Goal: Information Seeking & Learning: Check status

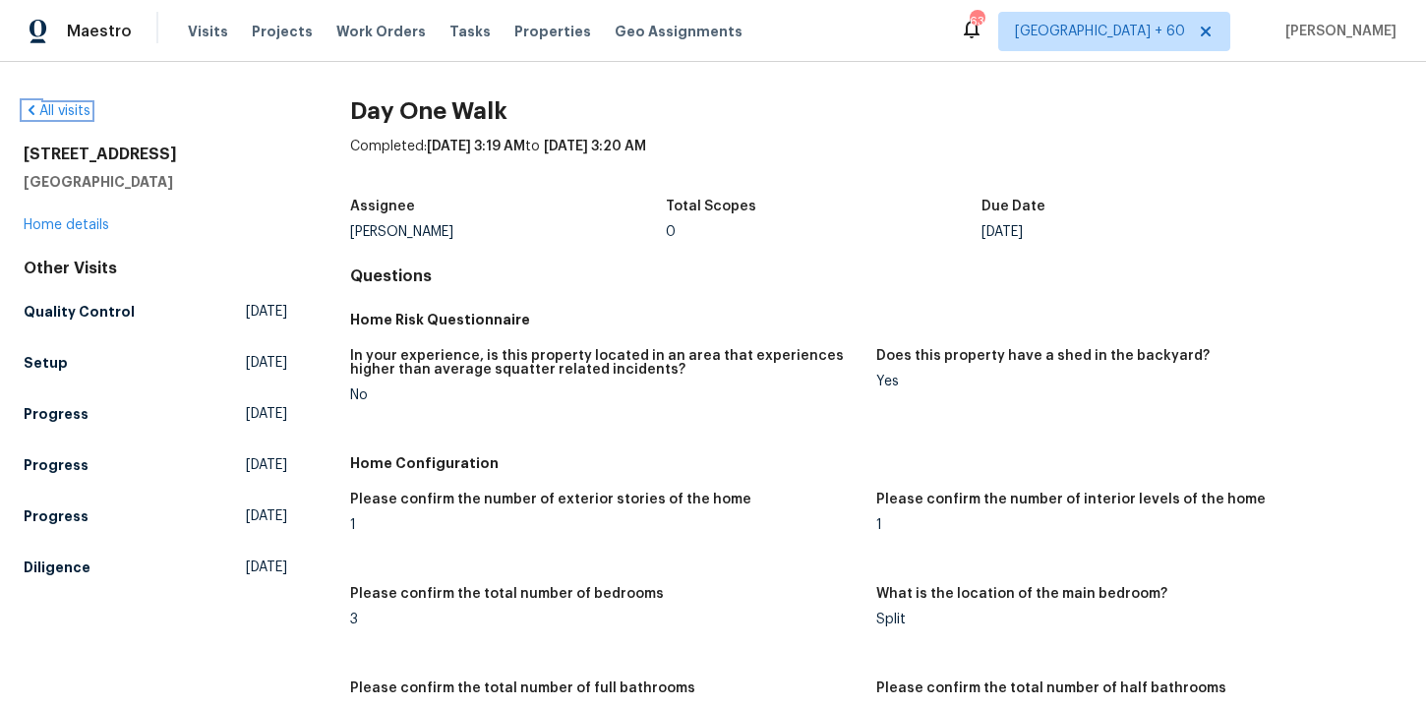
click at [85, 112] on link "All visits" at bounding box center [57, 111] width 67 height 14
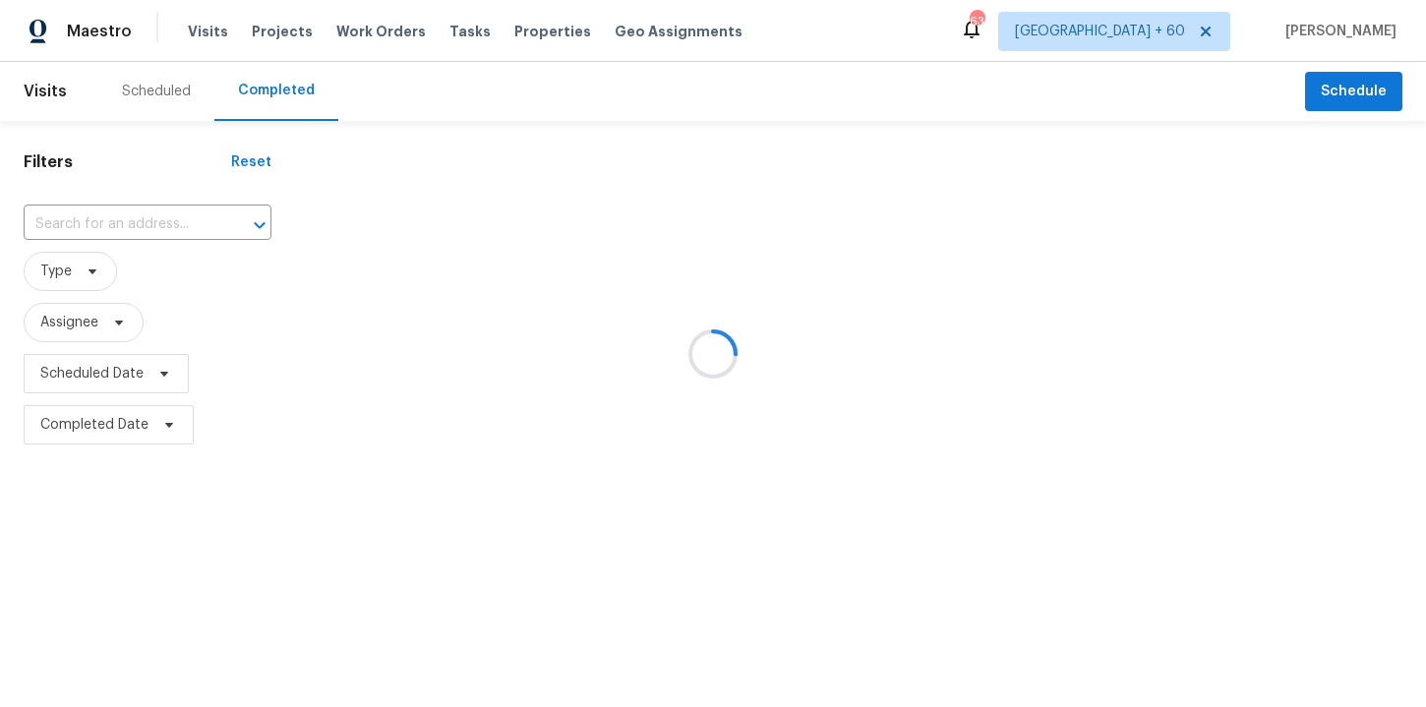
click at [183, 226] on div at bounding box center [713, 353] width 1426 height 707
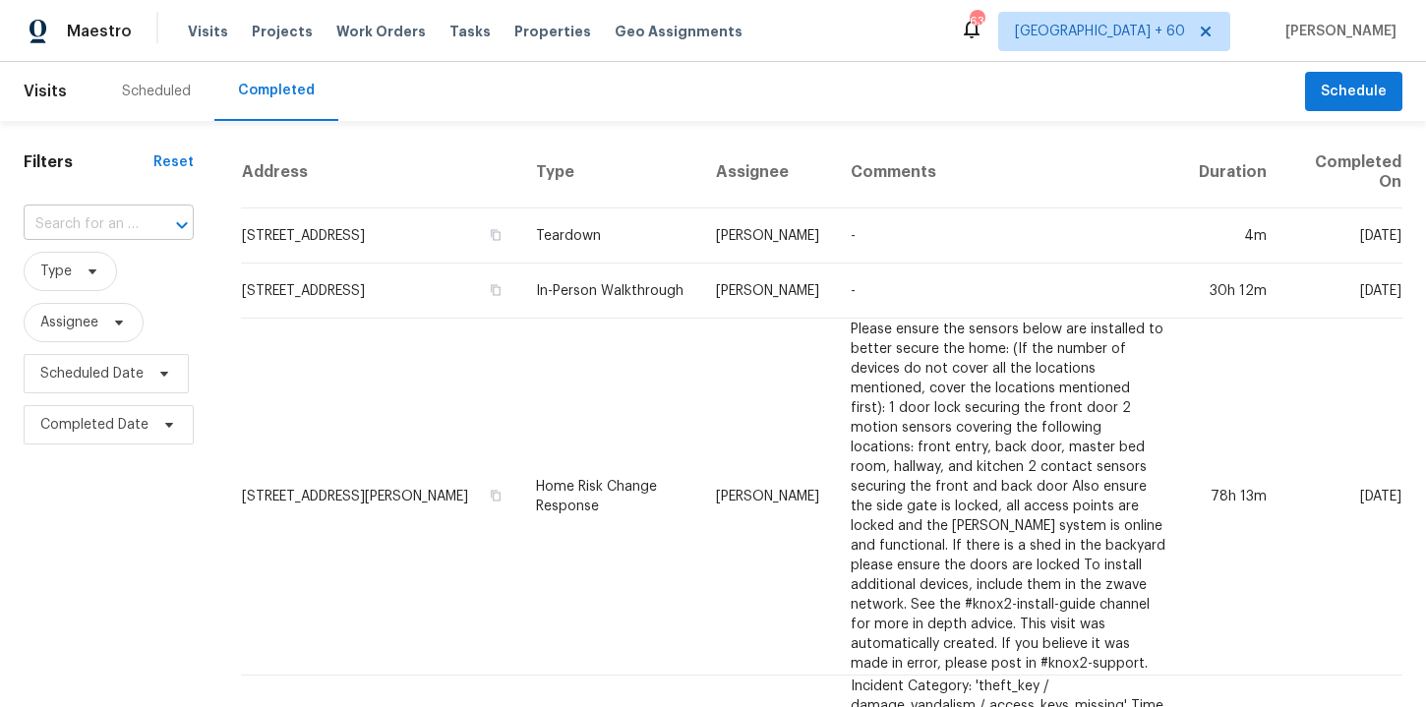
click at [131, 232] on input "text" at bounding box center [81, 224] width 115 height 30
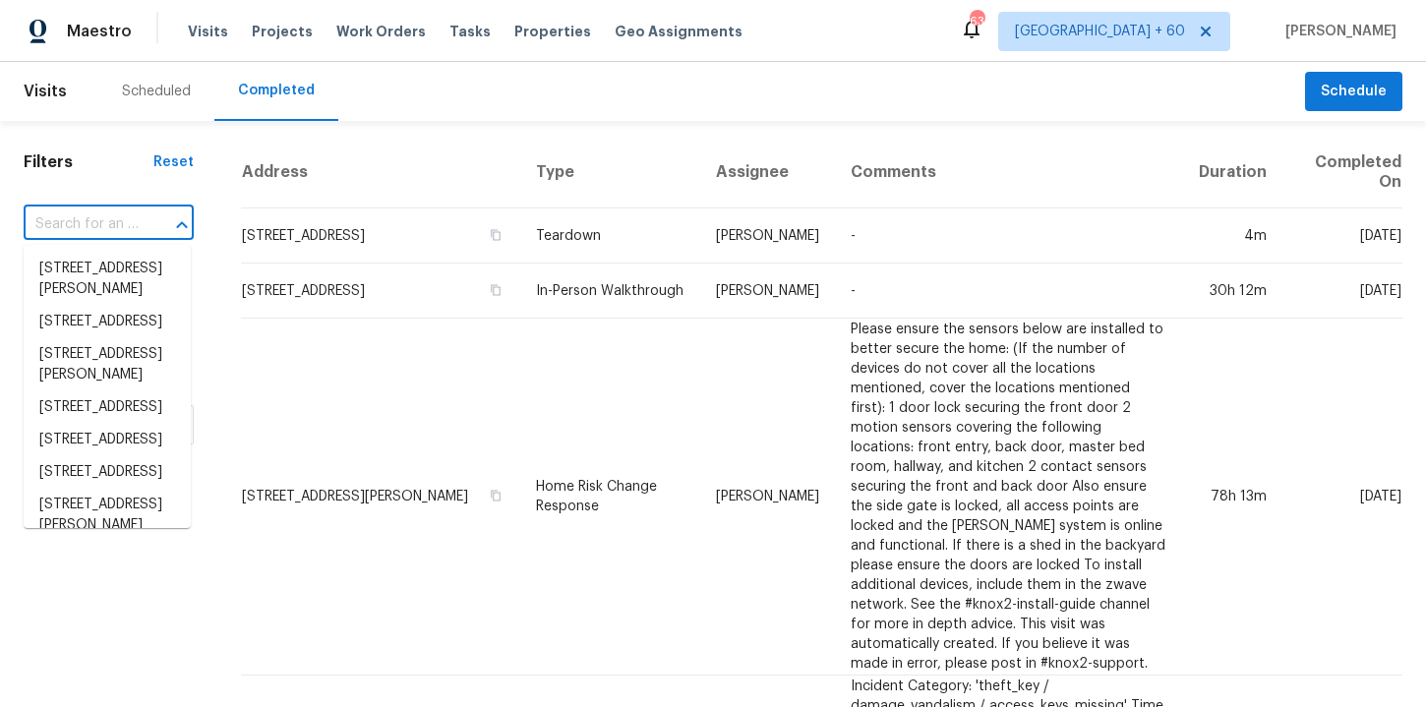
paste input "413 S Lake Mirage Dr Gilbert, AZ 85233"
type input "413 S Lake Mirage Dr Gilbert, AZ 85233"
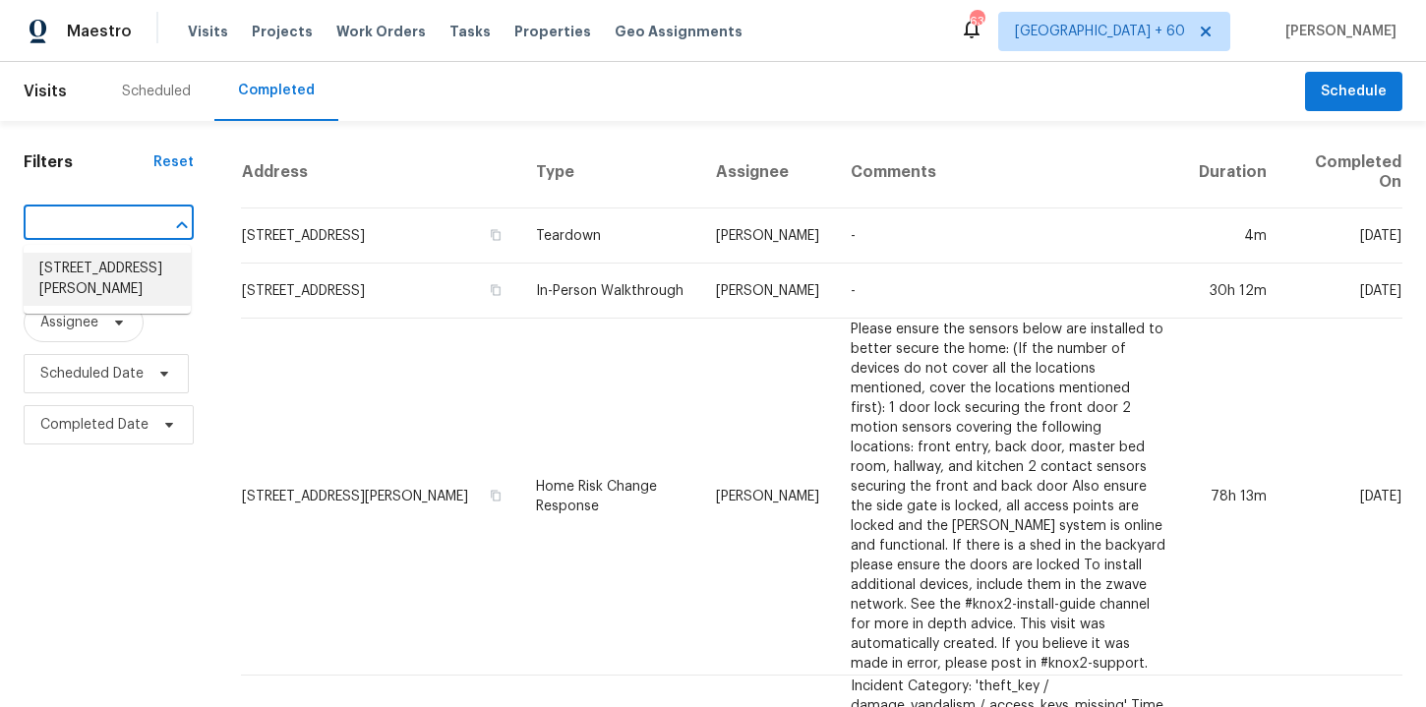
click at [140, 273] on li "413 S Lake Mirage Dr, Gilbert, AZ 85233" at bounding box center [107, 279] width 167 height 53
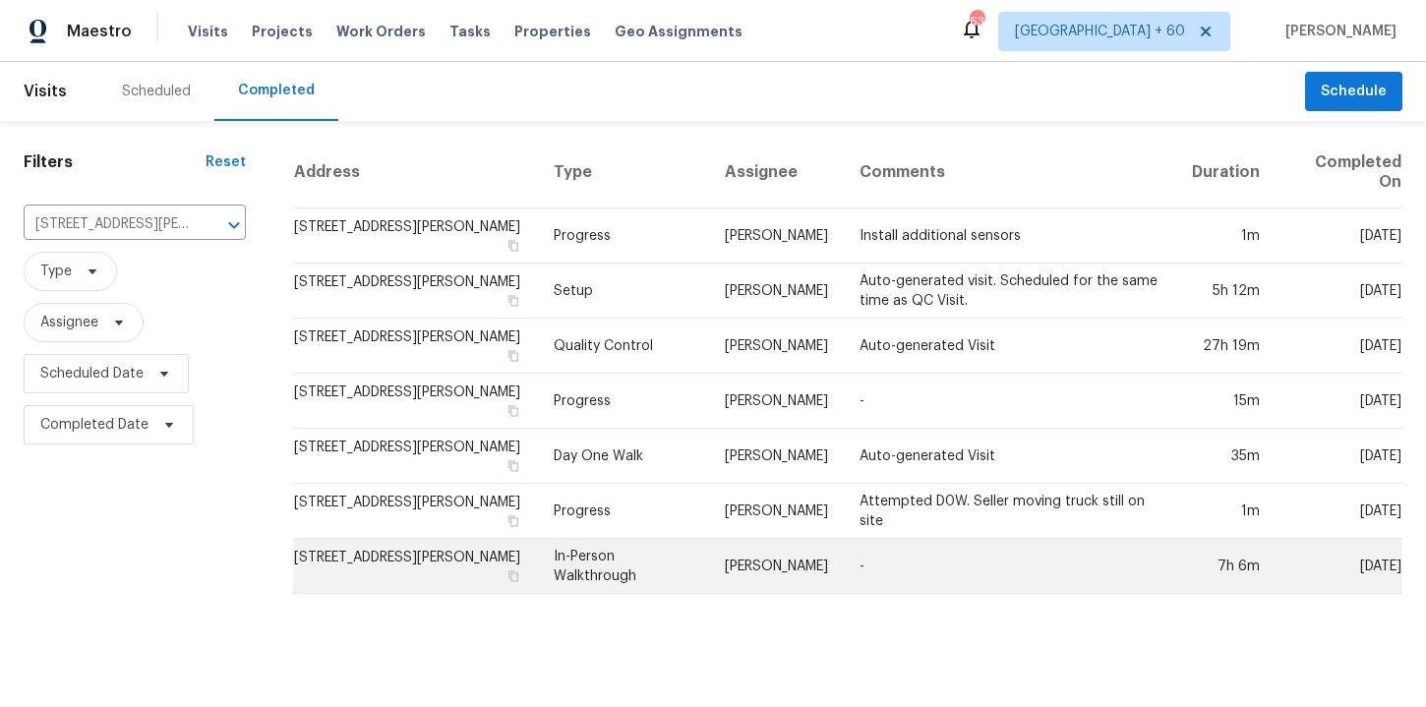
click at [654, 559] on td "In-Person Walkthrough" at bounding box center [623, 566] width 171 height 55
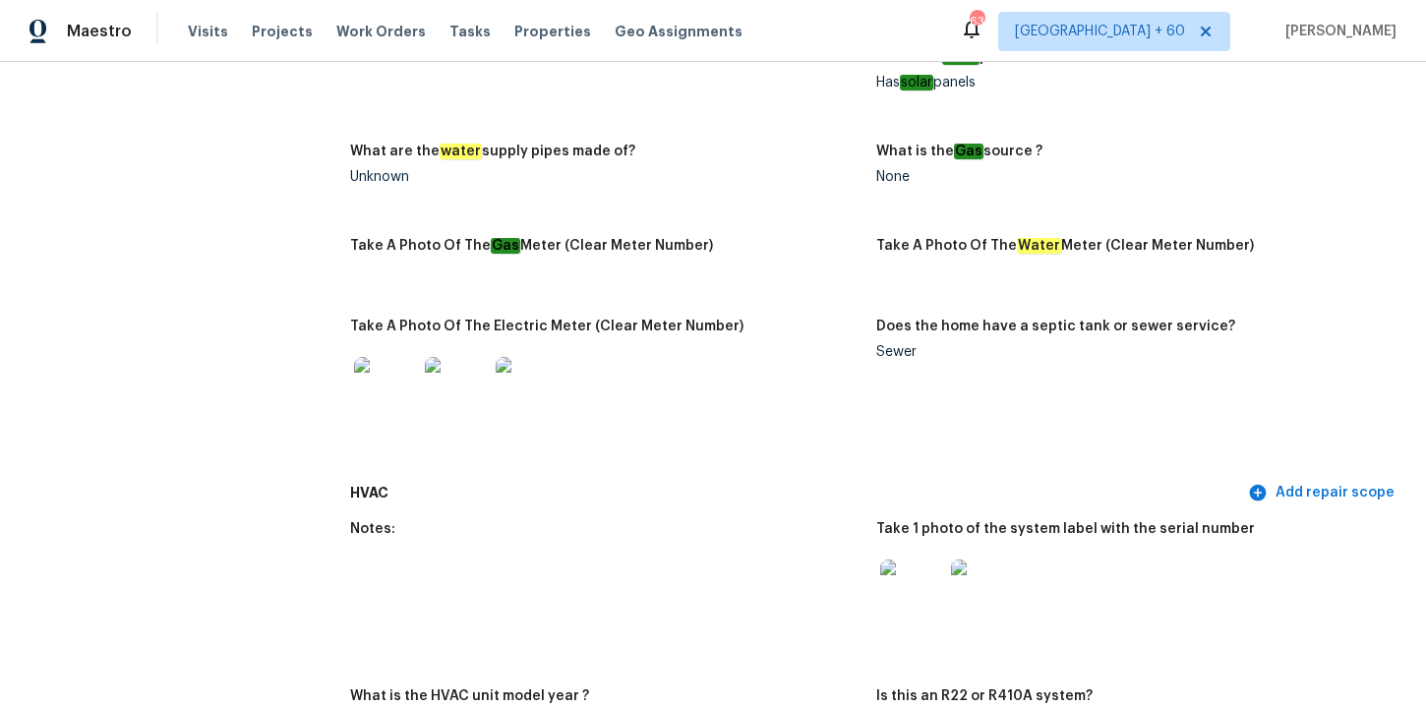
scroll to position [1625, 0]
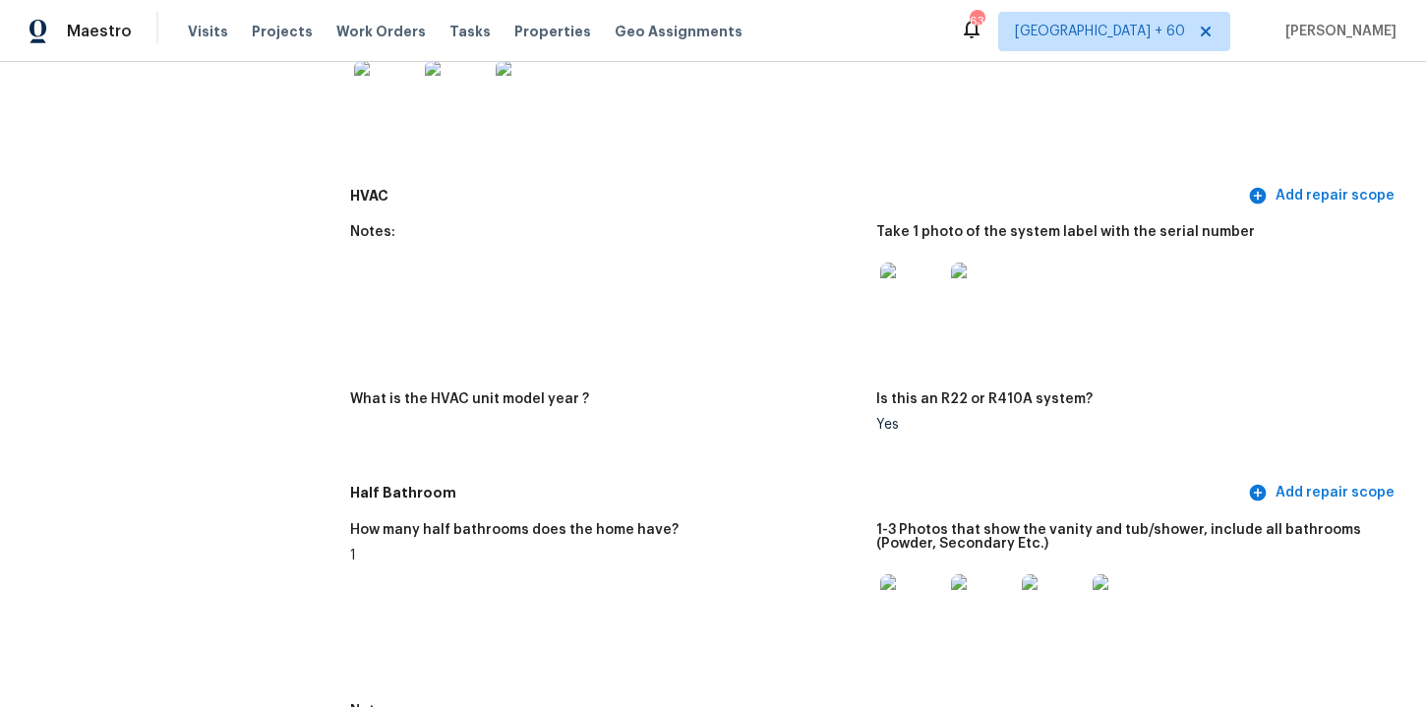
click at [913, 294] on img at bounding box center [911, 294] width 63 height 63
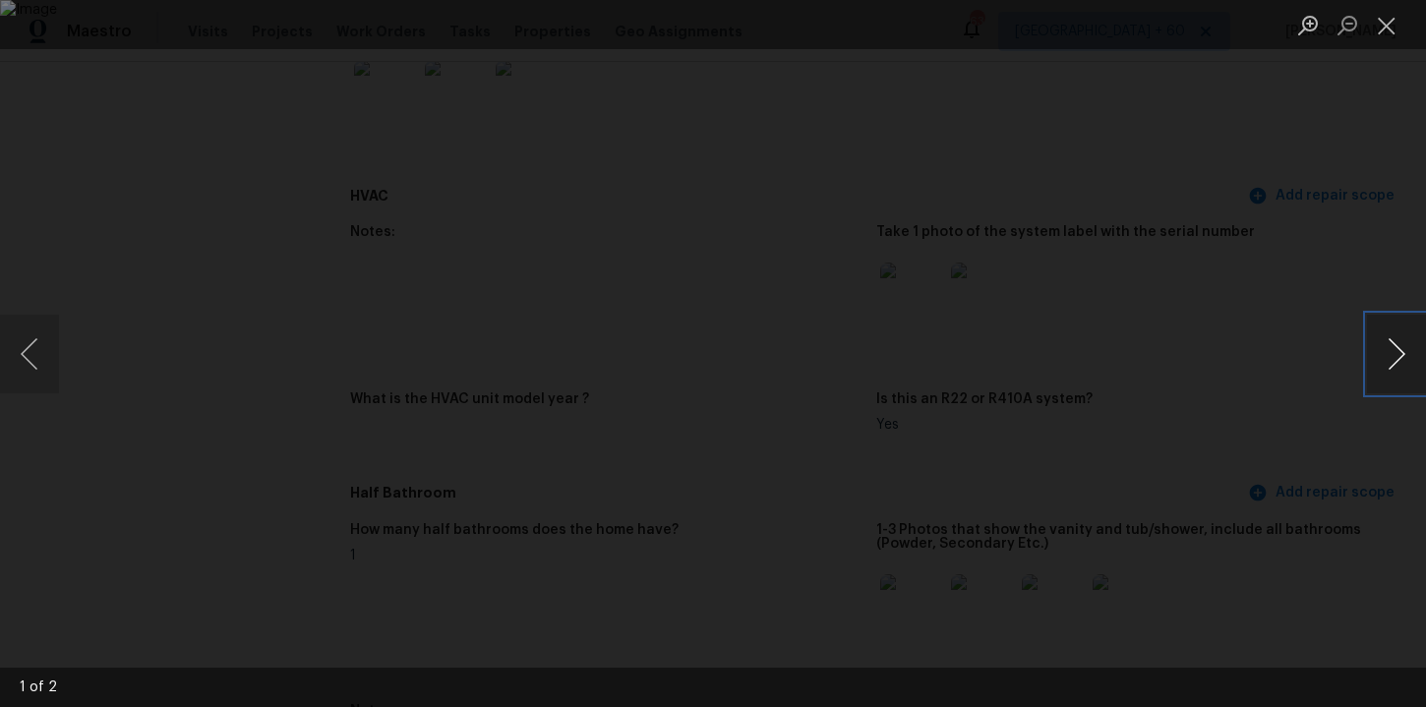
click at [1396, 346] on button "Next image" at bounding box center [1396, 354] width 59 height 79
click at [1355, 239] on div "Lightbox" at bounding box center [713, 353] width 1426 height 707
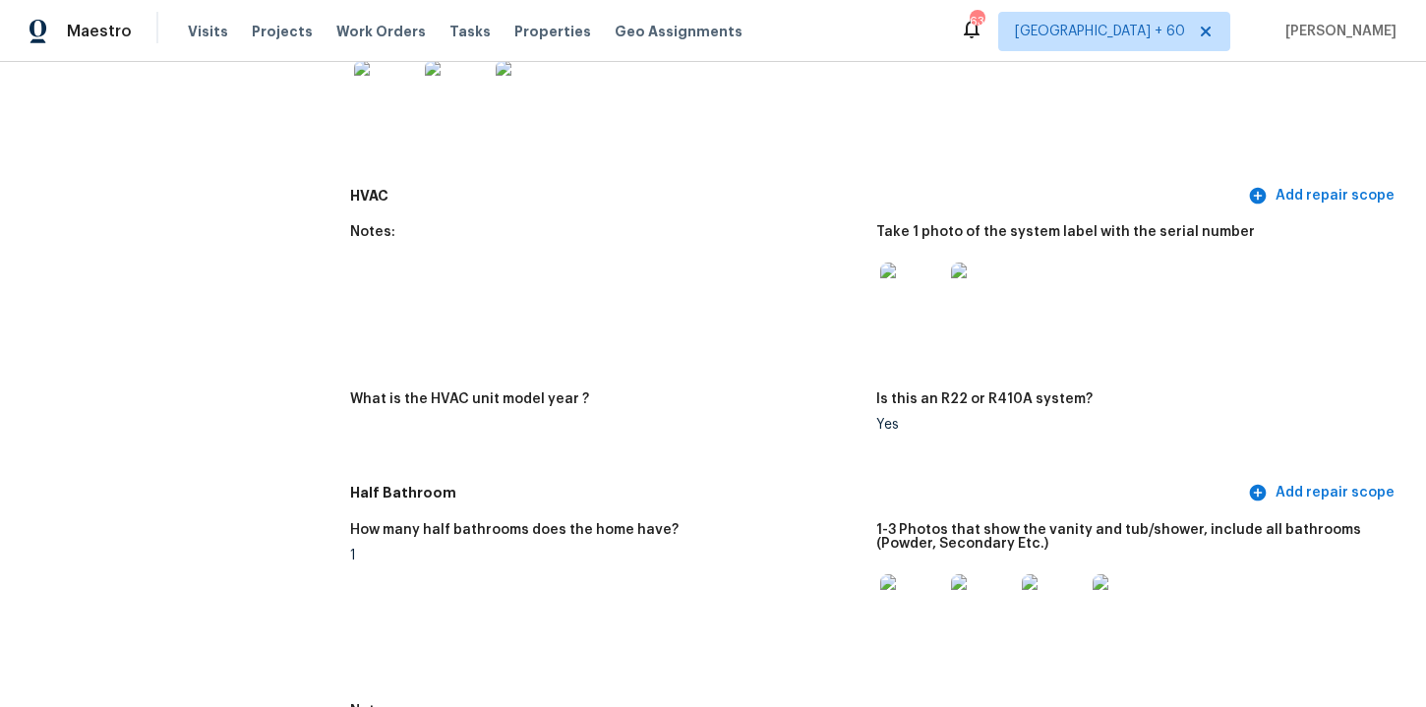
click at [698, 149] on figure "Take A Photo Of The Electric Meter (Clear Meter Number)" at bounding box center [613, 95] width 526 height 144
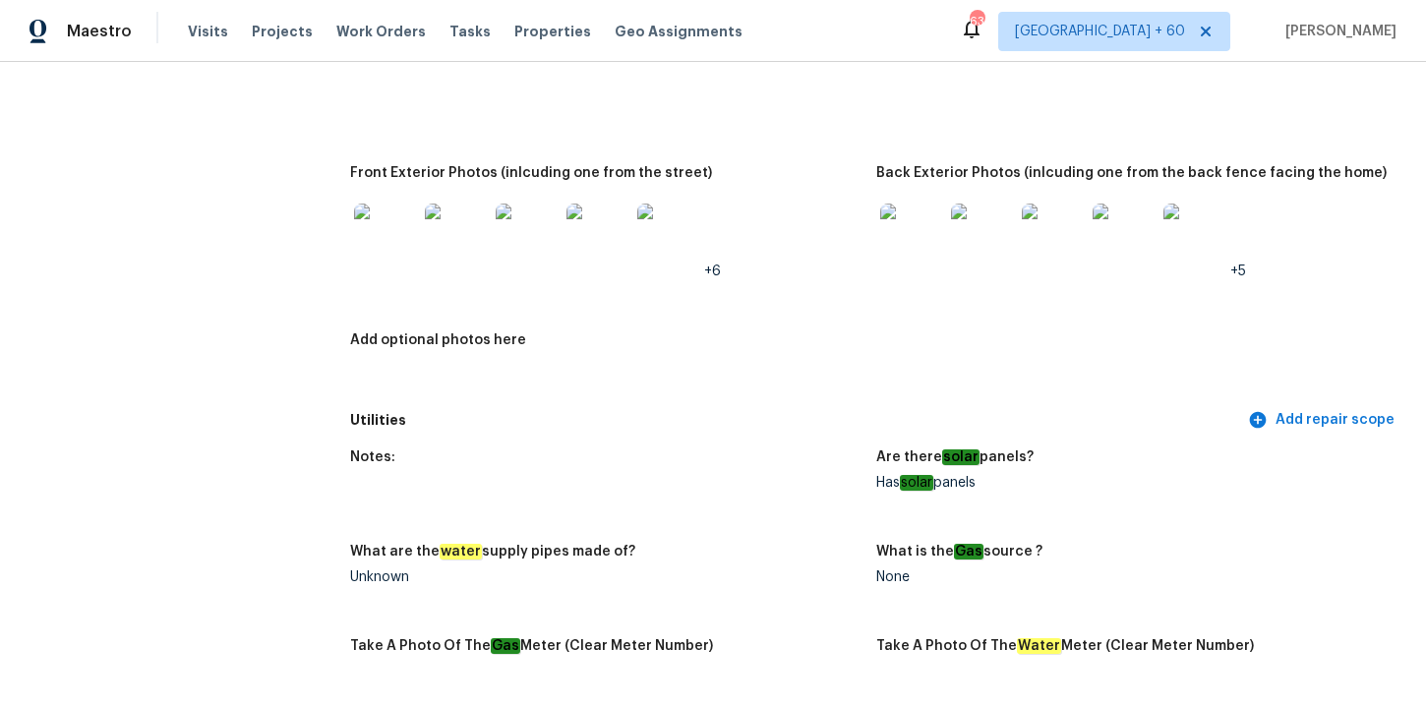
scroll to position [0, 0]
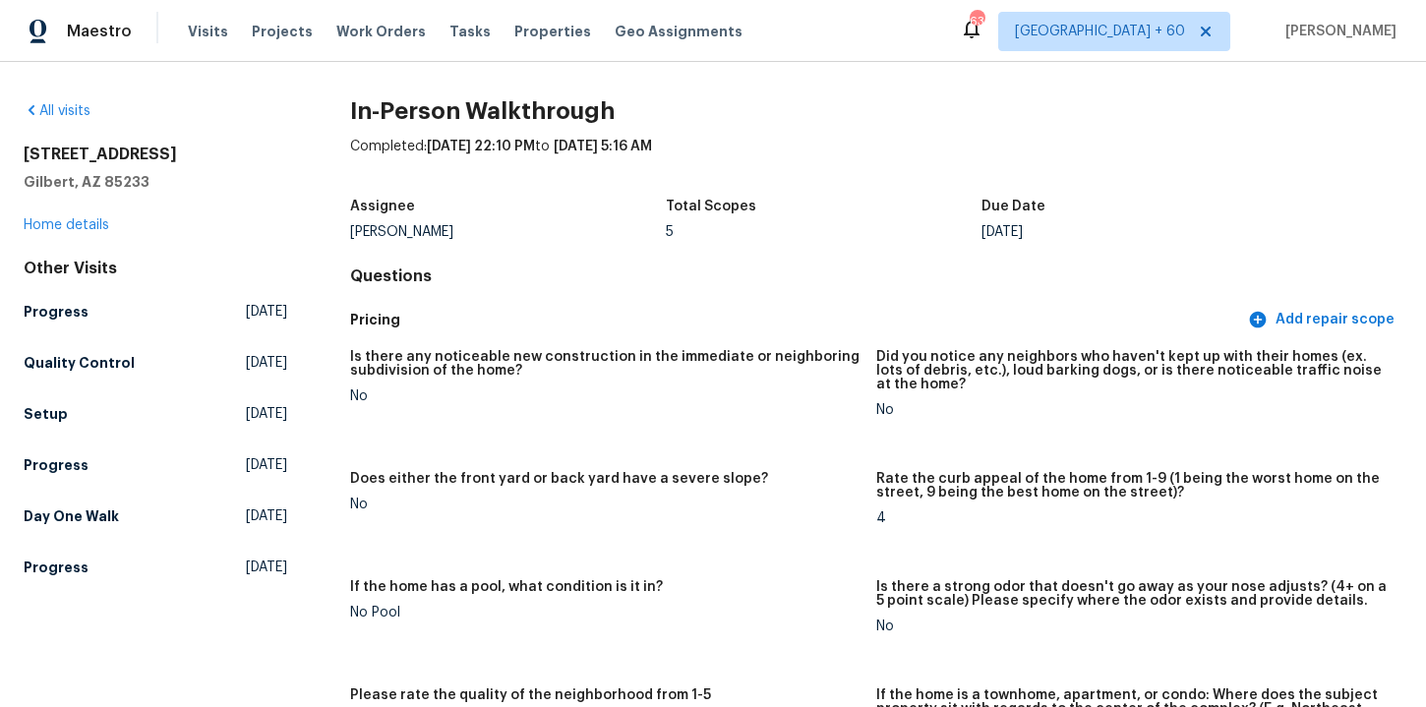
click at [75, 118] on div "All visits" at bounding box center [156, 111] width 264 height 20
click at [79, 108] on link "All visits" at bounding box center [57, 111] width 67 height 14
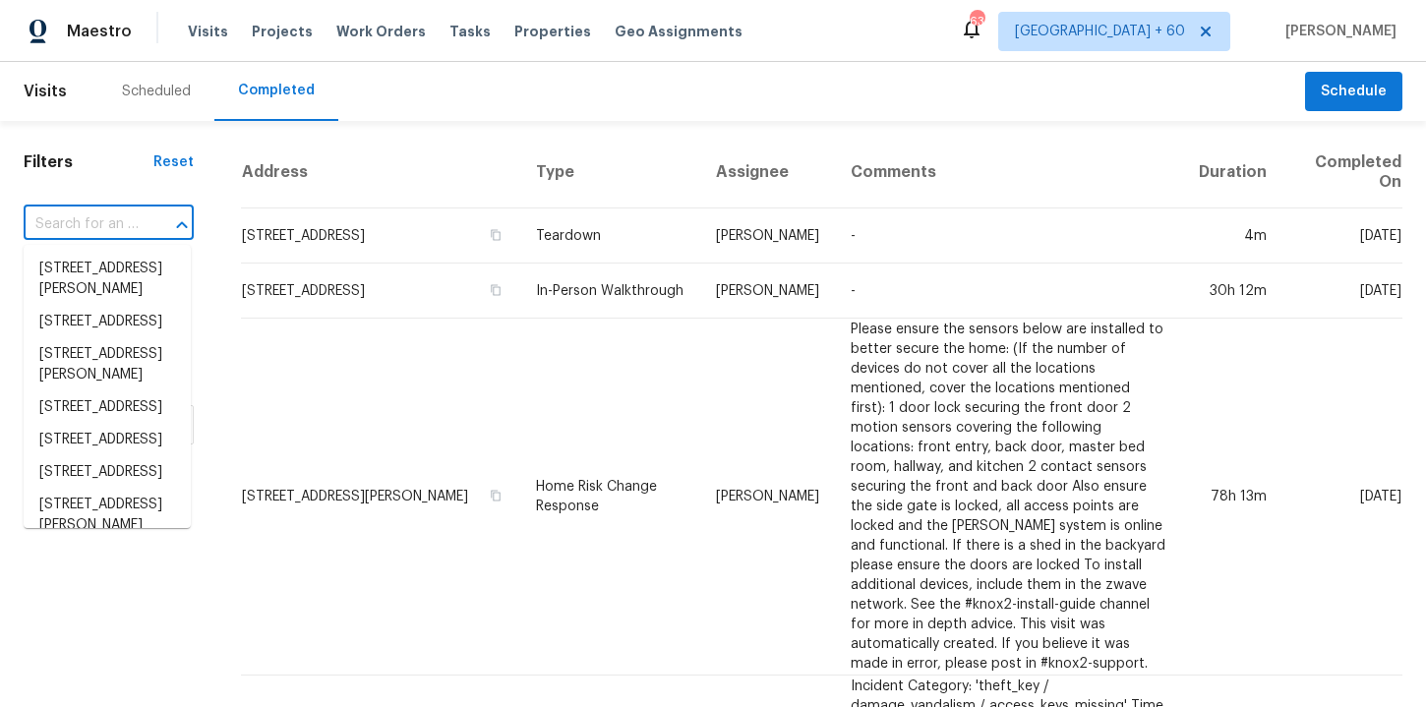
click at [126, 225] on input "text" at bounding box center [81, 224] width 115 height 30
paste input "3885 Morning Creek Dr Atlanta, GA 30349"
type input "3885 Morning Creek Dr Atlanta, GA 30349"
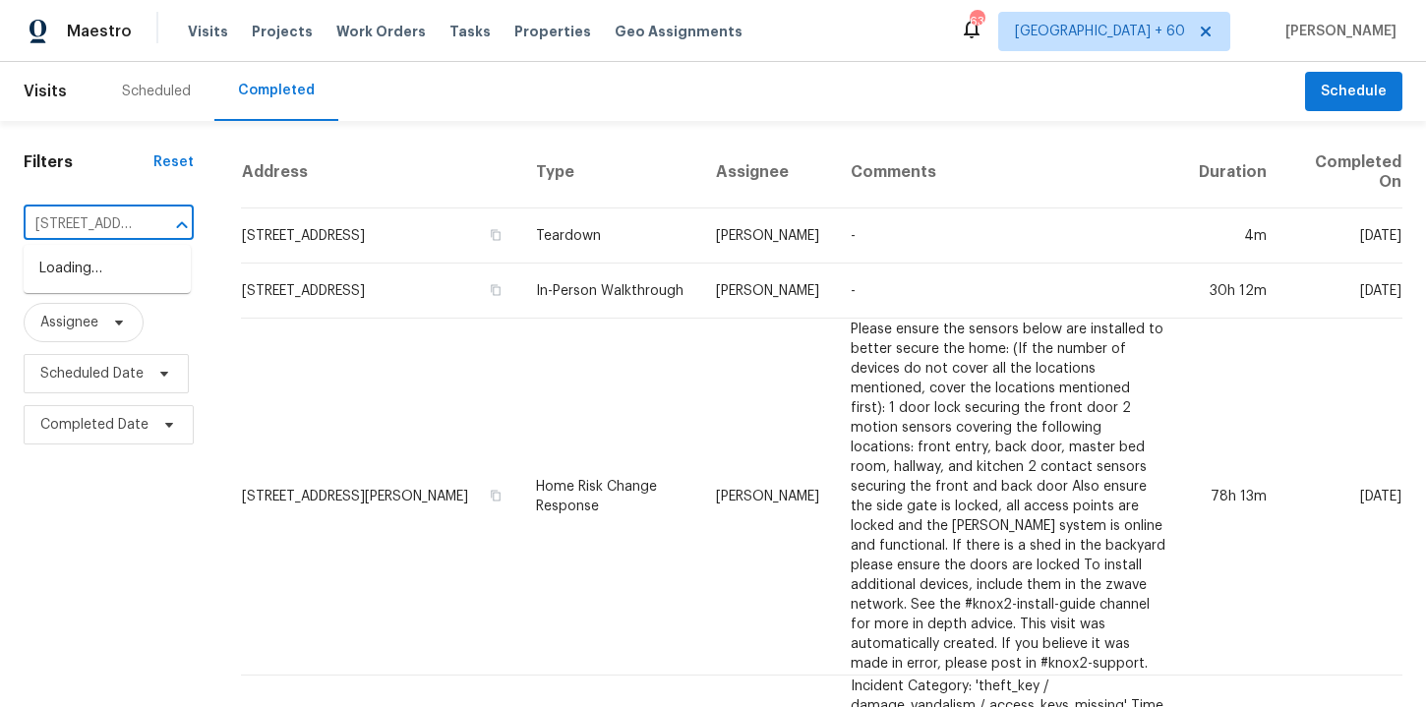
scroll to position [0, 172]
click at [125, 284] on li "3885 Morning Creek Dr, Atlanta, GA 30349" at bounding box center [107, 269] width 167 height 32
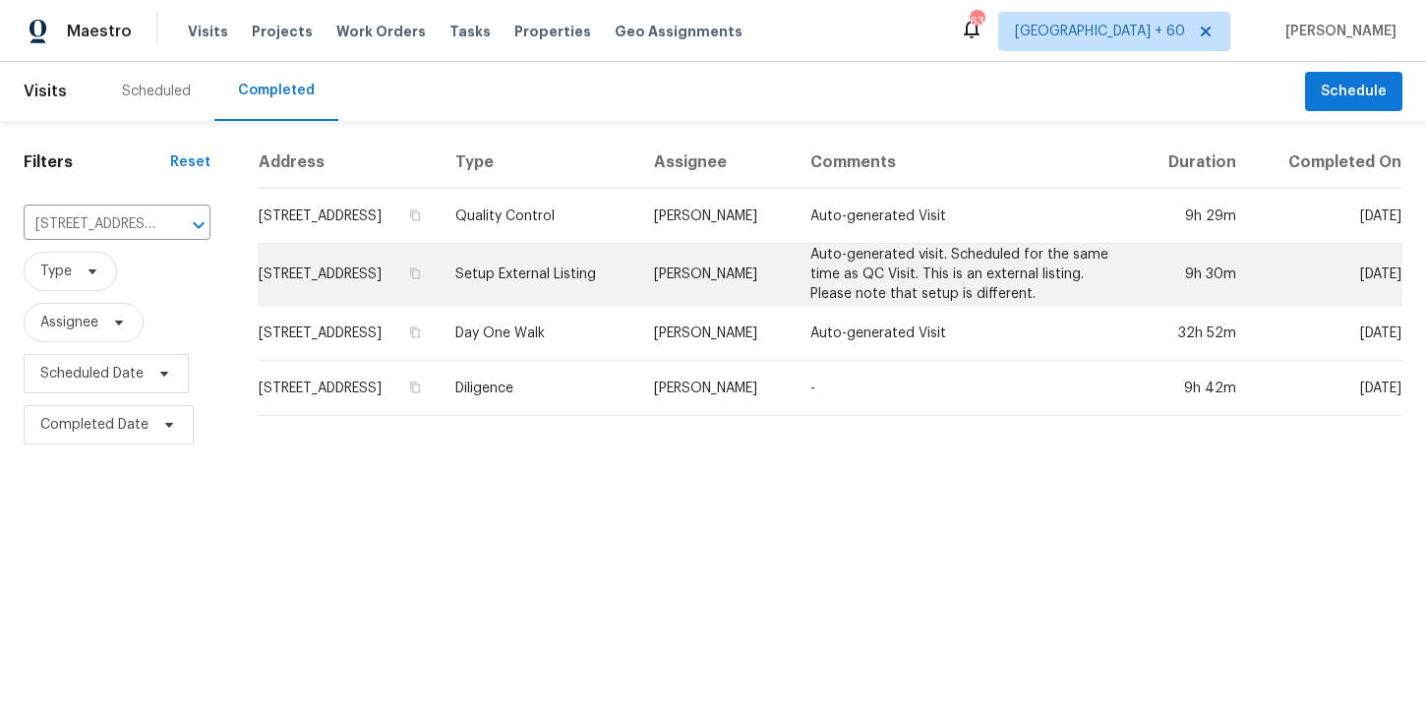
click at [602, 282] on td "Setup External Listing" at bounding box center [539, 275] width 199 height 62
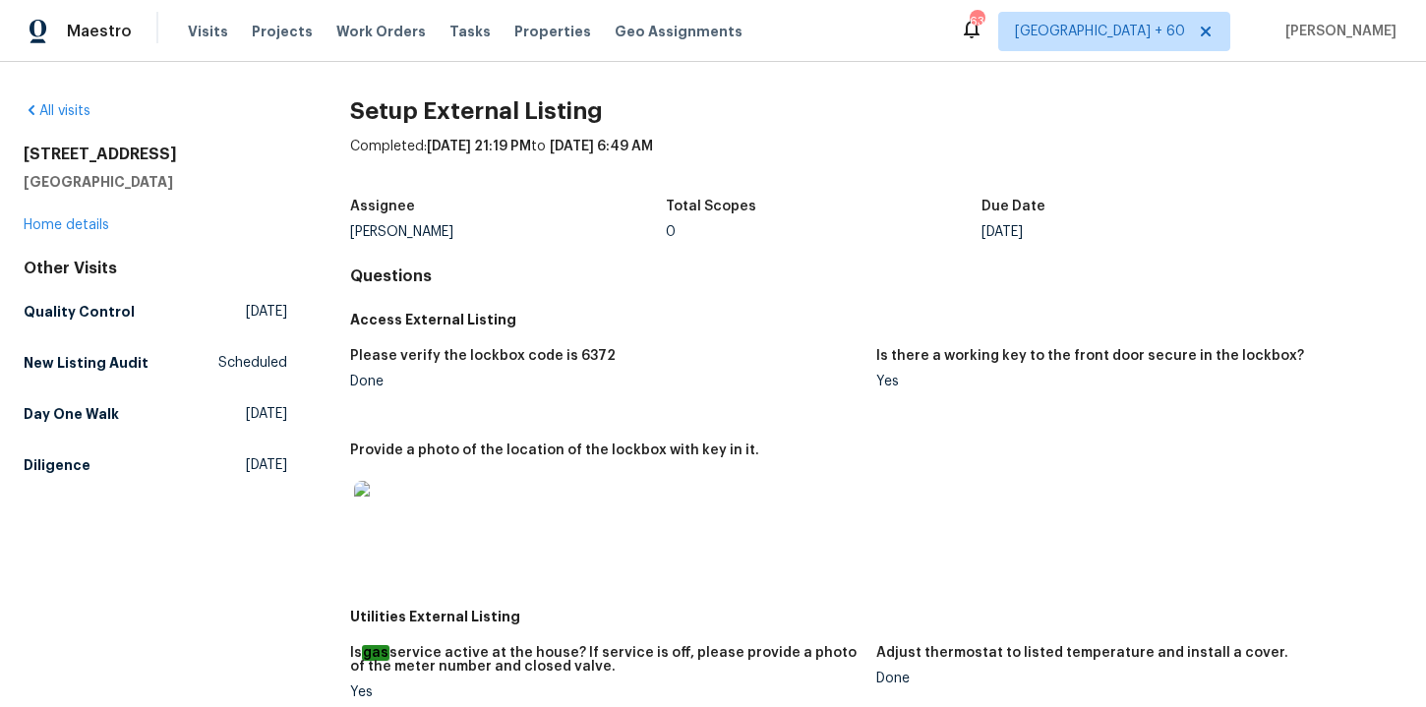
click at [106, 389] on div "Other Visits Quality Control Sat, Sep 06 2025 New Listing Audit Scheduled Day O…" at bounding box center [156, 371] width 264 height 224
click at [108, 409] on h5 "Day One Walk" at bounding box center [71, 414] width 95 height 20
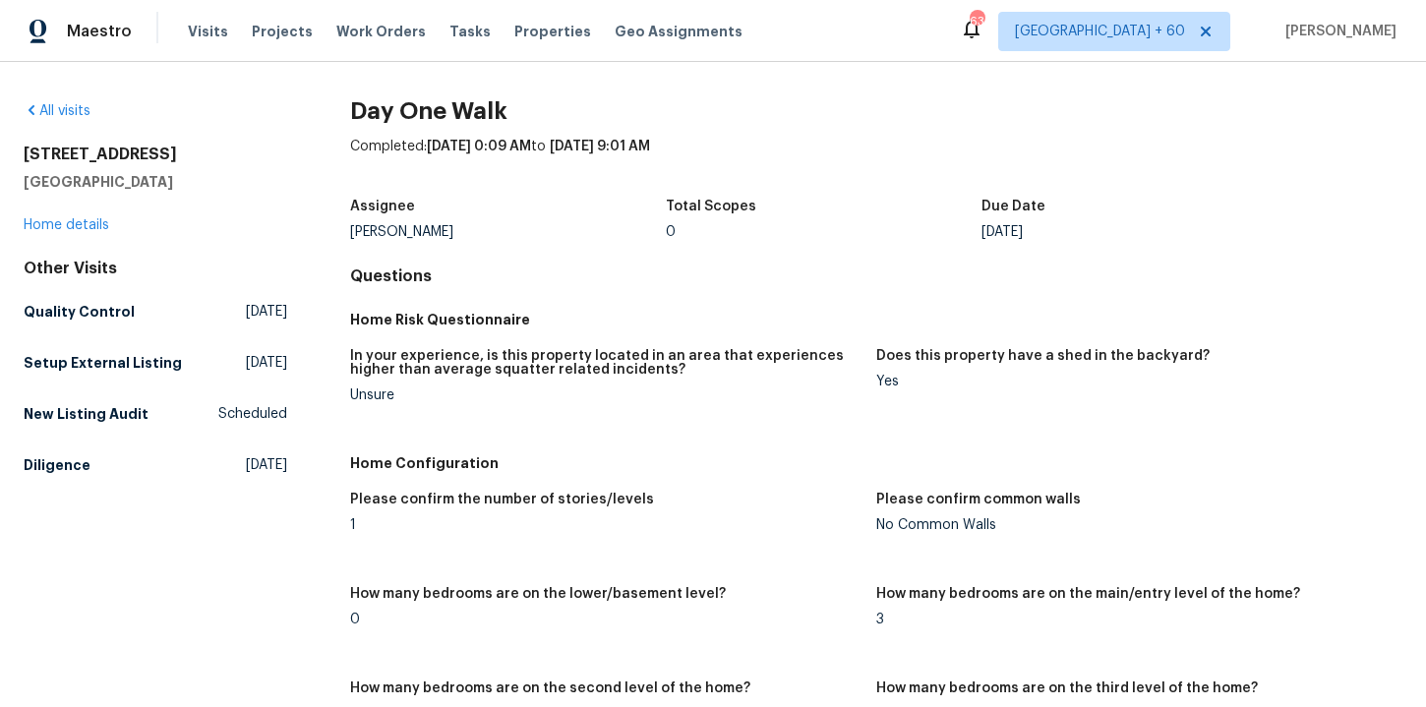
click at [79, 123] on div "All visits 3885 Morning Creek Dr Atlanta, GA 30349 Home details Other Visits Qu…" at bounding box center [156, 292] width 264 height 382
click at [79, 117] on link "All visits" at bounding box center [57, 111] width 67 height 14
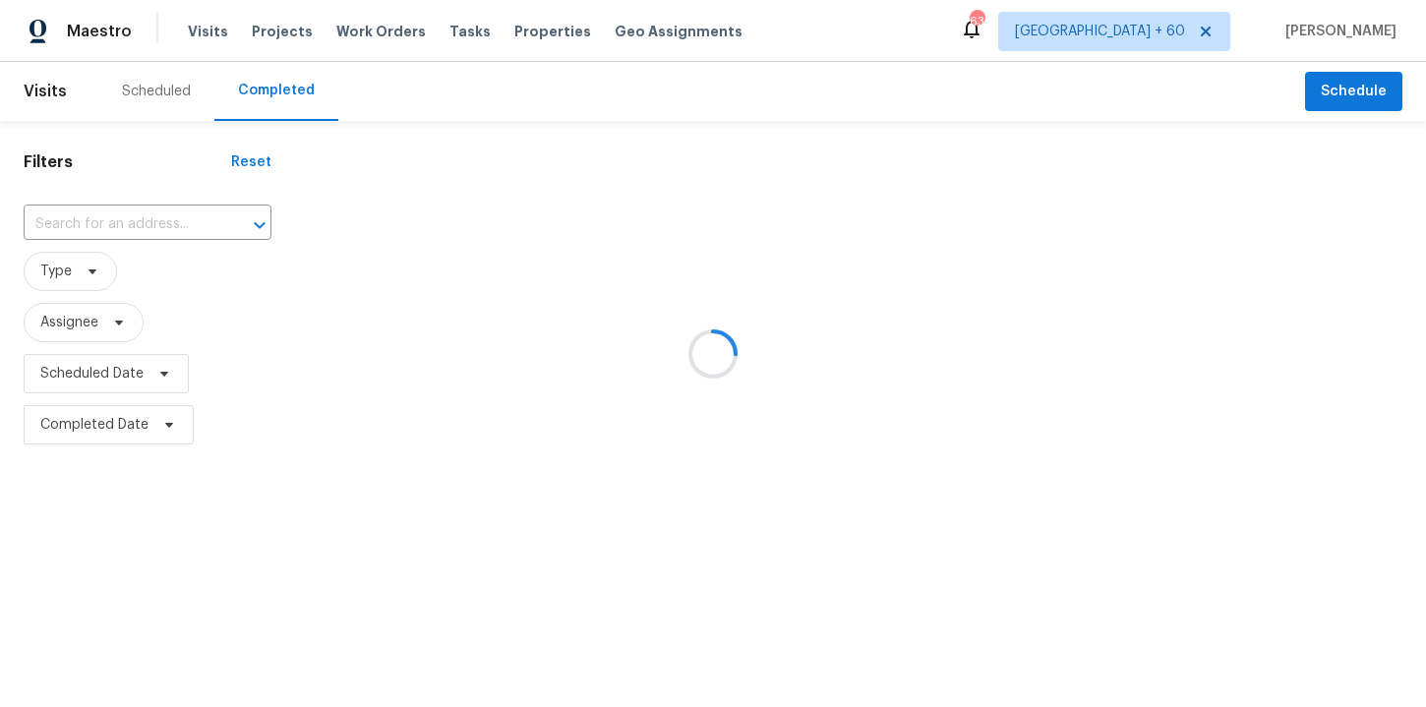
click at [120, 226] on div at bounding box center [713, 353] width 1426 height 707
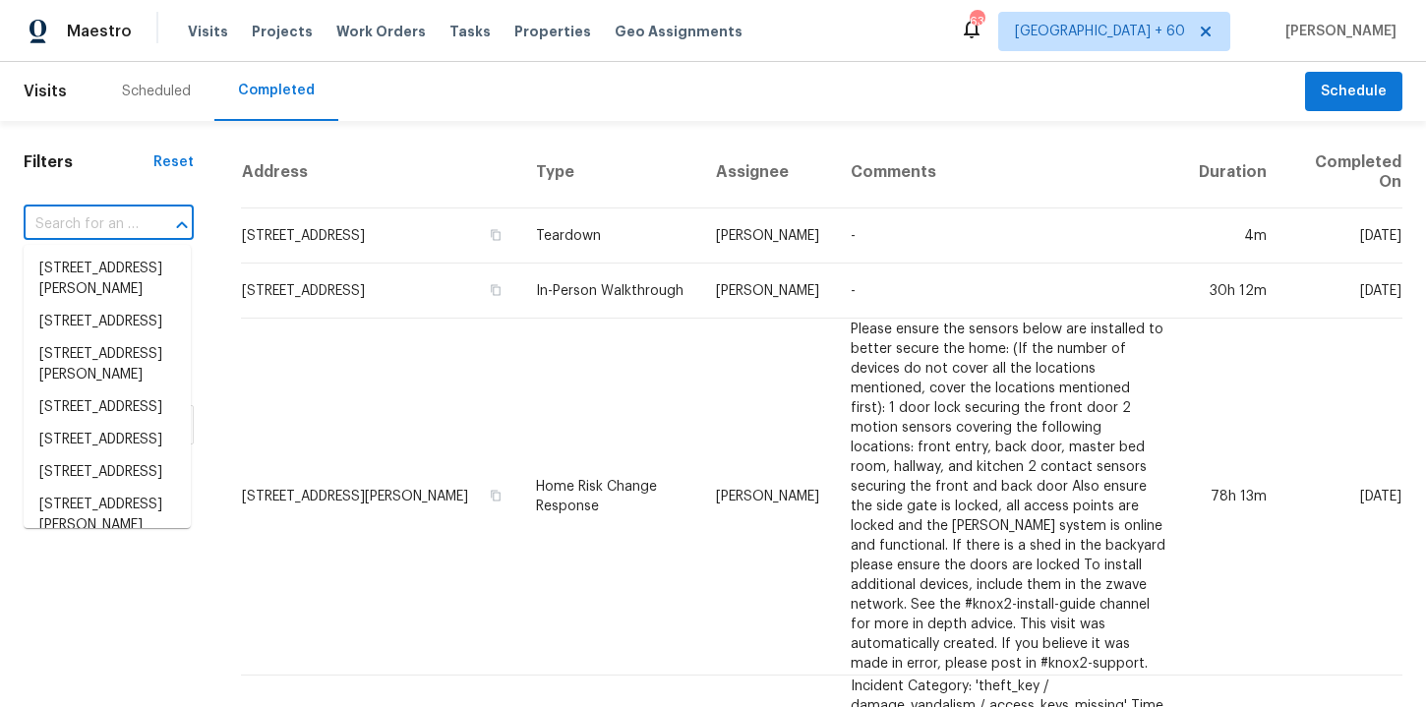
click at [99, 225] on input "text" at bounding box center [81, 224] width 115 height 30
paste input "1476 Rolling View Way Dacula, GA 30019"
type input "1476 Rolling View Way Dacula, GA 30019"
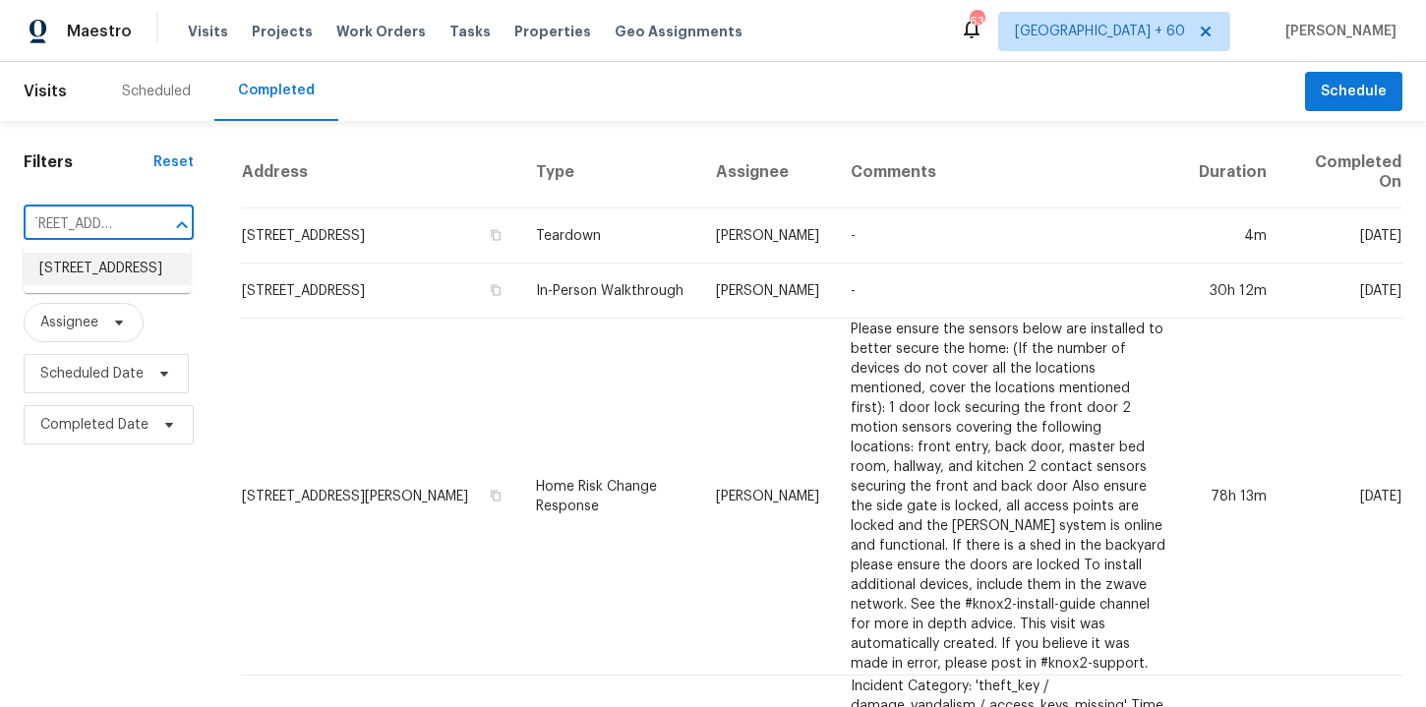
click at [137, 283] on li "1476 Rolling View Way, Dacula, GA 30019" at bounding box center [107, 269] width 167 height 32
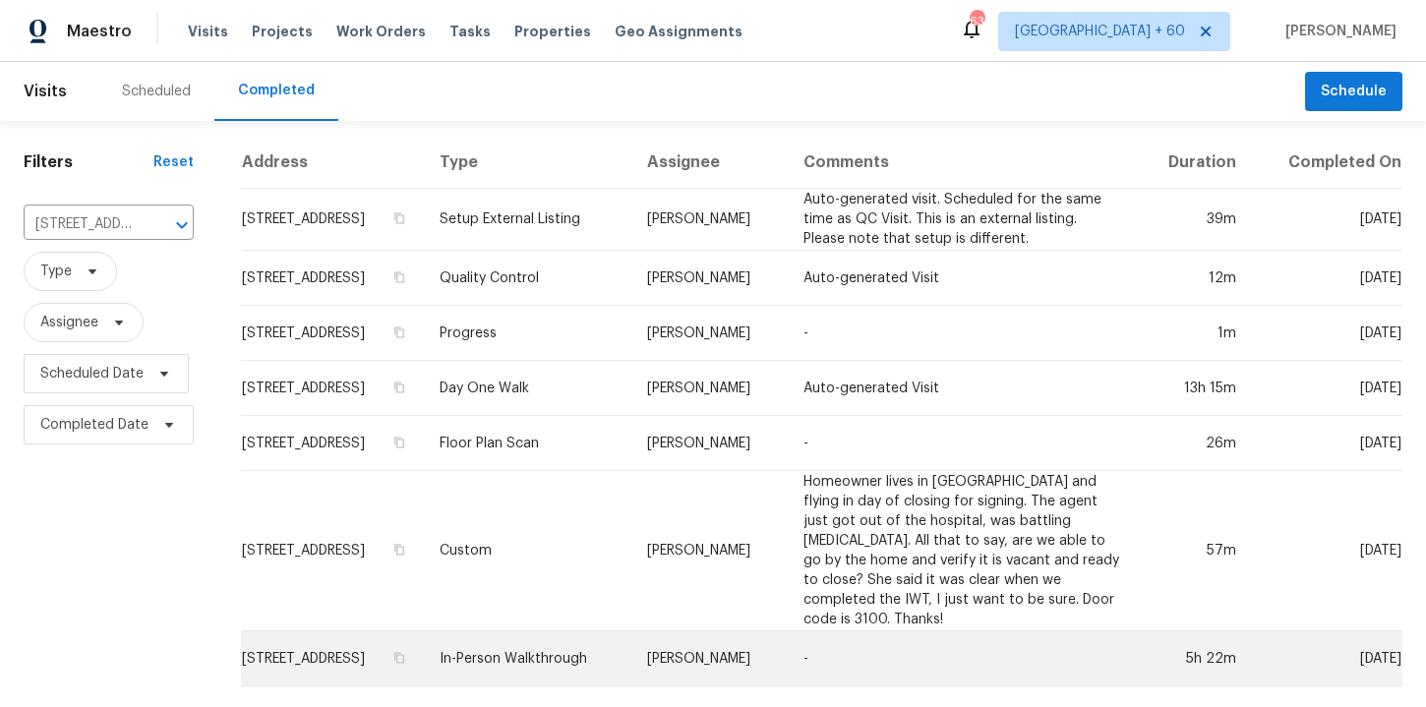
click at [593, 638] on td "In-Person Walkthrough" at bounding box center [527, 658] width 207 height 55
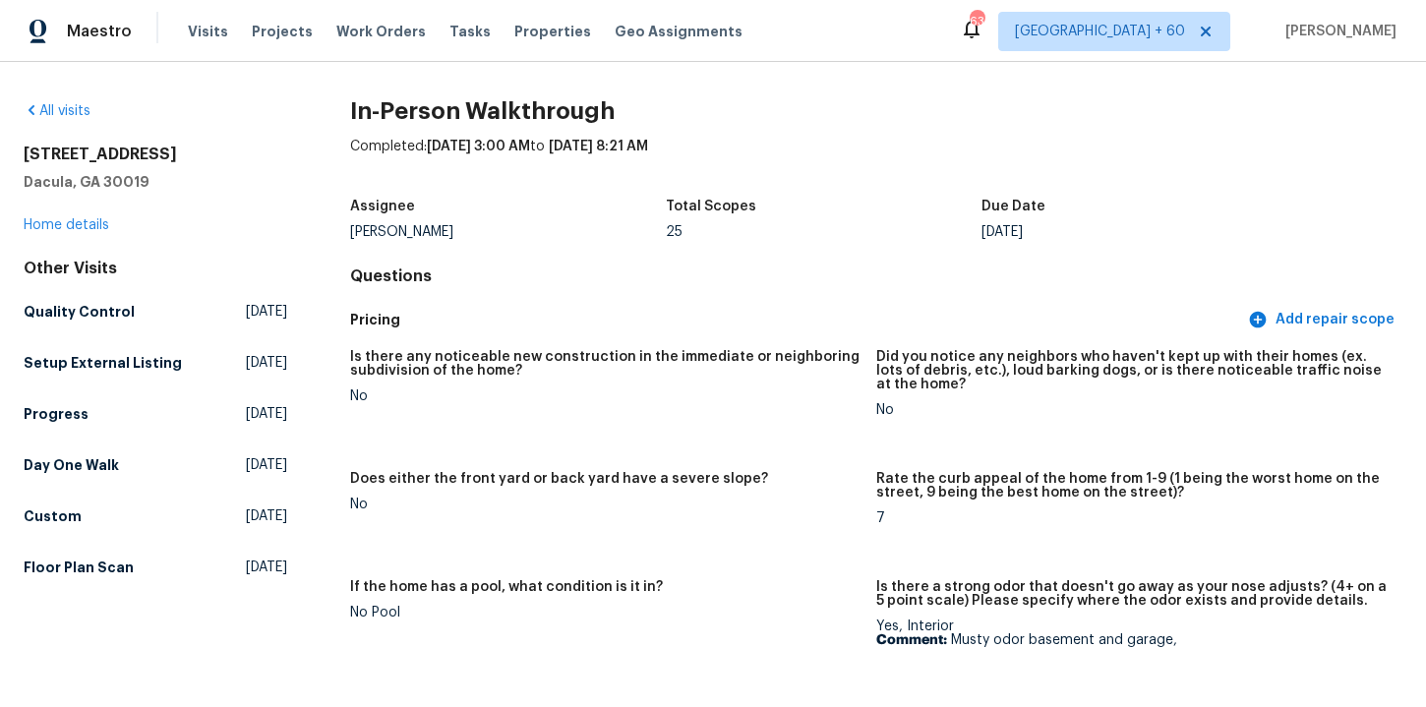
scroll to position [4247, 0]
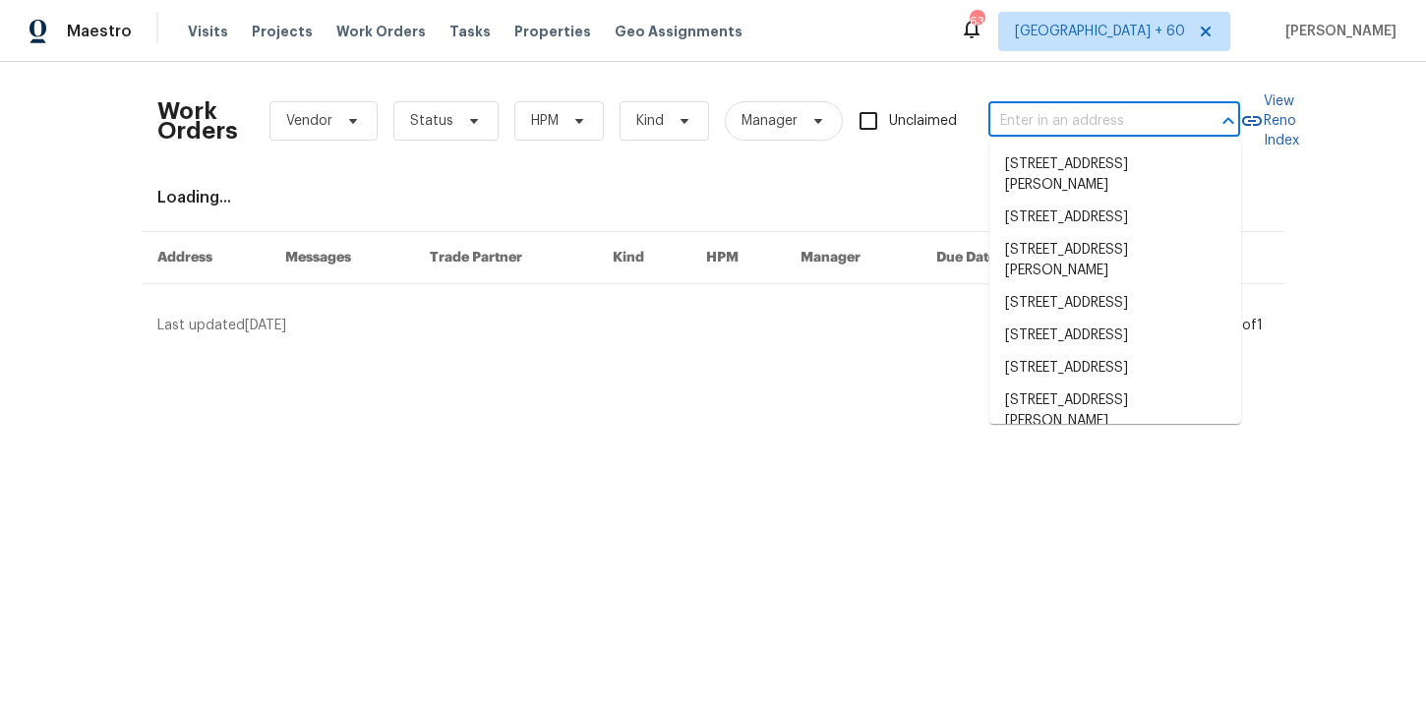
click at [1034, 108] on input "text" at bounding box center [1086, 121] width 197 height 30
paste input "[STREET_ADDRESS][PERSON_NAME]"
type input "[STREET_ADDRESS][PERSON_NAME]"
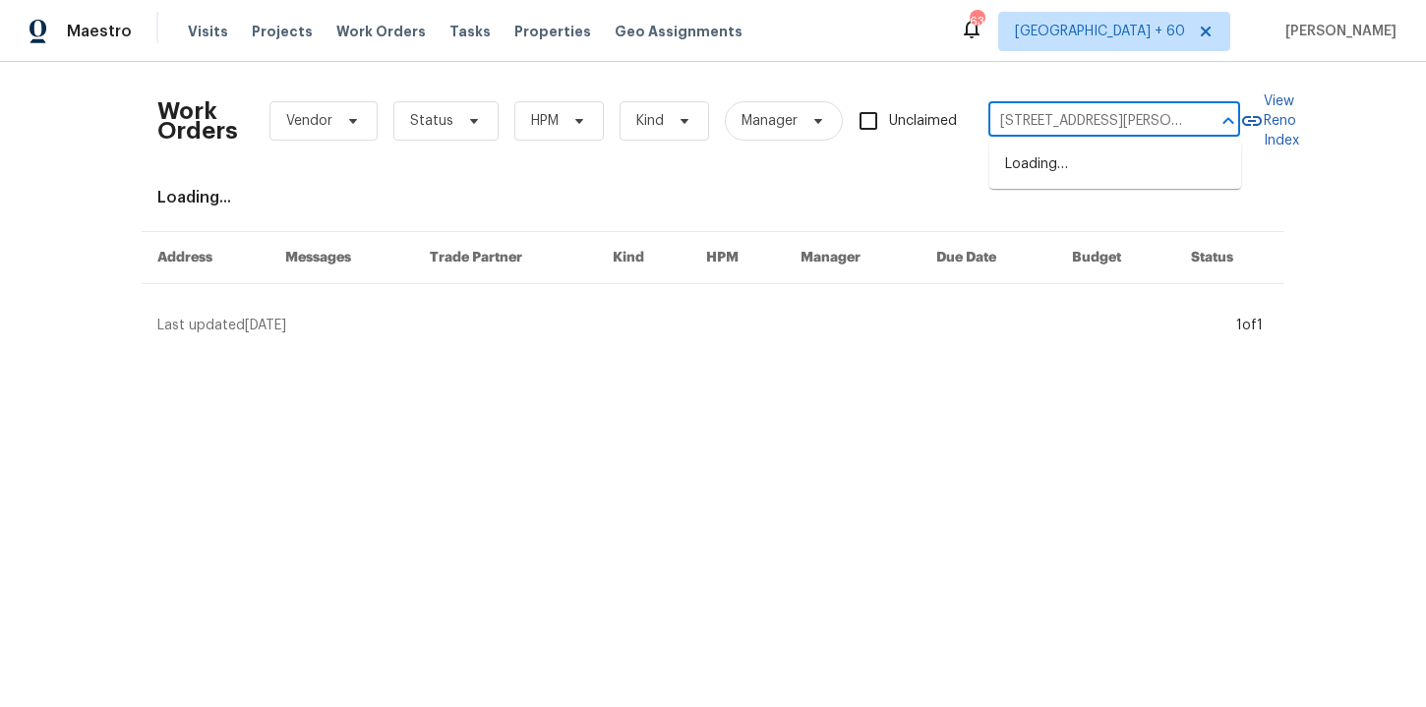
scroll to position [0, 66]
click at [1081, 166] on li "[STREET_ADDRESS][PERSON_NAME]" at bounding box center [1115, 174] width 252 height 53
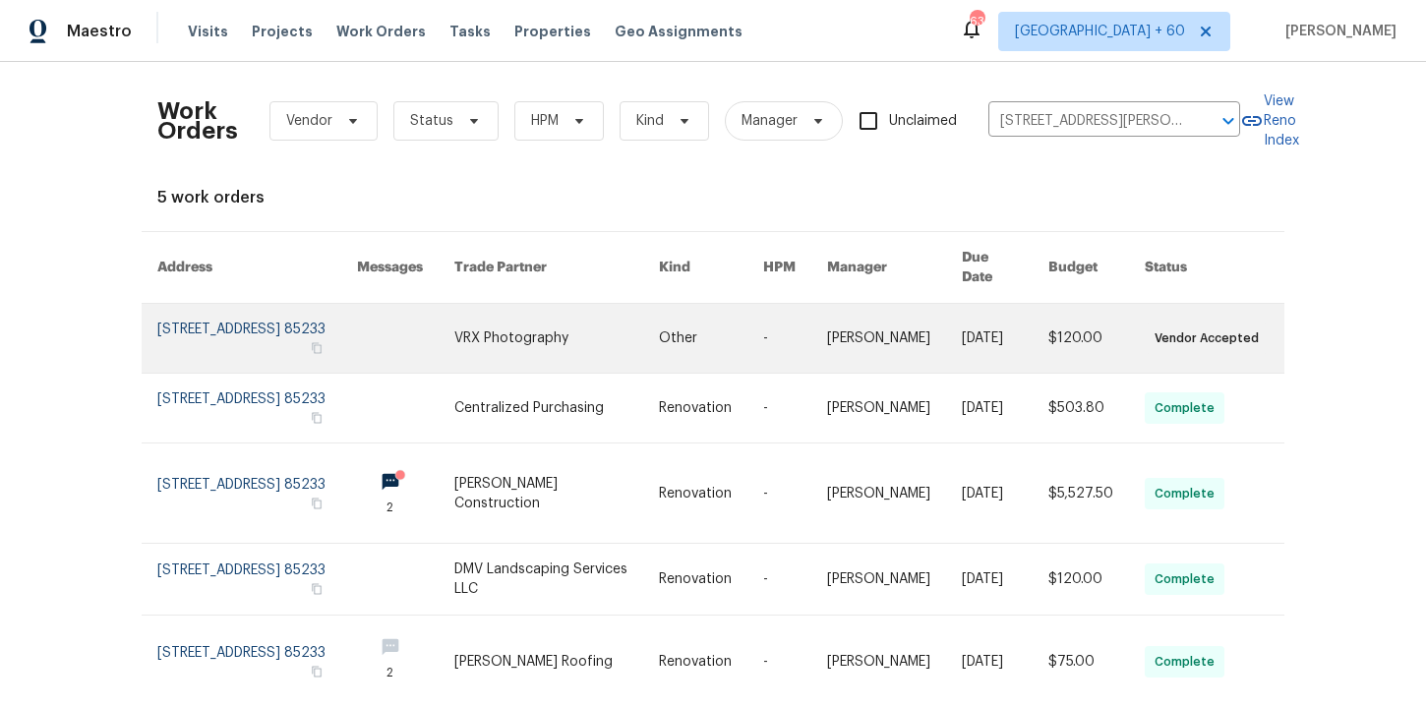
click at [243, 335] on link at bounding box center [257, 338] width 200 height 69
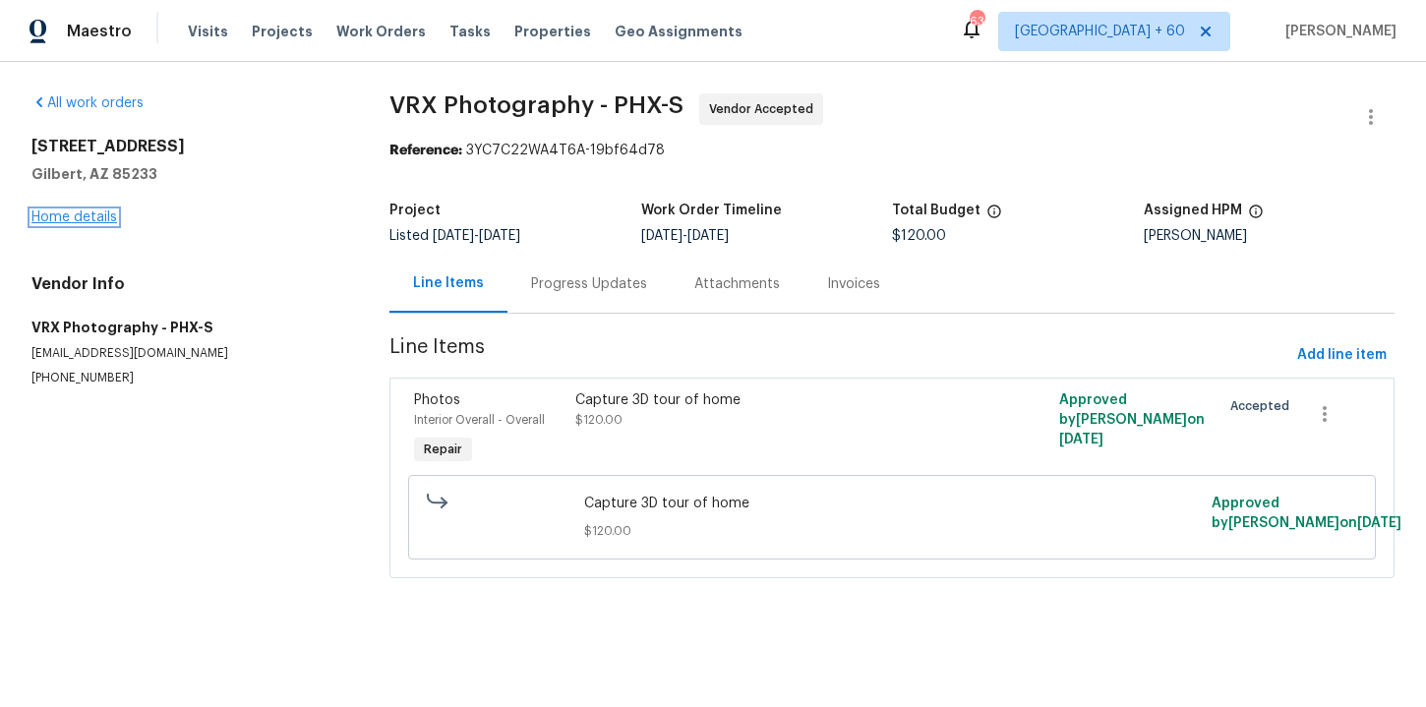
click at [85, 218] on link "Home details" at bounding box center [74, 217] width 86 height 14
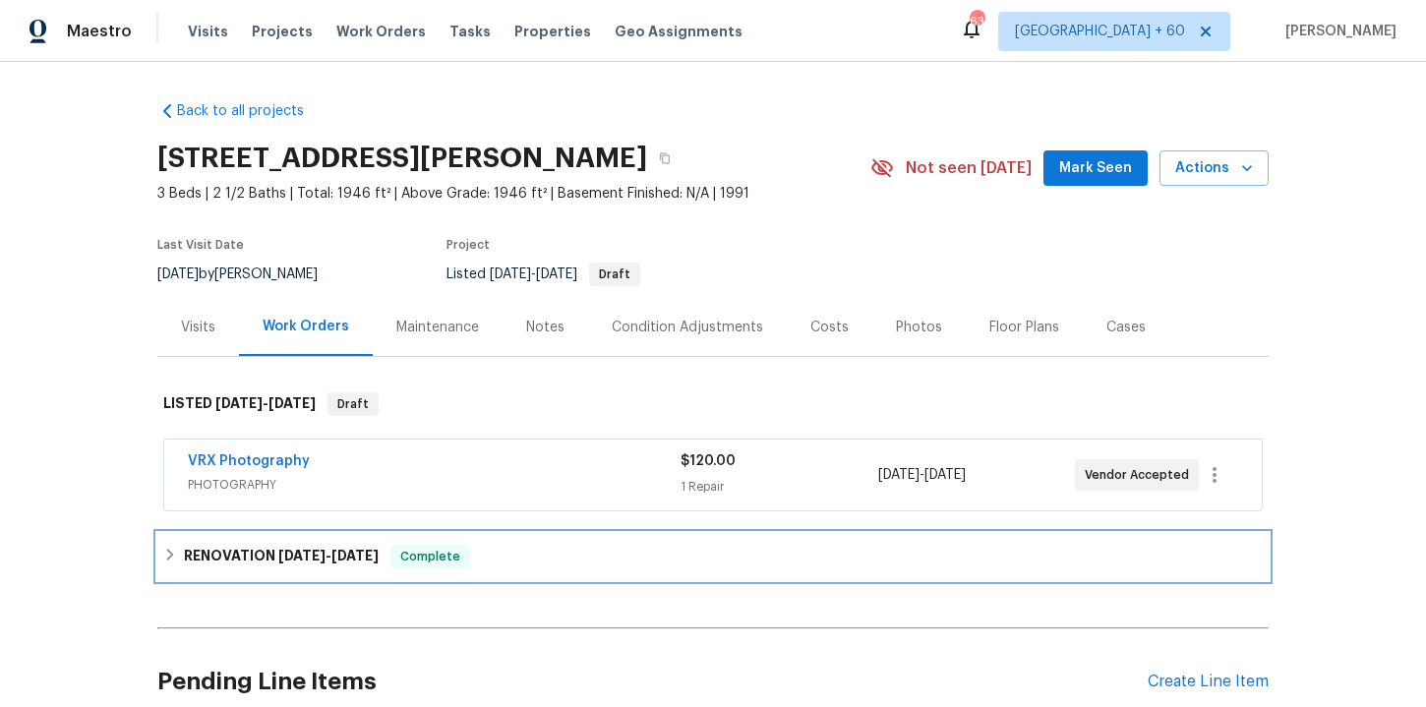
click at [290, 553] on span "9/2/25" at bounding box center [301, 556] width 47 height 14
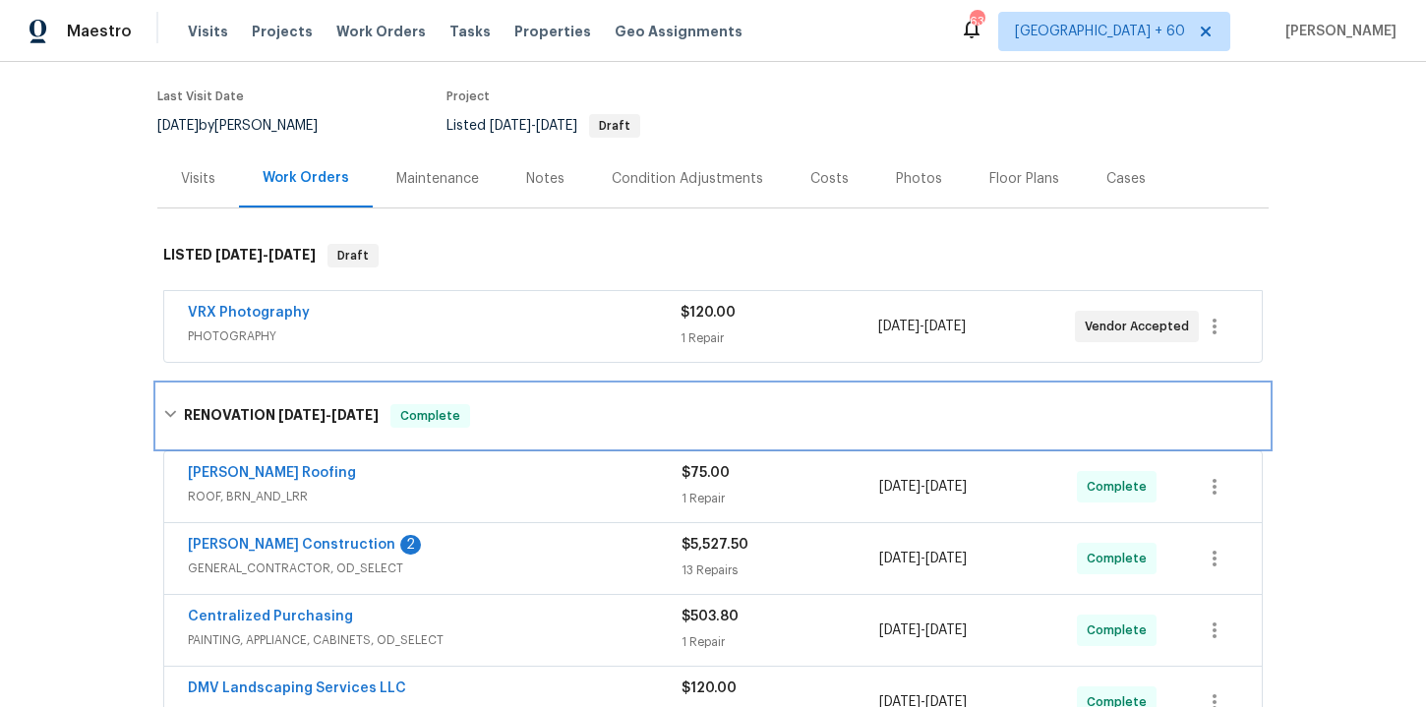
scroll to position [383, 0]
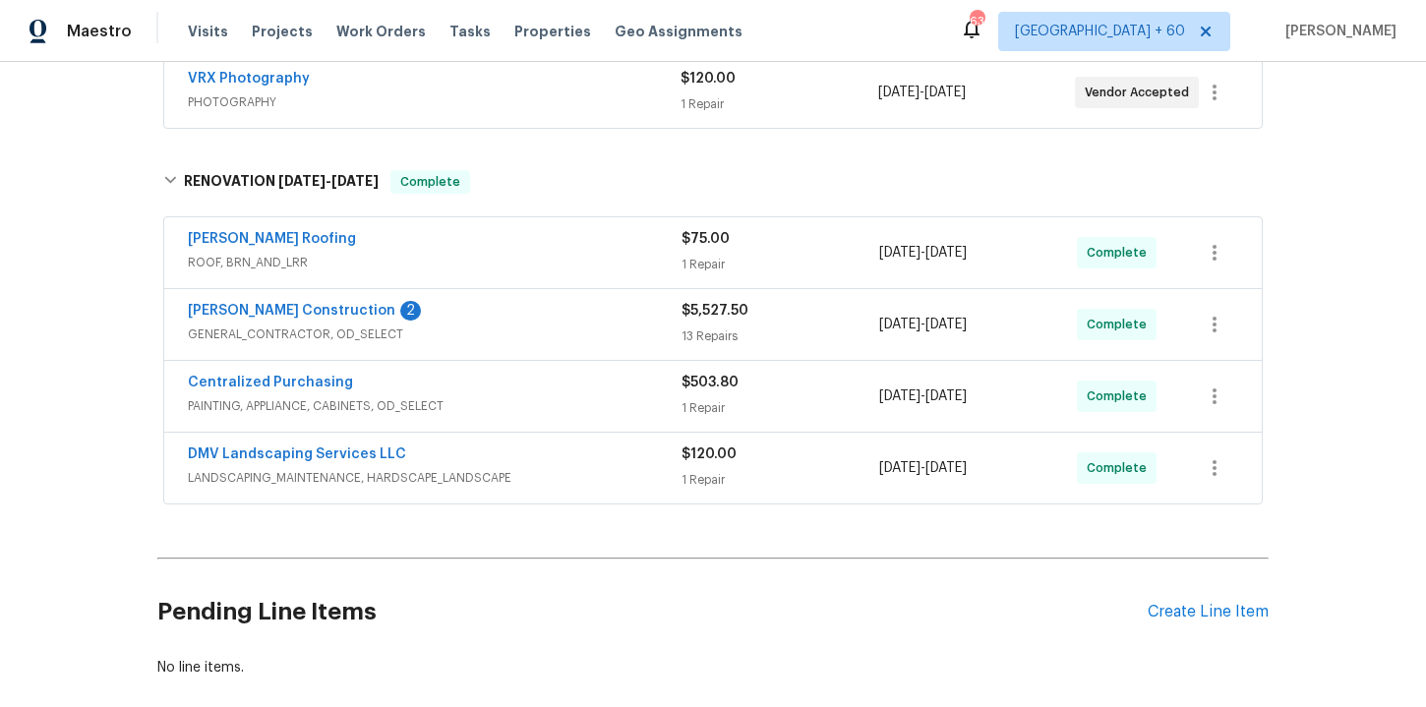
click at [571, 470] on span "LANDSCAPING_MAINTENANCE, HARDSCAPE_LANDSCAPE" at bounding box center [435, 478] width 494 height 20
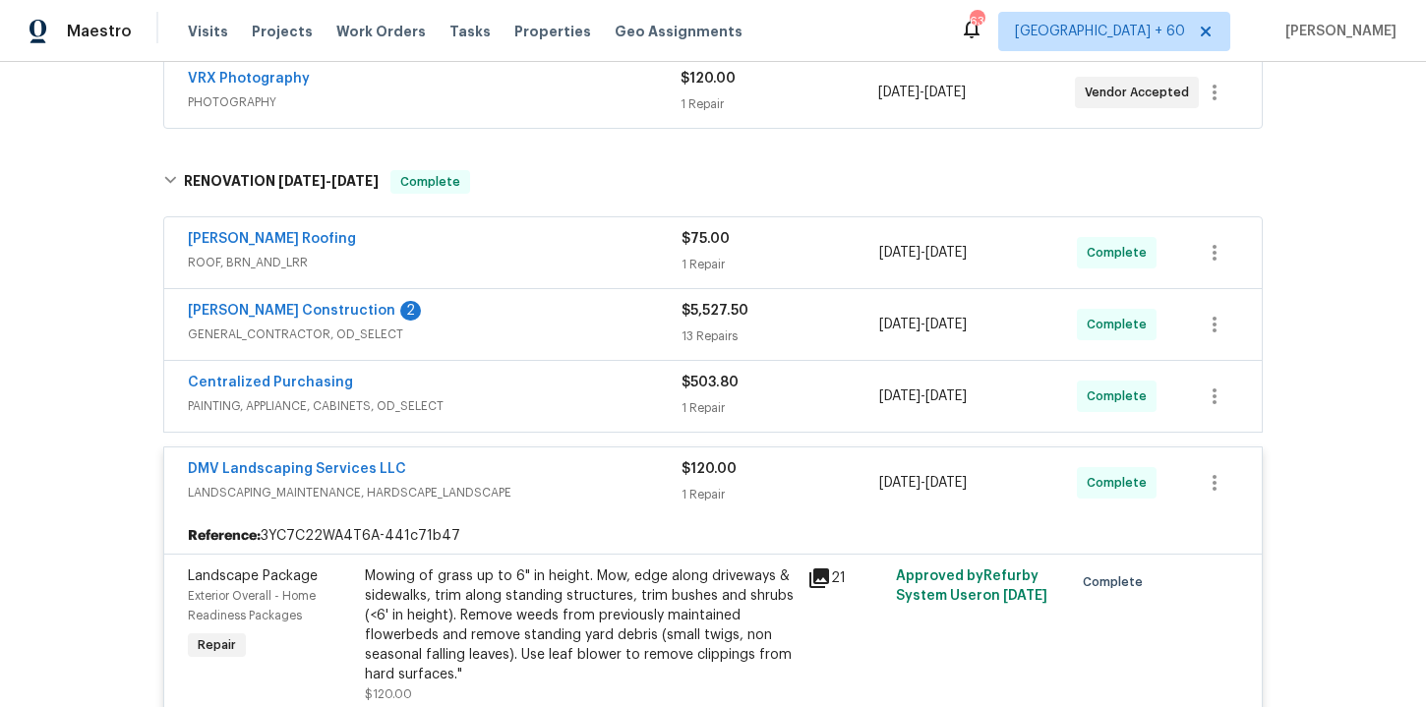
click at [514, 380] on div "Centralized Purchasing" at bounding box center [435, 385] width 494 height 24
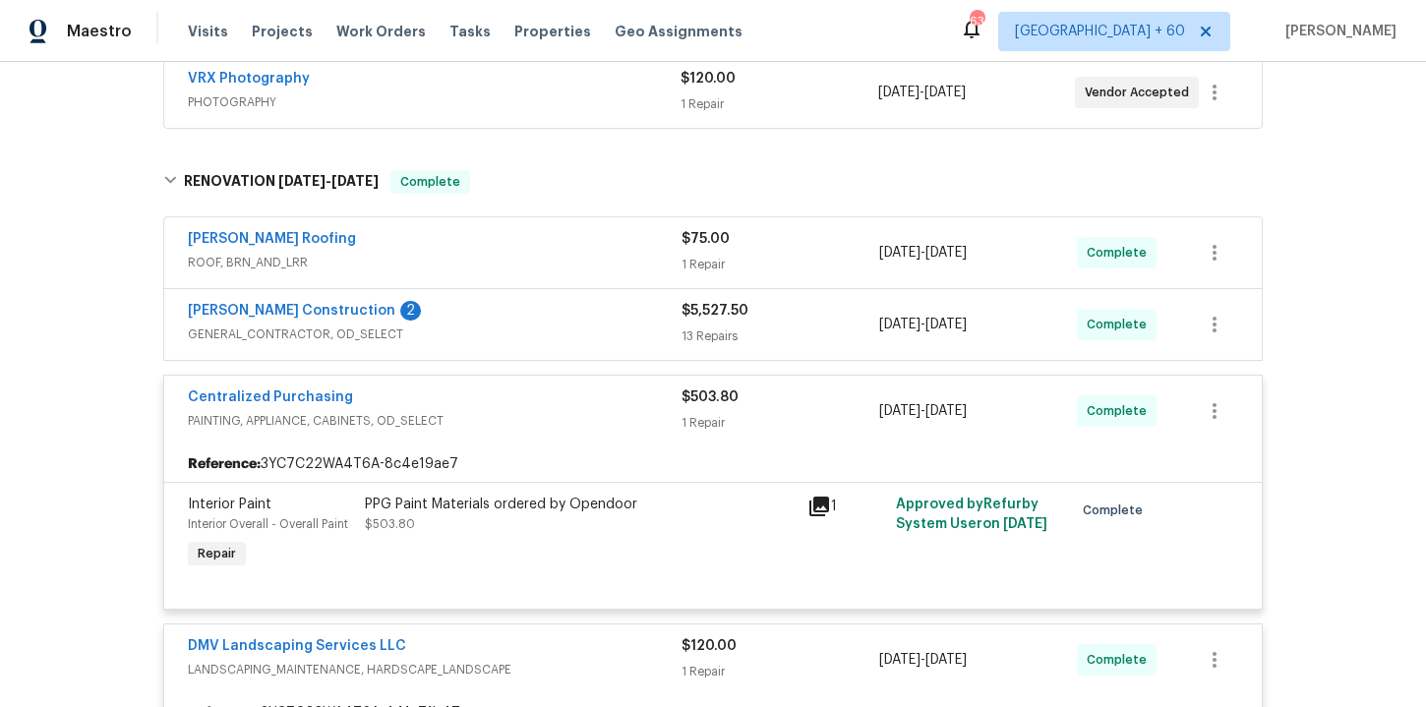
click at [541, 327] on span "GENERAL_CONTRACTOR, OD_SELECT" at bounding box center [435, 335] width 494 height 20
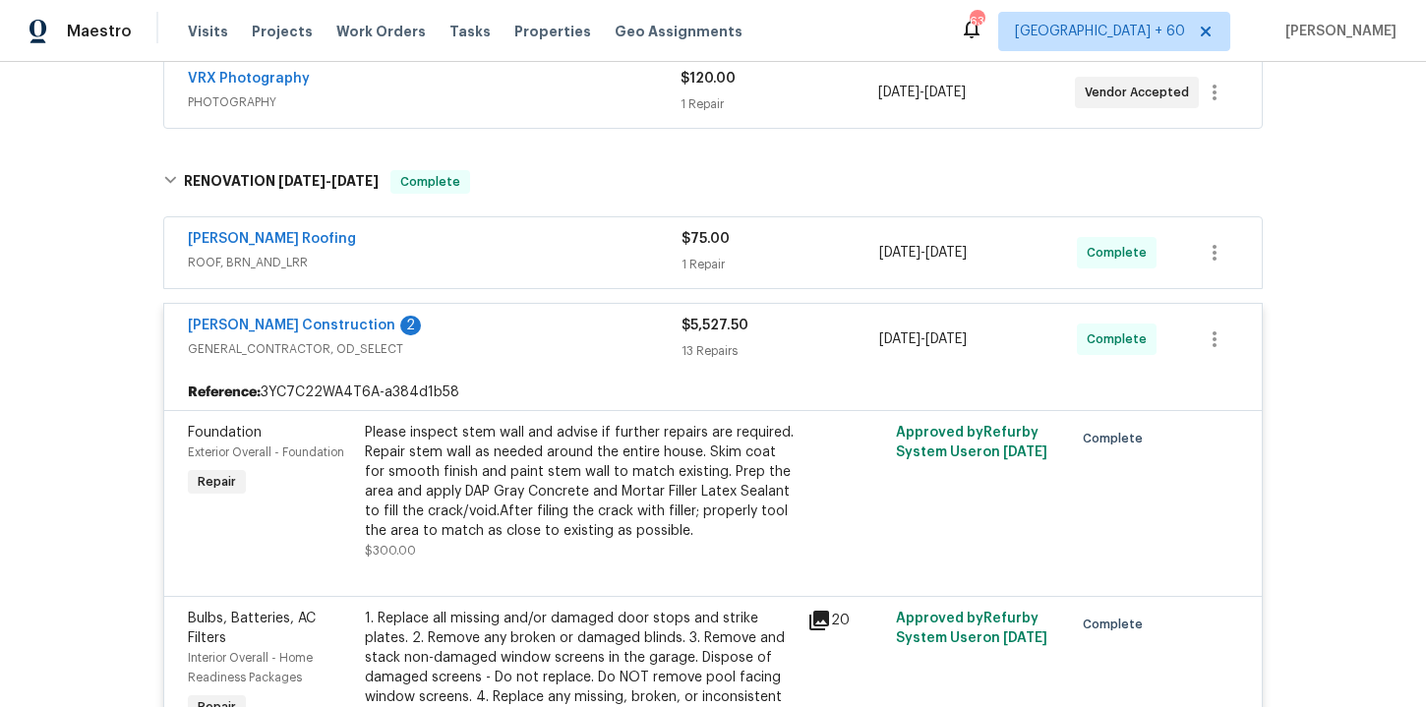
click at [558, 261] on span "ROOF, BRN_AND_LRR" at bounding box center [435, 263] width 494 height 20
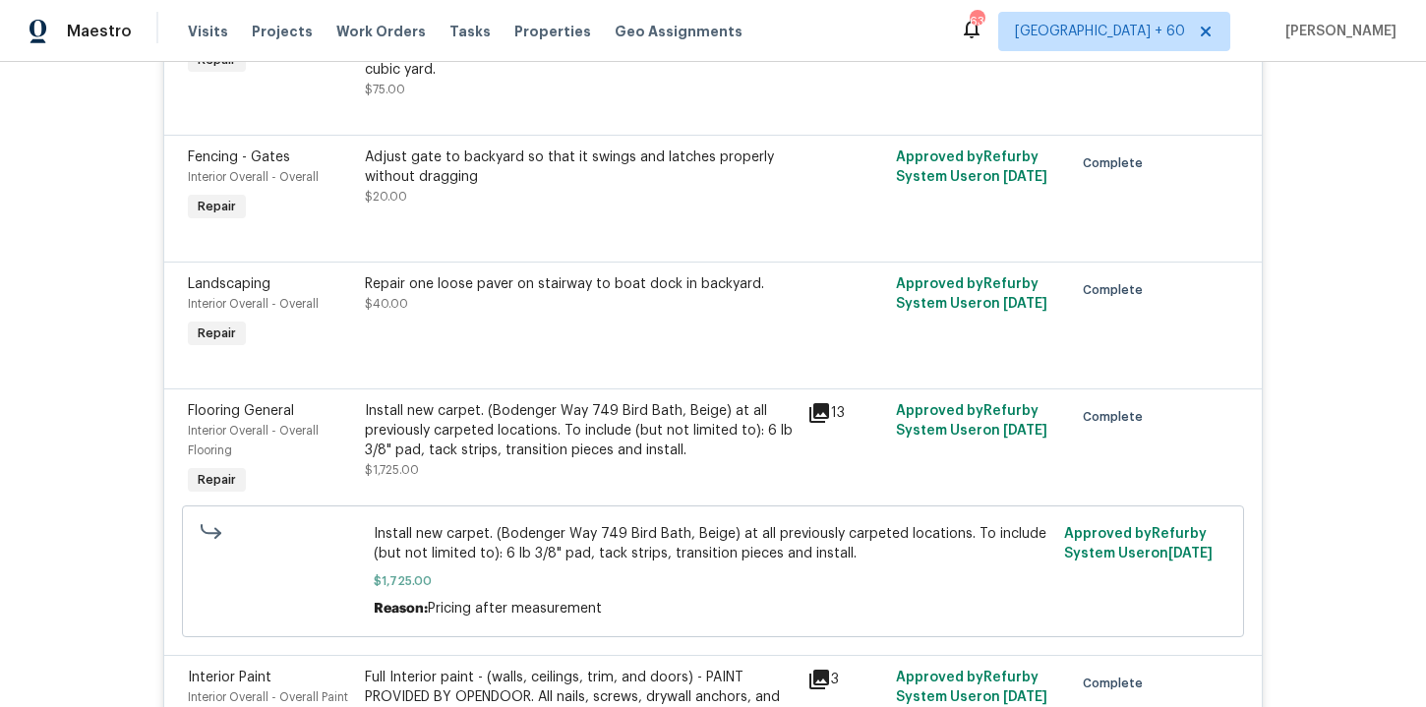
scroll to position [2440, 0]
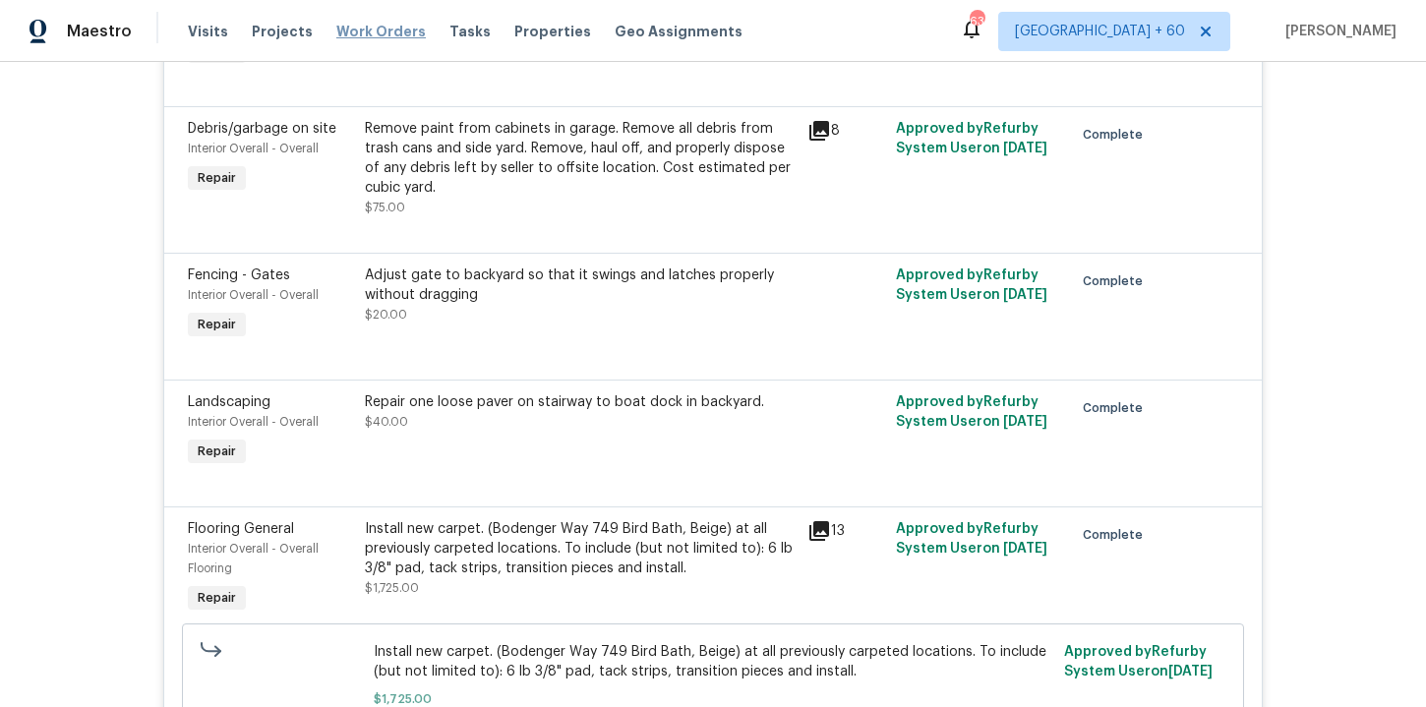
click at [380, 32] on span "Work Orders" at bounding box center [380, 32] width 89 height 20
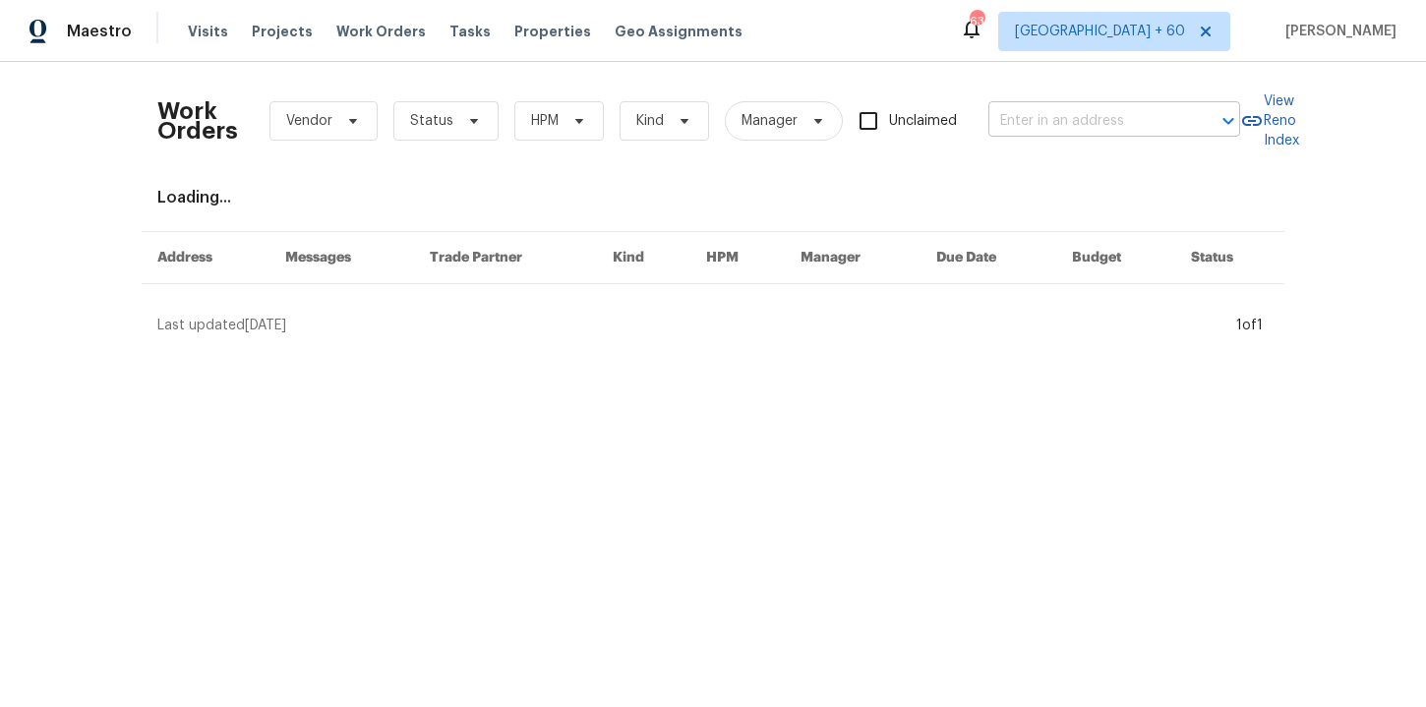
click at [1037, 115] on input "text" at bounding box center [1086, 121] width 197 height 30
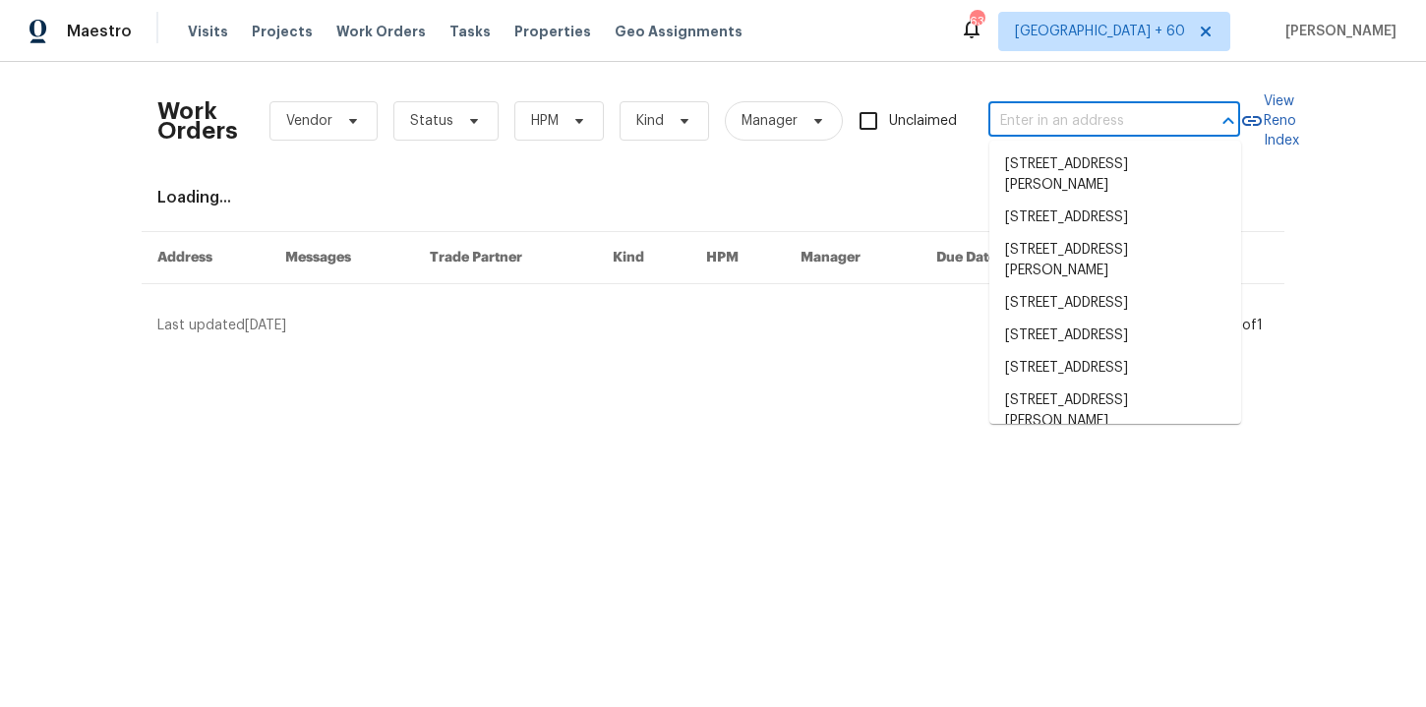
paste input "3885 Morning Creek Dr Atlanta, GA 30349"
type input "3885 Morning Creek Dr Atlanta, GA 30349"
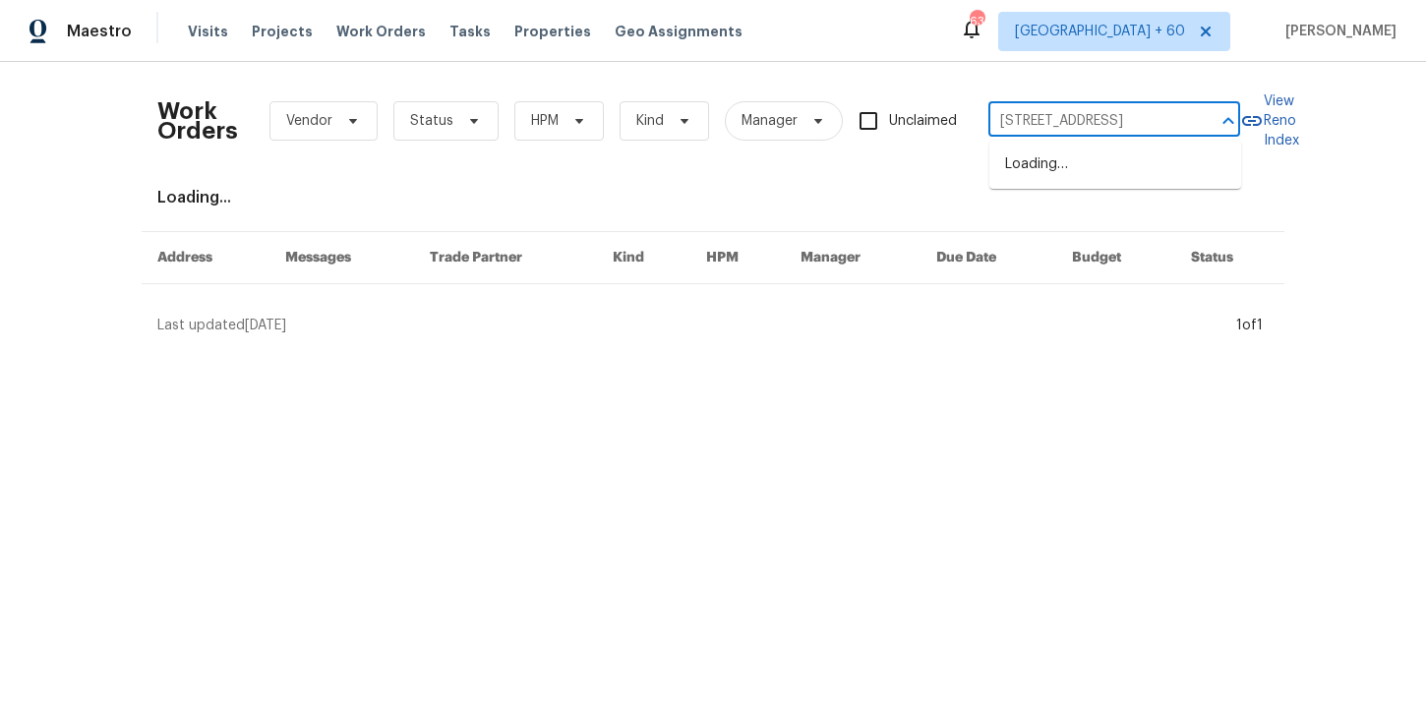
scroll to position [0, 88]
click at [1056, 155] on li "3885 Morning Creek Dr, Atlanta, GA 30349" at bounding box center [1115, 164] width 252 height 32
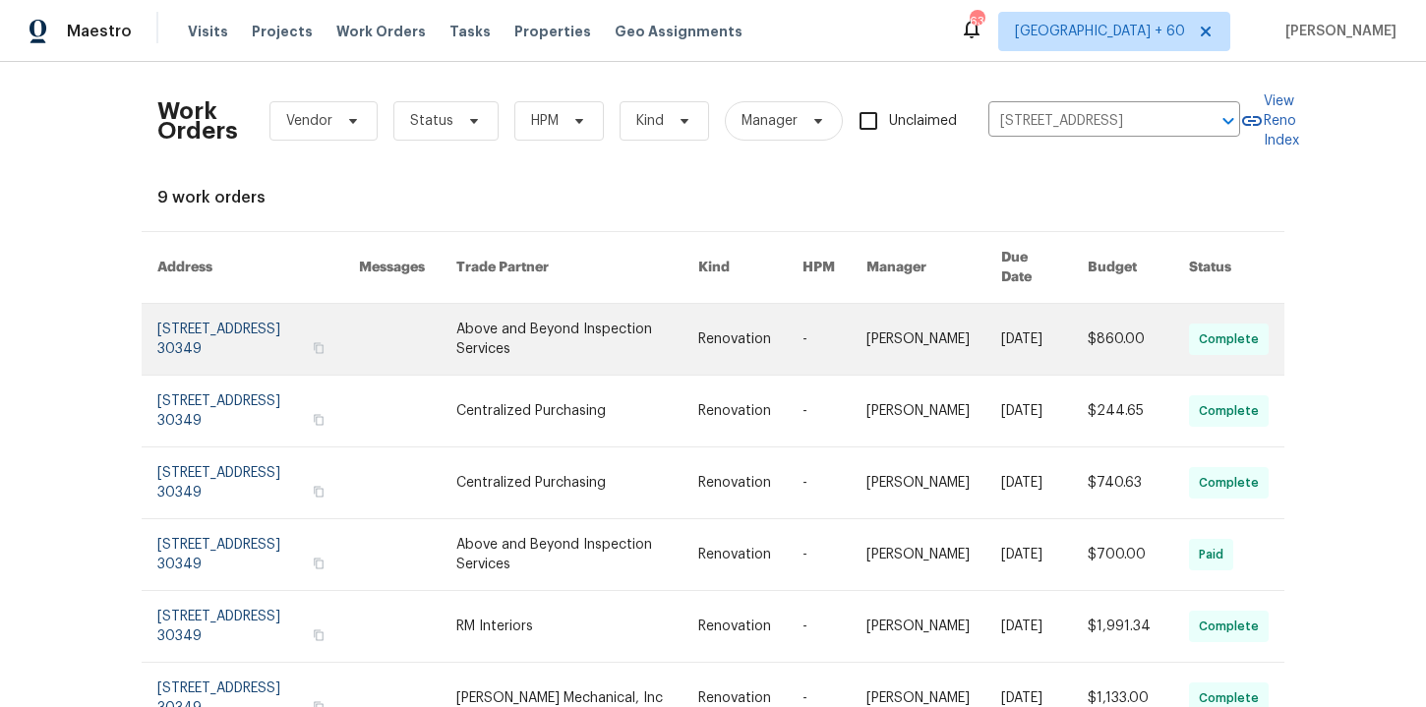
click at [232, 331] on link at bounding box center [258, 339] width 202 height 71
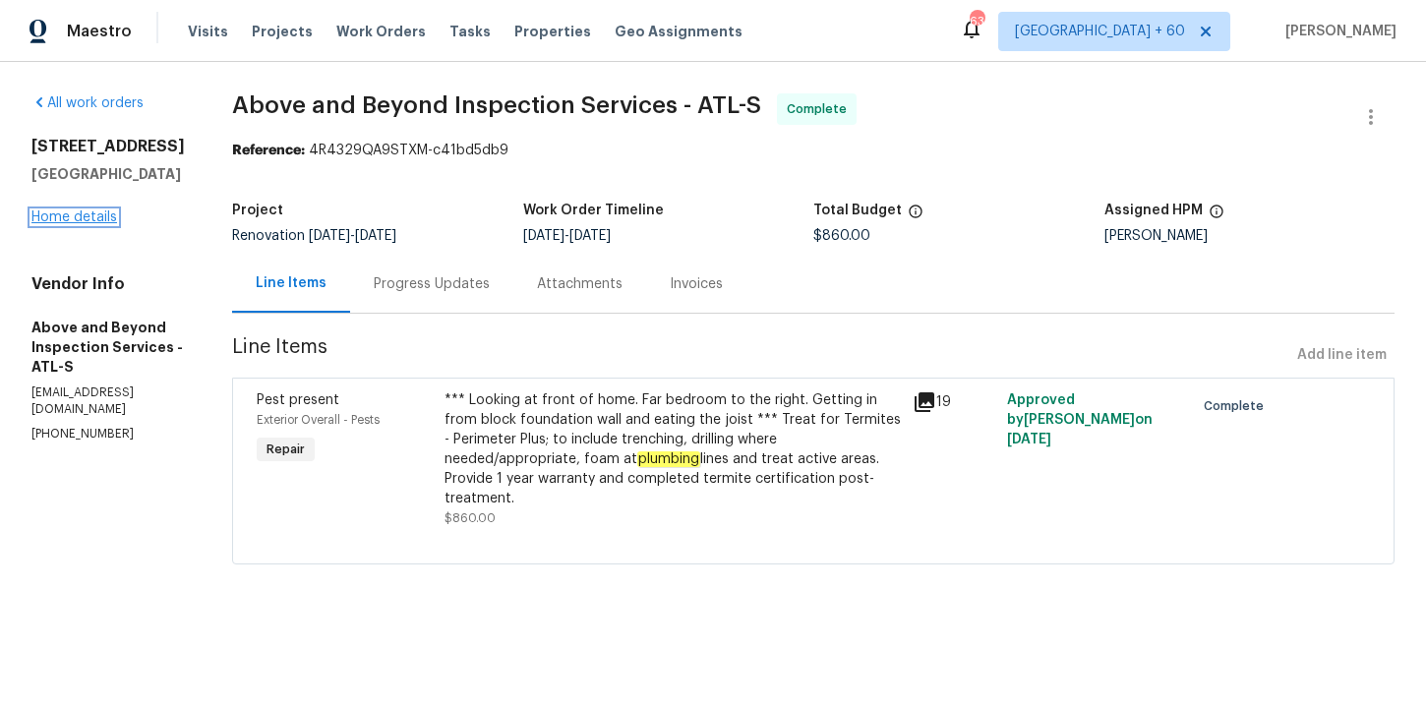
click at [84, 217] on link "Home details" at bounding box center [74, 217] width 86 height 14
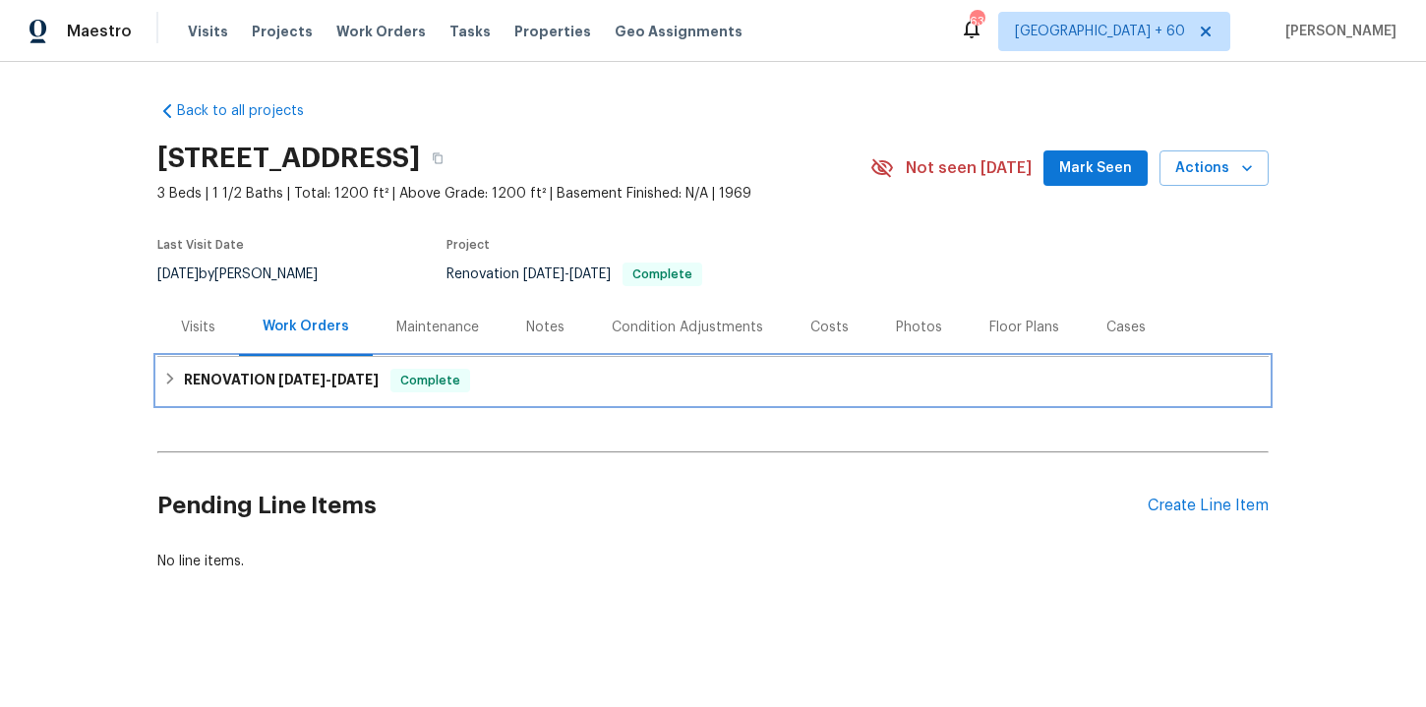
click at [503, 375] on div "RENOVATION 8/19/25 - 9/2/25 Complete" at bounding box center [712, 381] width 1099 height 24
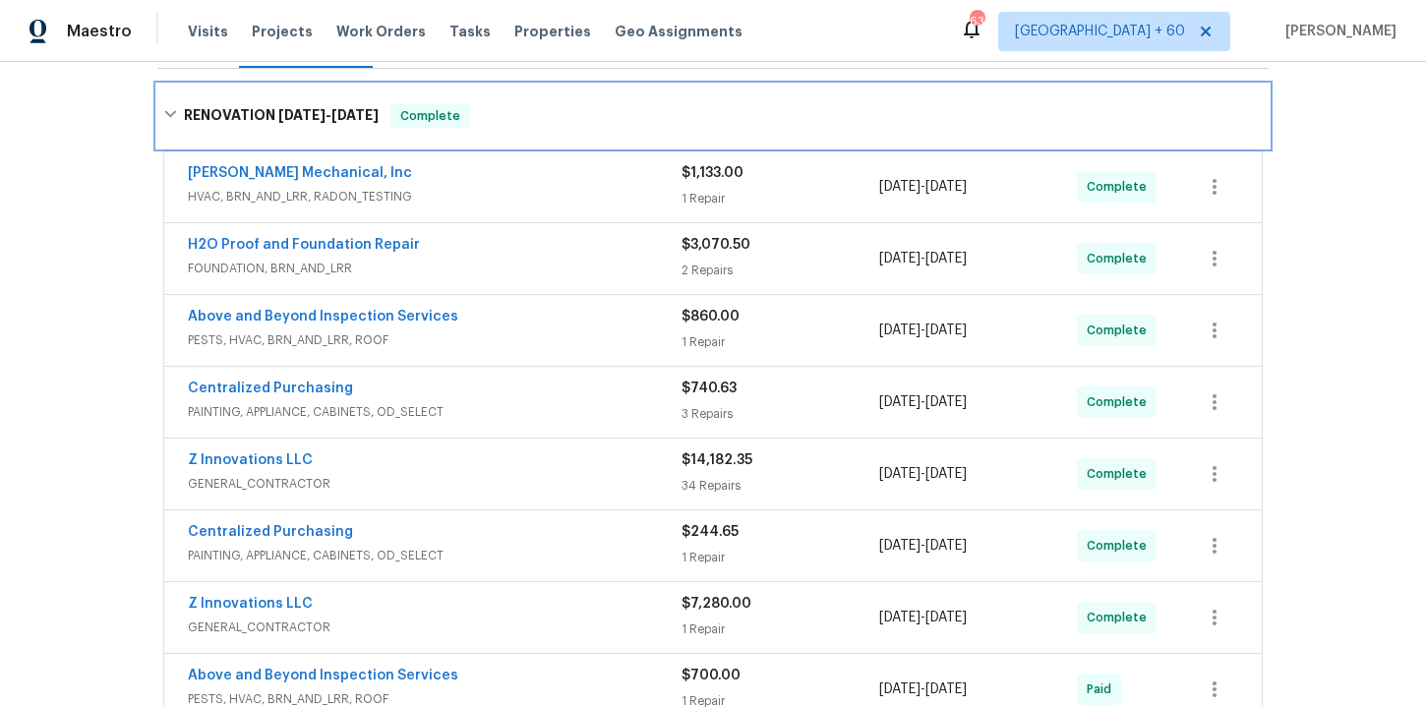
scroll to position [477, 0]
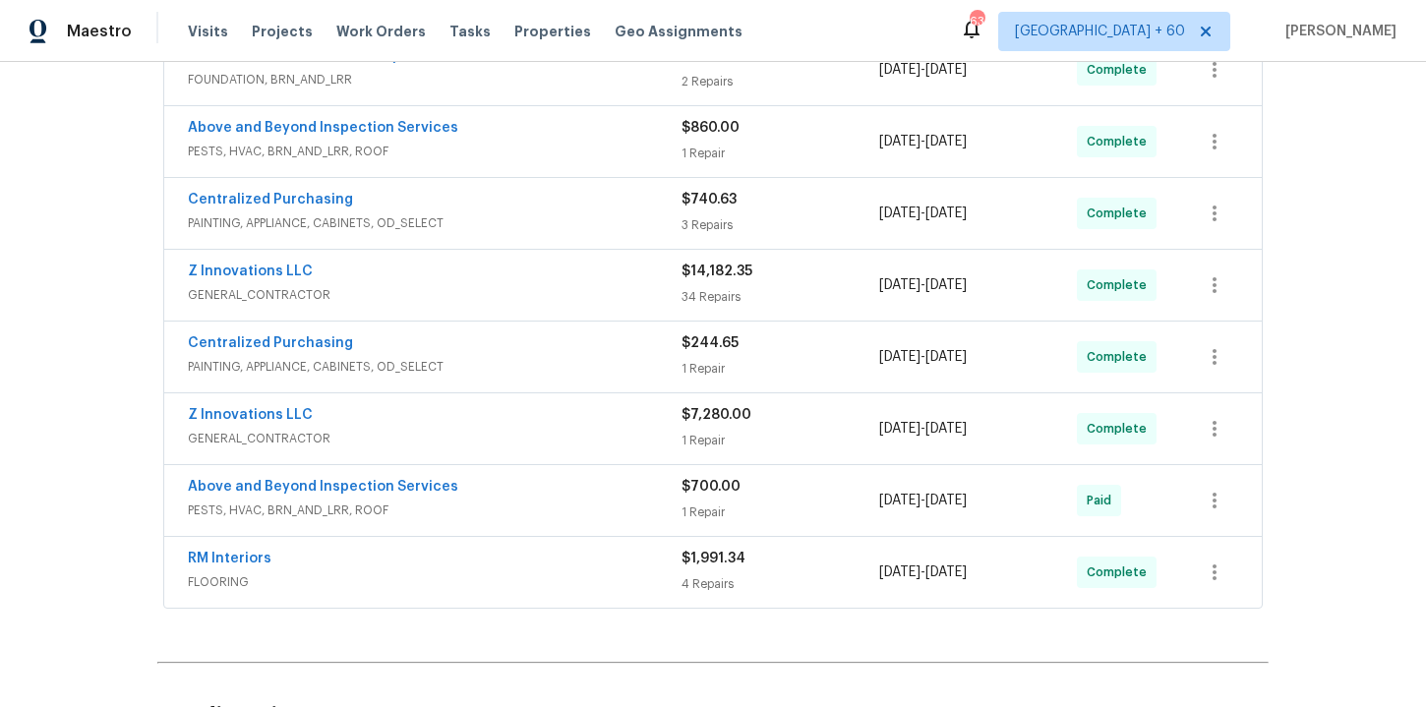
click at [566, 576] on span "FLOORING" at bounding box center [435, 582] width 494 height 20
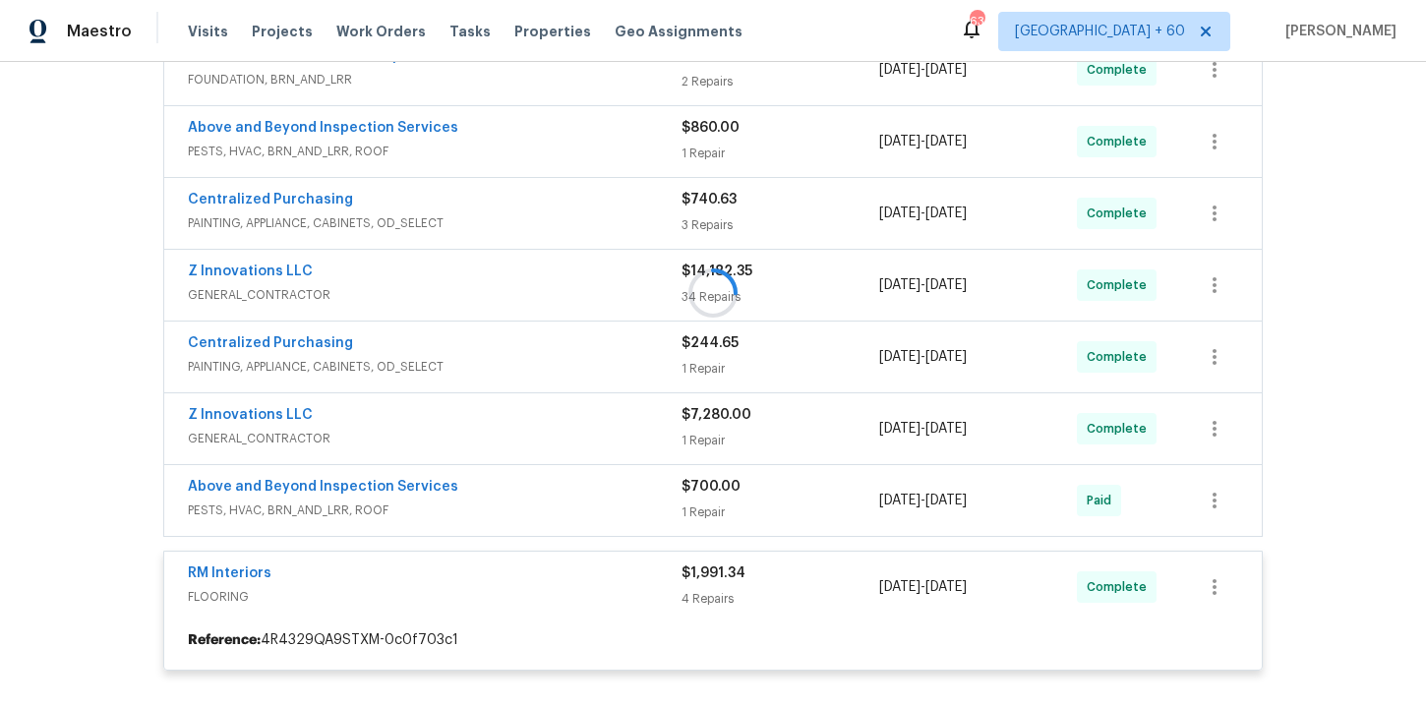
scroll to position [669, 0]
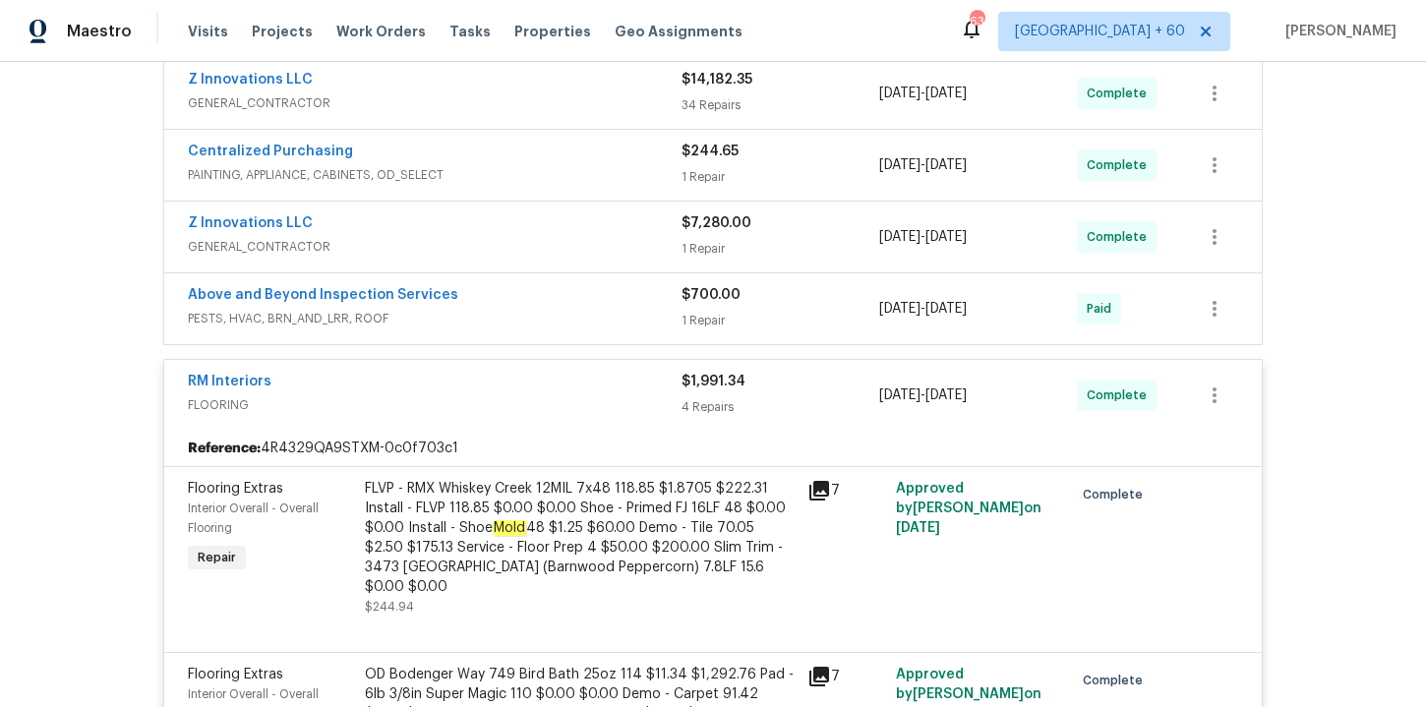
click at [576, 304] on div "Above and Beyond Inspection Services" at bounding box center [435, 297] width 494 height 24
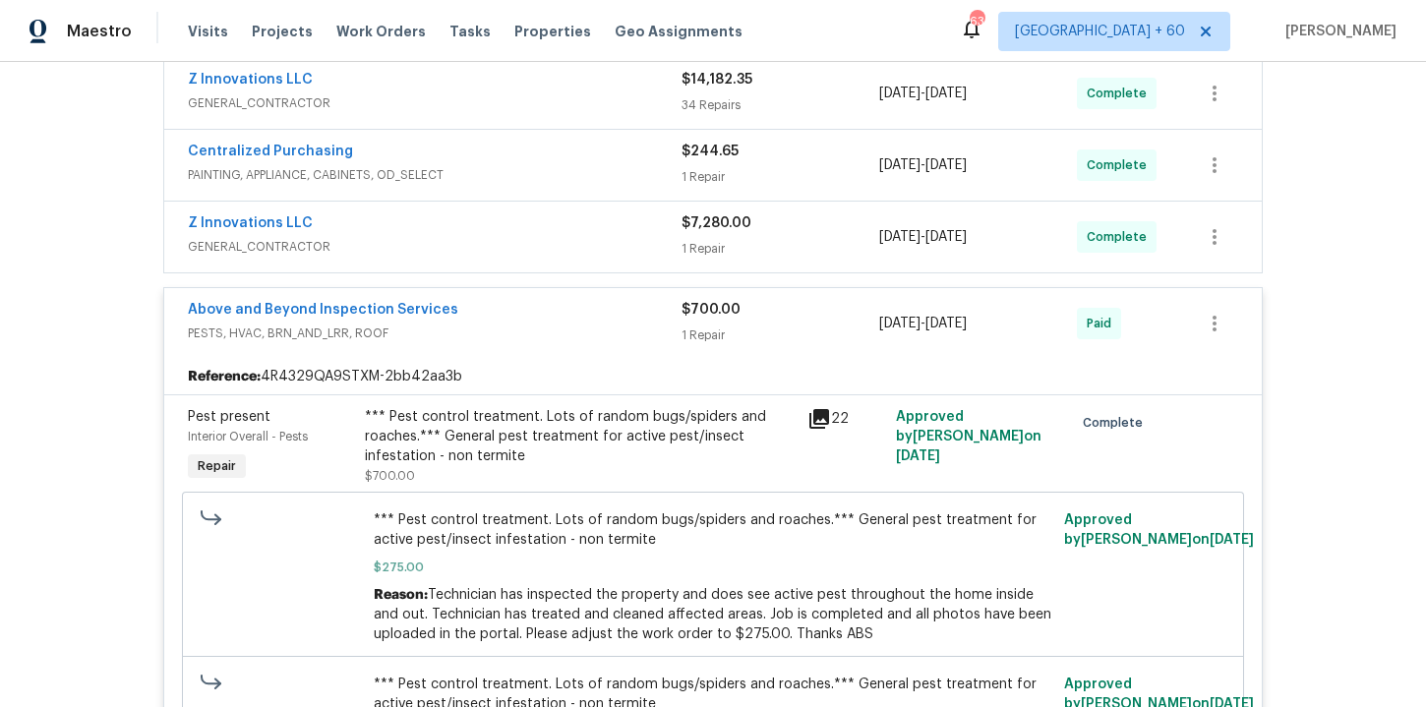
click at [550, 219] on div "Z Innovations LLC" at bounding box center [435, 225] width 494 height 24
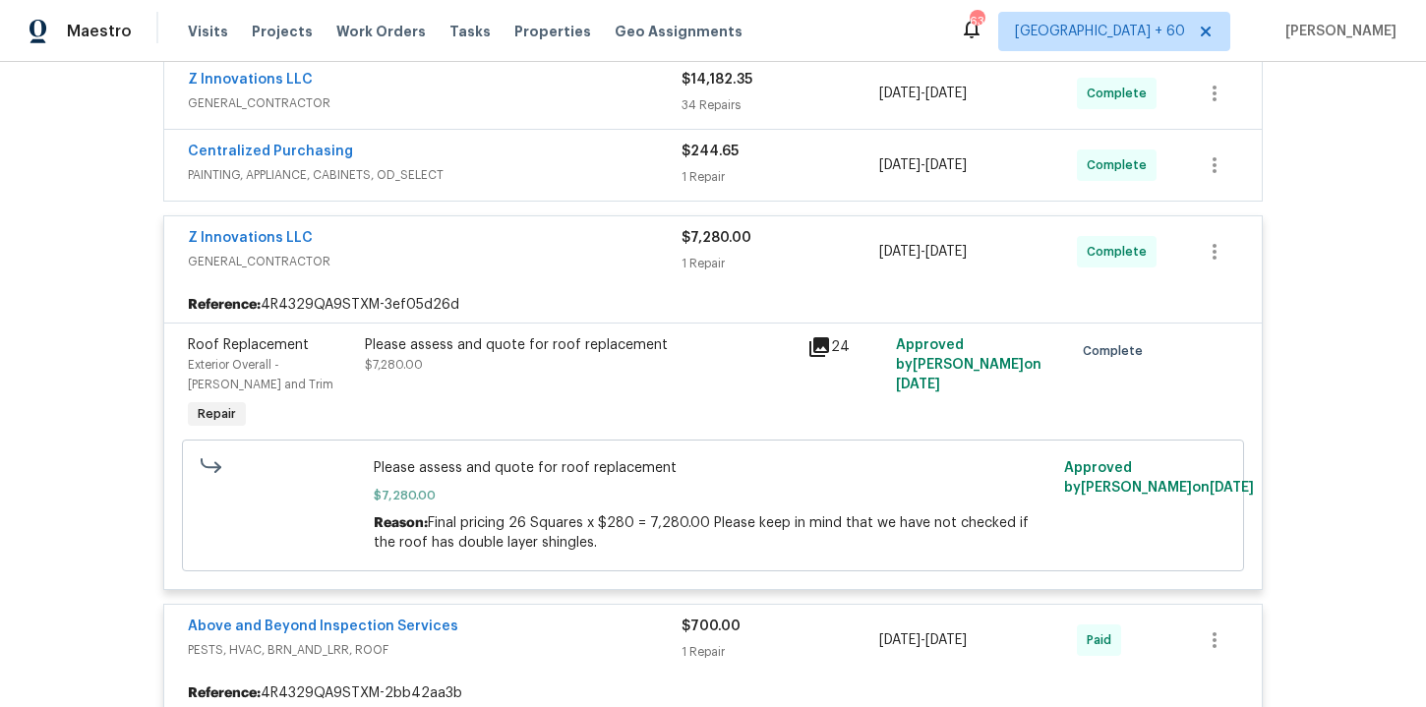
click at [549, 167] on span "PAINTING, APPLIANCE, CABINETS, OD_SELECT" at bounding box center [435, 175] width 494 height 20
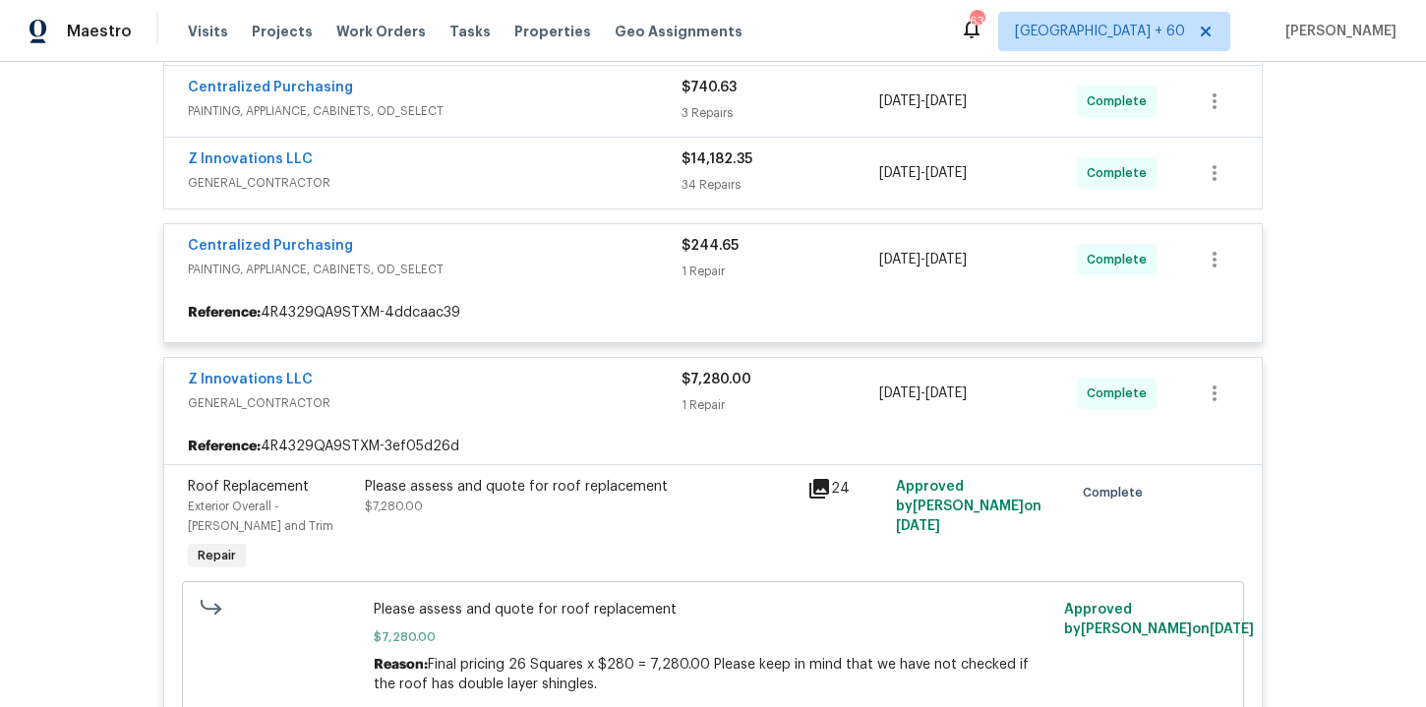
scroll to position [500, 0]
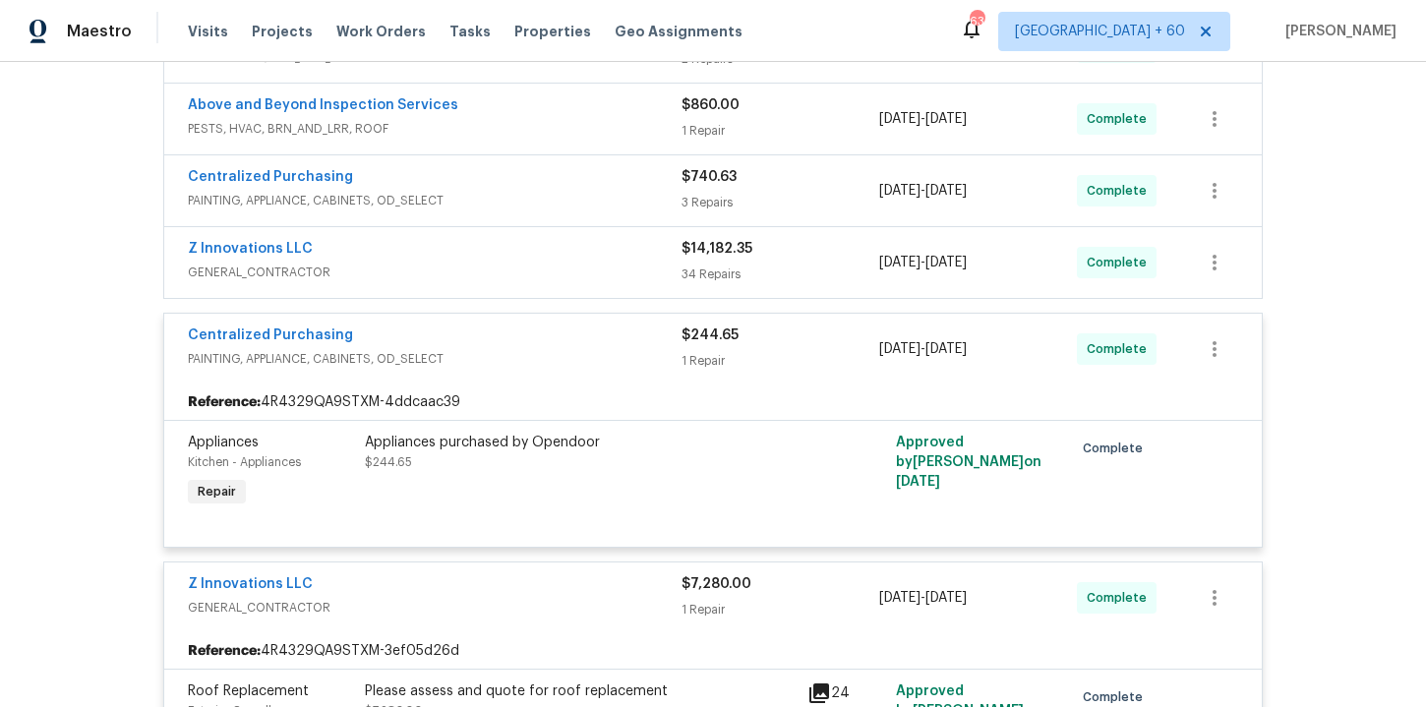
click at [557, 265] on span "GENERAL_CONTRACTOR" at bounding box center [435, 273] width 494 height 20
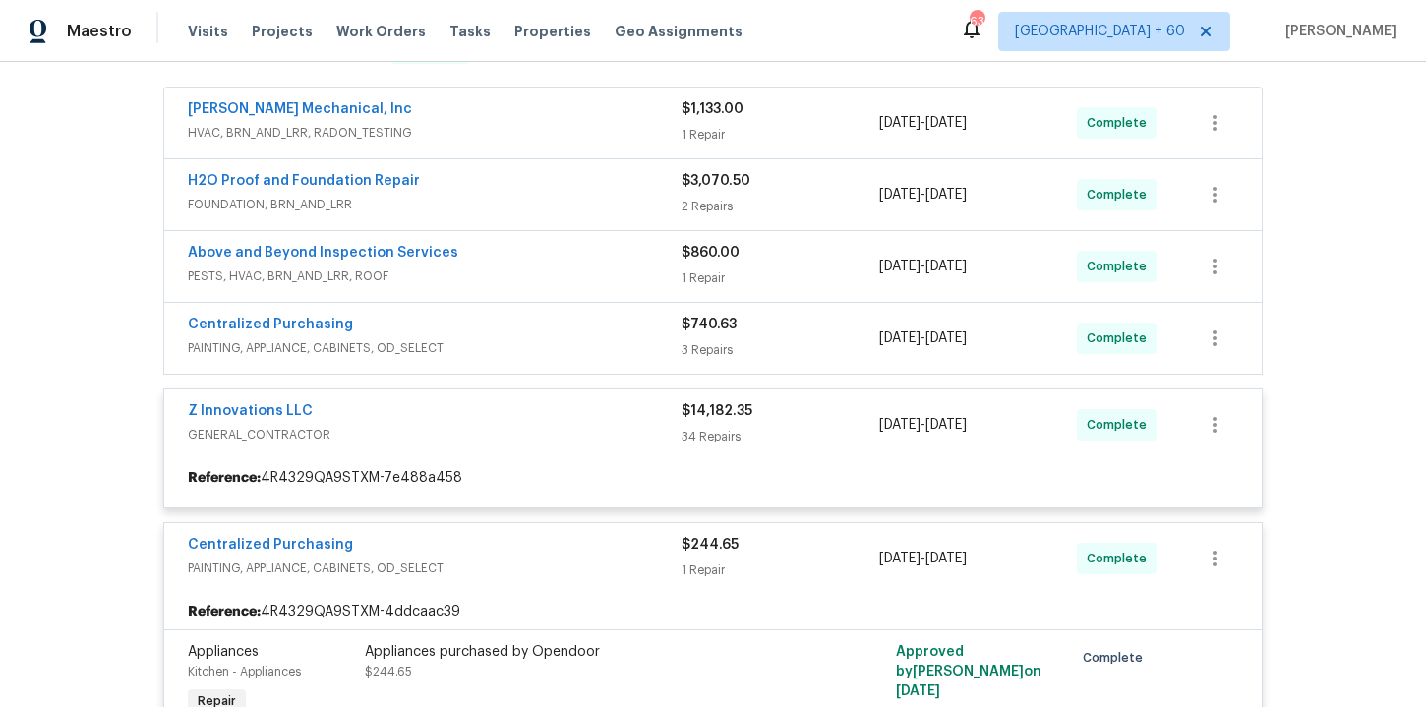
scroll to position [273, 0]
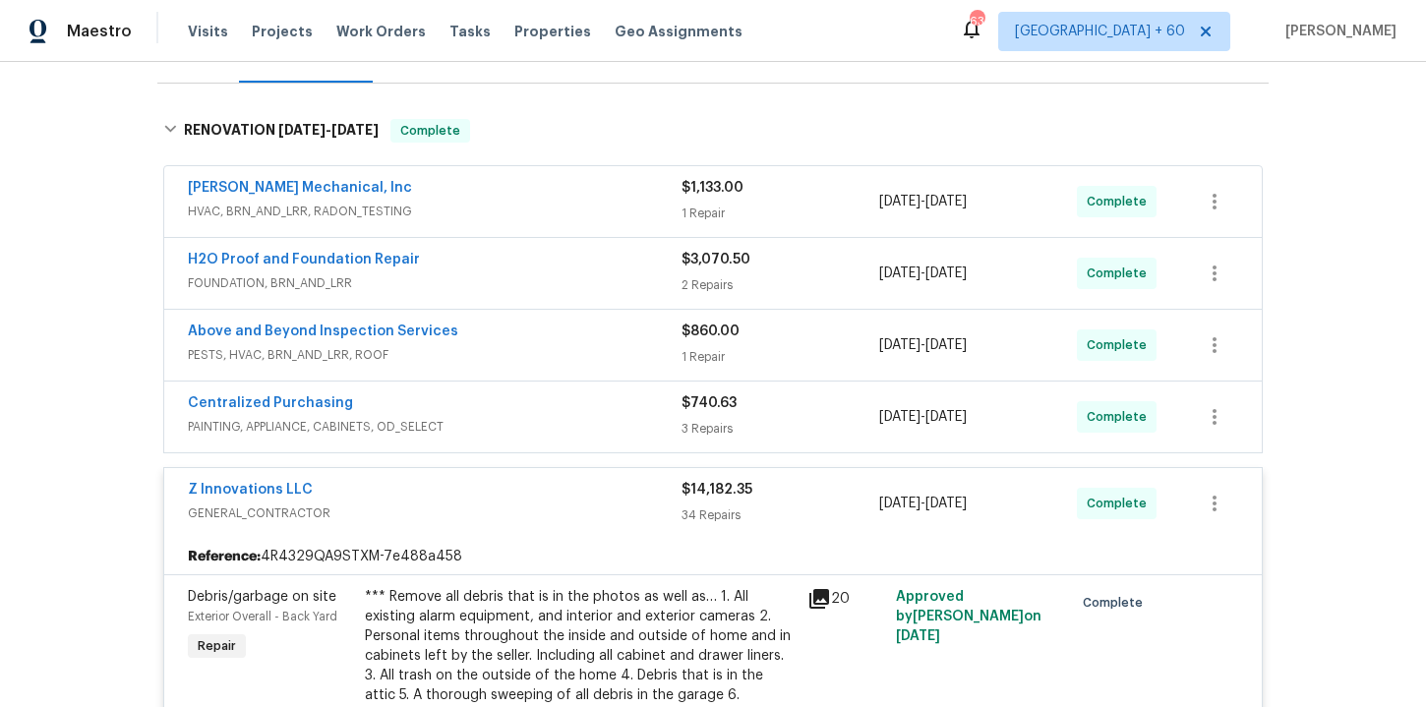
click at [553, 424] on span "PAINTING, APPLIANCE, CABINETS, OD_SELECT" at bounding box center [435, 427] width 494 height 20
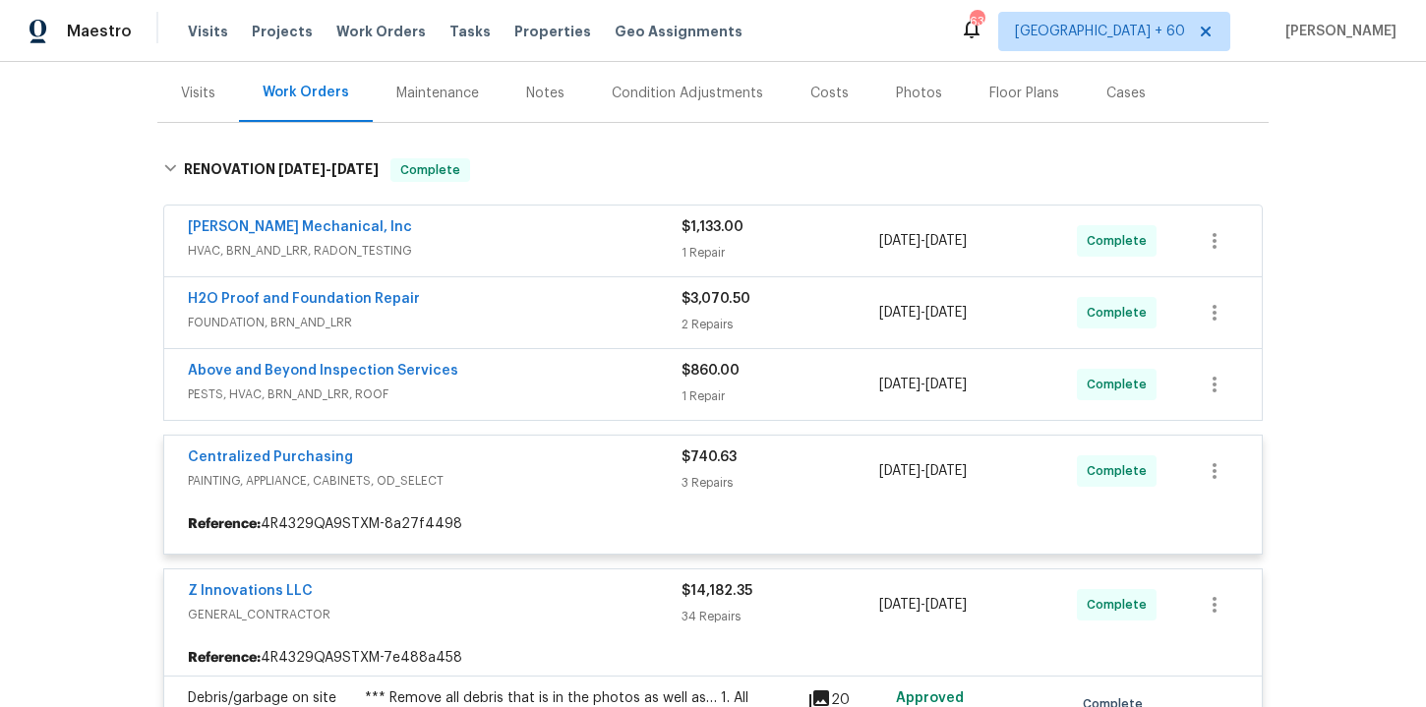
scroll to position [233, 0]
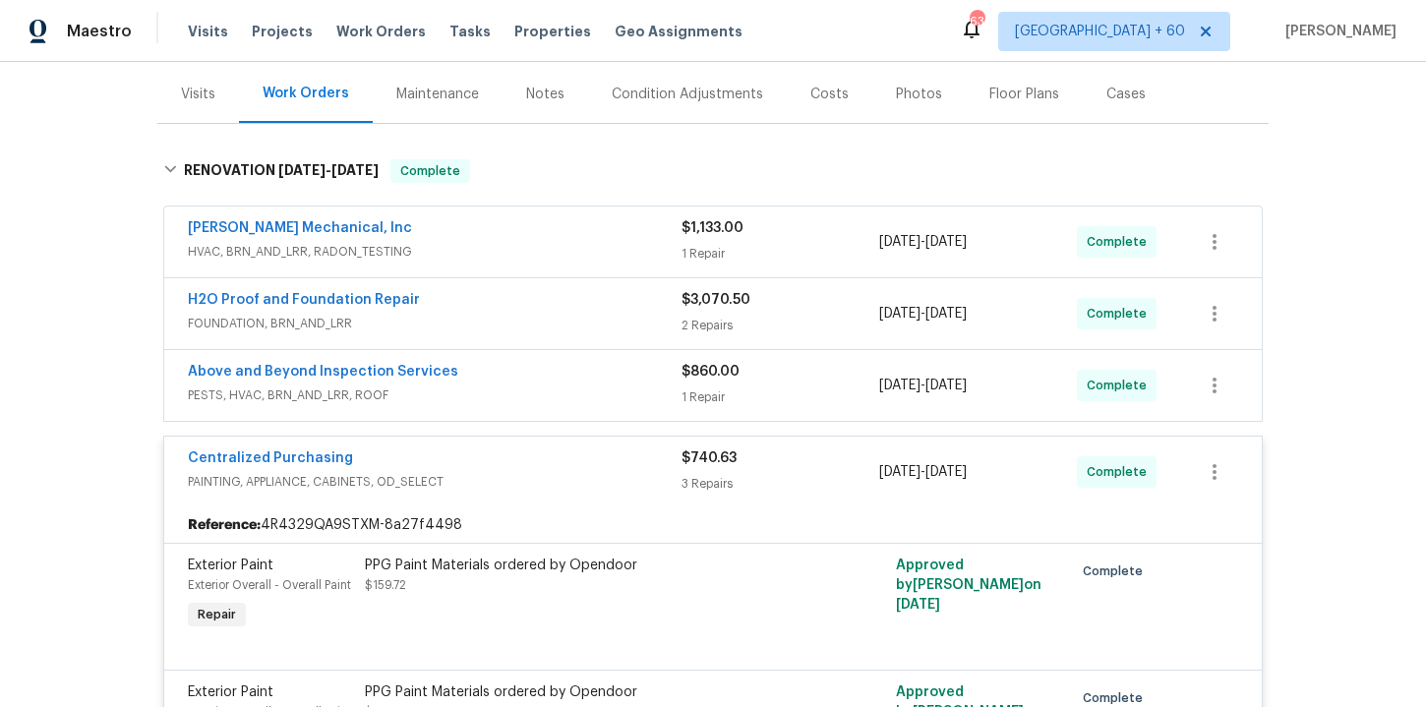
click at [543, 384] on div "Above and Beyond Inspection Services" at bounding box center [435, 374] width 494 height 24
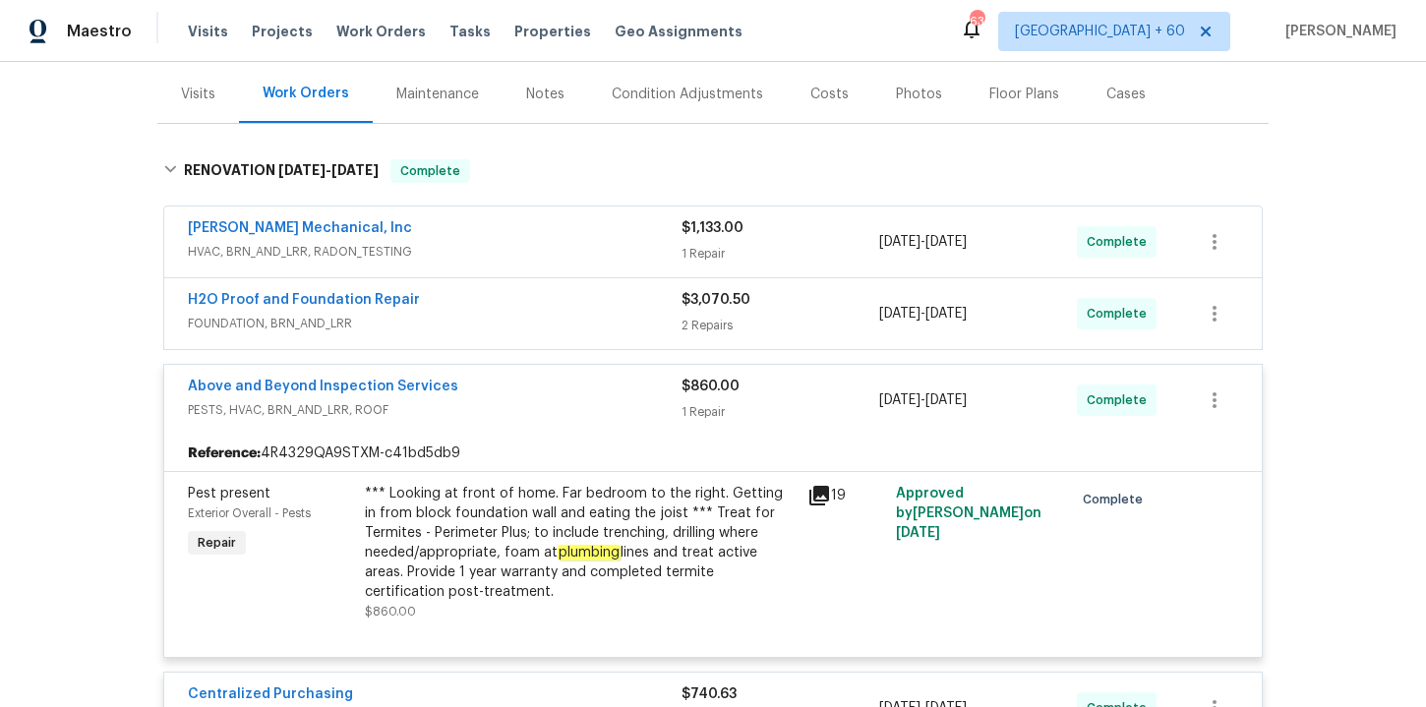
click at [541, 307] on div "H2O Proof and Foundation Repair" at bounding box center [435, 302] width 494 height 24
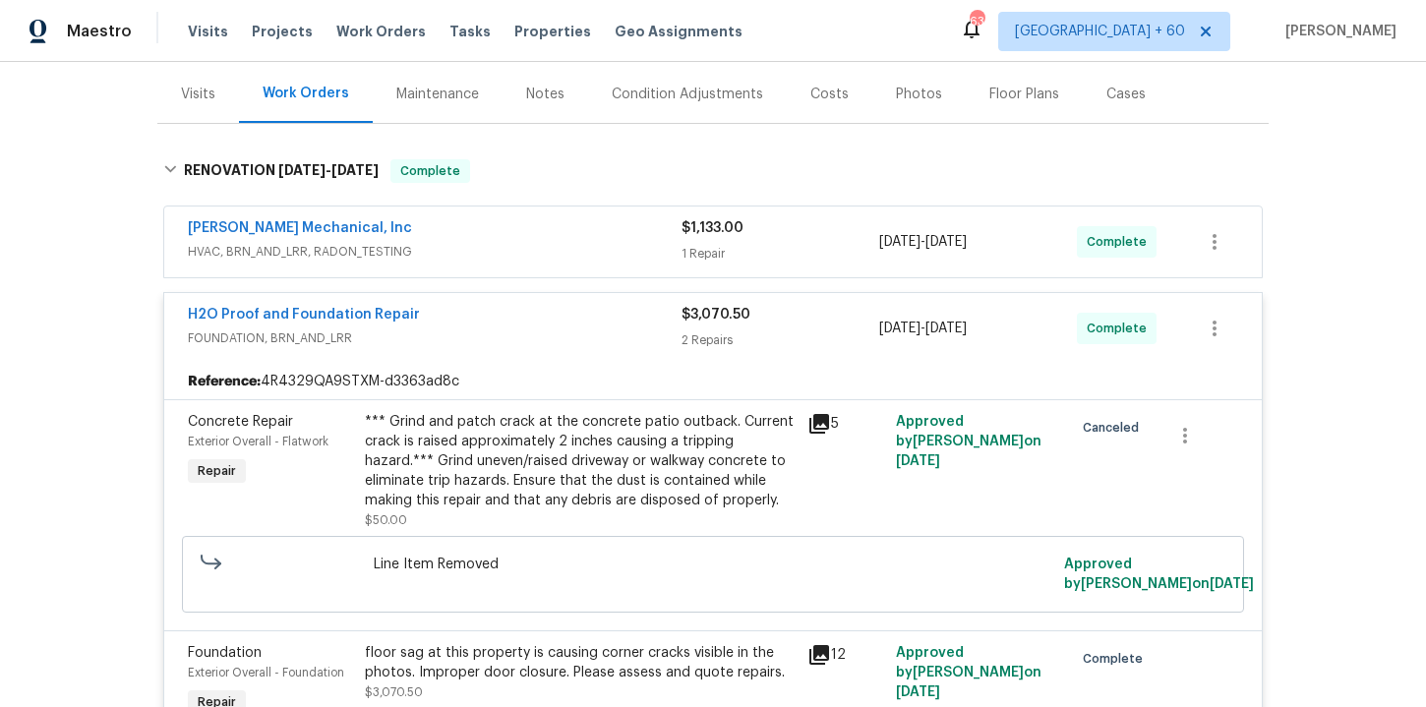
click at [547, 251] on span "HVAC, BRN_AND_LRR, RADON_TESTING" at bounding box center [435, 252] width 494 height 20
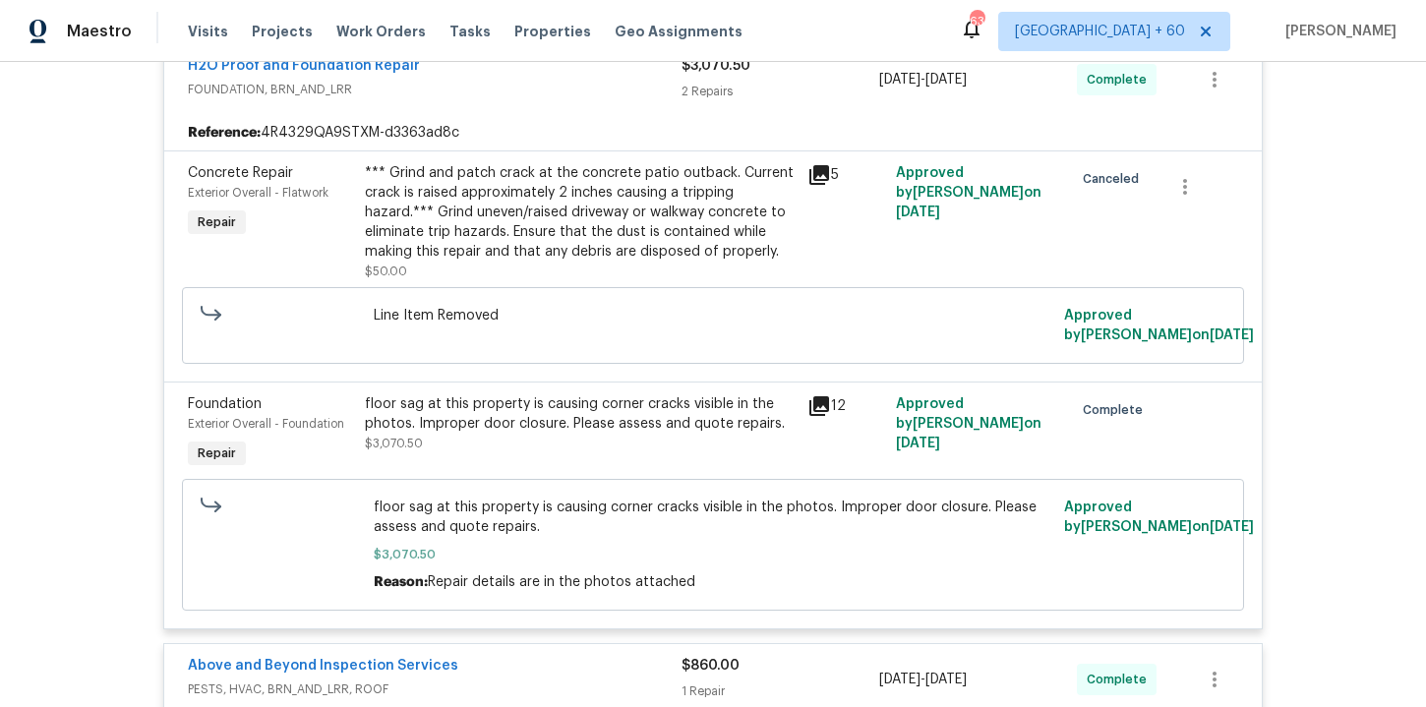
scroll to position [991, 0]
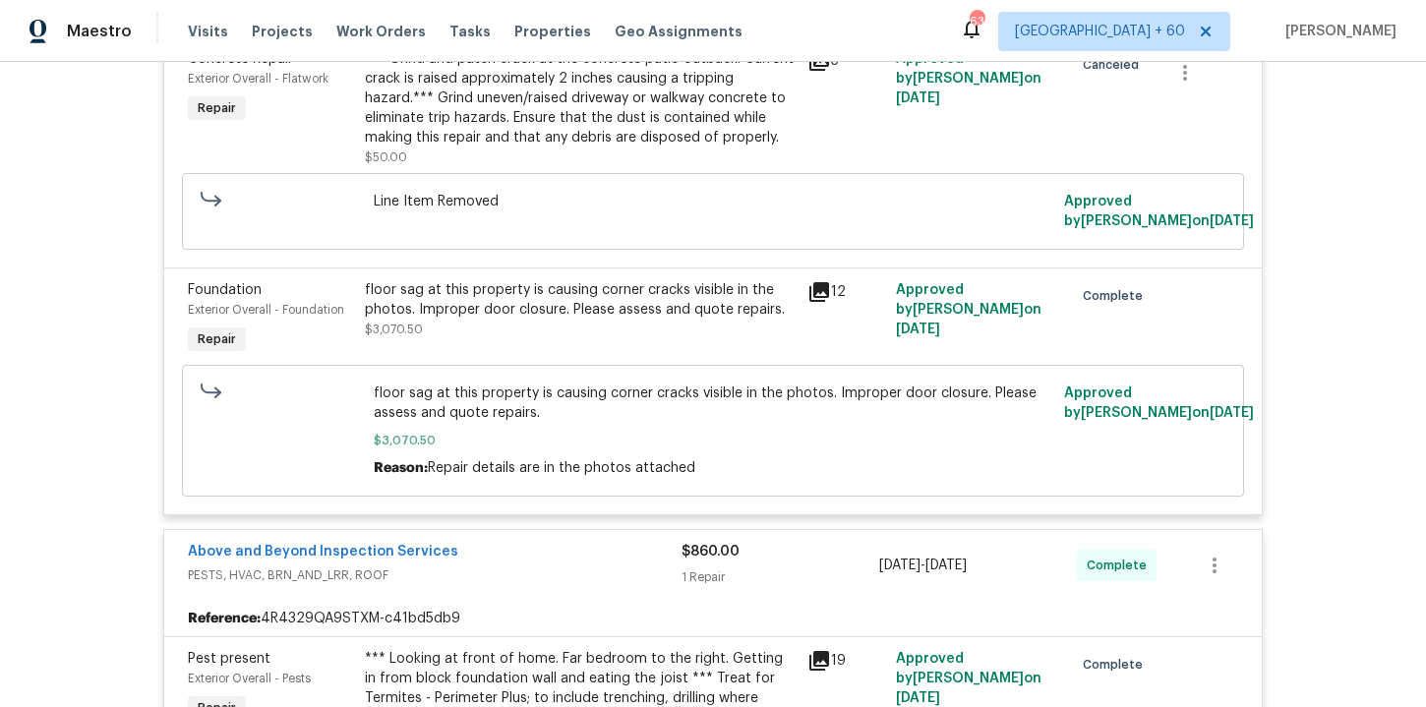
click at [667, 319] on div "floor sag at this property is causing corner cracks visible in the photos. Impr…" at bounding box center [580, 299] width 431 height 39
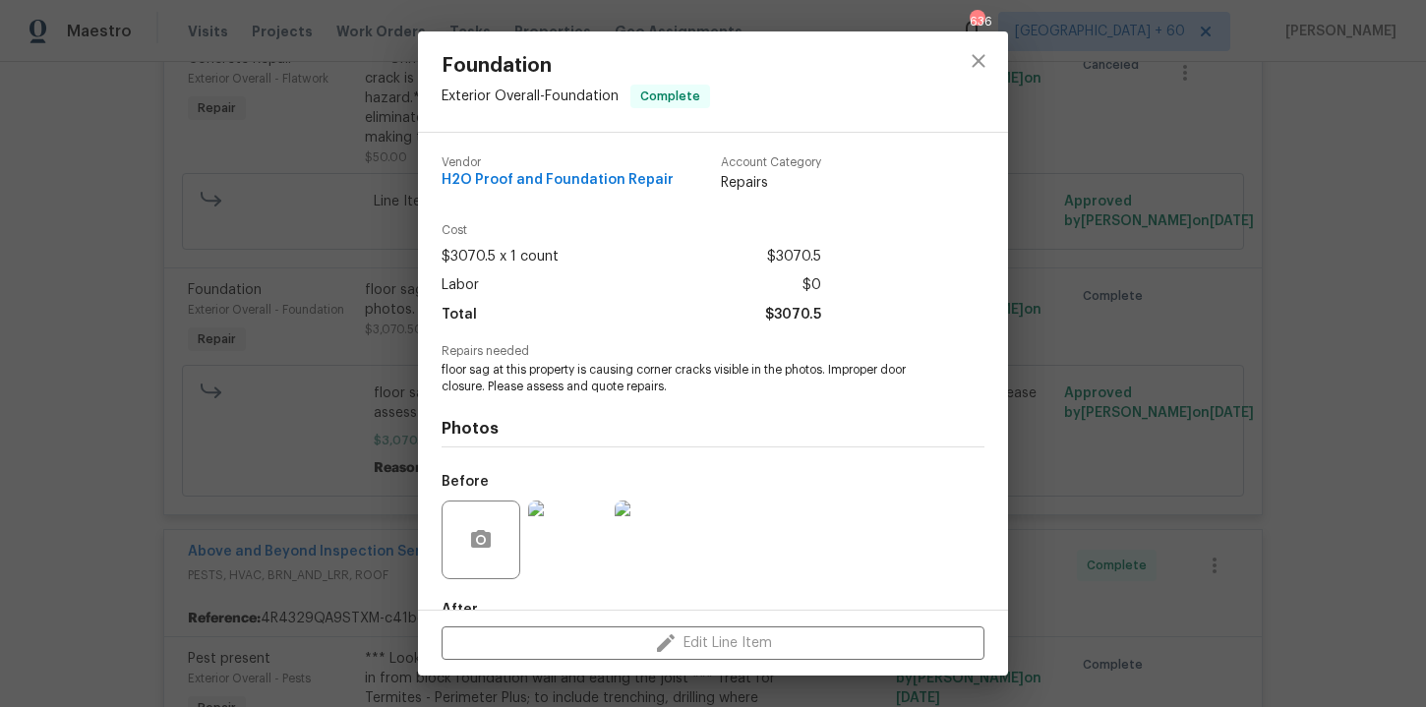
scroll to position [117, 0]
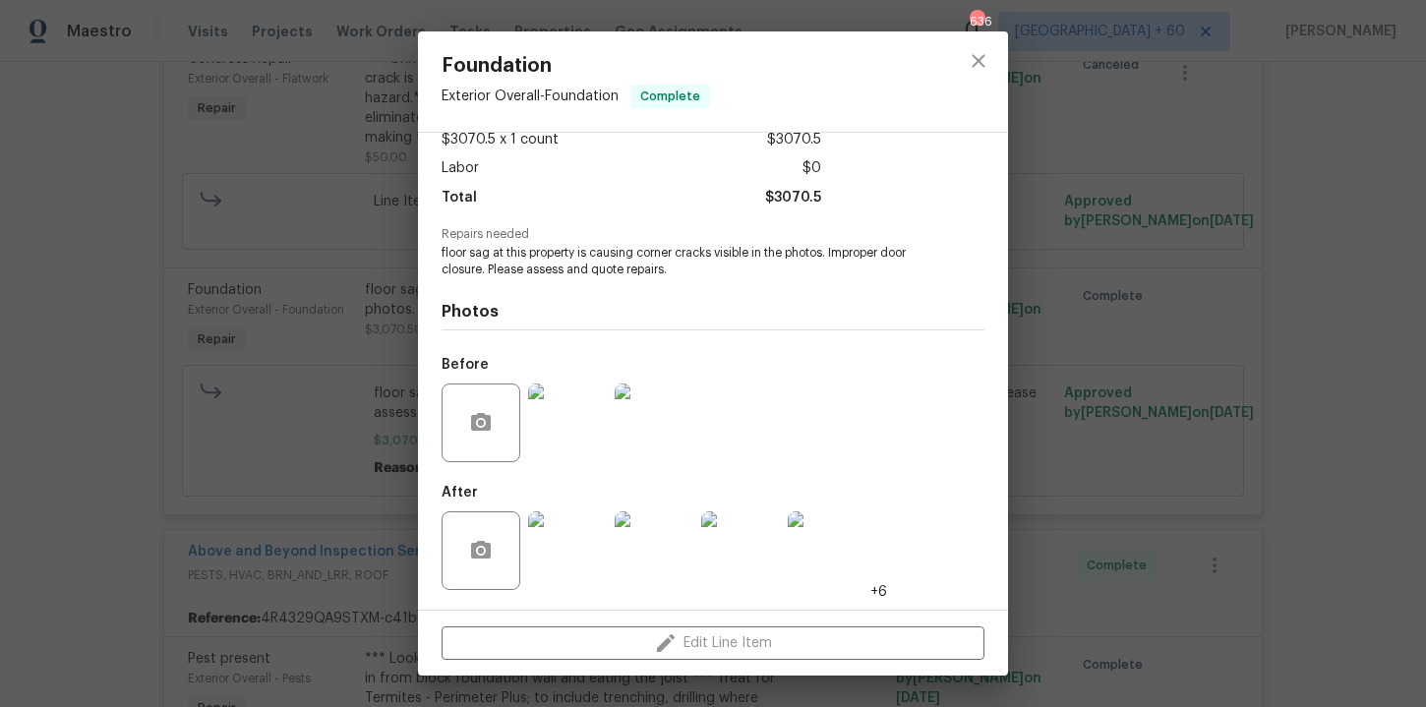
click at [574, 580] on img at bounding box center [567, 550] width 79 height 79
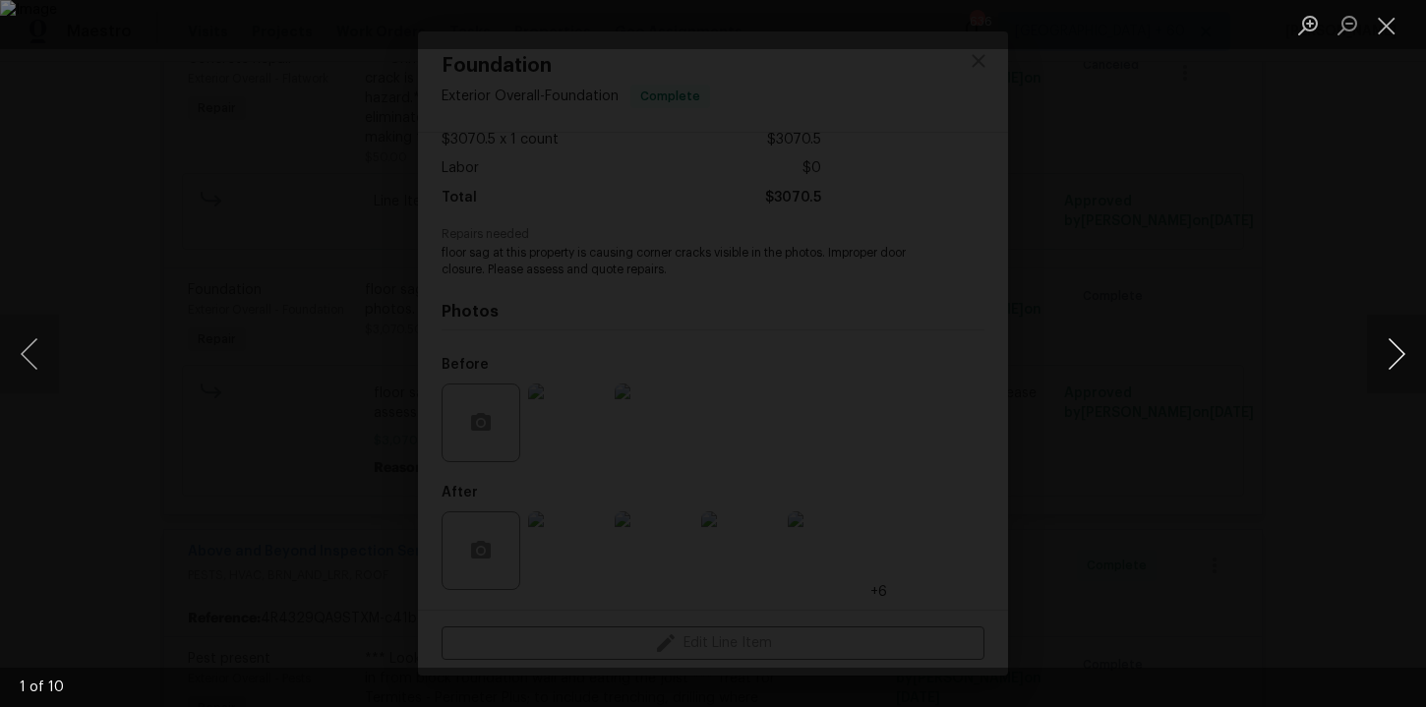
click at [1391, 358] on button "Next image" at bounding box center [1396, 354] width 59 height 79
click at [1394, 343] on button "Next image" at bounding box center [1396, 354] width 59 height 79
click at [1375, 179] on div "Lightbox" at bounding box center [713, 353] width 1426 height 707
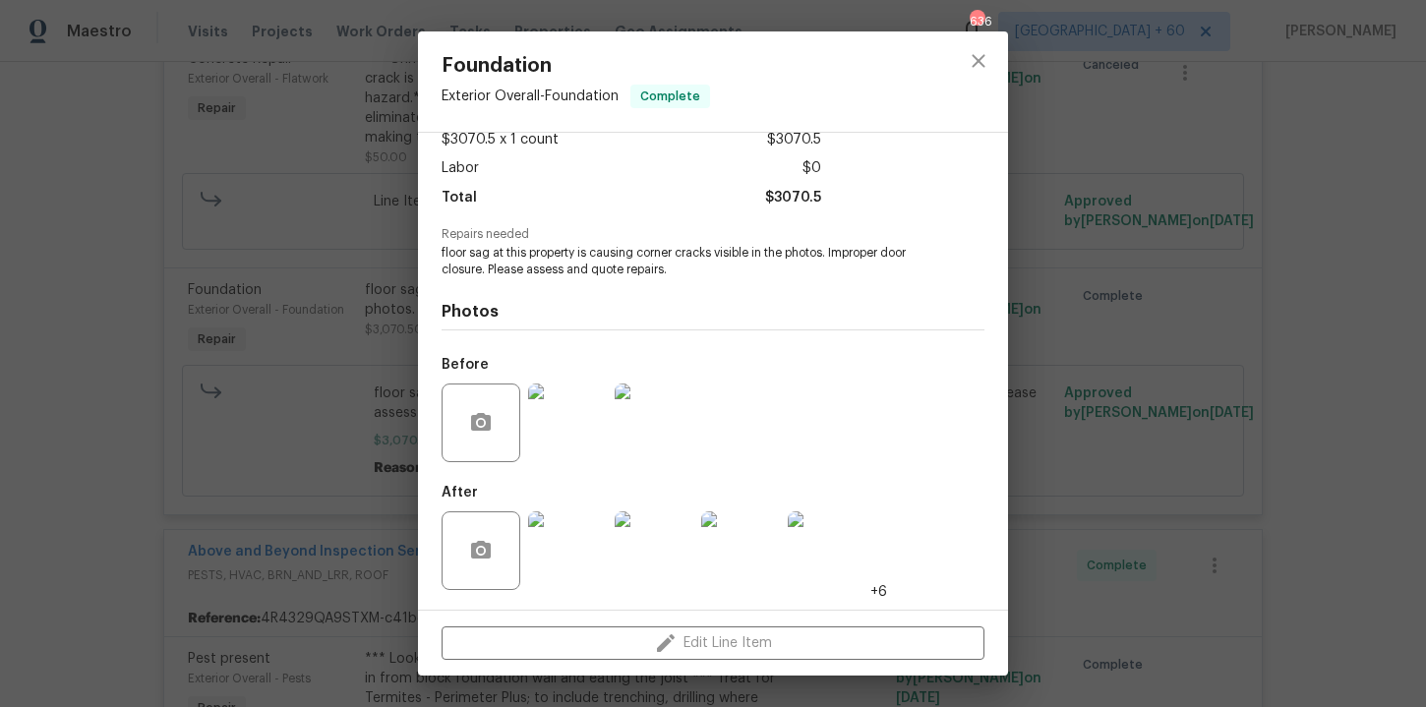
click at [1367, 173] on div "Foundation Exterior Overall - Foundation Complete Vendor H2O Proof and Foundati…" at bounding box center [713, 353] width 1426 height 707
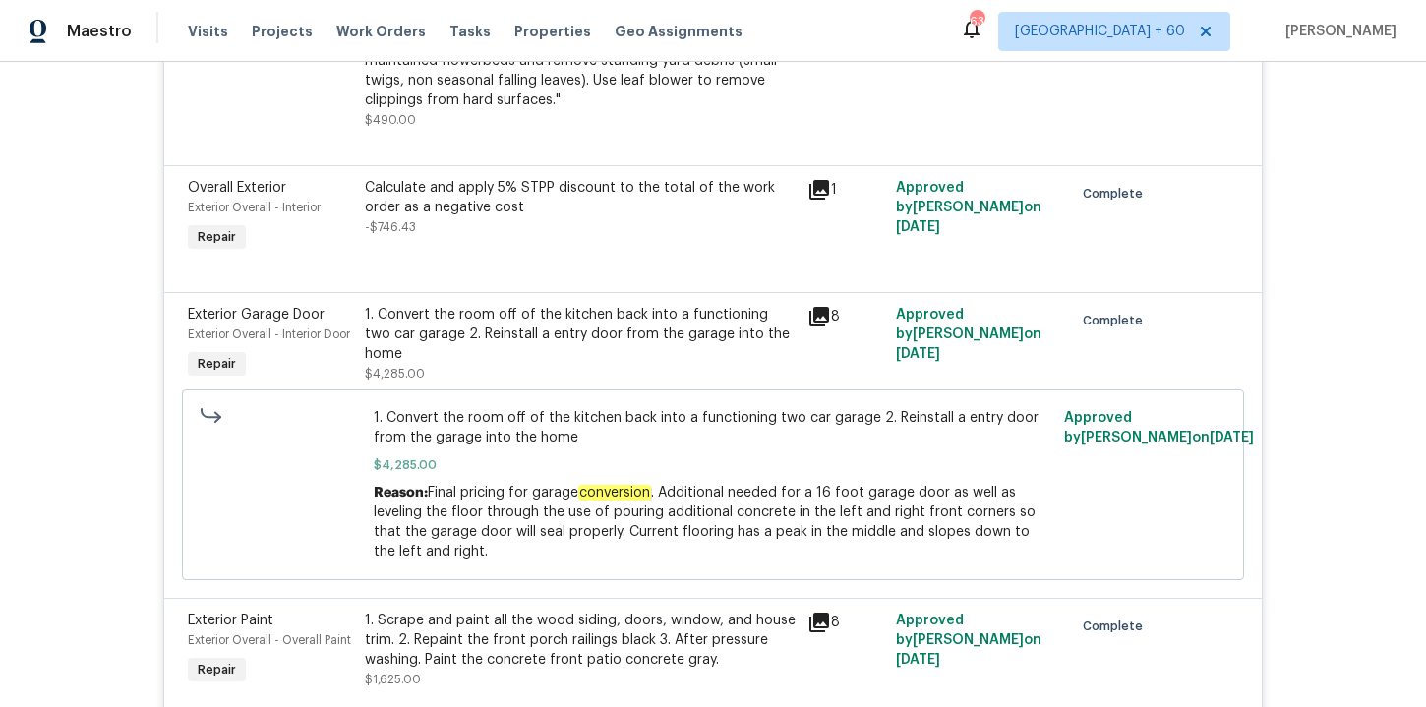
scroll to position [3420, 0]
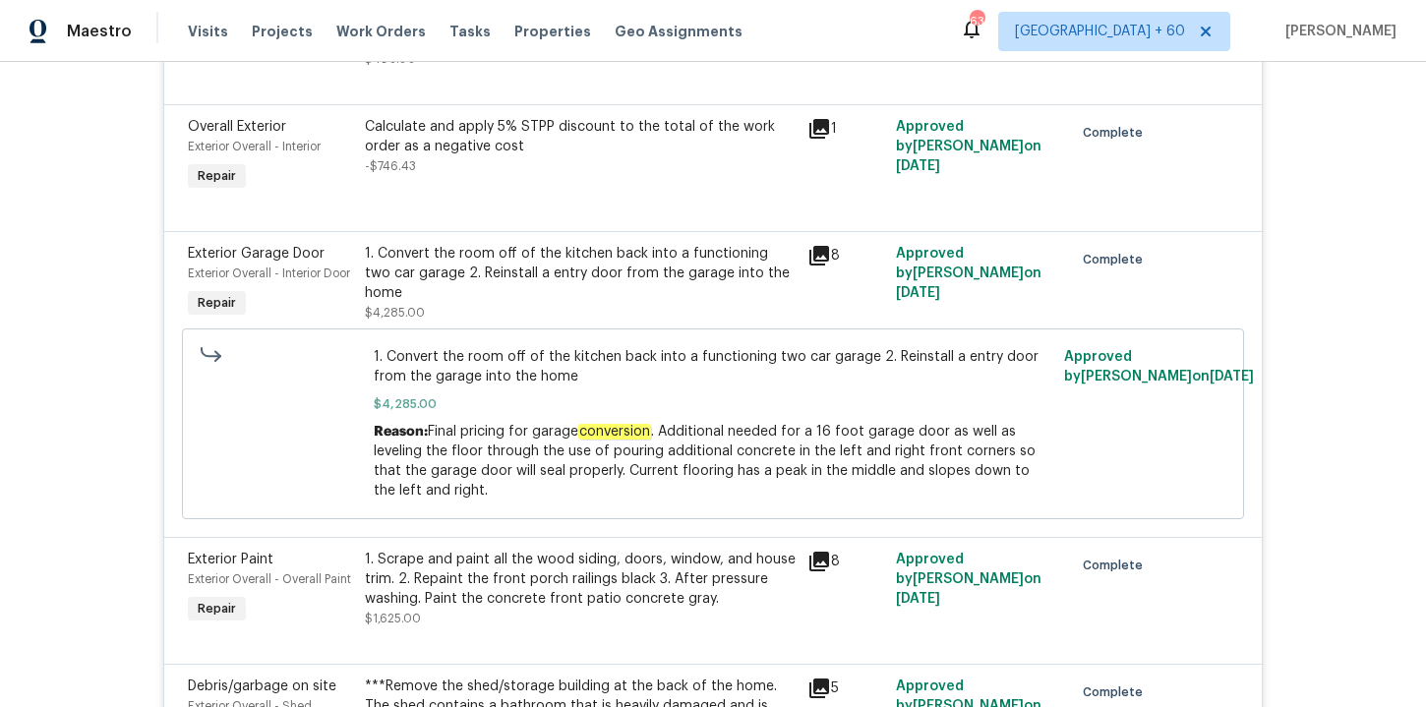
click at [435, 369] on span "1. Convert the room off of the kitchen back into a functioning two car garage 2…" at bounding box center [714, 366] width 680 height 39
click at [534, 300] on div "1. Convert the room off of the kitchen back into a functioning two car garage 2…" at bounding box center [580, 283] width 443 height 90
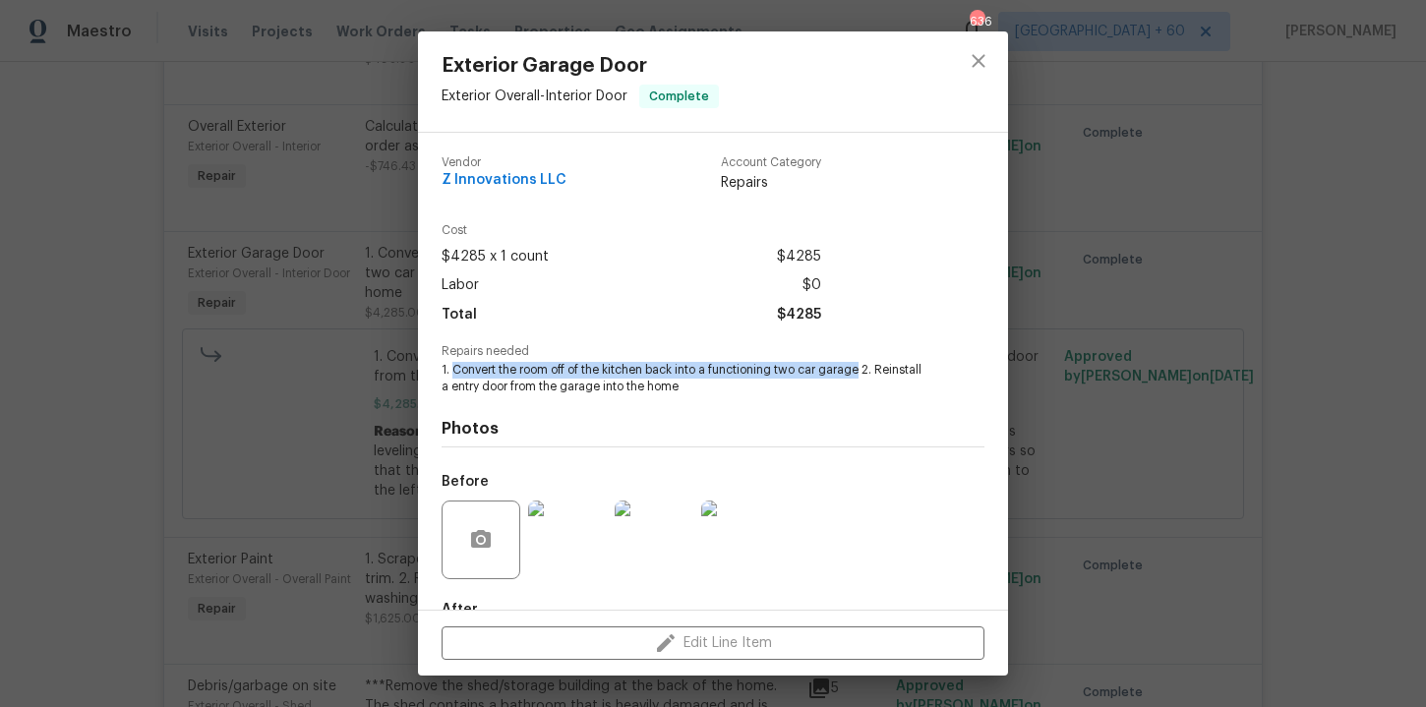
drag, startPoint x: 452, startPoint y: 371, endPoint x: 860, endPoint y: 377, distance: 408.1
click at [860, 377] on span "1. Convert the room off of the kitchen back into a functioning two car garage 2…" at bounding box center [686, 378] width 489 height 33
copy span "Convert the room off of the kitchen back into a functioning two car garage"
click at [55, 349] on div "Exterior Garage Door Exterior Overall - Interior Door Complete Vendor Z Innovat…" at bounding box center [713, 353] width 1426 height 707
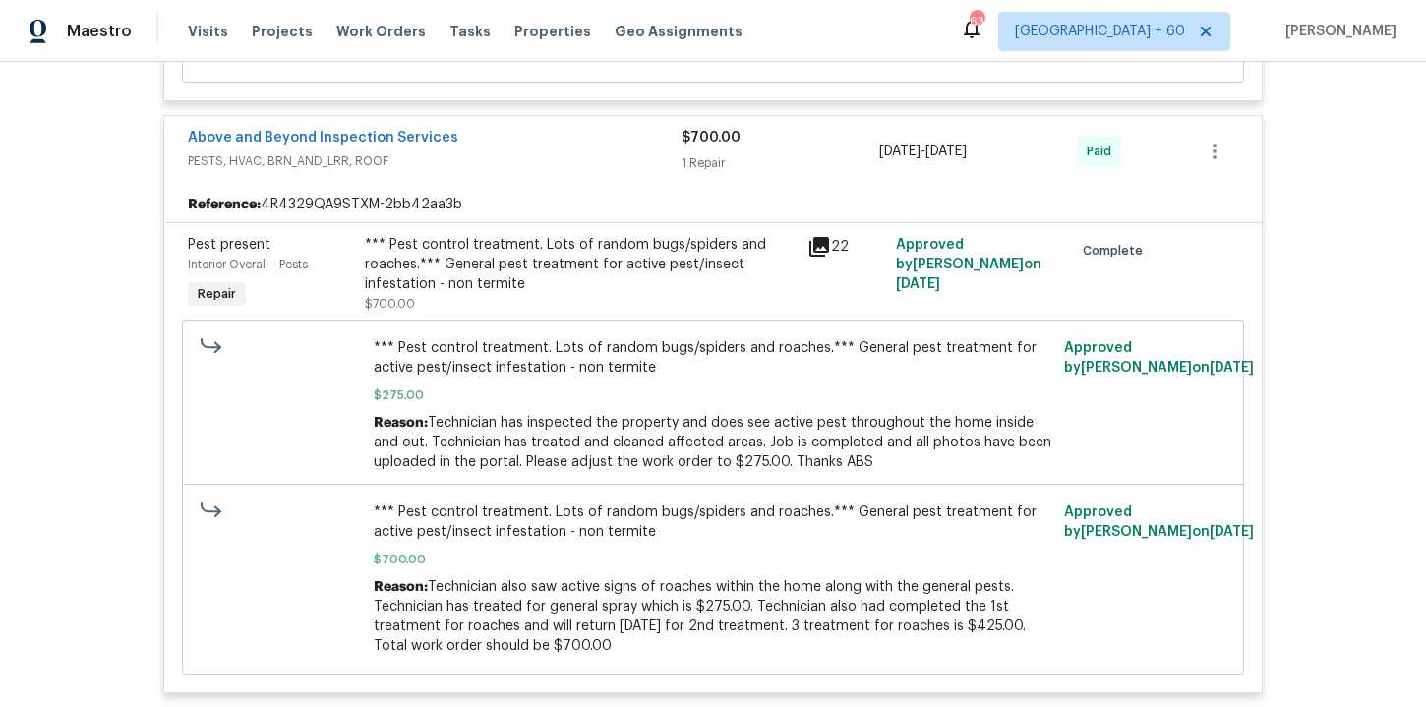
scroll to position [9577, 0]
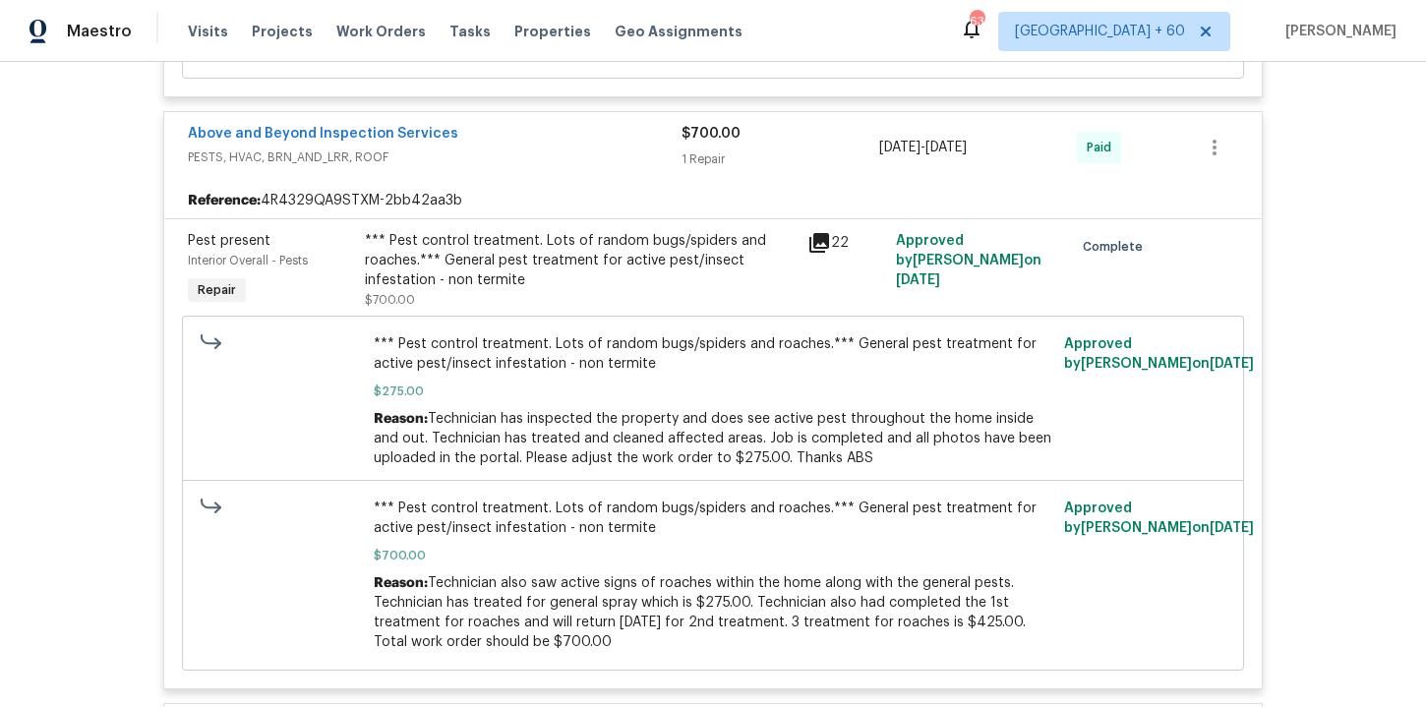
click at [583, 266] on div "*** Pest control treatment. Lots of random bugs/spiders and roaches.*** General…" at bounding box center [580, 260] width 431 height 59
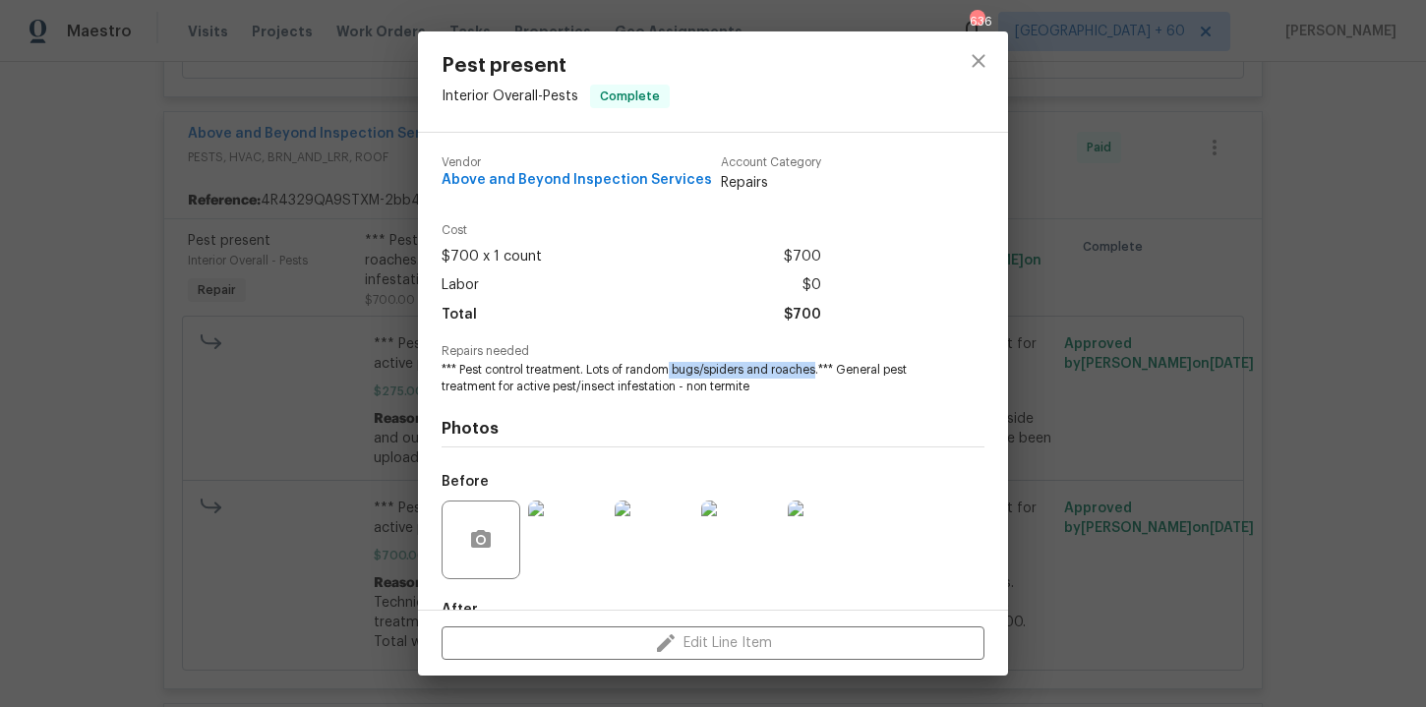
drag, startPoint x: 674, startPoint y: 370, endPoint x: 817, endPoint y: 373, distance: 143.6
click at [818, 373] on span "*** Pest control treatment. Lots of random bugs/spiders and roaches.*** General…" at bounding box center [686, 378] width 489 height 33
copy span "bugs/spiders and roaches"
click at [497, 176] on span "Above and Beyond Inspection Services" at bounding box center [577, 180] width 270 height 15
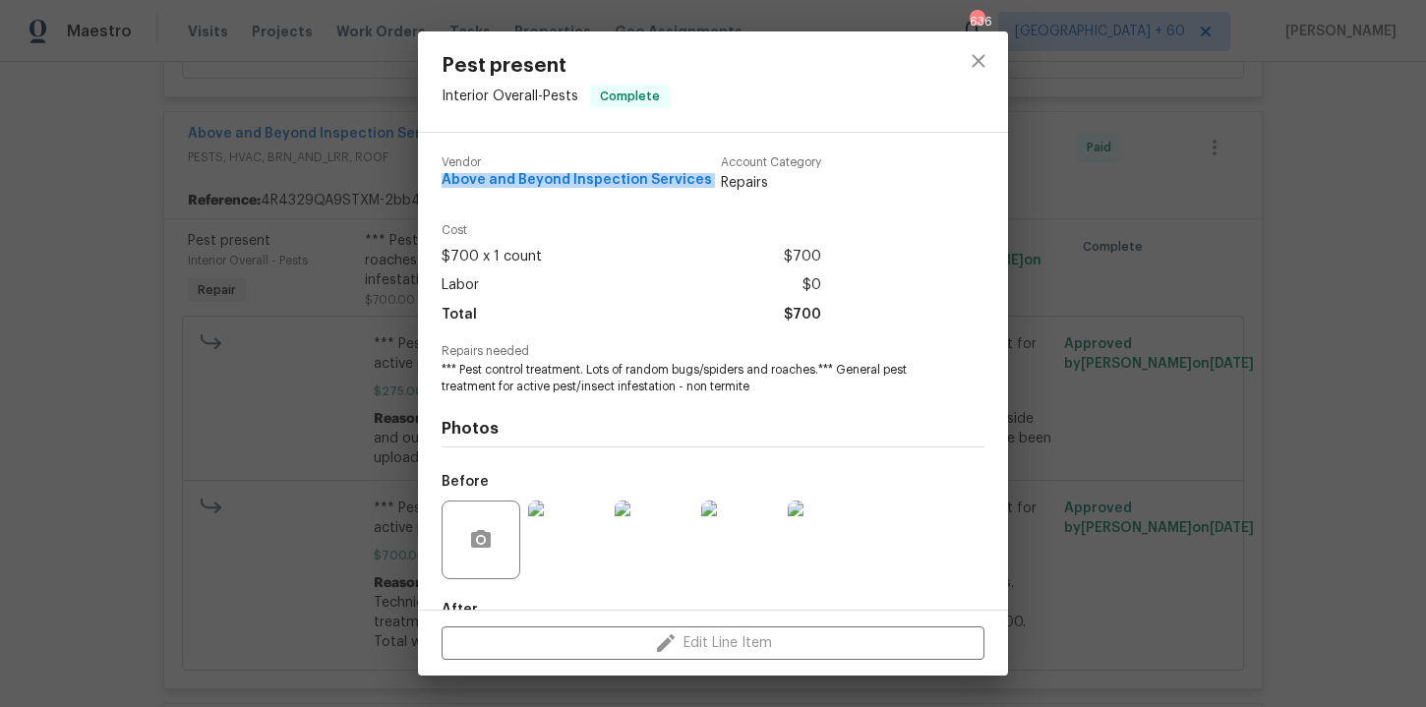
click at [497, 176] on span "Above and Beyond Inspection Services" at bounding box center [577, 180] width 270 height 15
copy span "Above and Beyond Inspection Services"
click at [213, 123] on div "Pest present Interior Overall - Pests Complete Vendor Above and Beyond Inspecti…" at bounding box center [713, 353] width 1426 height 707
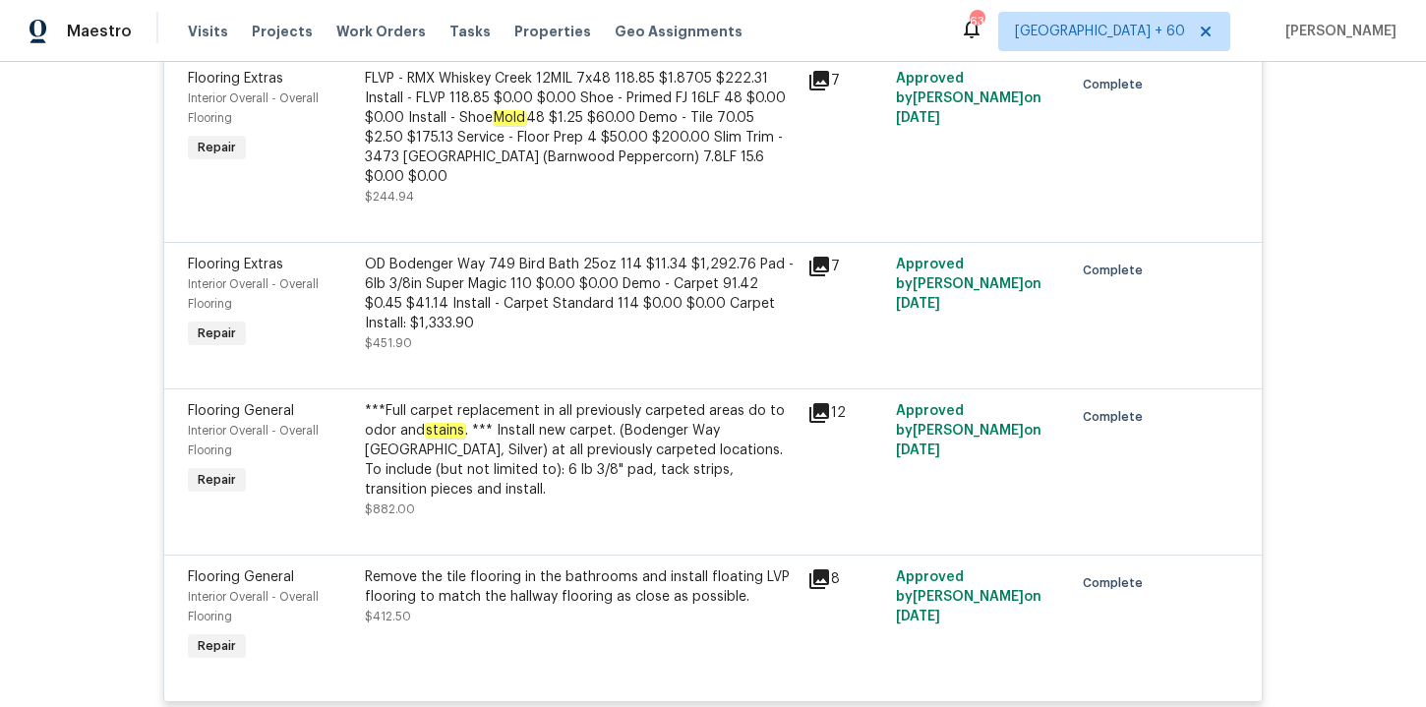
scroll to position [10240, 0]
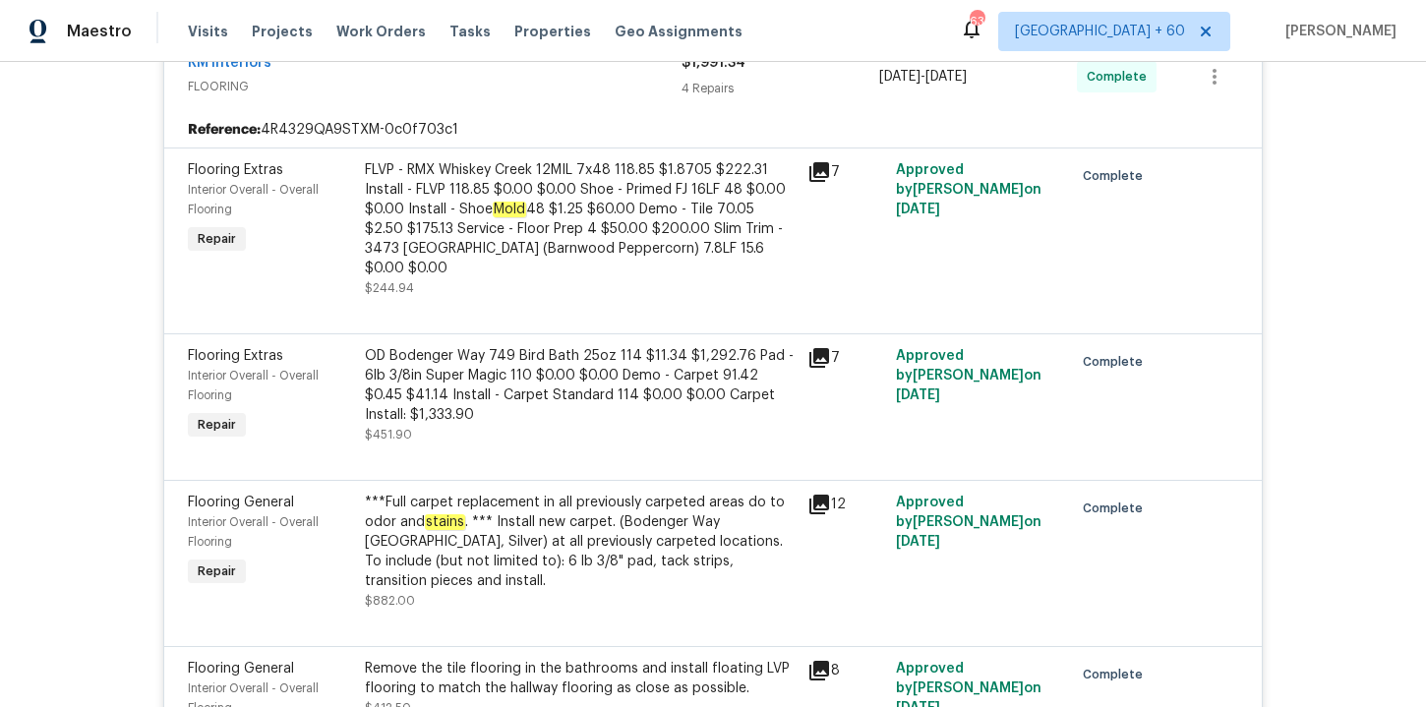
click at [520, 177] on div "FLVP - RMX Whiskey Creek 12MIL 7x48 118.85 $1.8705 $222.31 Install - FLVP 118.8…" at bounding box center [580, 219] width 431 height 118
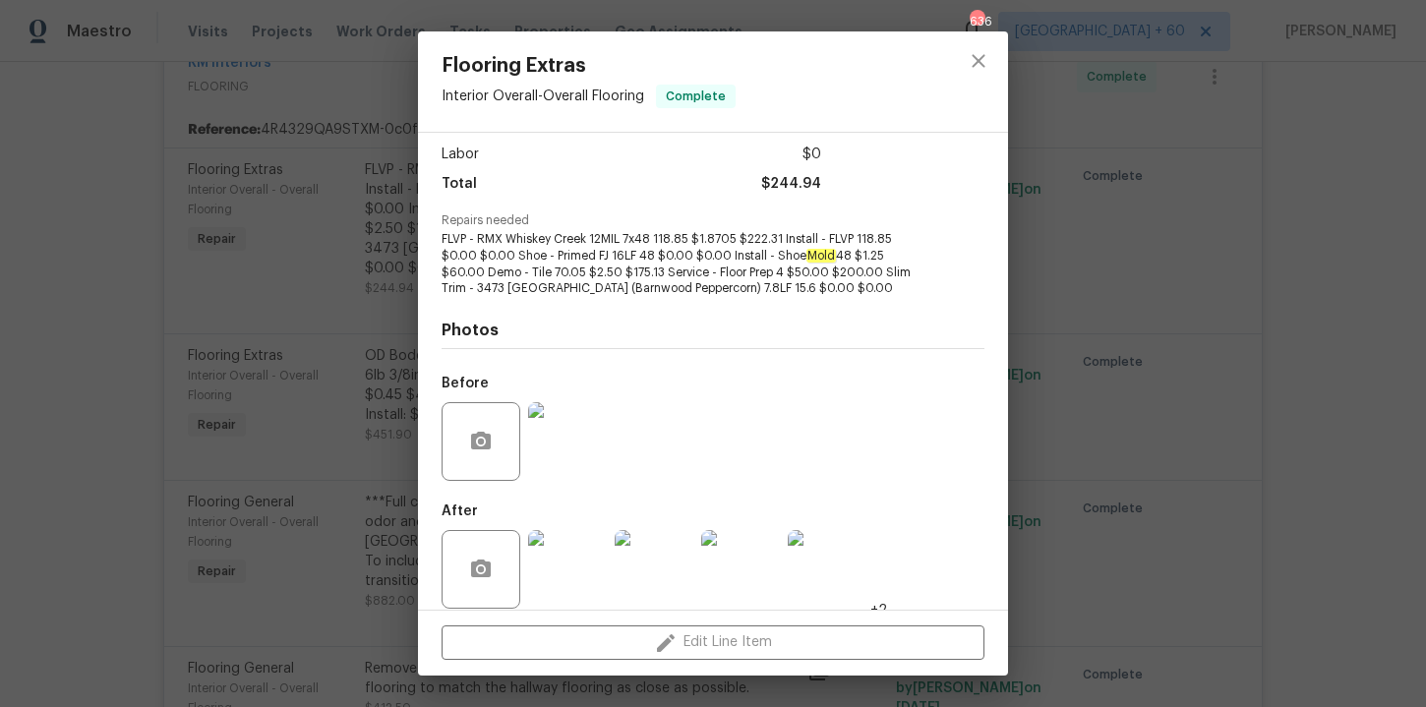
scroll to position [149, 0]
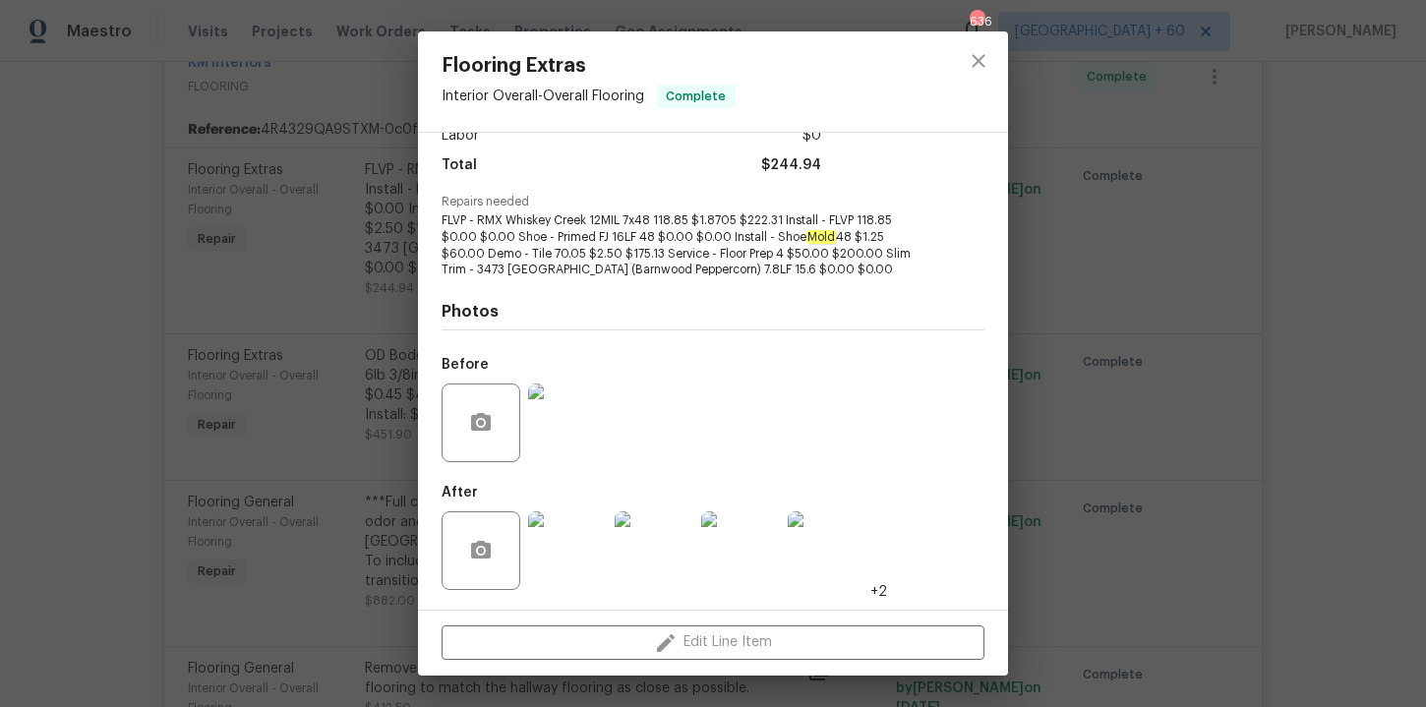
click at [568, 521] on img at bounding box center [567, 550] width 79 height 79
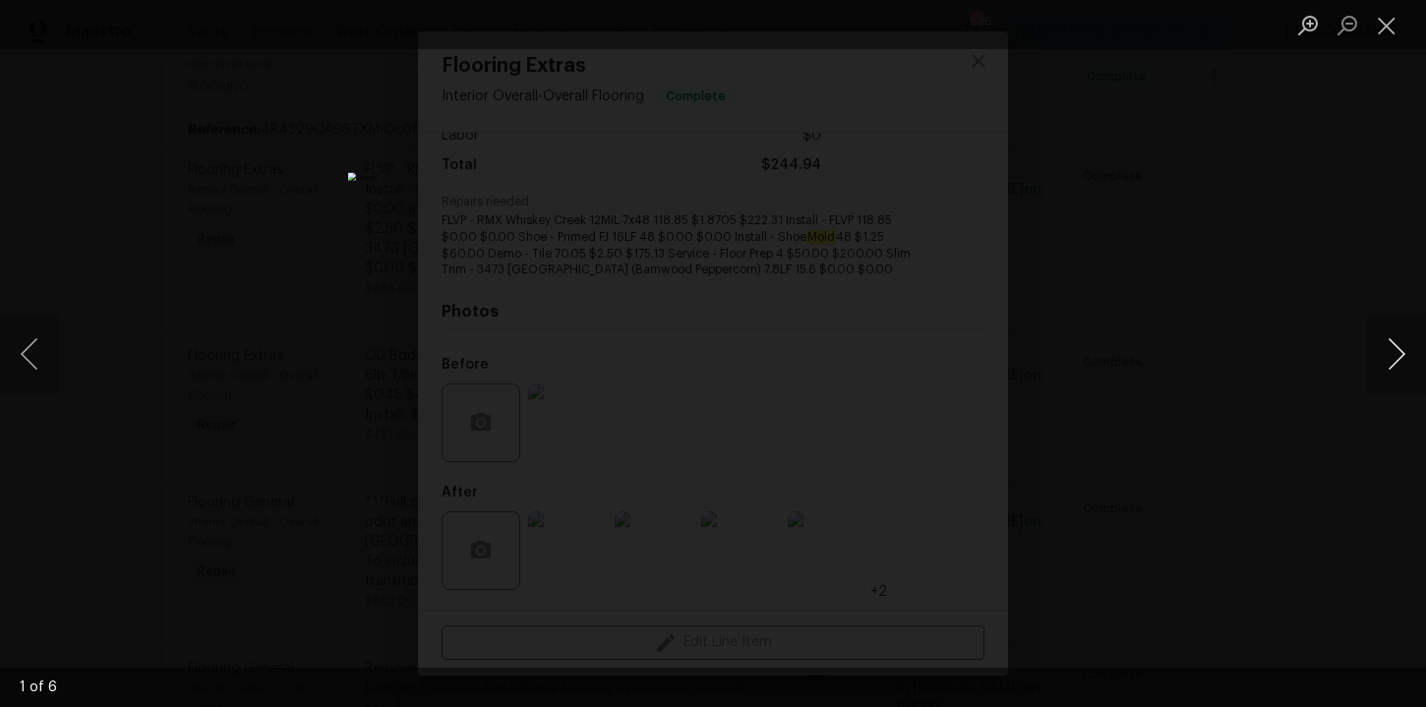
click at [1407, 348] on button "Next image" at bounding box center [1396, 354] width 59 height 79
click at [1407, 350] on button "Next image" at bounding box center [1396, 354] width 59 height 79
click at [1408, 353] on button "Next image" at bounding box center [1396, 354] width 59 height 79
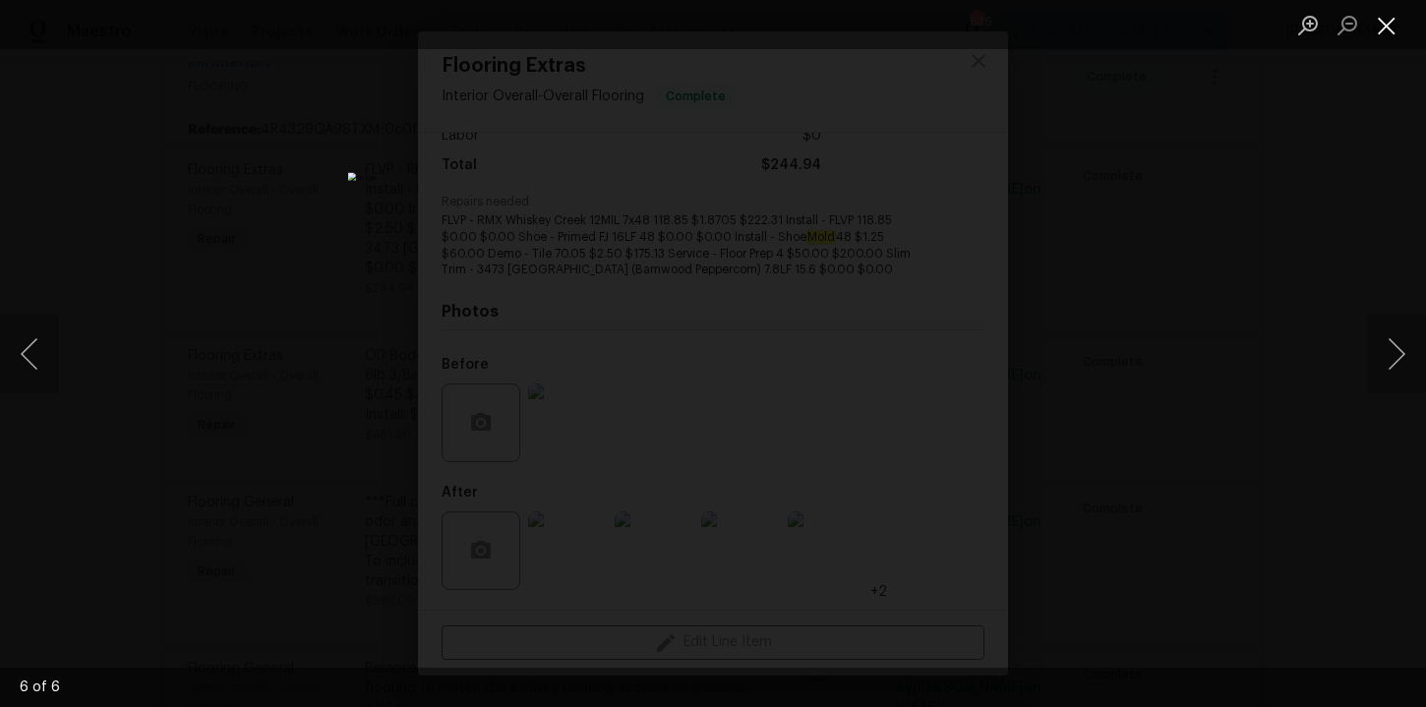
click at [1391, 8] on button "Close lightbox" at bounding box center [1386, 25] width 39 height 34
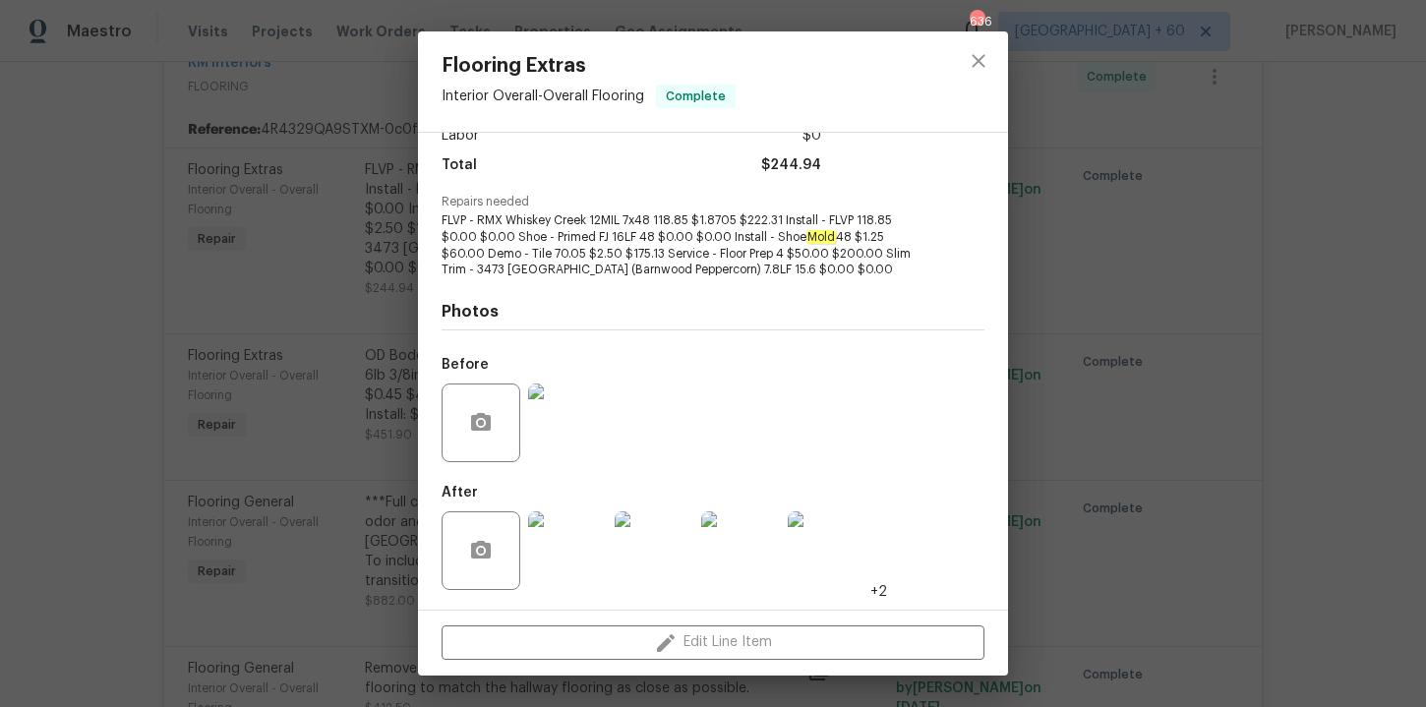
click at [1200, 351] on div "Flooring Extras Interior Overall - Overall Flooring Complete Vendor RM Interior…" at bounding box center [713, 353] width 1426 height 707
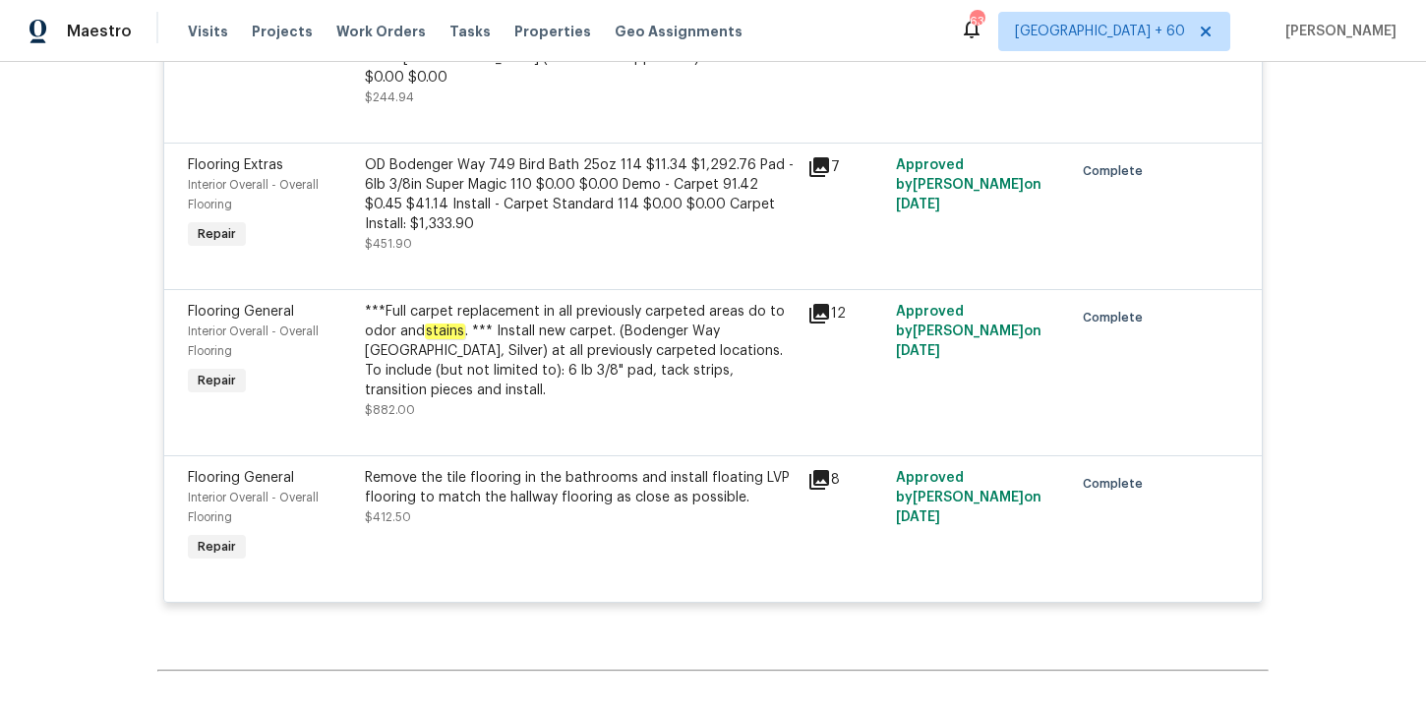
scroll to position [10316, 0]
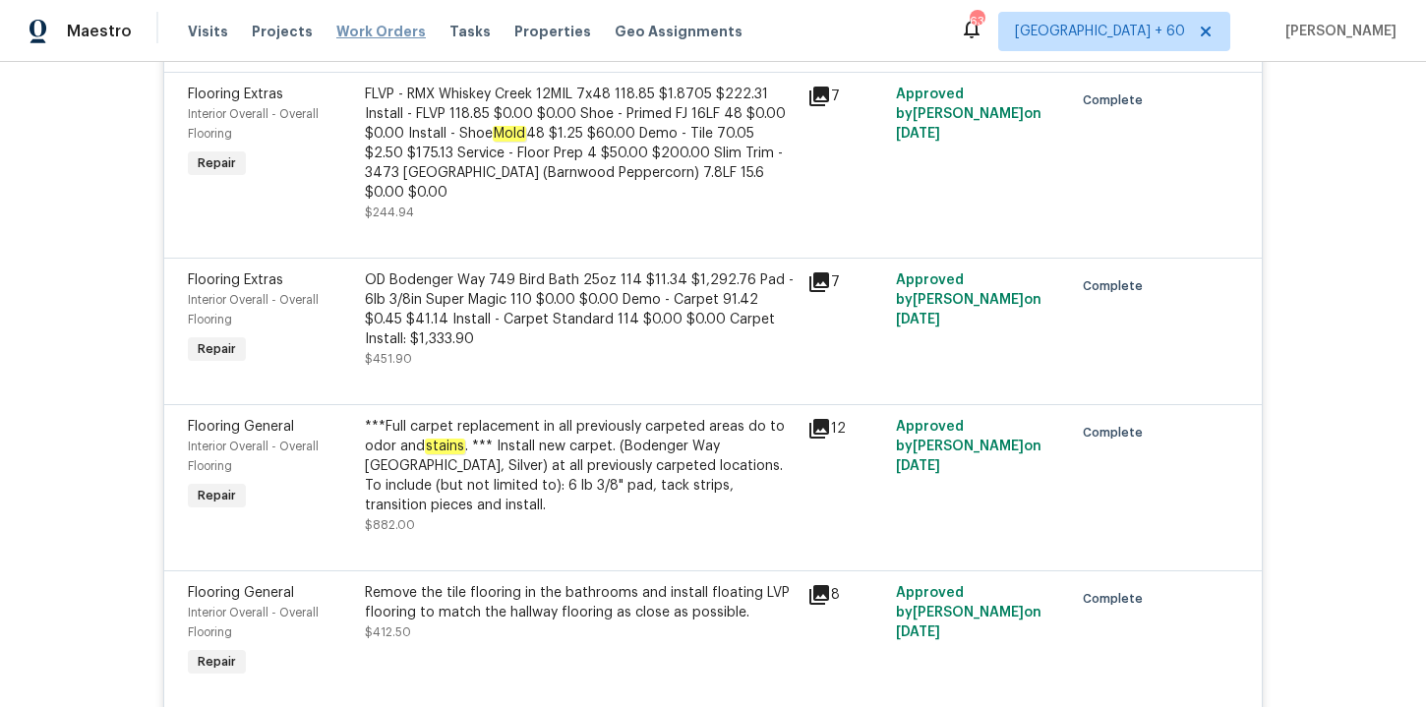
click at [379, 31] on span "Work Orders" at bounding box center [380, 32] width 89 height 20
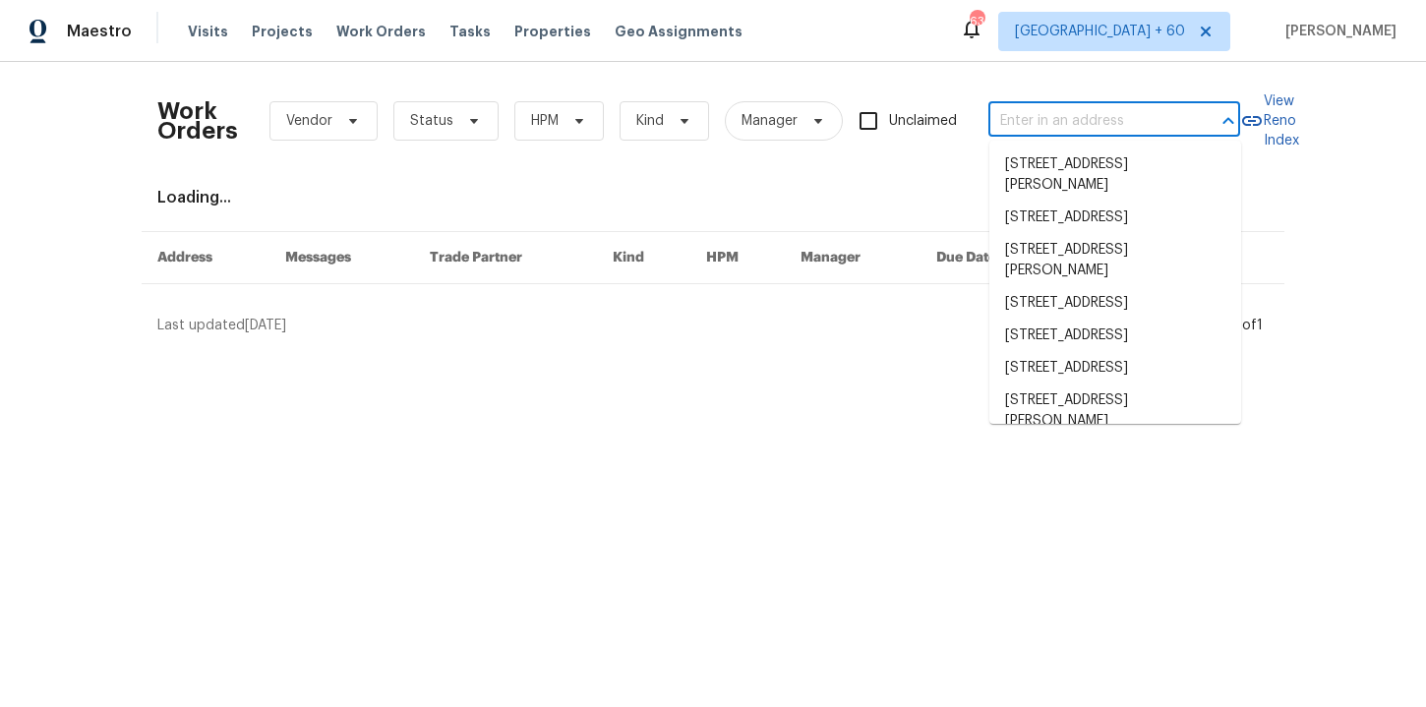
click at [1074, 120] on input "text" at bounding box center [1086, 121] width 197 height 30
paste input "5819 Deer Run Dr Mason, OH 45040"
type input "5819 Deer Run Dr Mason, OH 45040"
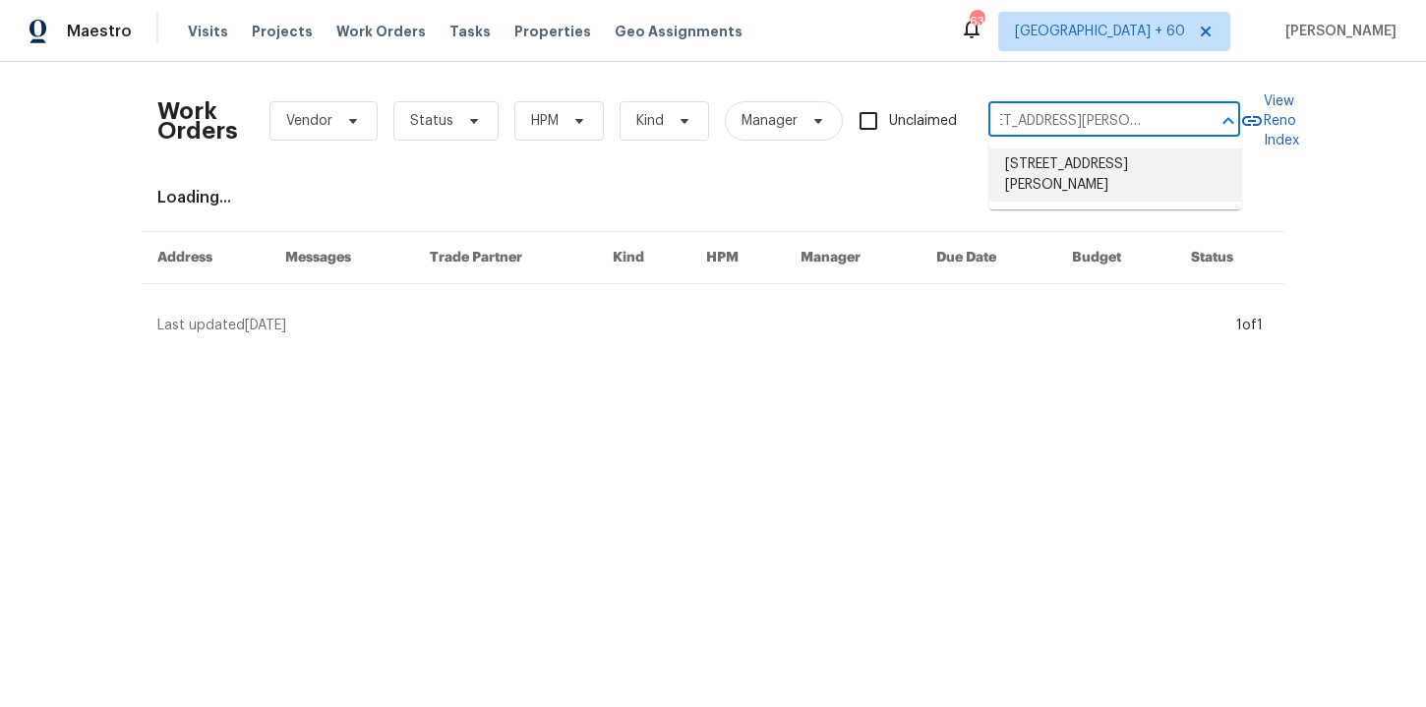
click at [1111, 175] on li "5819 Deer Run Dr, Mason, OH 45040" at bounding box center [1115, 174] width 252 height 53
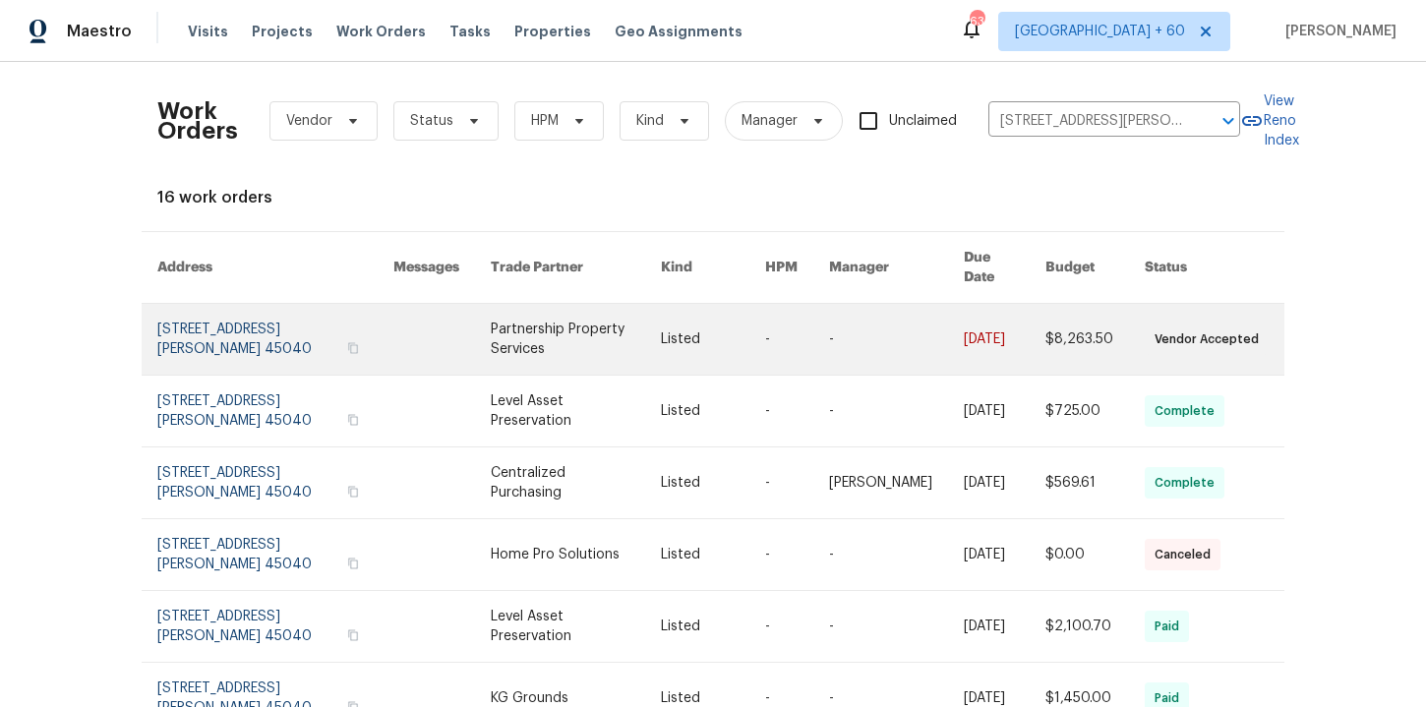
click at [220, 310] on link at bounding box center [275, 339] width 236 height 71
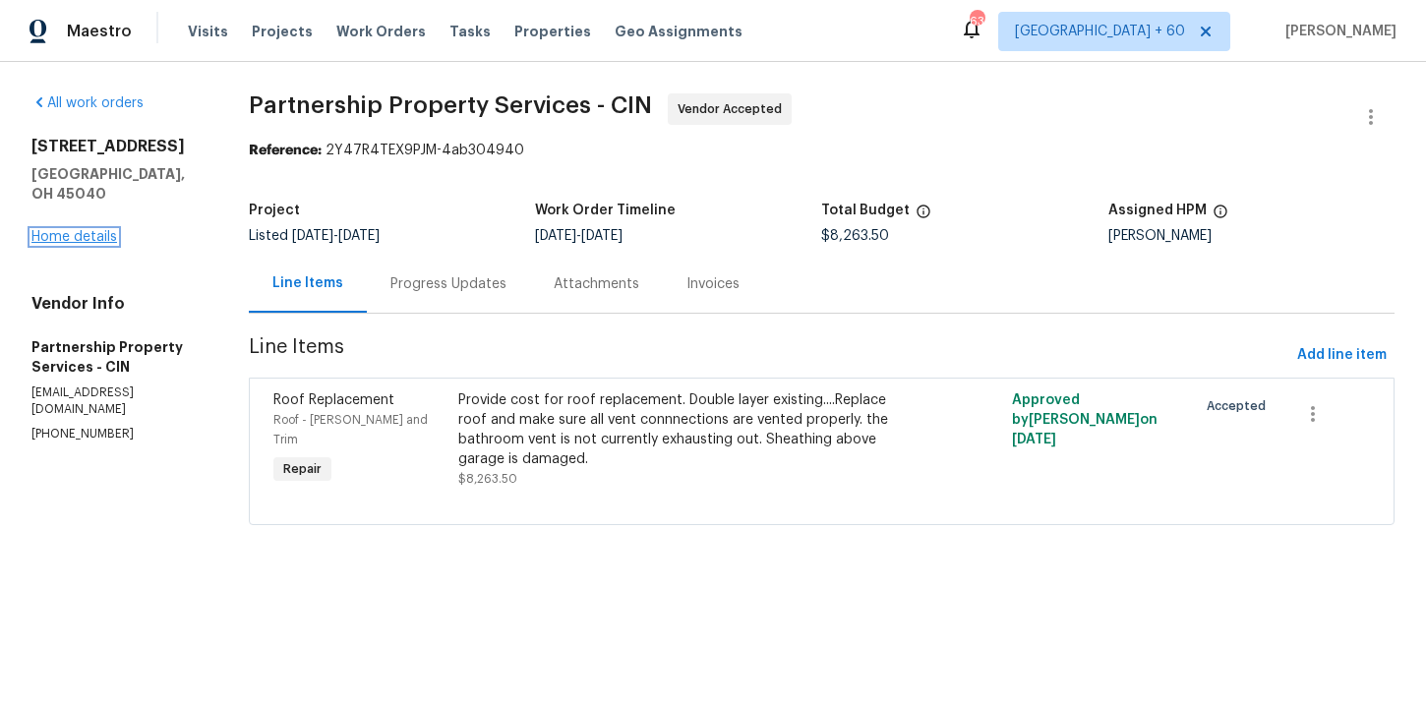
click at [86, 230] on link "Home details" at bounding box center [74, 237] width 86 height 14
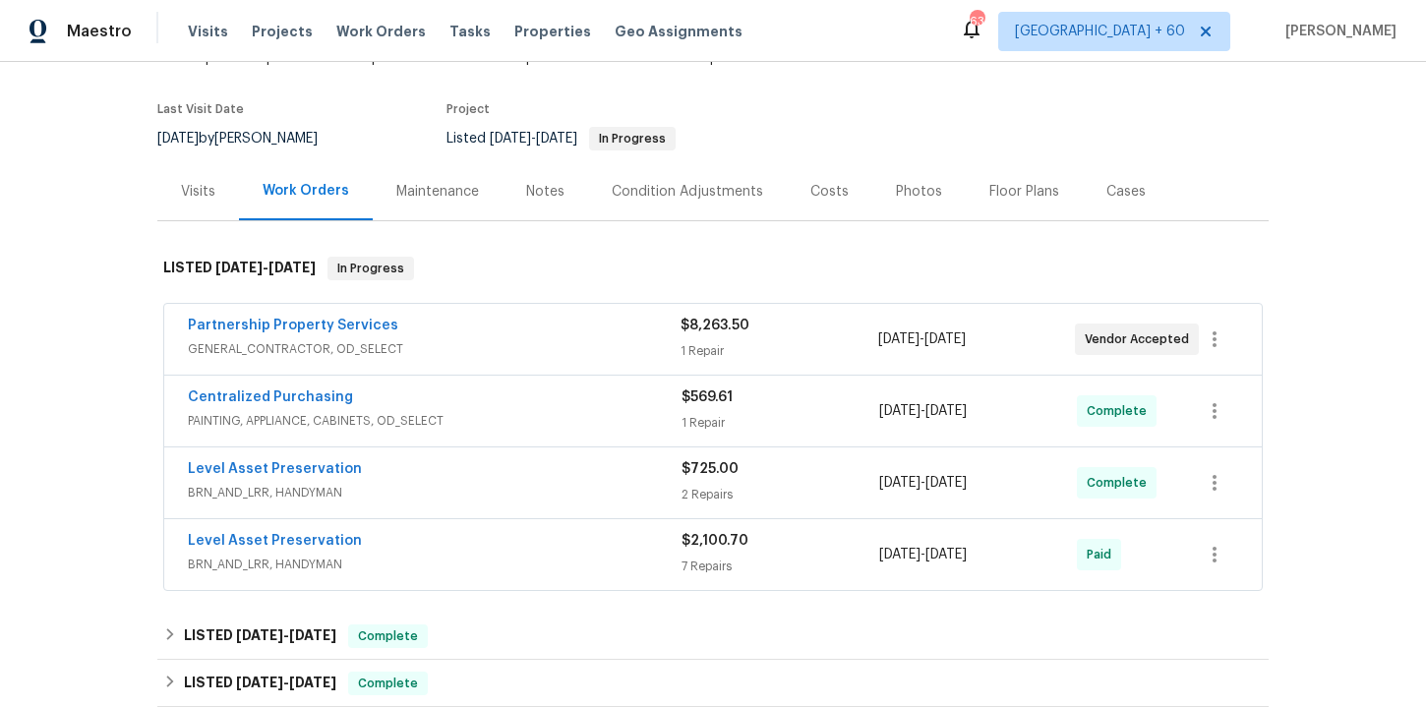
scroll to position [247, 0]
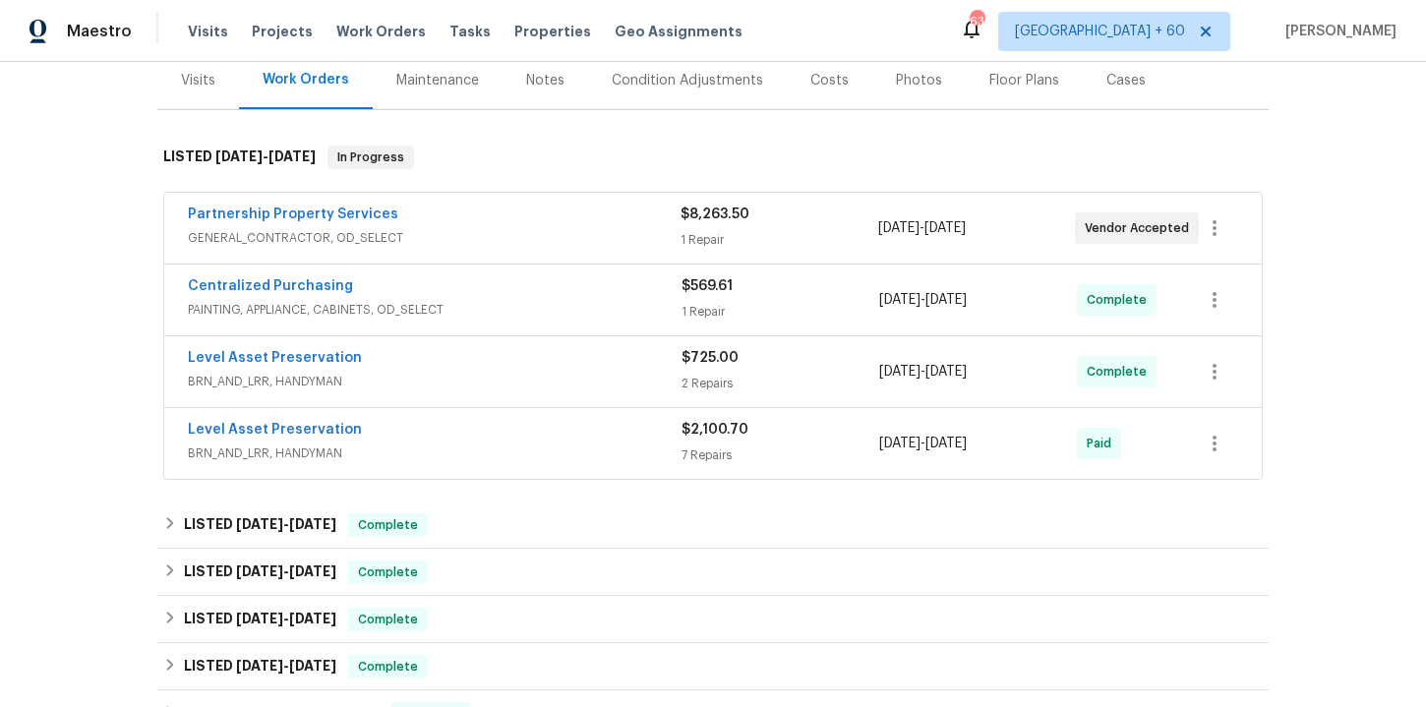
click at [501, 370] on div "Level Asset Preservation" at bounding box center [435, 360] width 494 height 24
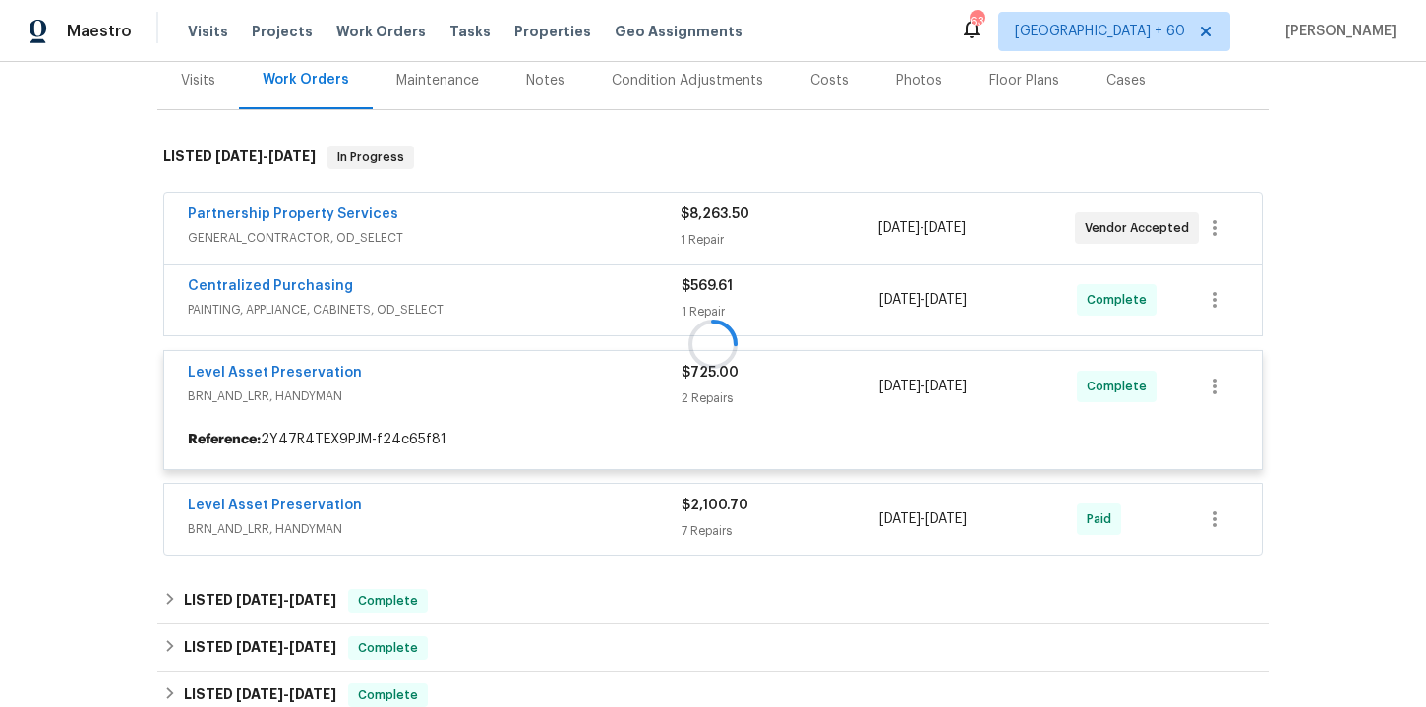
click at [515, 299] on div "Centralized Purchasing" at bounding box center [435, 288] width 494 height 24
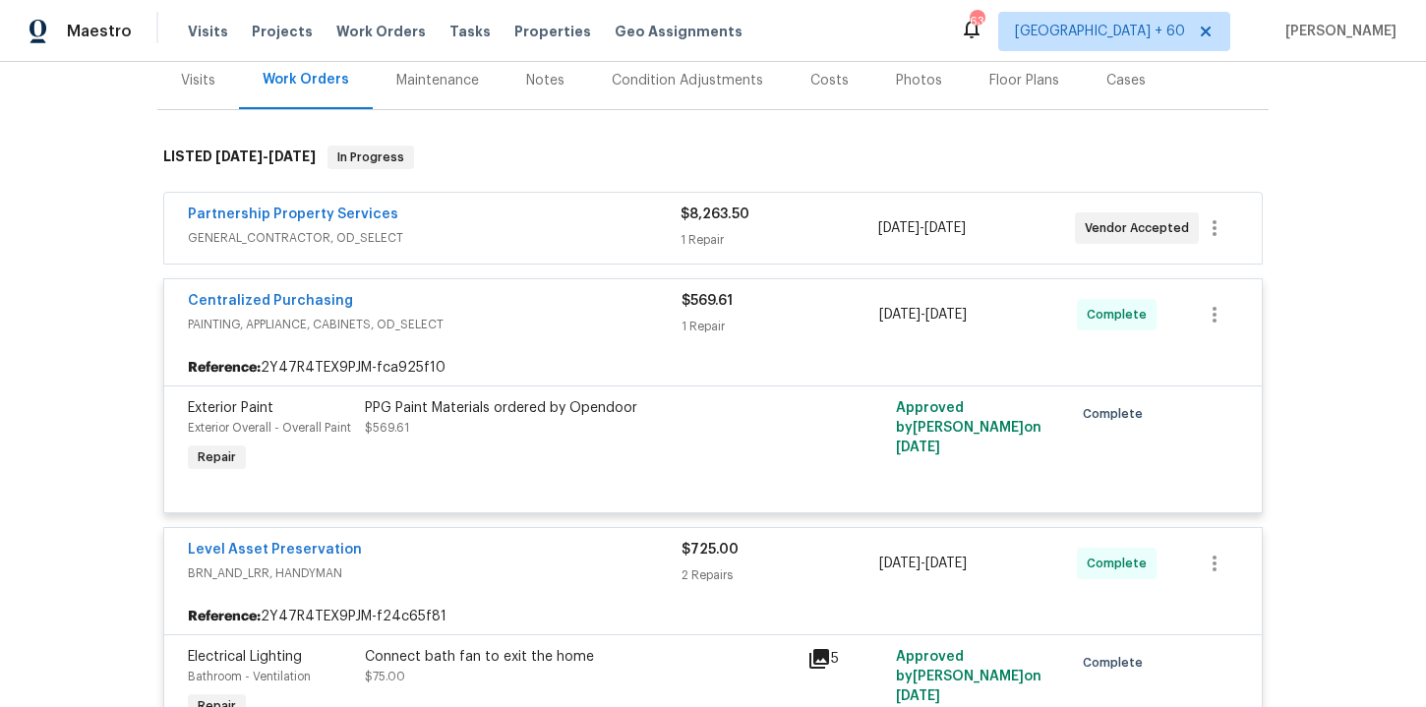
click at [499, 235] on span "GENERAL_CONTRACTOR, OD_SELECT" at bounding box center [434, 238] width 493 height 20
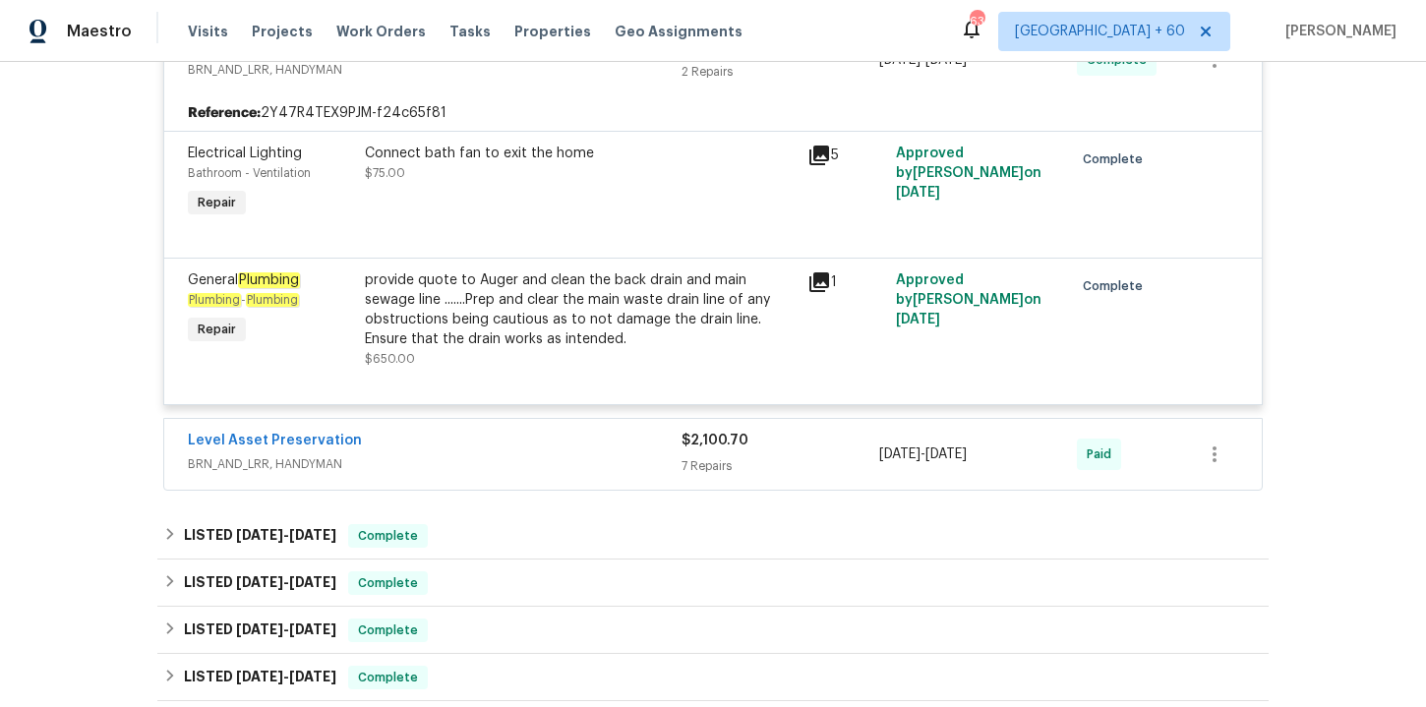
scroll to position [1019, 0]
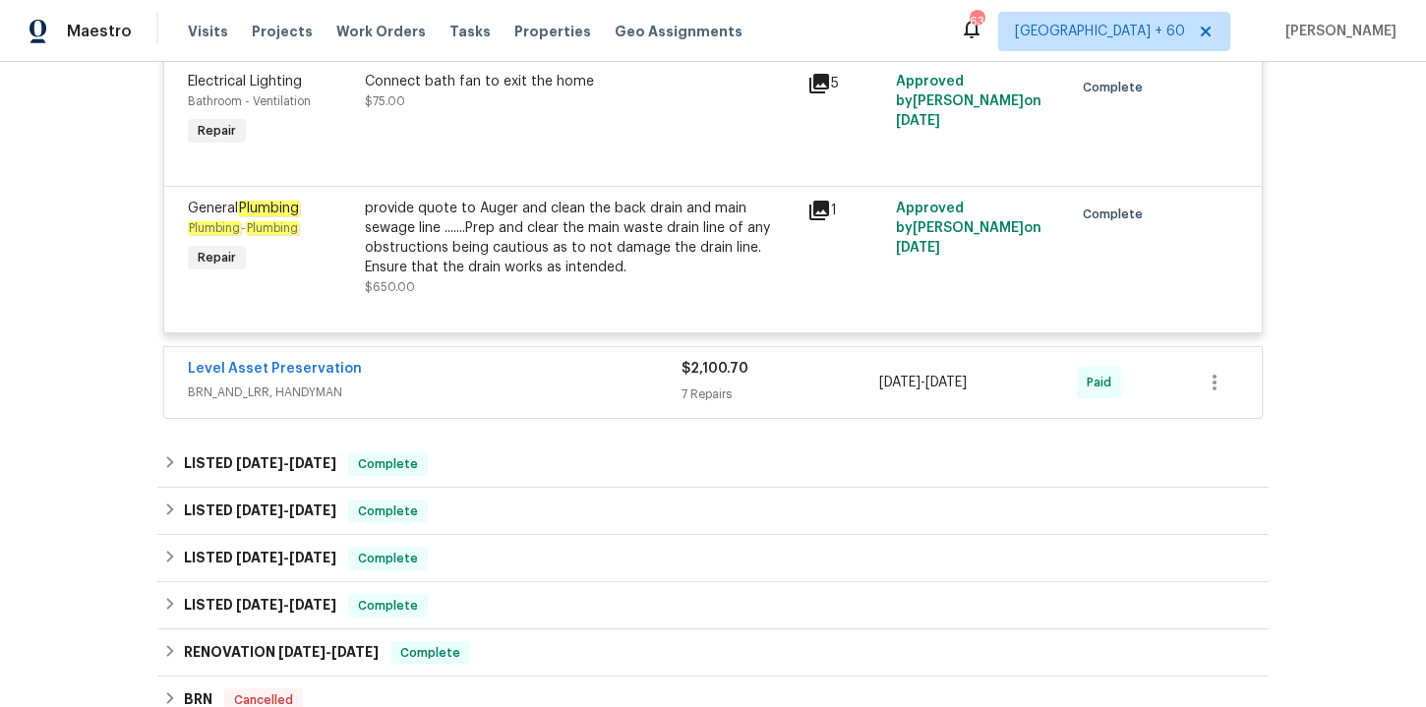
click at [563, 394] on span "BRN_AND_LRR, HANDYMAN" at bounding box center [435, 393] width 494 height 20
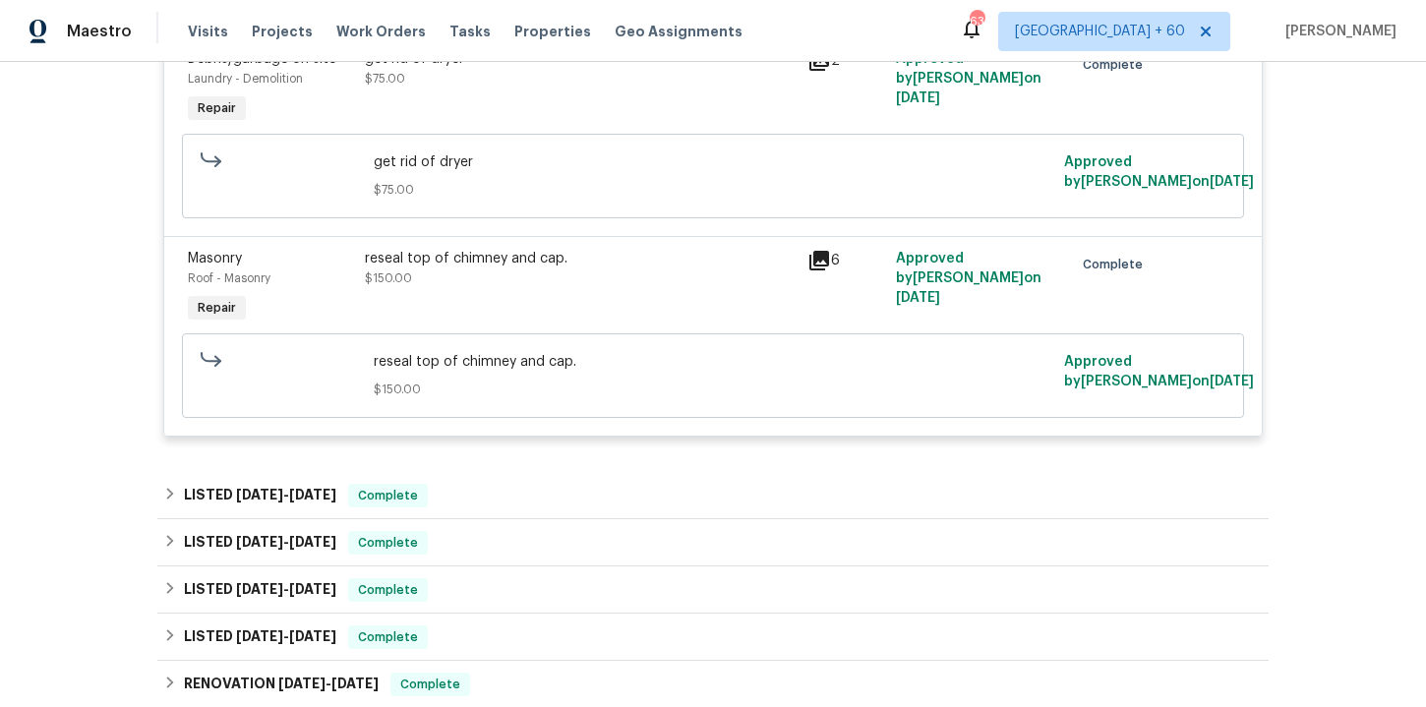
scroll to position [3521, 0]
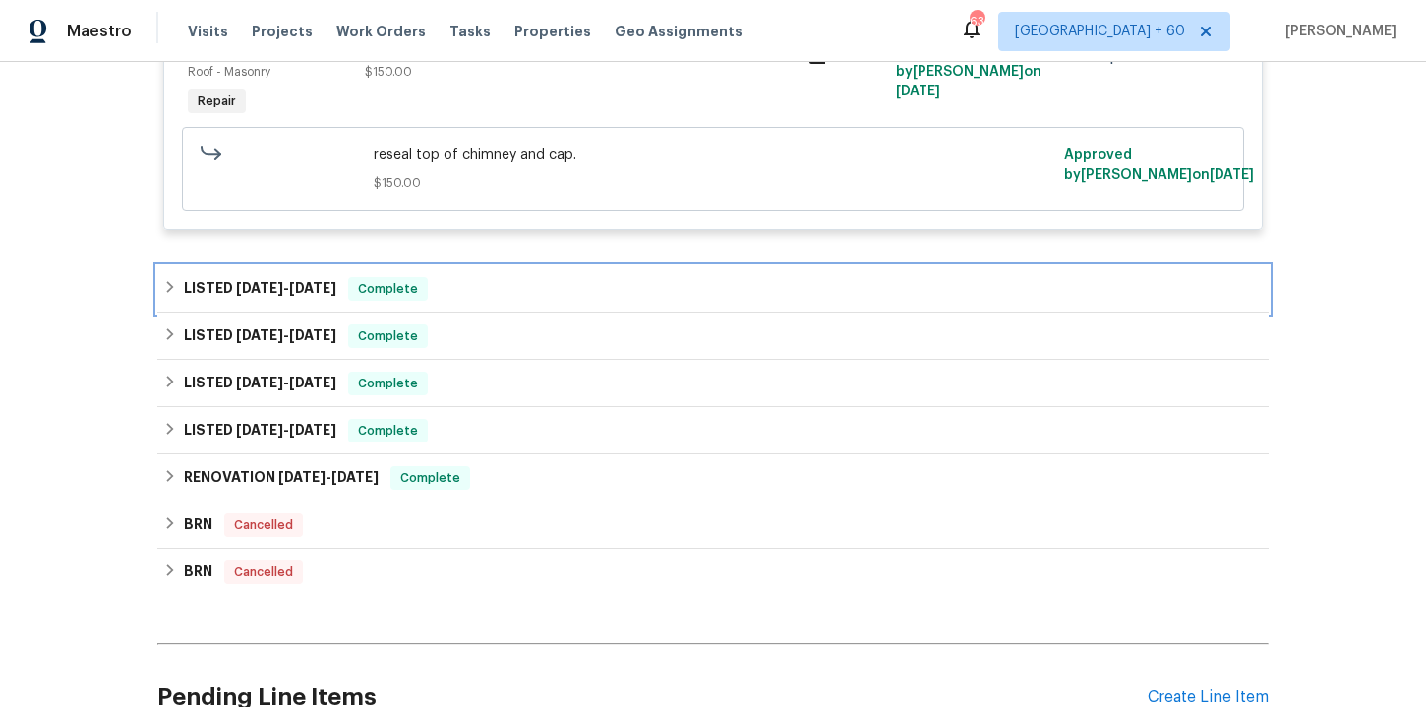
click at [506, 301] on div "LISTED 6/2/25 - 6/23/25 Complete" at bounding box center [712, 289] width 1099 height 24
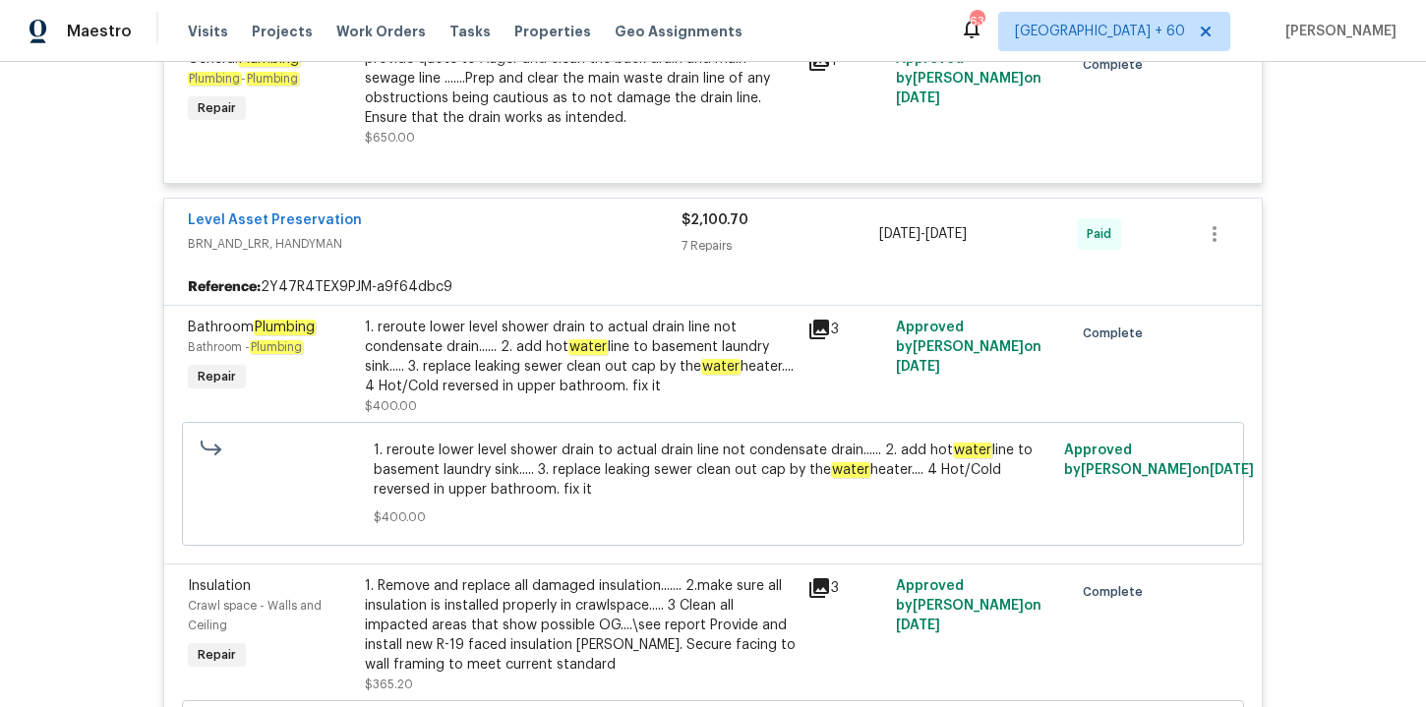
scroll to position [1200, 0]
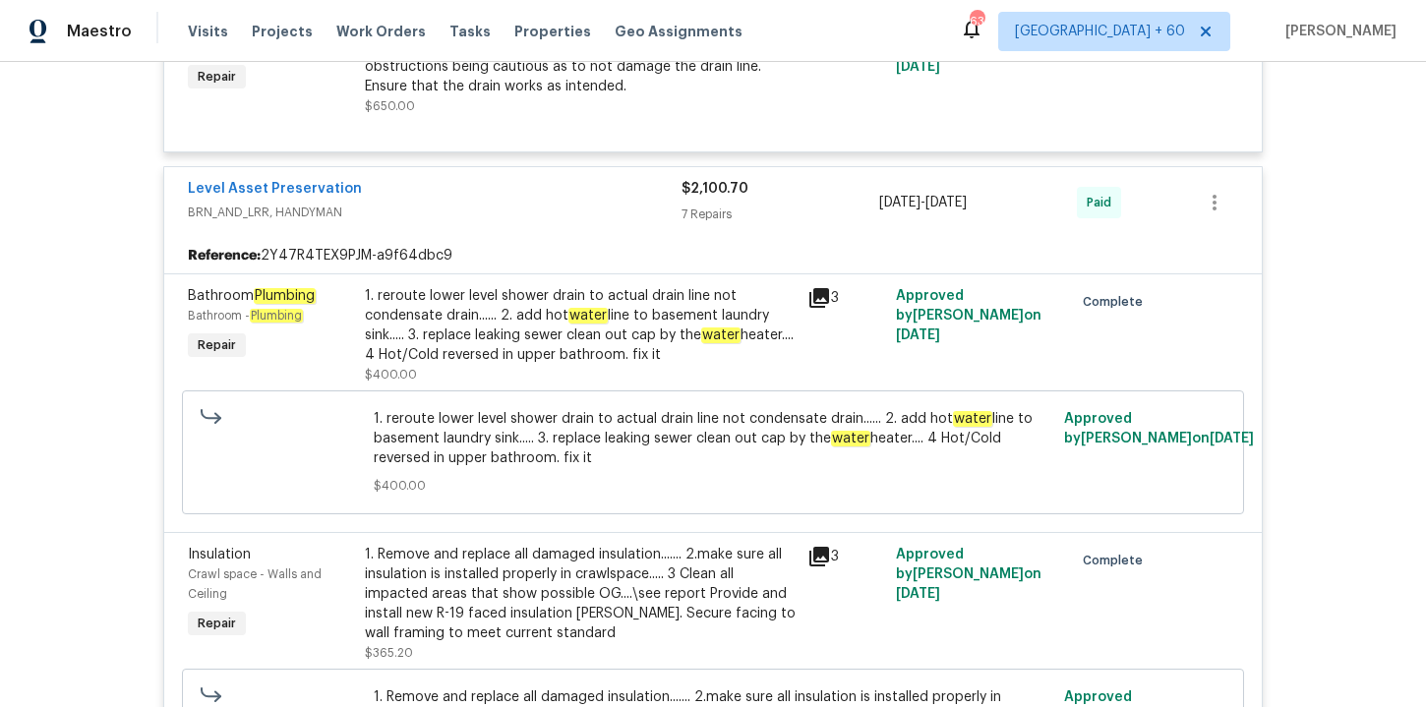
click at [679, 341] on div "1. reroute lower level shower drain to actual drain line not condensate drain..…" at bounding box center [580, 325] width 431 height 79
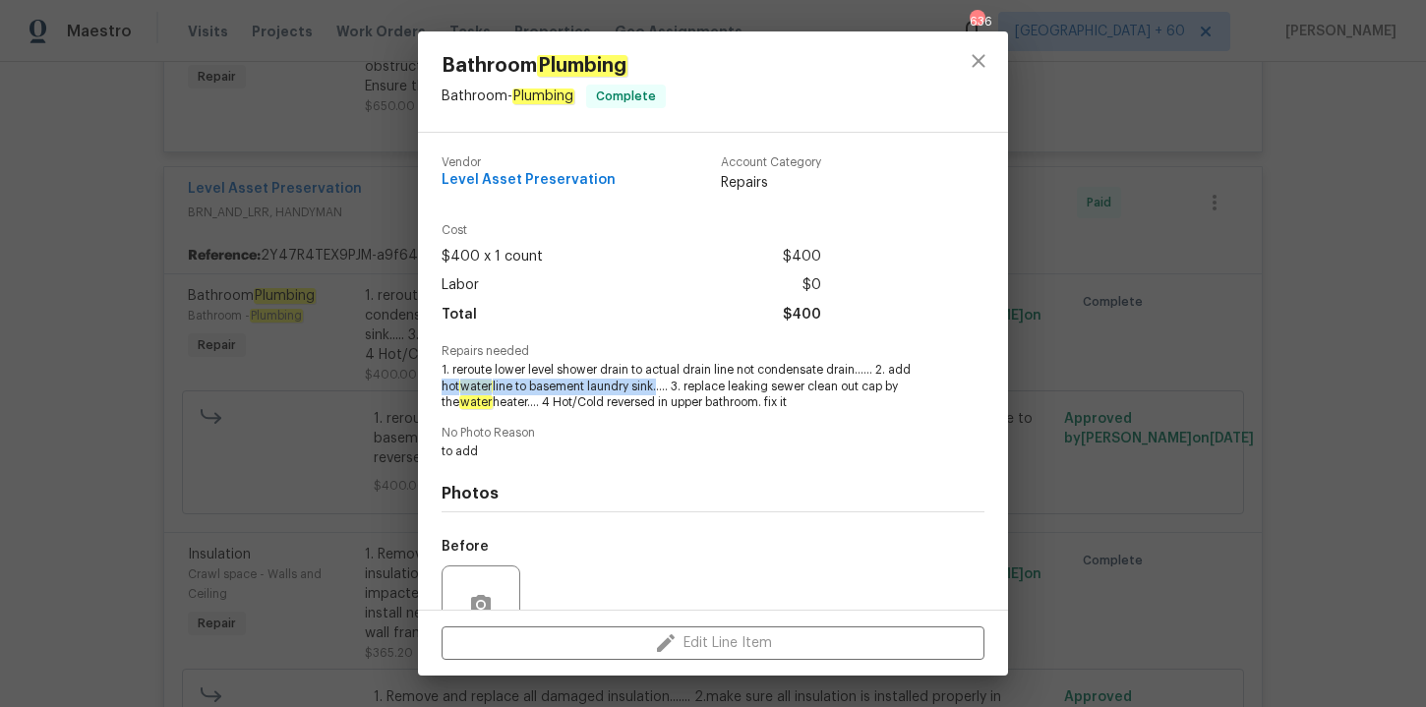
drag, startPoint x: 438, startPoint y: 384, endPoint x: 661, endPoint y: 386, distance: 223.2
click at [661, 387] on div "Vendor Level Asset Preservation Account Category Repairs Cost $400 x 1 count $4…" at bounding box center [713, 371] width 590 height 477
copy span "hot water line to basement laundry sink"
click at [1336, 212] on div "Bathroom Plumbing Bathroom - Plumbing Complete Vendor Level Asset Preservation …" at bounding box center [713, 353] width 1426 height 707
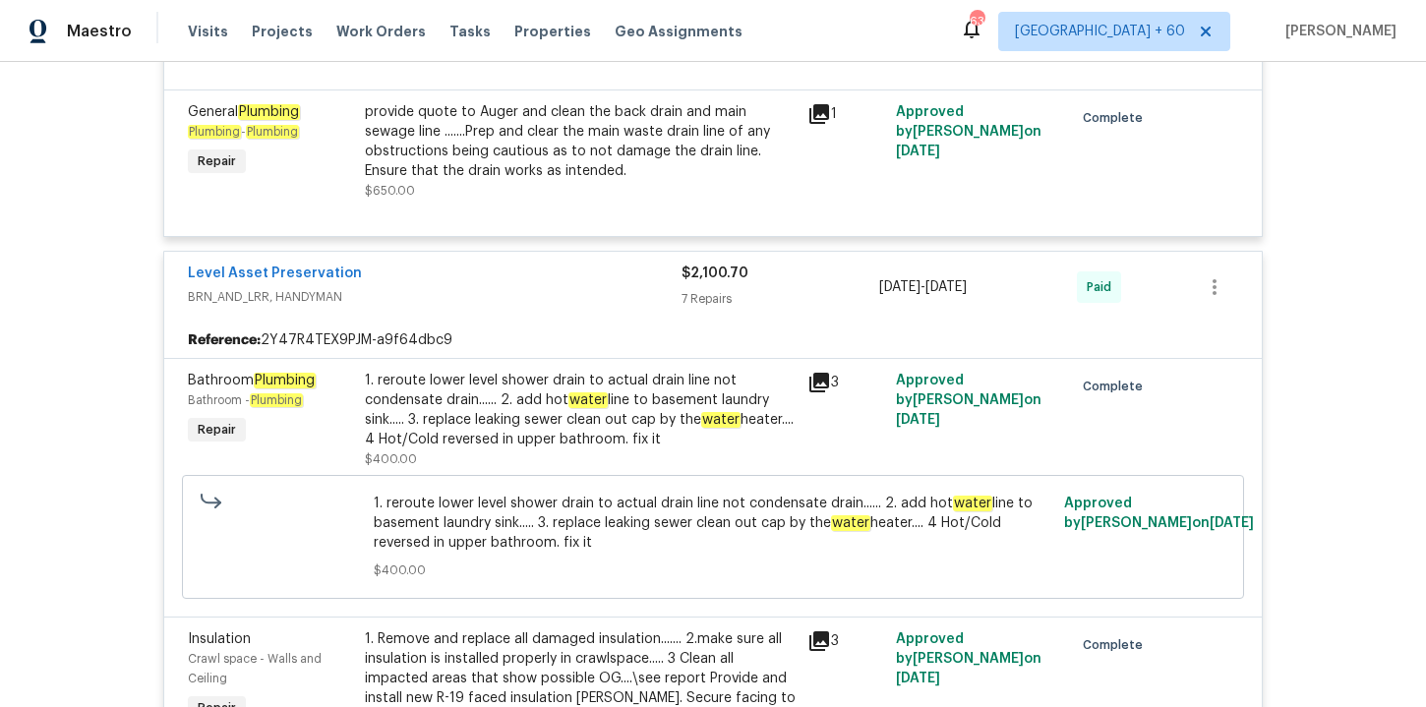
scroll to position [1561, 0]
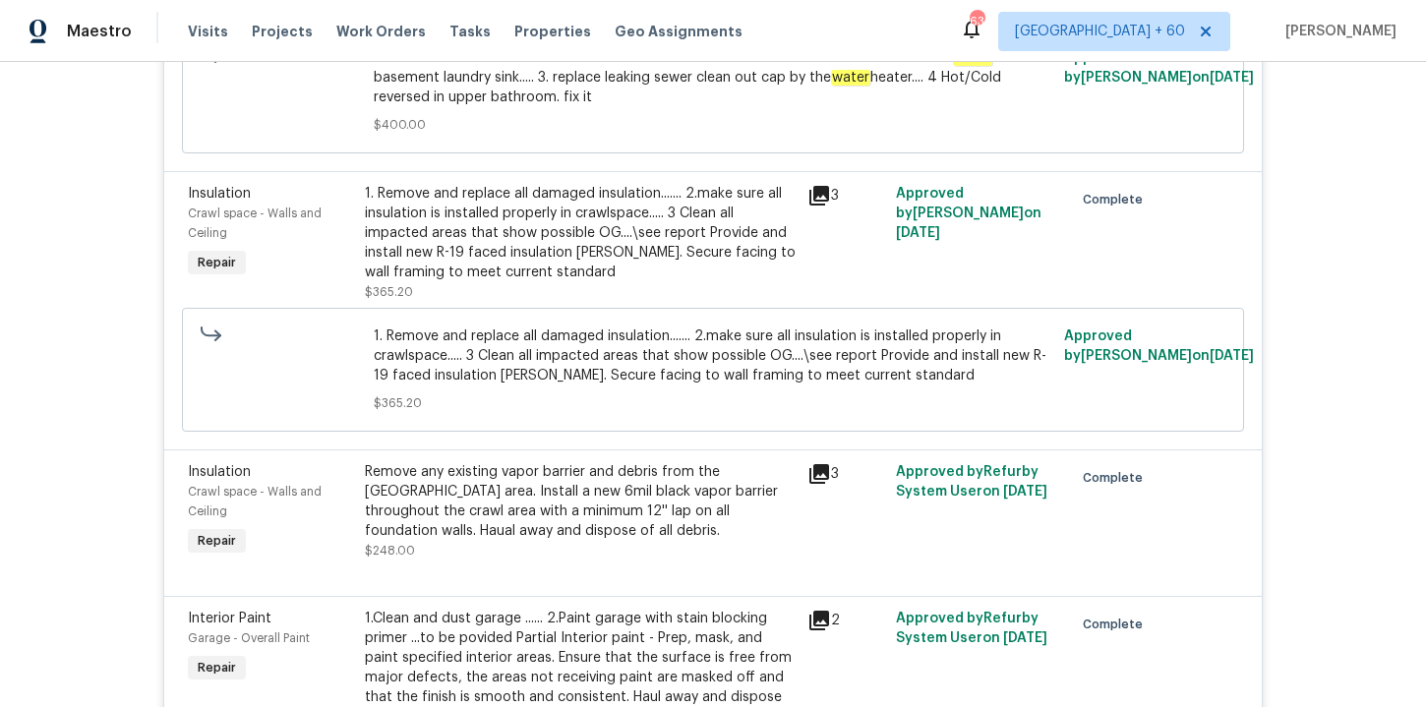
click at [556, 266] on div "1. Remove and replace all damaged insulation....... 2.make sure all insulation …" at bounding box center [580, 233] width 431 height 98
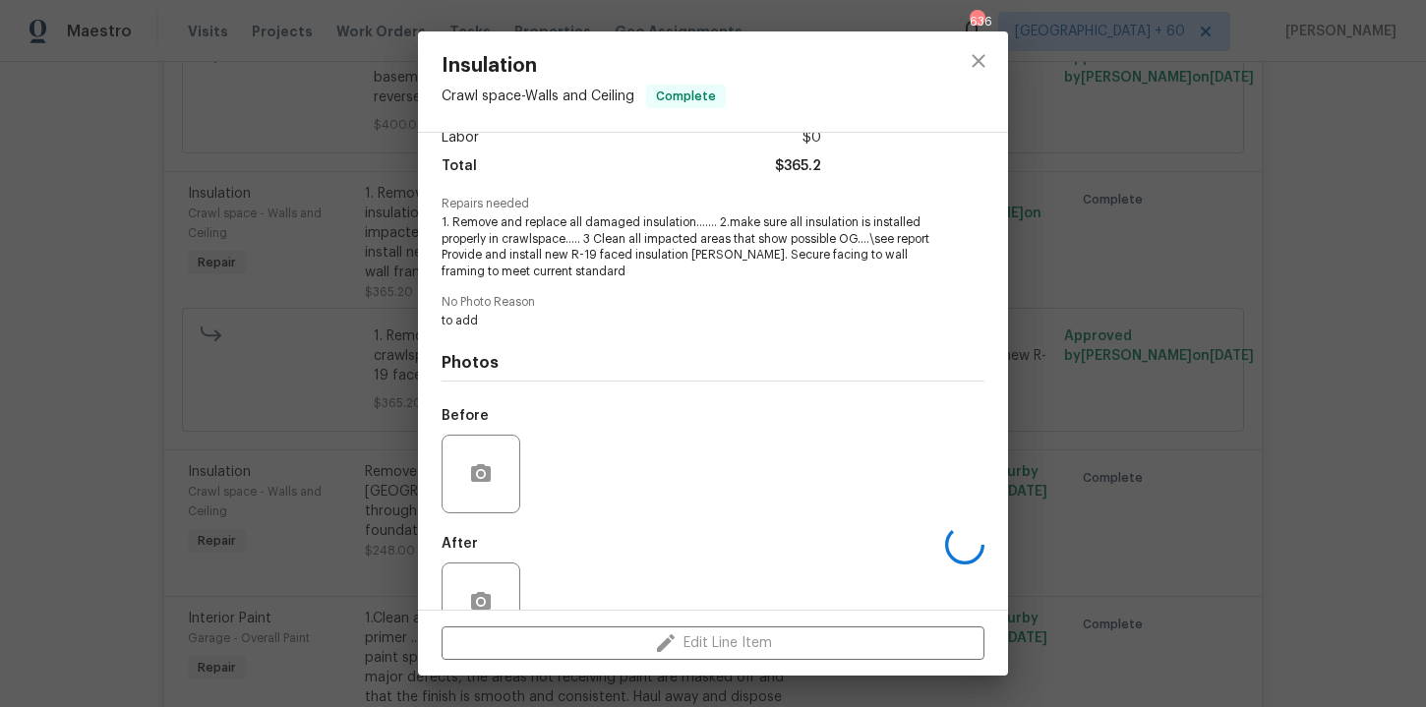
scroll to position [199, 0]
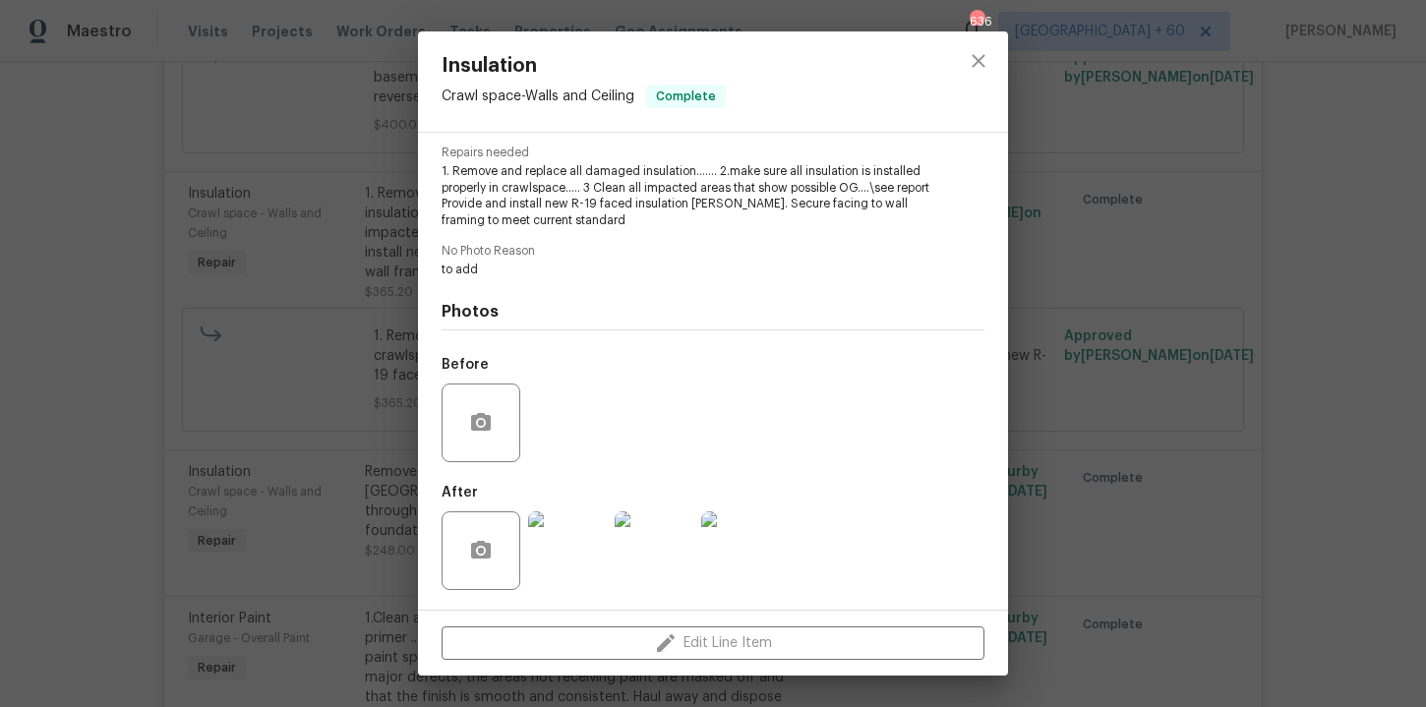
click at [554, 533] on img at bounding box center [567, 550] width 79 height 79
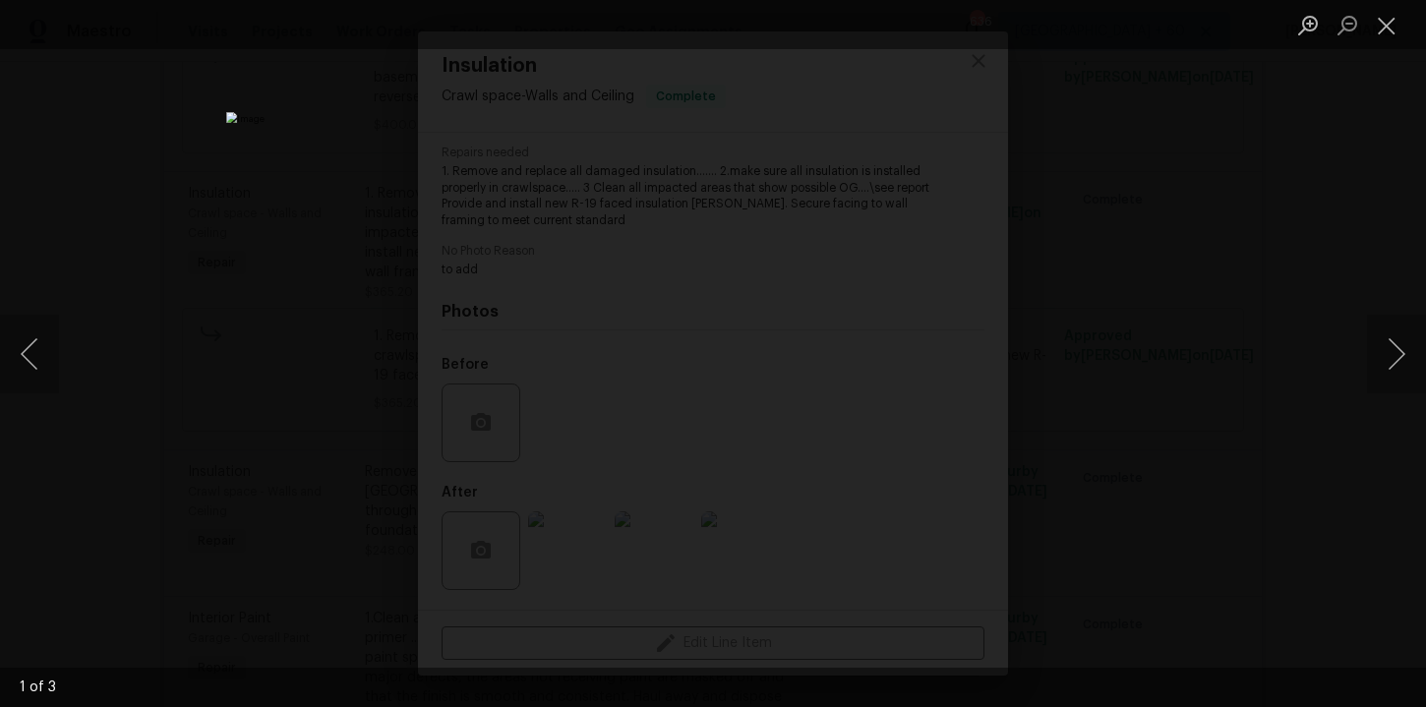
click at [1335, 338] on div "Lightbox" at bounding box center [713, 353] width 1426 height 707
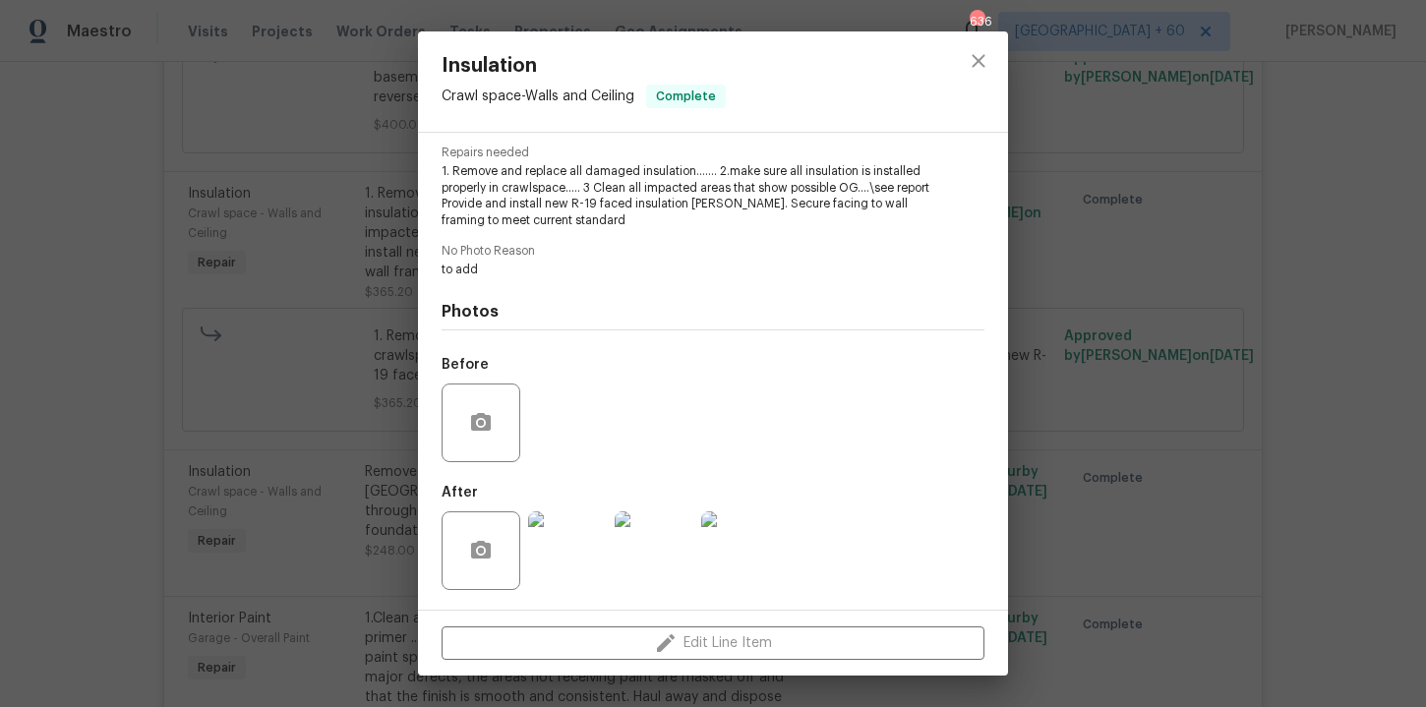
click at [214, 374] on div "Insulation Crawl space - Walls and Ceiling Complete Vendor Level Asset Preserva…" at bounding box center [713, 353] width 1426 height 707
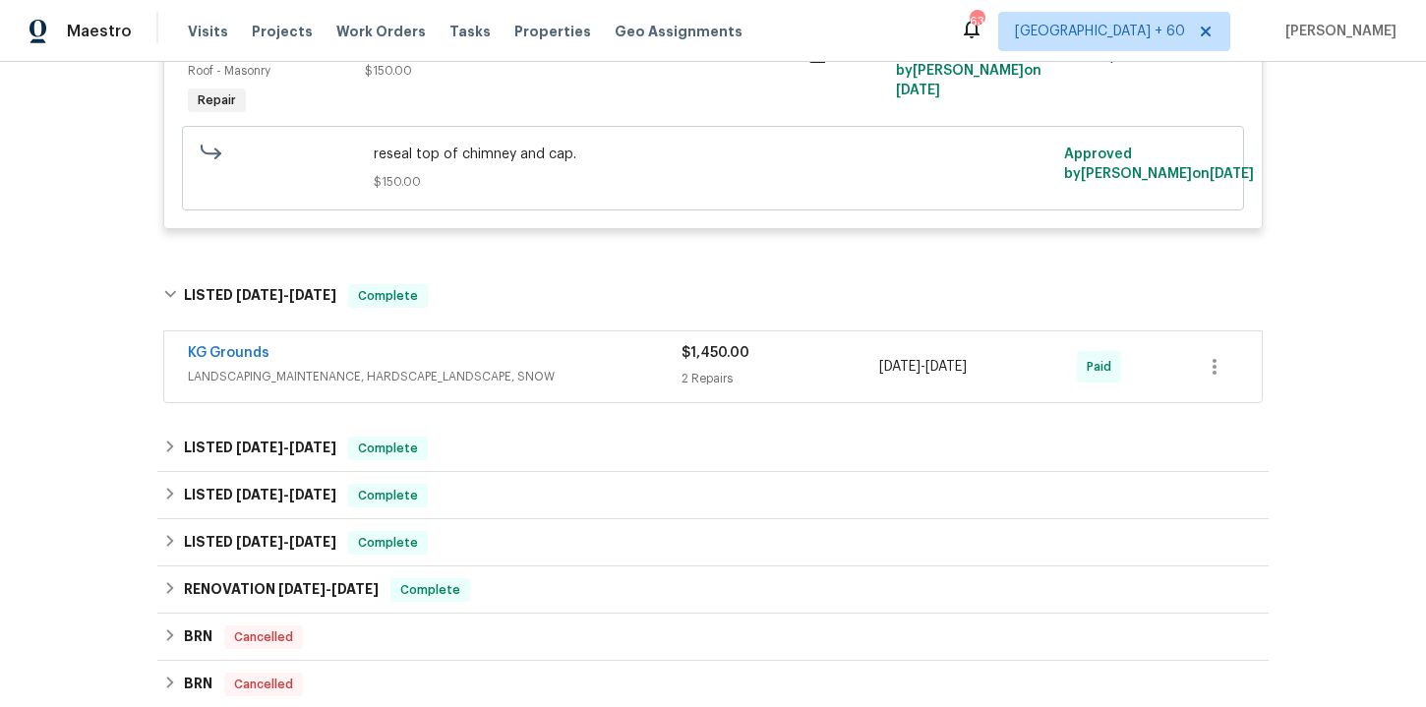
scroll to position [3554, 0]
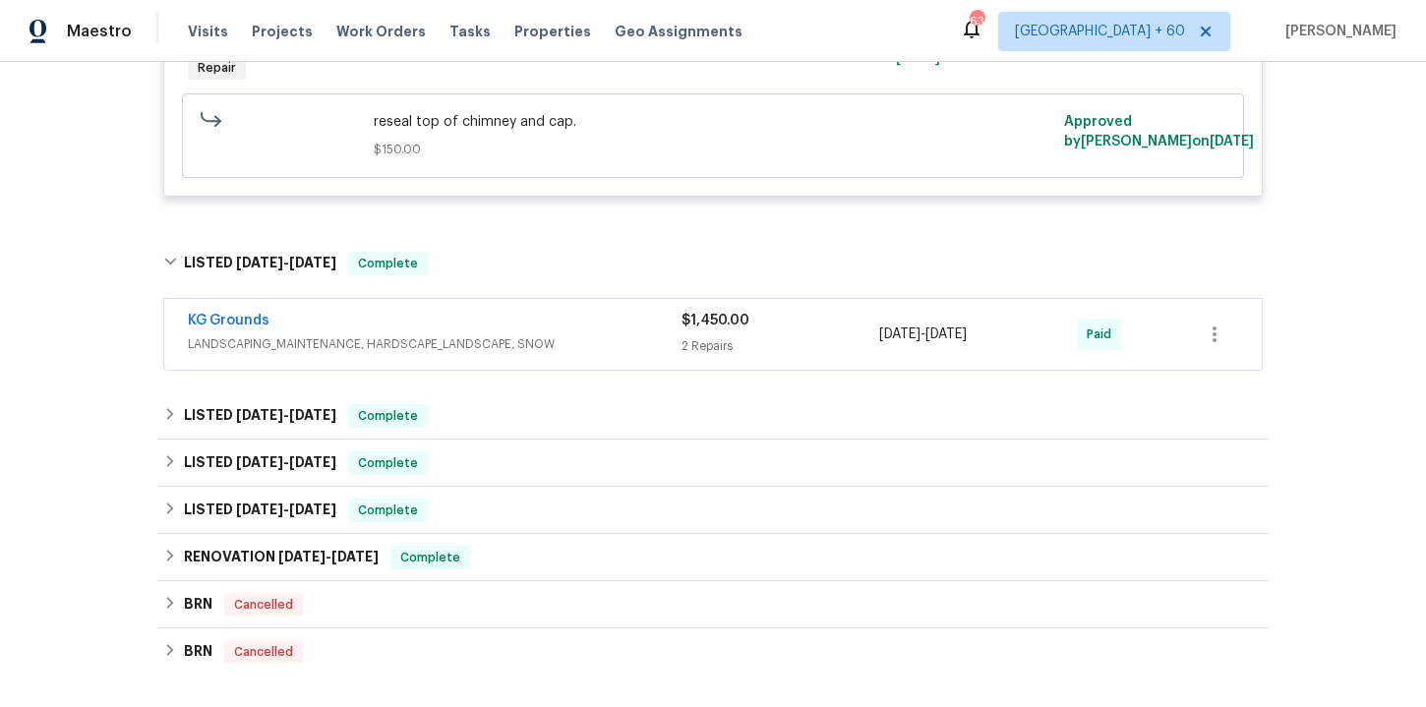
click at [637, 334] on div "KG Grounds" at bounding box center [435, 323] width 494 height 24
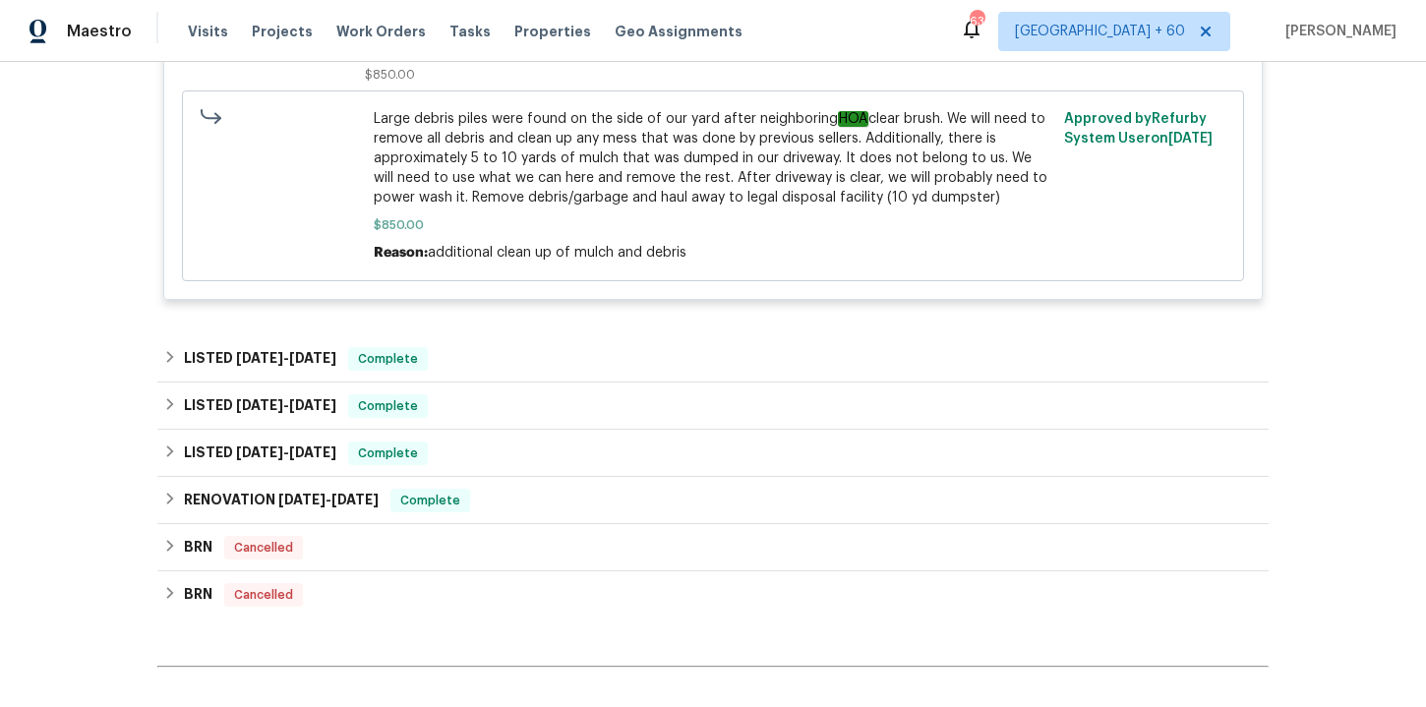
scroll to position [4347, 0]
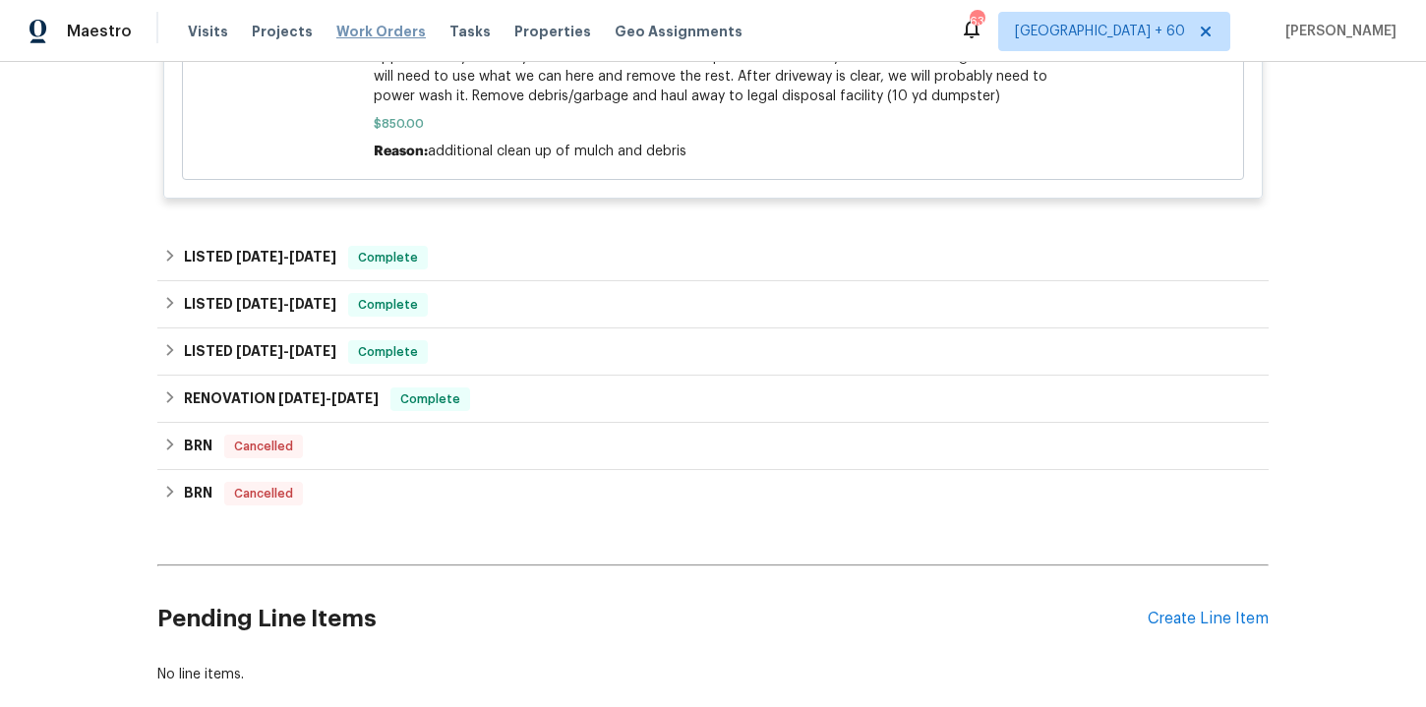
click at [366, 35] on span "Work Orders" at bounding box center [380, 32] width 89 height 20
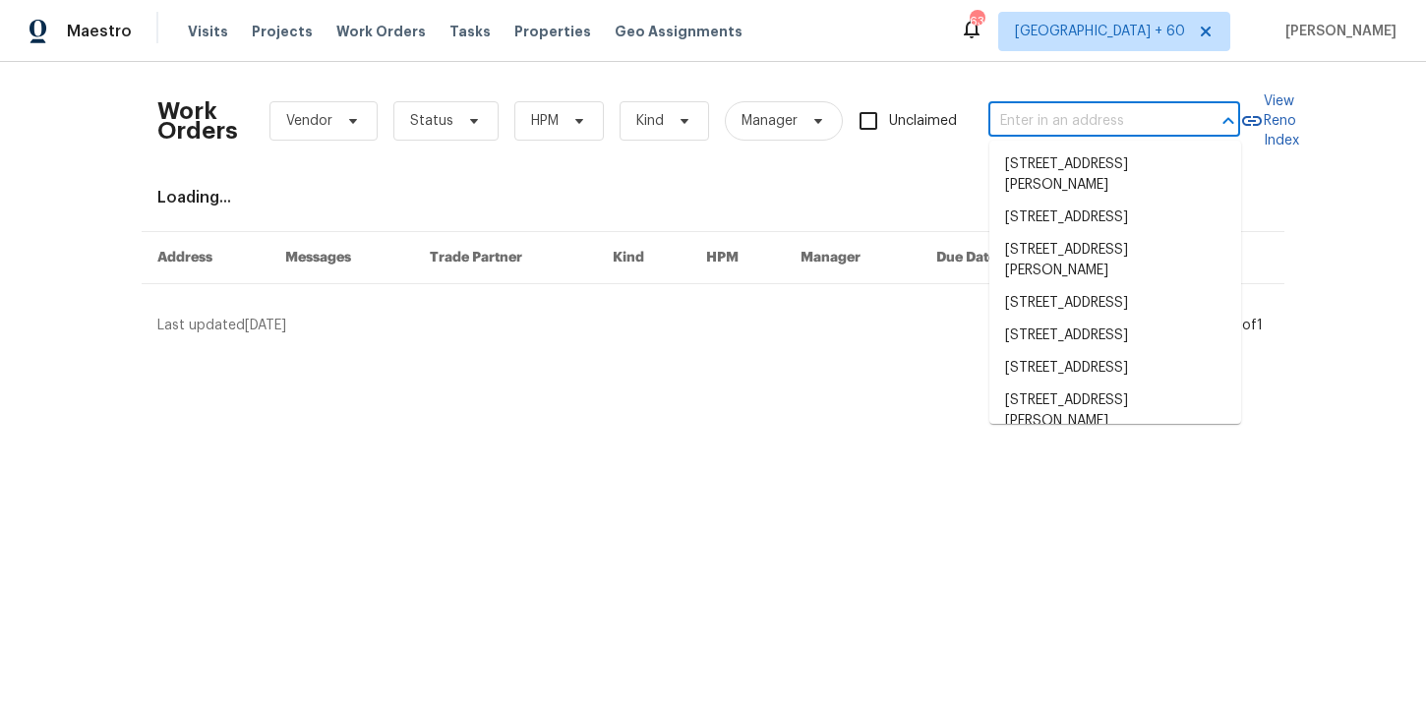
click at [1025, 130] on input "text" at bounding box center [1086, 121] width 197 height 30
paste input "6910 Enchanted Crest Ct Katy, TX 77449"
type input "6910 Enchanted Crest Ct Katy, TX 77449"
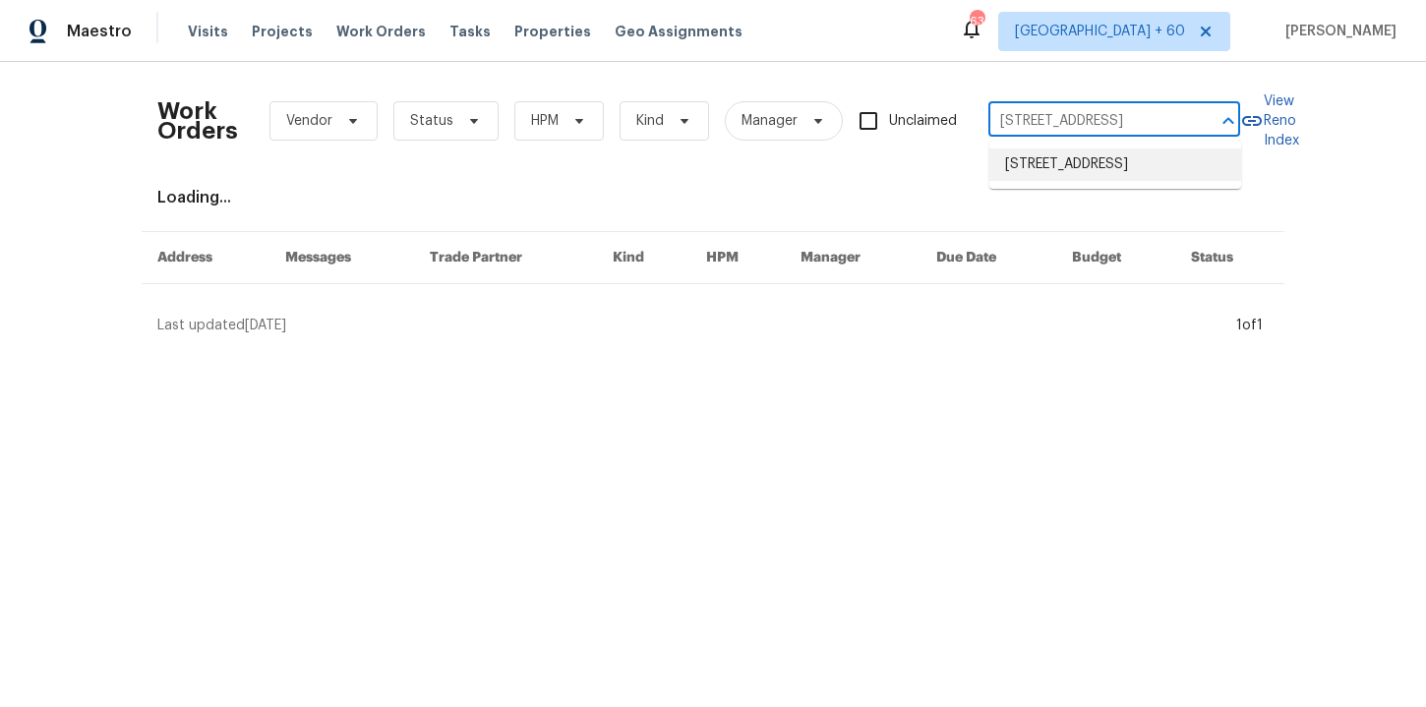
click at [1061, 181] on li "6910 Enchanted Crest Ct, Katy, TX 77449" at bounding box center [1115, 164] width 252 height 32
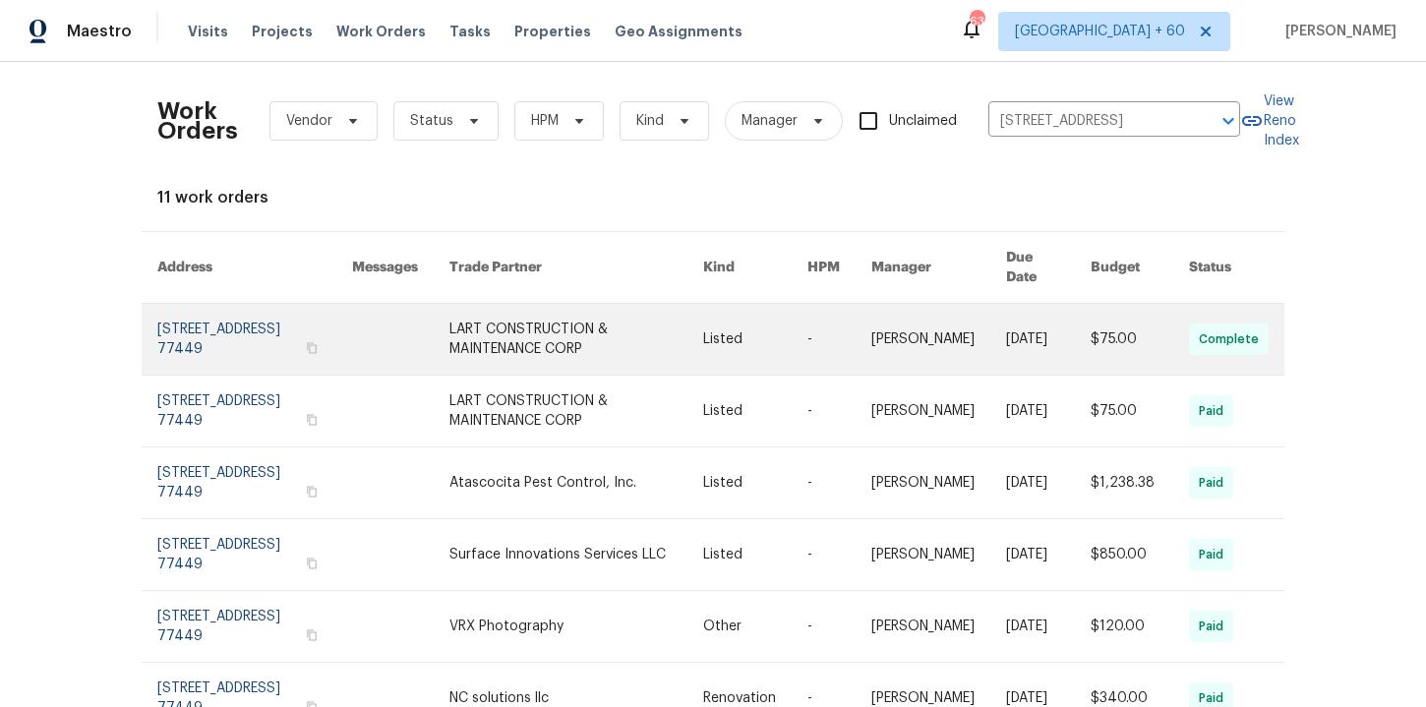
click at [217, 326] on link at bounding box center [254, 339] width 195 height 71
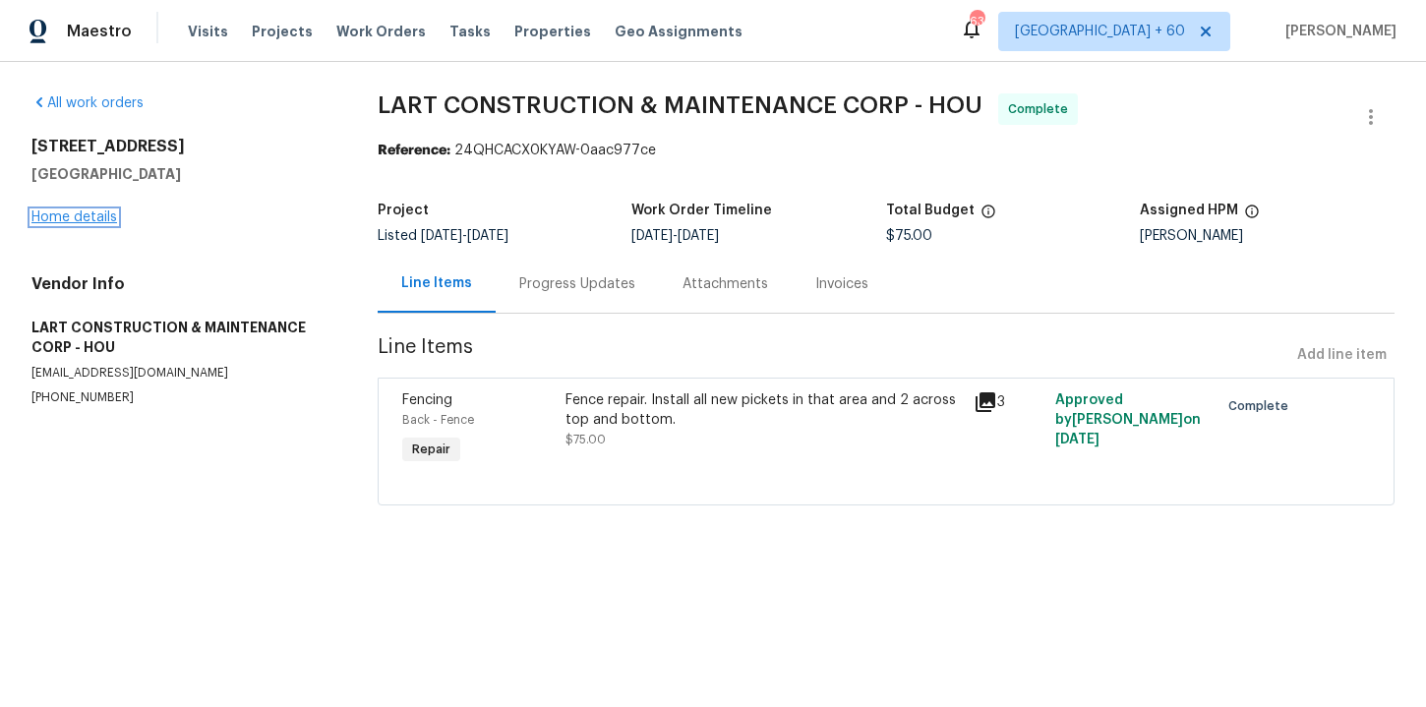
click at [91, 218] on link "Home details" at bounding box center [74, 217] width 86 height 14
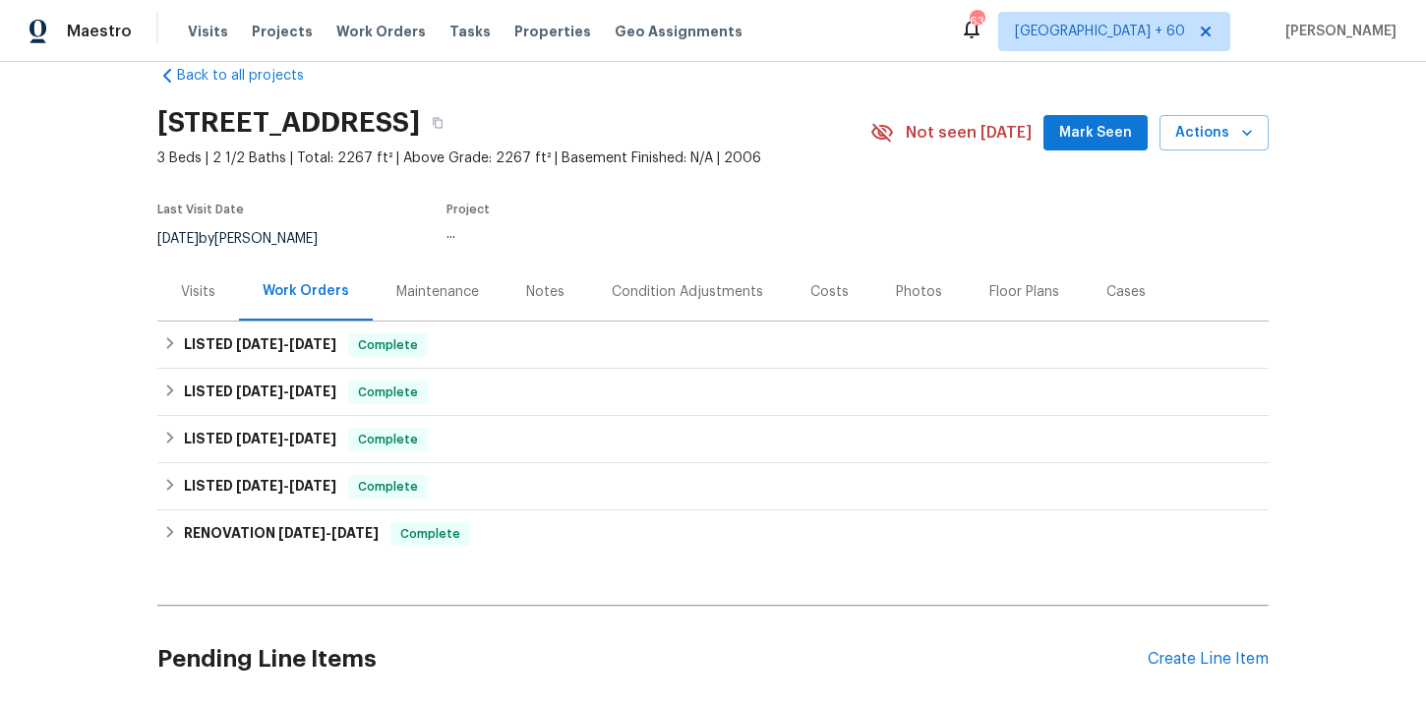
scroll to position [43, 0]
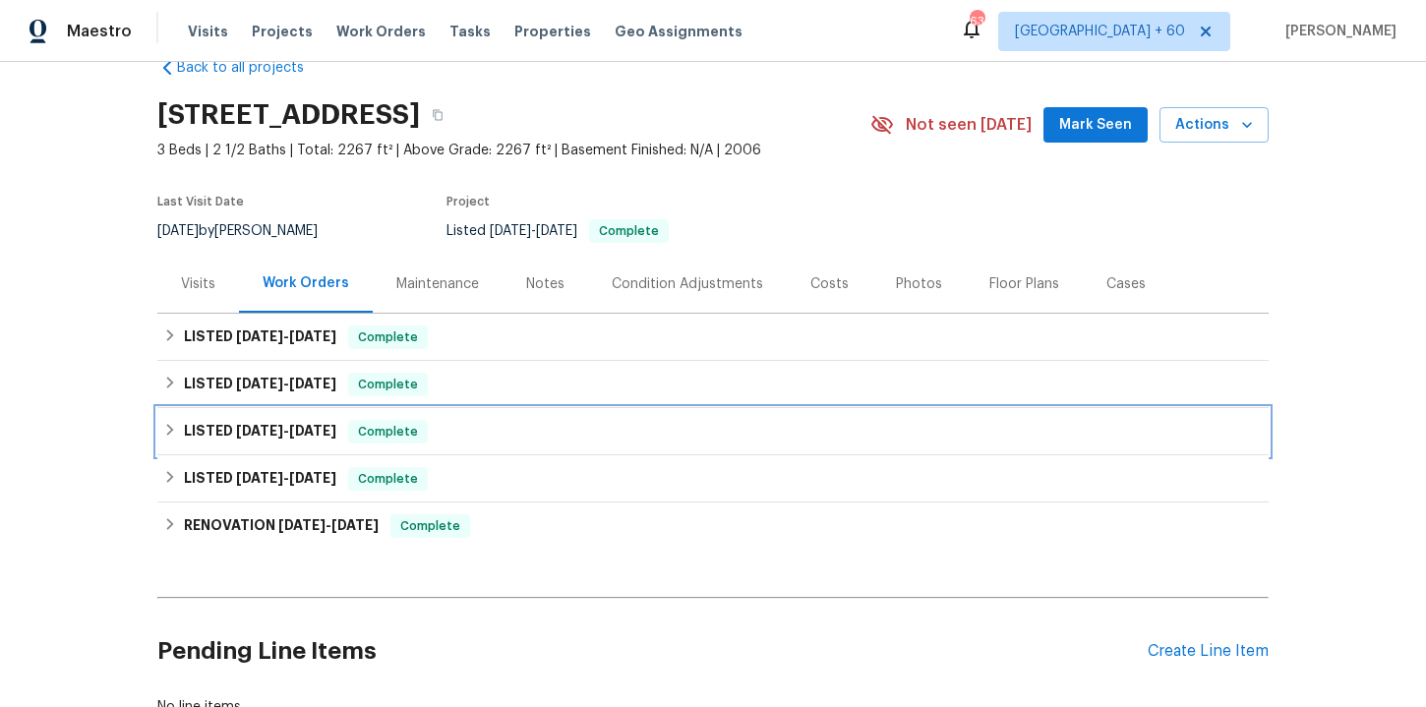
click at [480, 435] on div "LISTED 4/22/25 - 4/27/25 Complete" at bounding box center [712, 432] width 1099 height 24
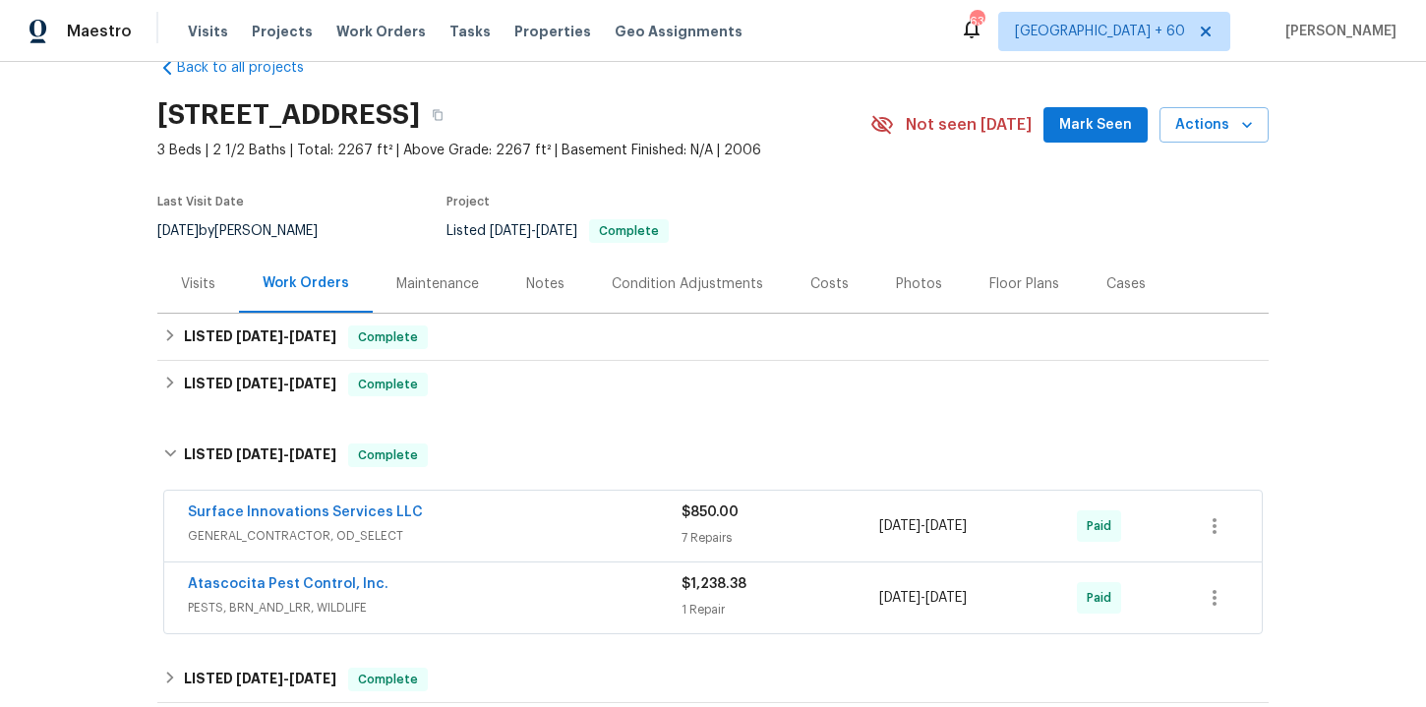
click at [514, 596] on div "Atascocita Pest Control, Inc." at bounding box center [435, 586] width 494 height 24
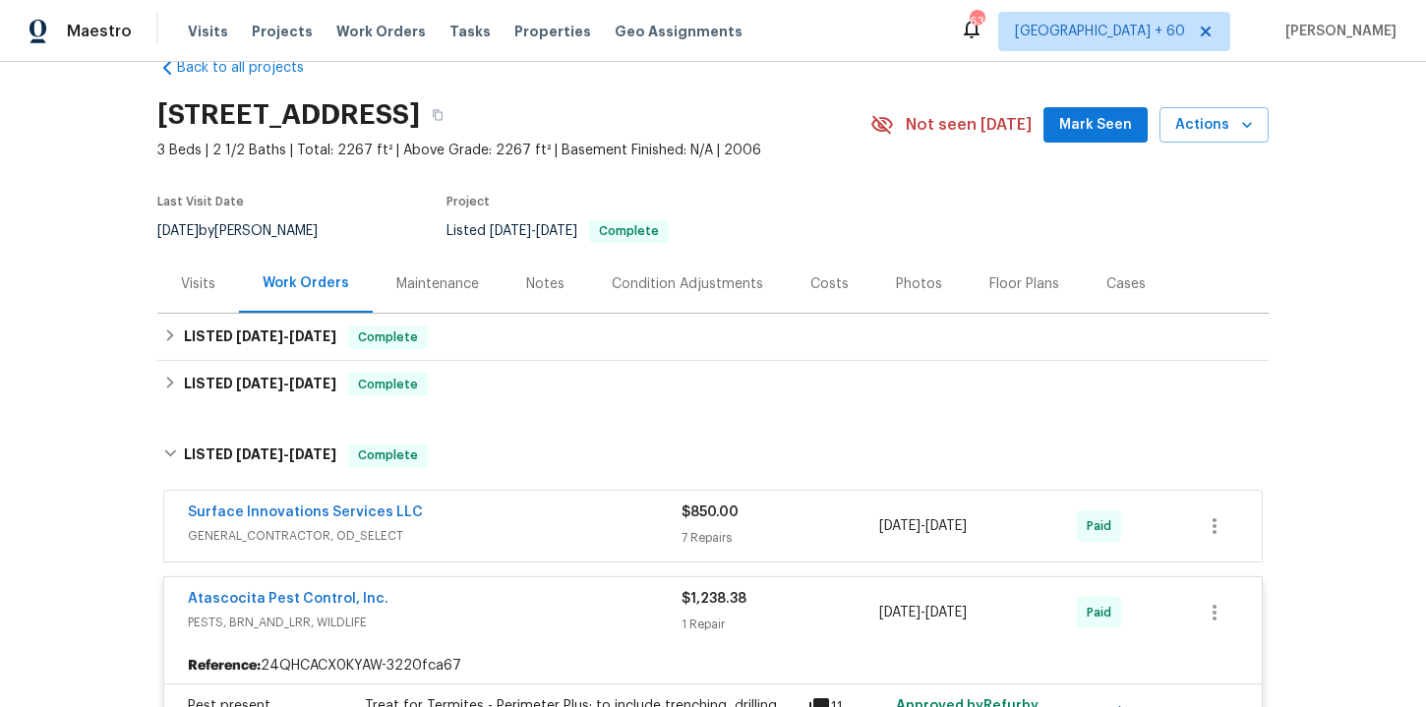
click at [494, 514] on div "Surface Innovations Services LLC" at bounding box center [435, 515] width 494 height 24
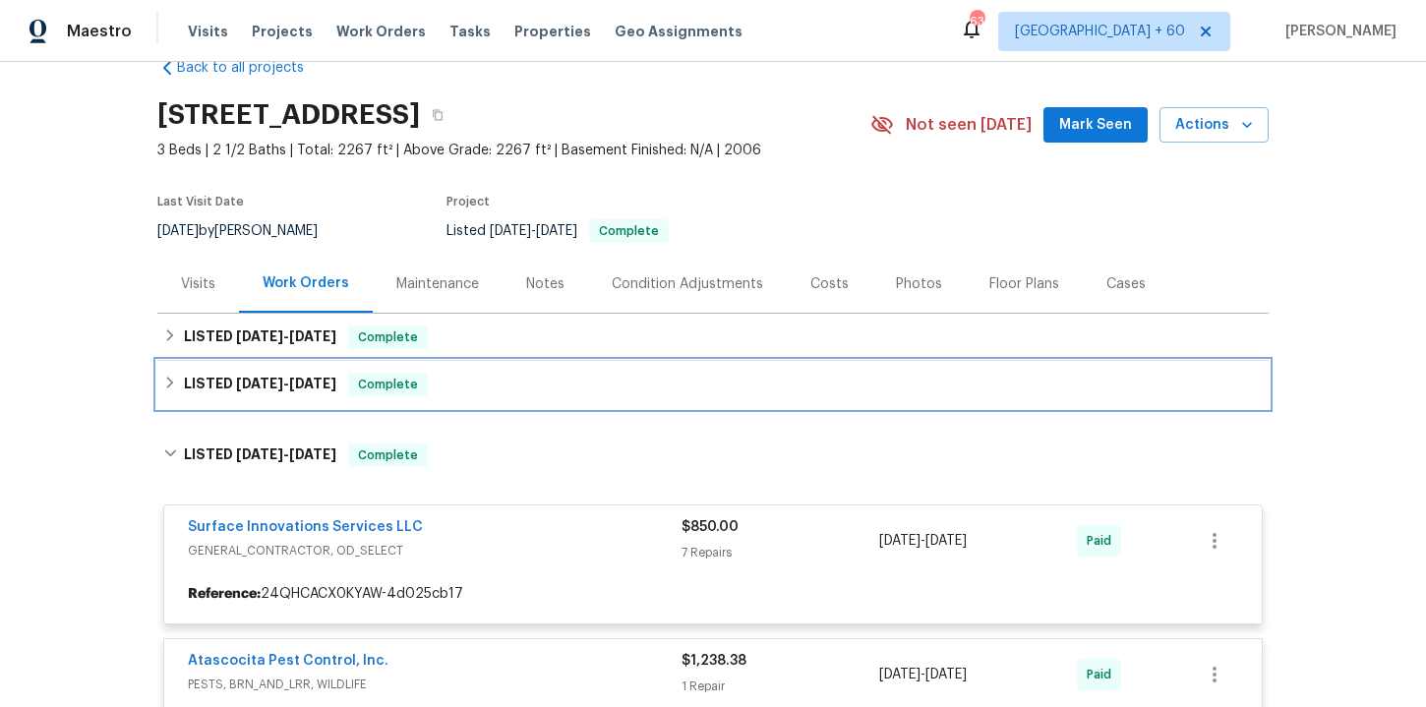
click at [510, 385] on div "LISTED 5/30/25 - 6/2/25 Complete" at bounding box center [712, 385] width 1099 height 24
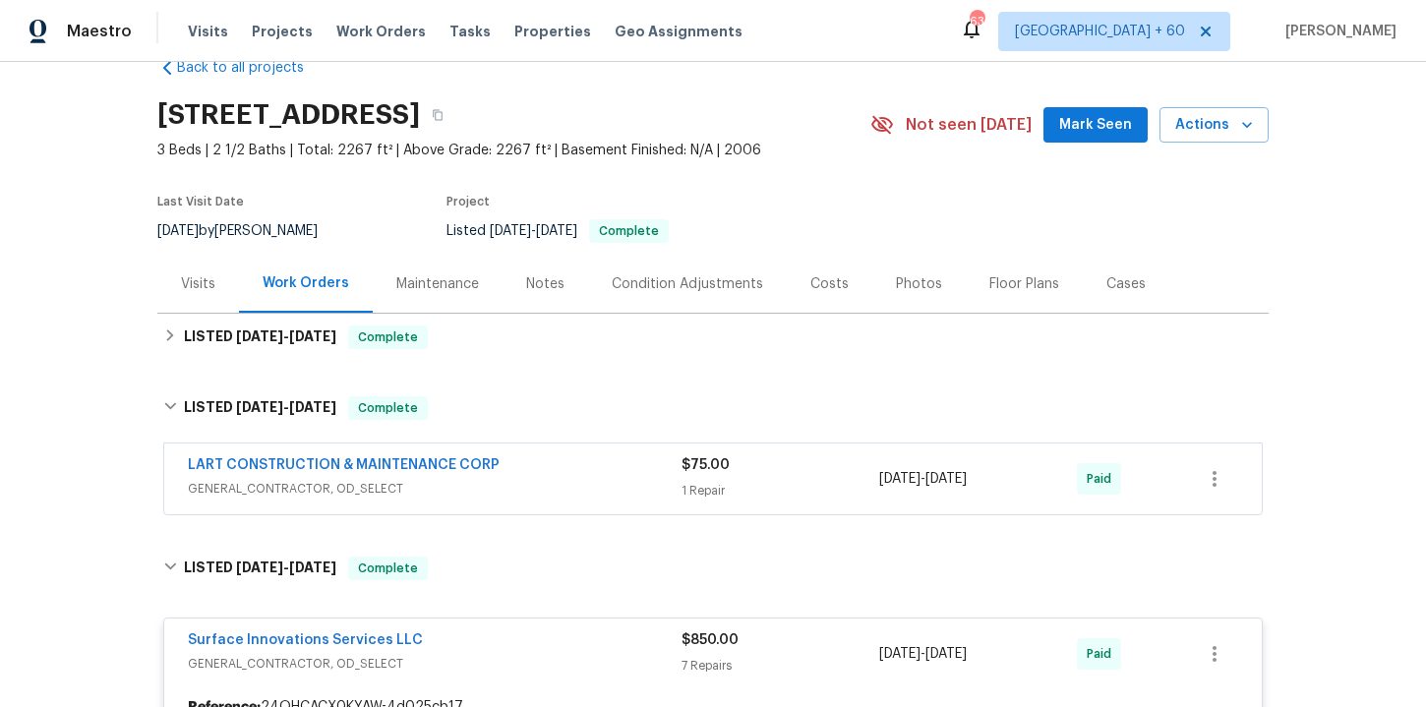
click at [539, 463] on div "LART CONSTRUCTION & MAINTENANCE CORP" at bounding box center [435, 467] width 494 height 24
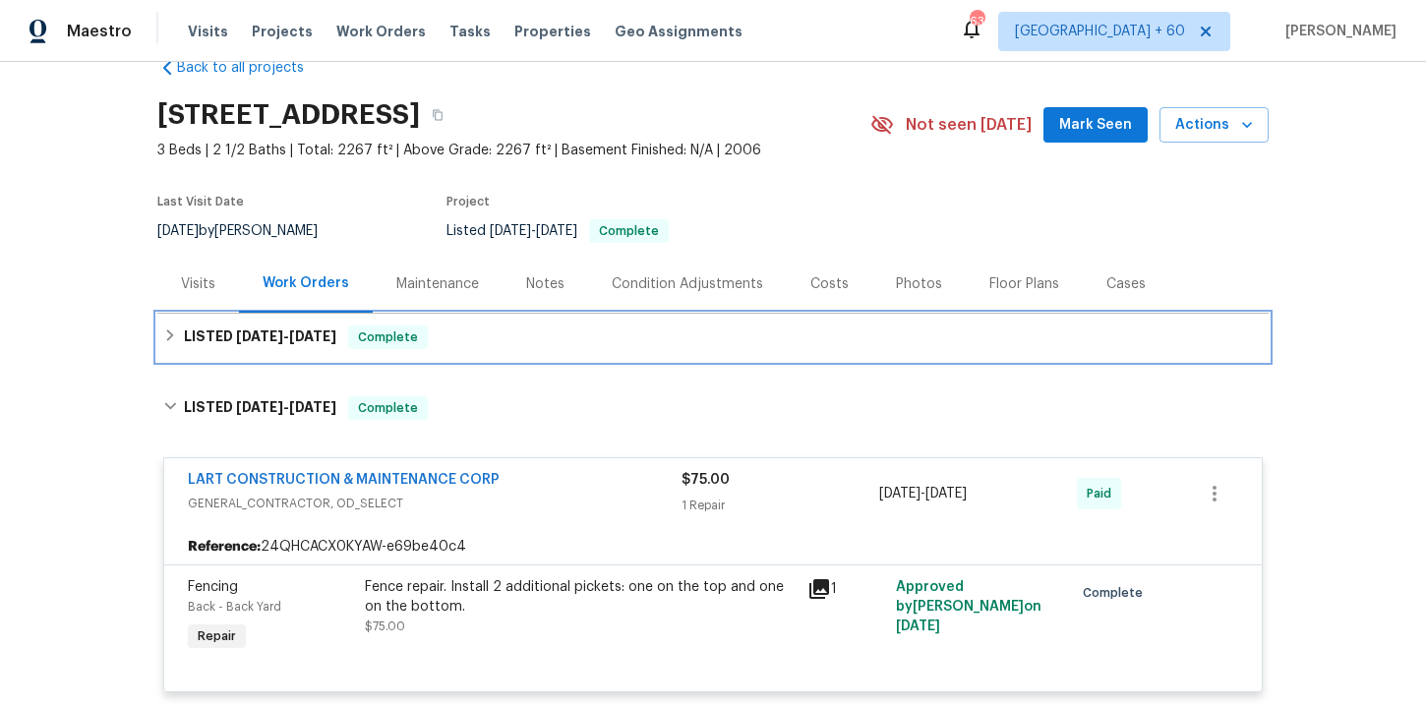
click at [498, 342] on div "LISTED 9/3/25 - 9/6/25 Complete" at bounding box center [712, 338] width 1099 height 24
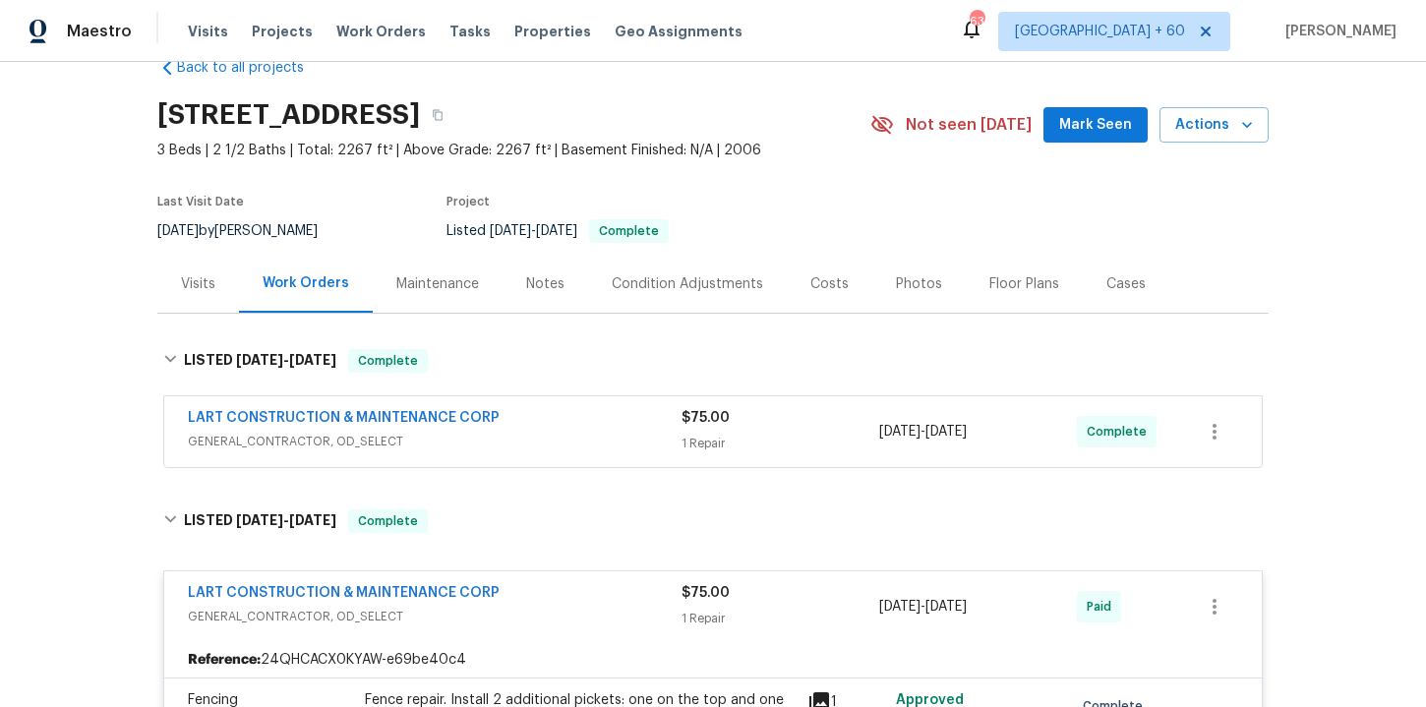
click at [538, 447] on span "GENERAL_CONTRACTOR, OD_SELECT" at bounding box center [435, 442] width 494 height 20
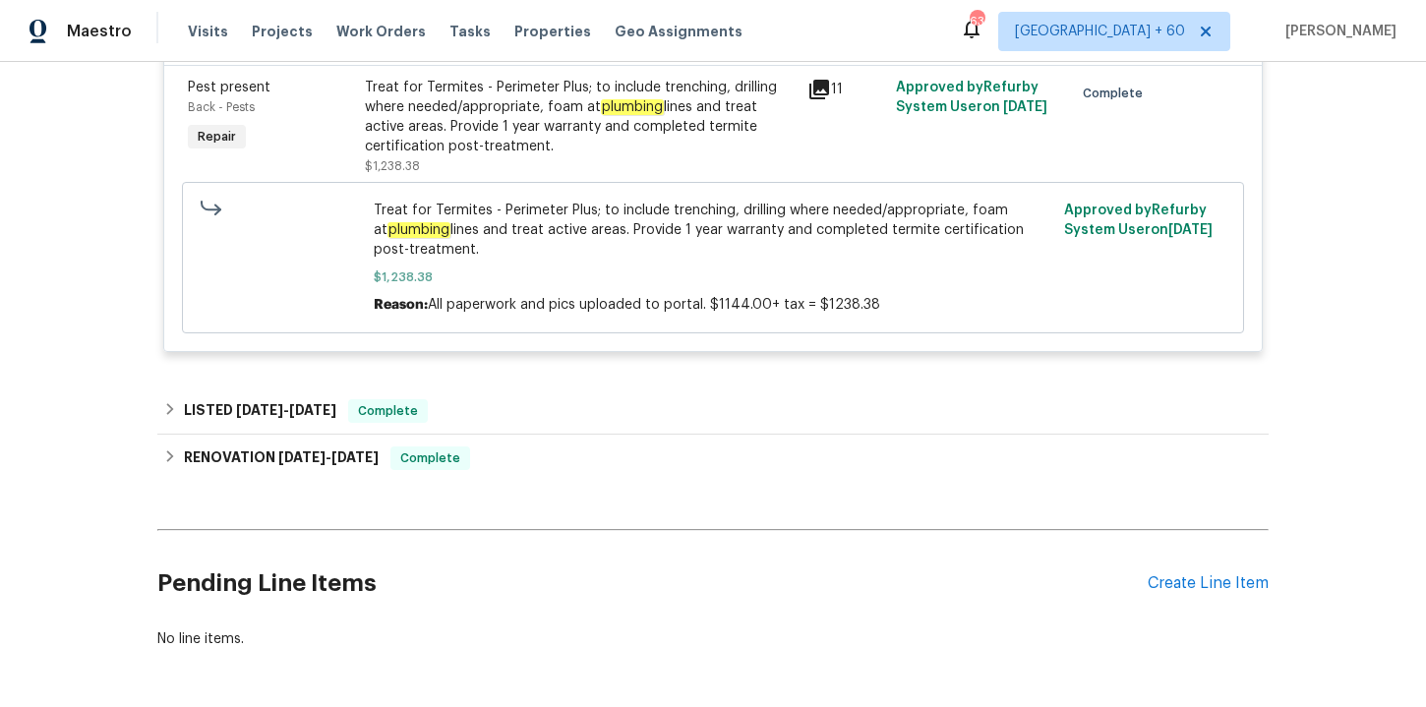
scroll to position [2409, 0]
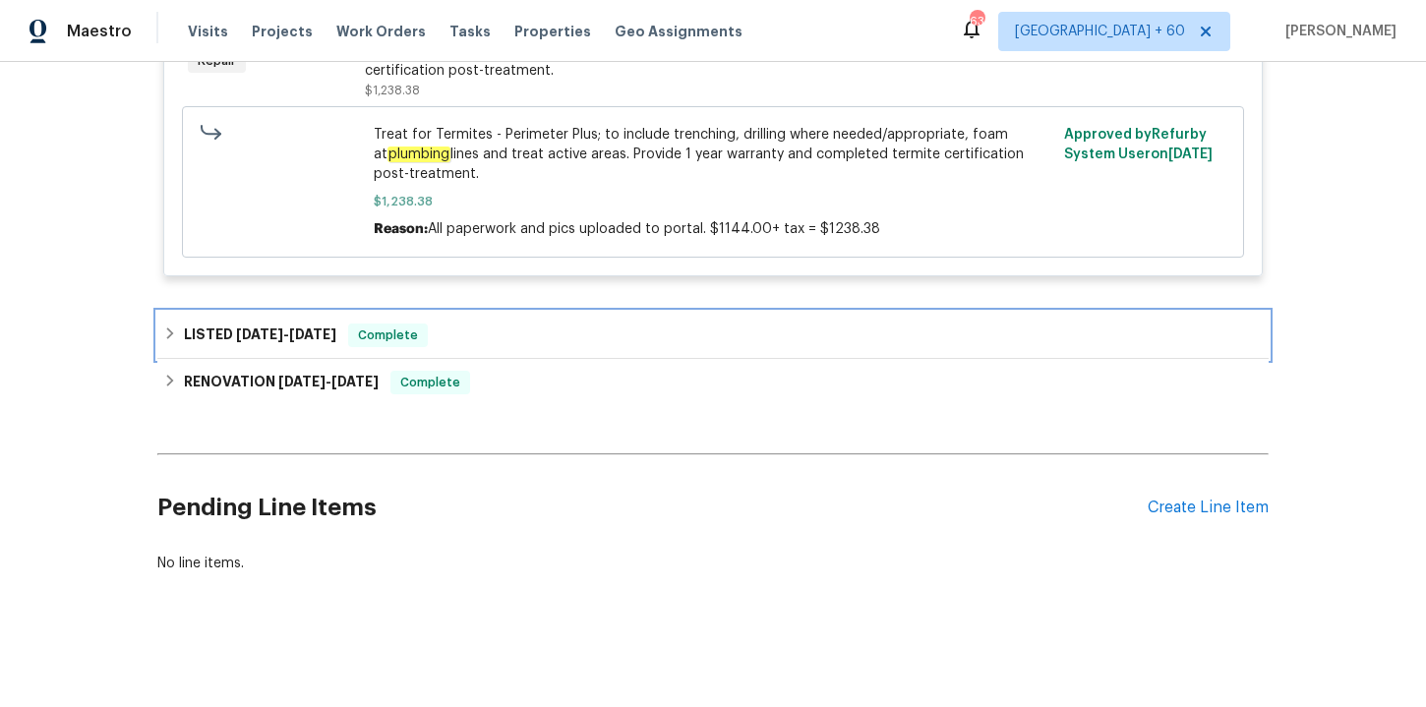
click at [654, 331] on div "LISTED 3/8/25 - 3/10/25 Complete" at bounding box center [712, 336] width 1099 height 24
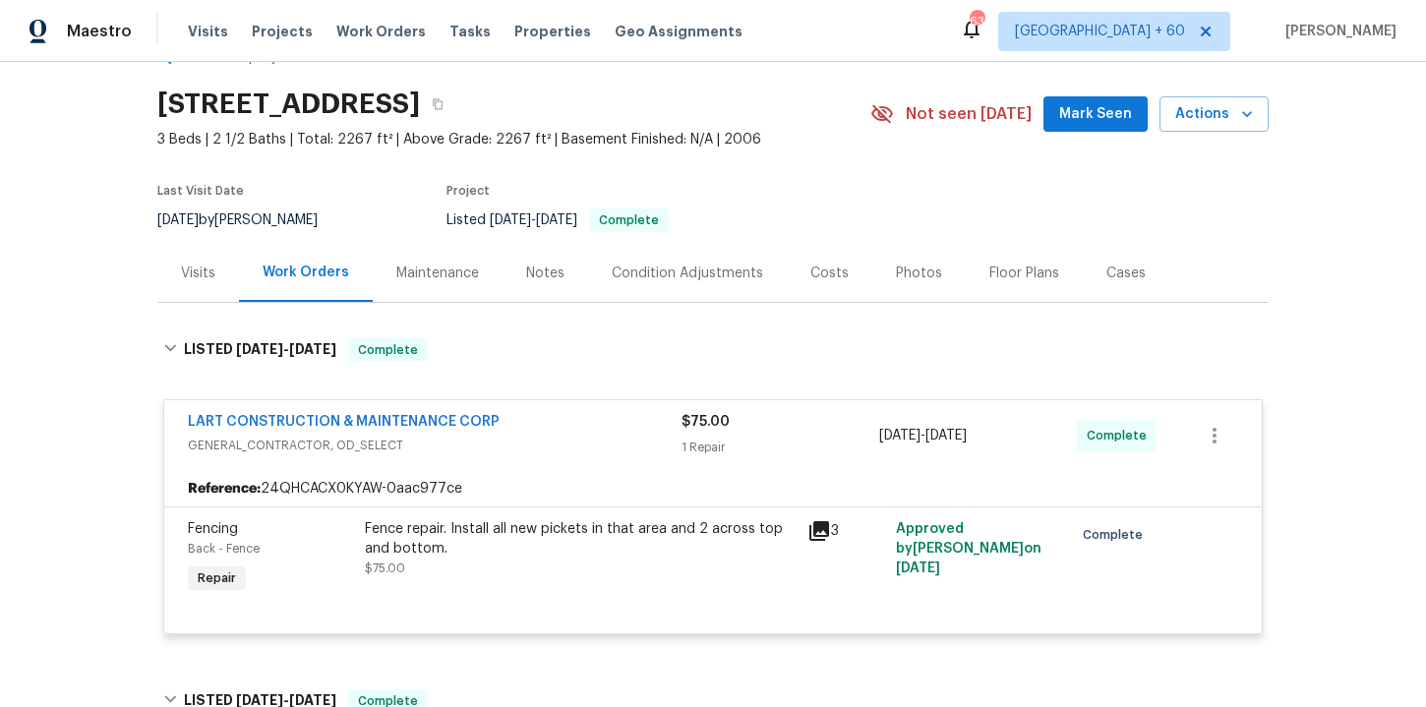
scroll to position [0, 0]
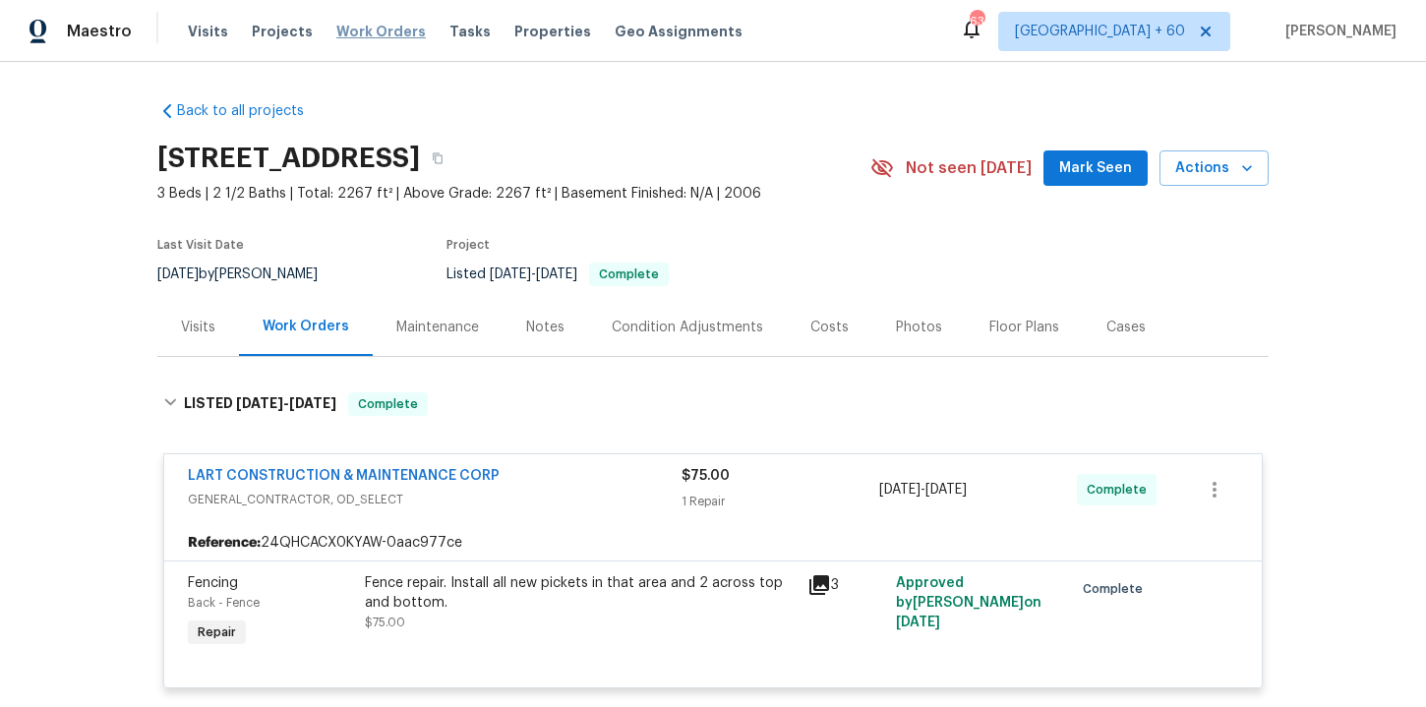
click at [384, 25] on span "Work Orders" at bounding box center [380, 32] width 89 height 20
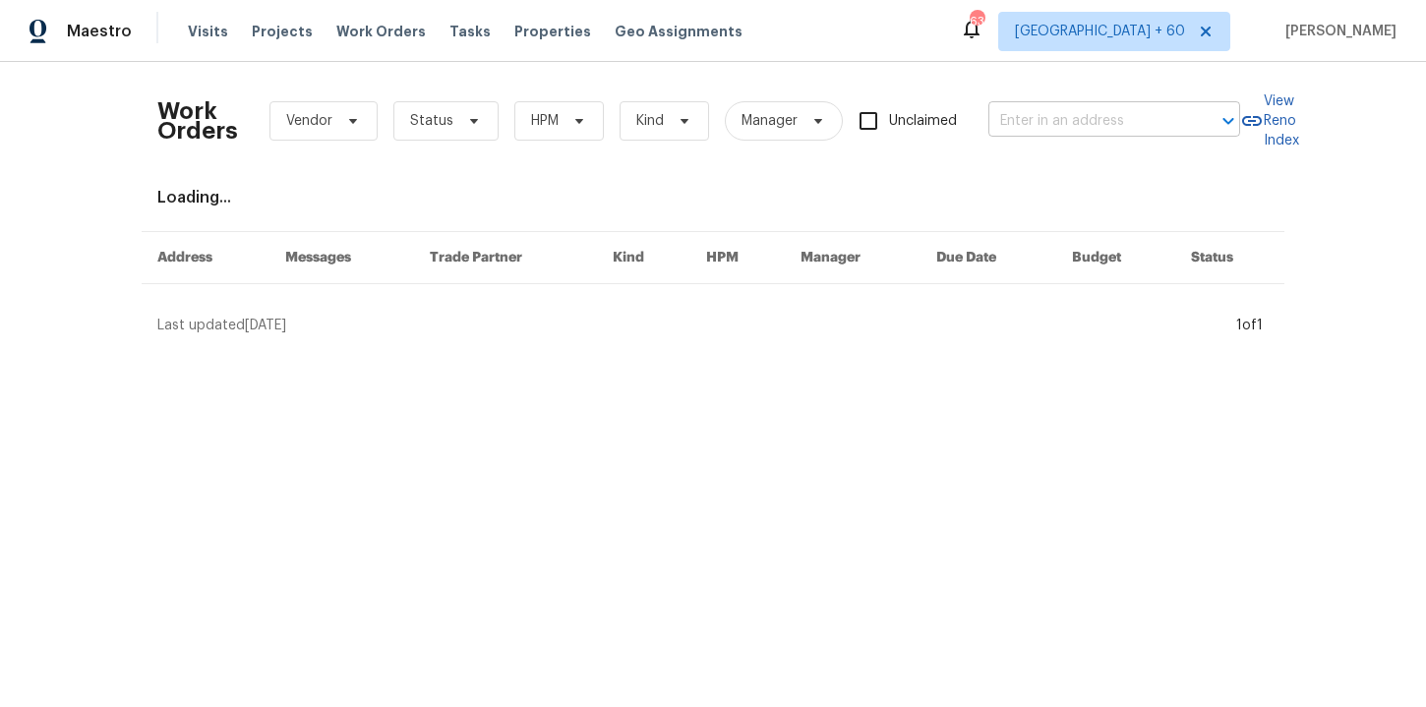
click at [1051, 127] on input "text" at bounding box center [1086, 121] width 197 height 30
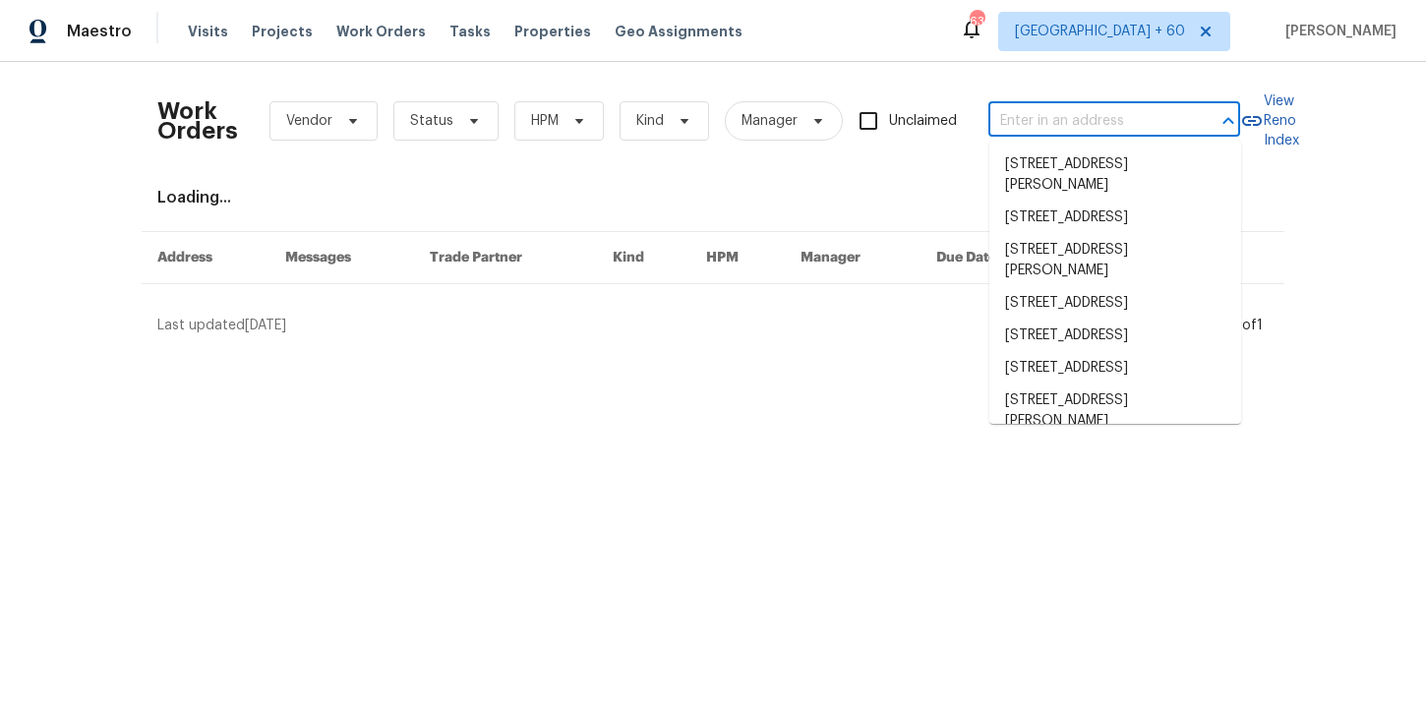
paste input "1476 Rolling View Way Dacula, GA 30019"
type input "1476 Rolling View Way Dacula, GA 30019"
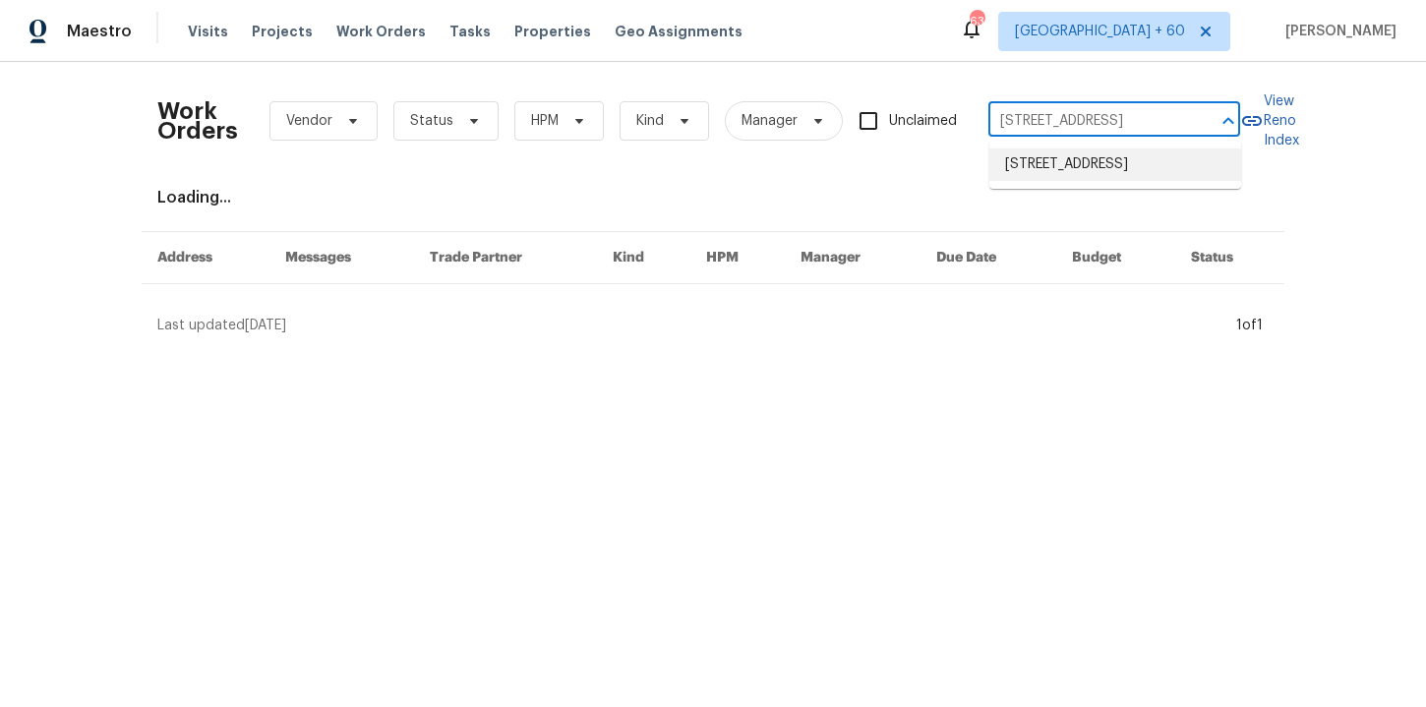
click at [1085, 159] on li "1476 Rolling View Way, Dacula, GA 30019" at bounding box center [1115, 164] width 252 height 32
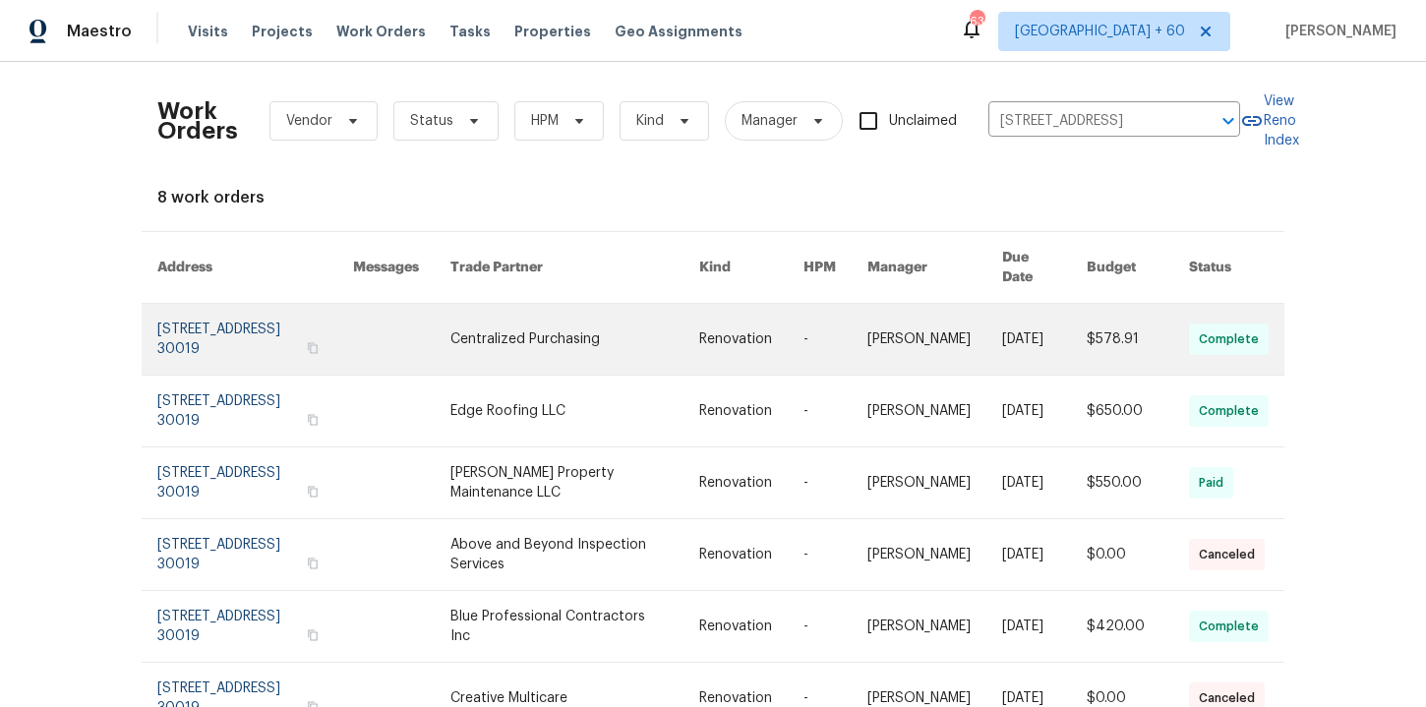
click at [213, 327] on link at bounding box center [255, 339] width 196 height 71
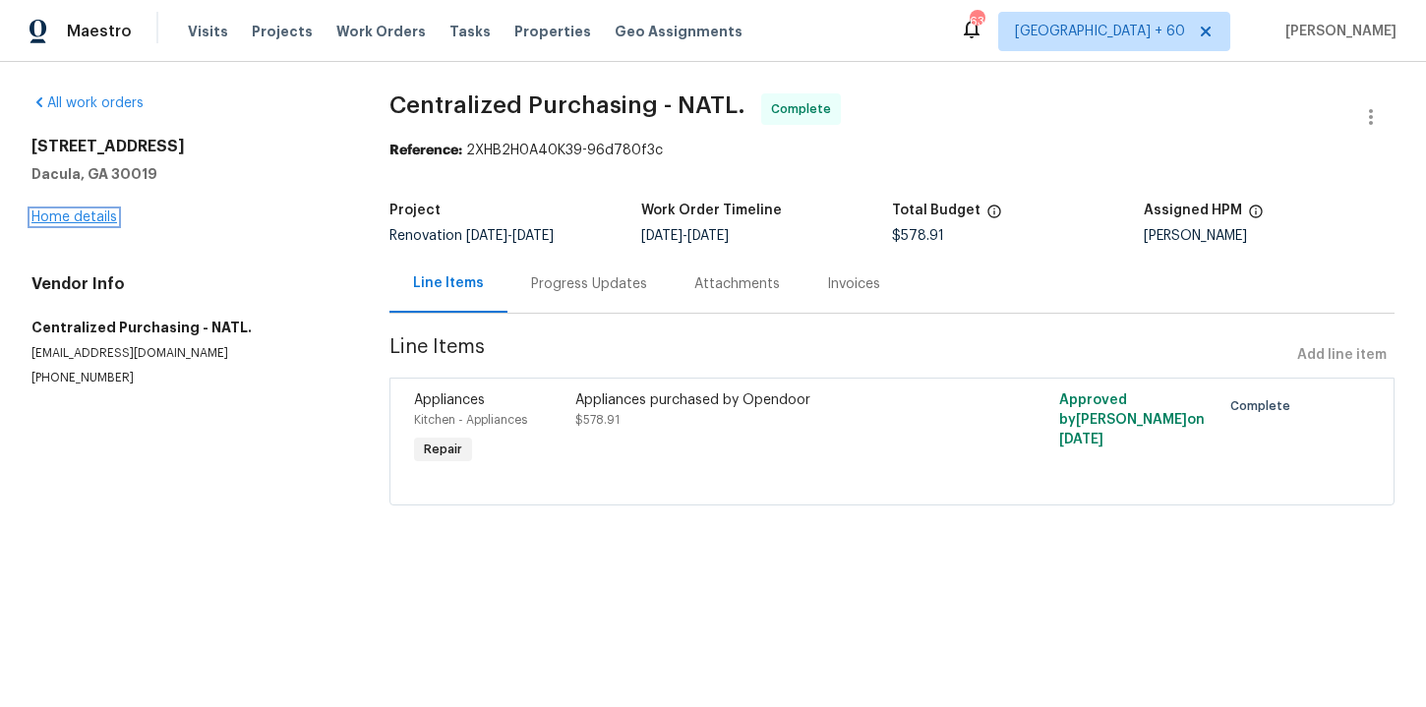
click at [92, 216] on link "Home details" at bounding box center [74, 217] width 86 height 14
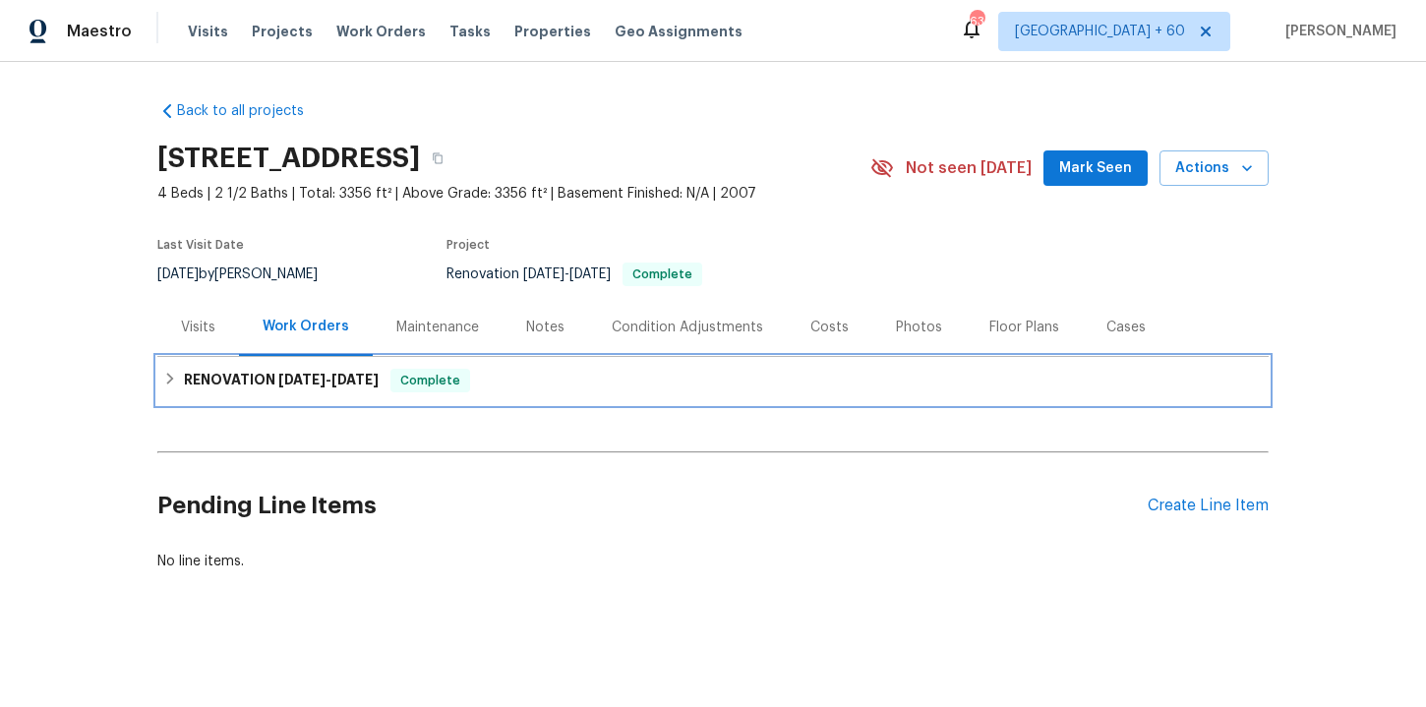
click at [562, 386] on div "RENOVATION 8/28/25 - 9/10/25 Complete" at bounding box center [712, 381] width 1099 height 24
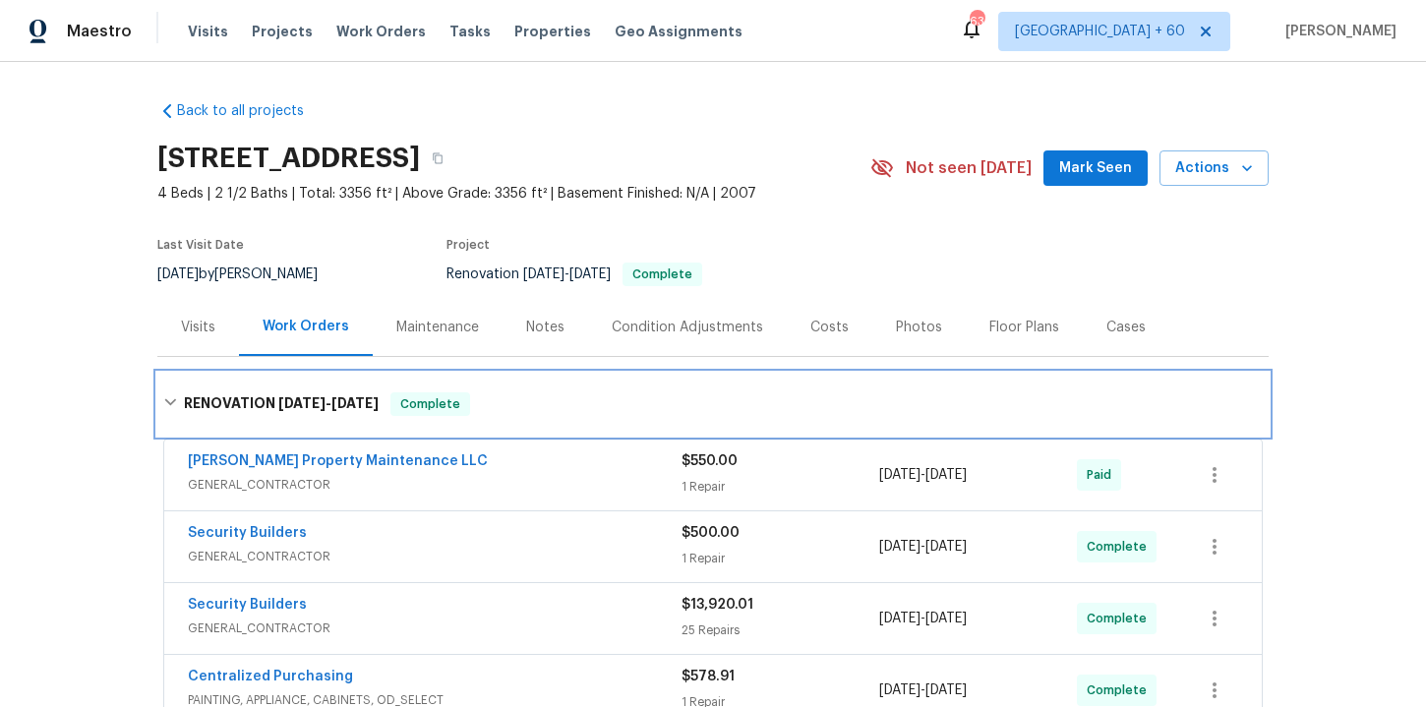
scroll to position [372, 0]
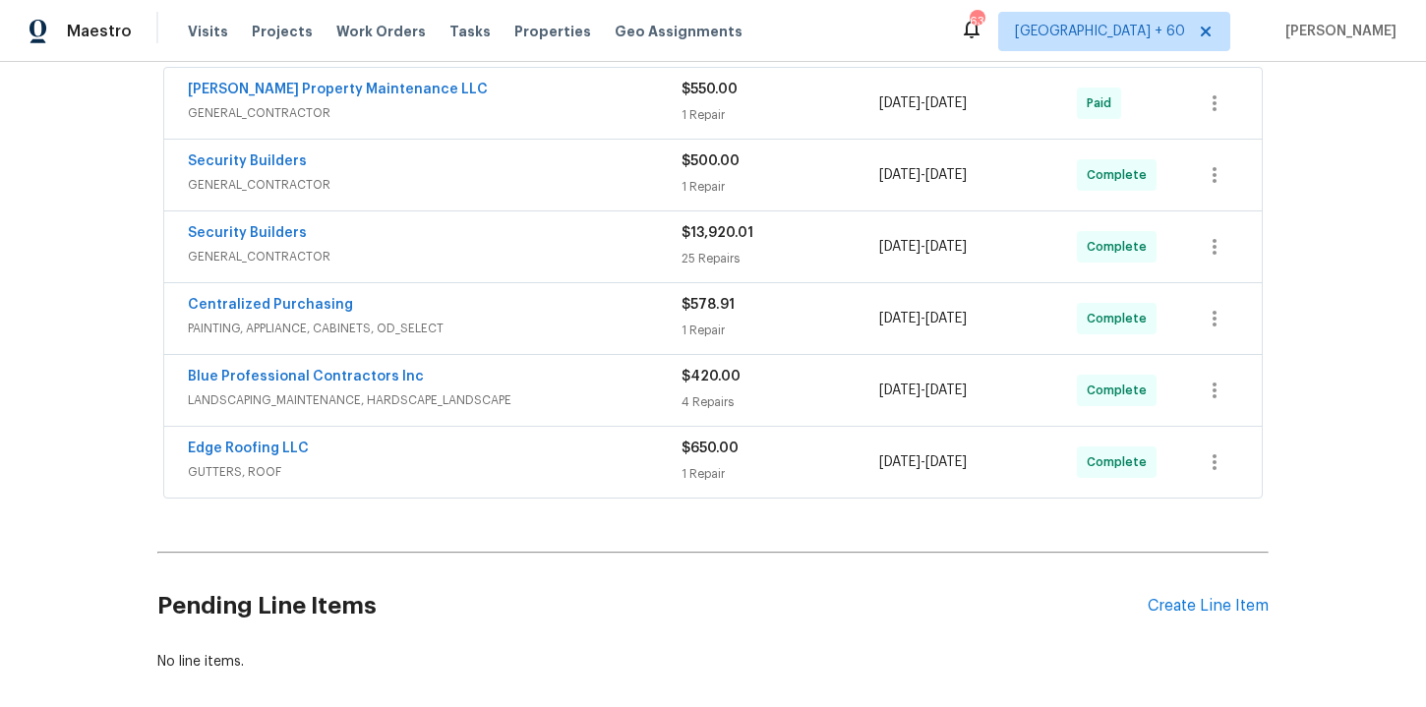
click at [562, 464] on span "GUTTERS, ROOF" at bounding box center [435, 472] width 494 height 20
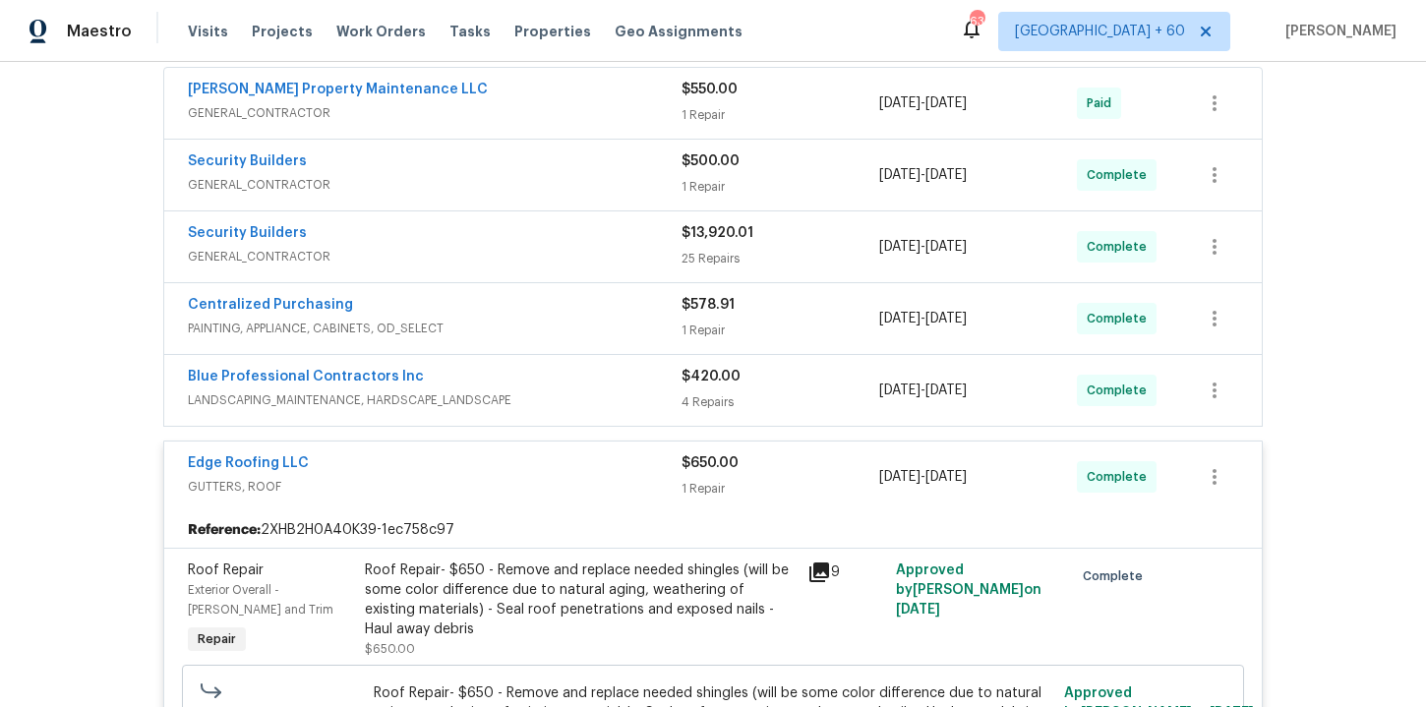
click at [567, 389] on div "Blue Professional Contractors Inc" at bounding box center [435, 379] width 494 height 24
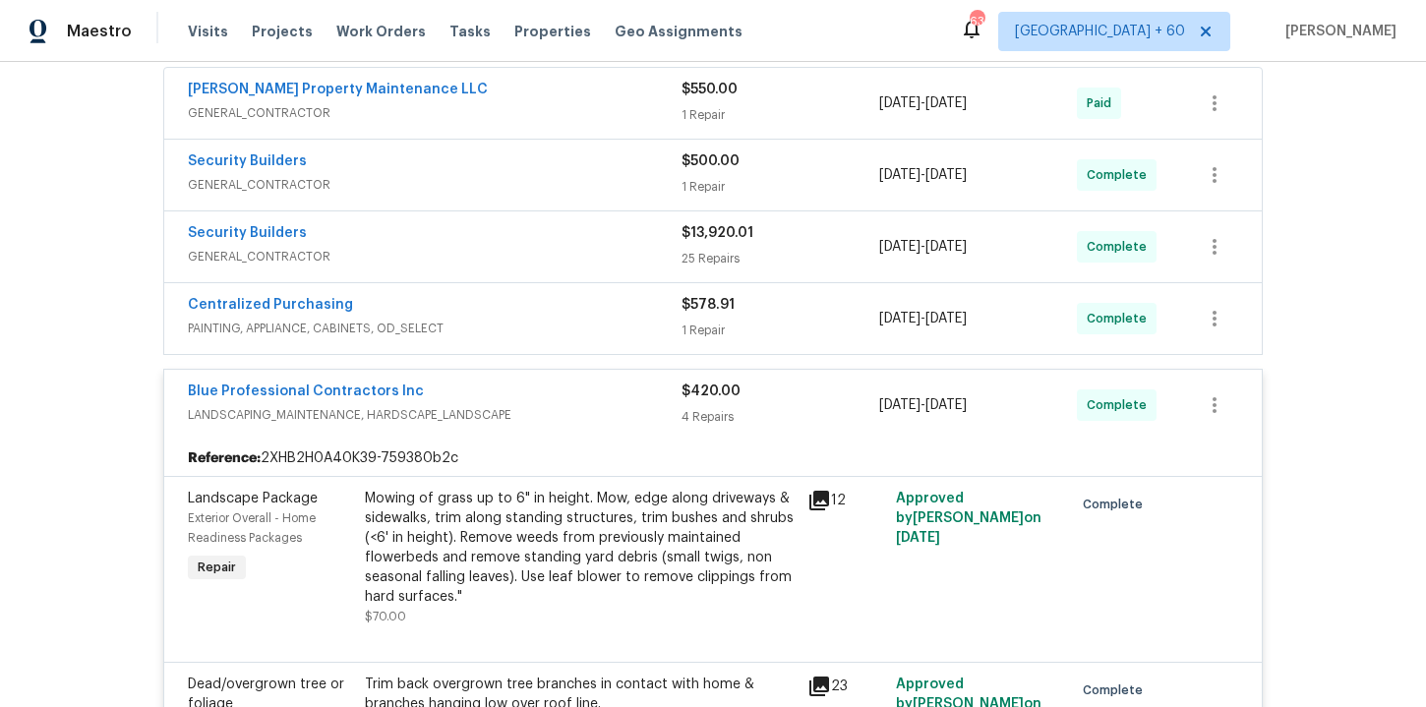
click at [533, 314] on div "Centralized Purchasing" at bounding box center [435, 307] width 494 height 24
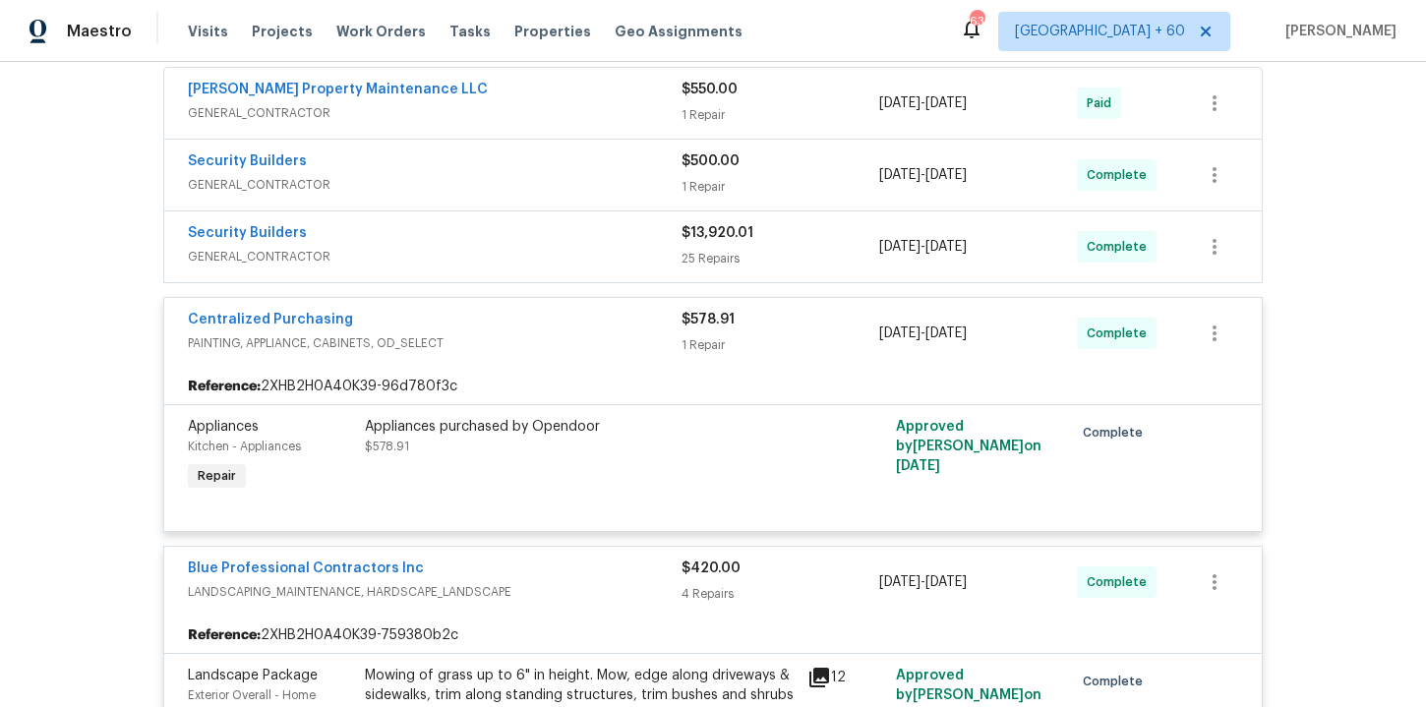
click at [516, 256] on span "GENERAL_CONTRACTOR" at bounding box center [435, 257] width 494 height 20
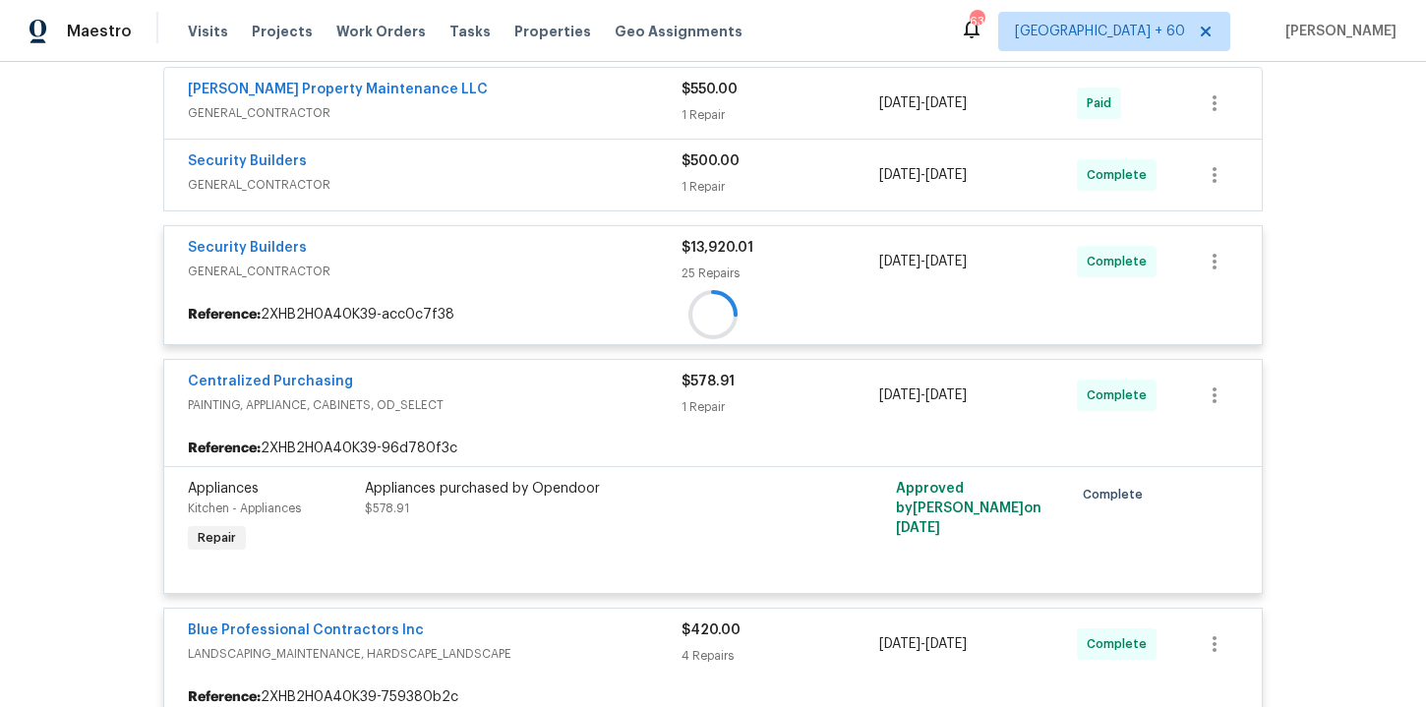
scroll to position [258, 0]
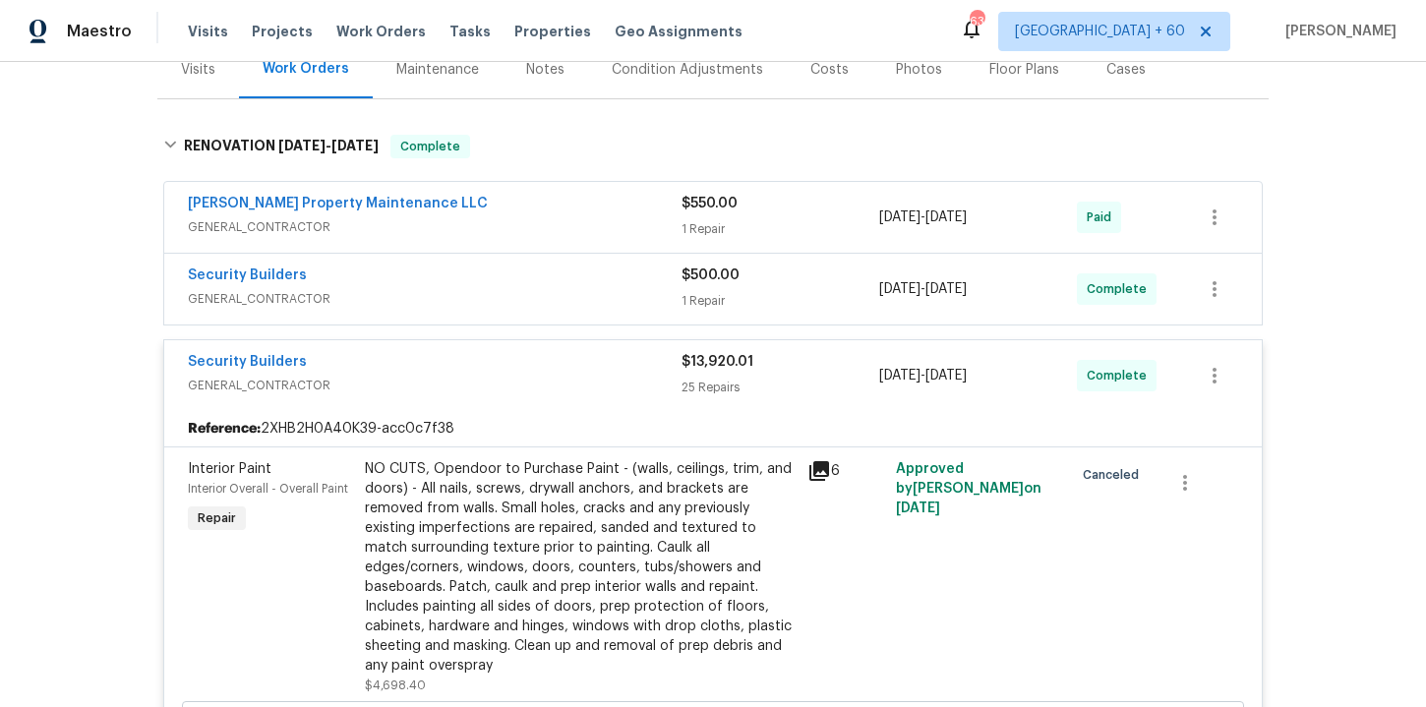
click at [485, 292] on span "GENERAL_CONTRACTOR" at bounding box center [435, 299] width 494 height 20
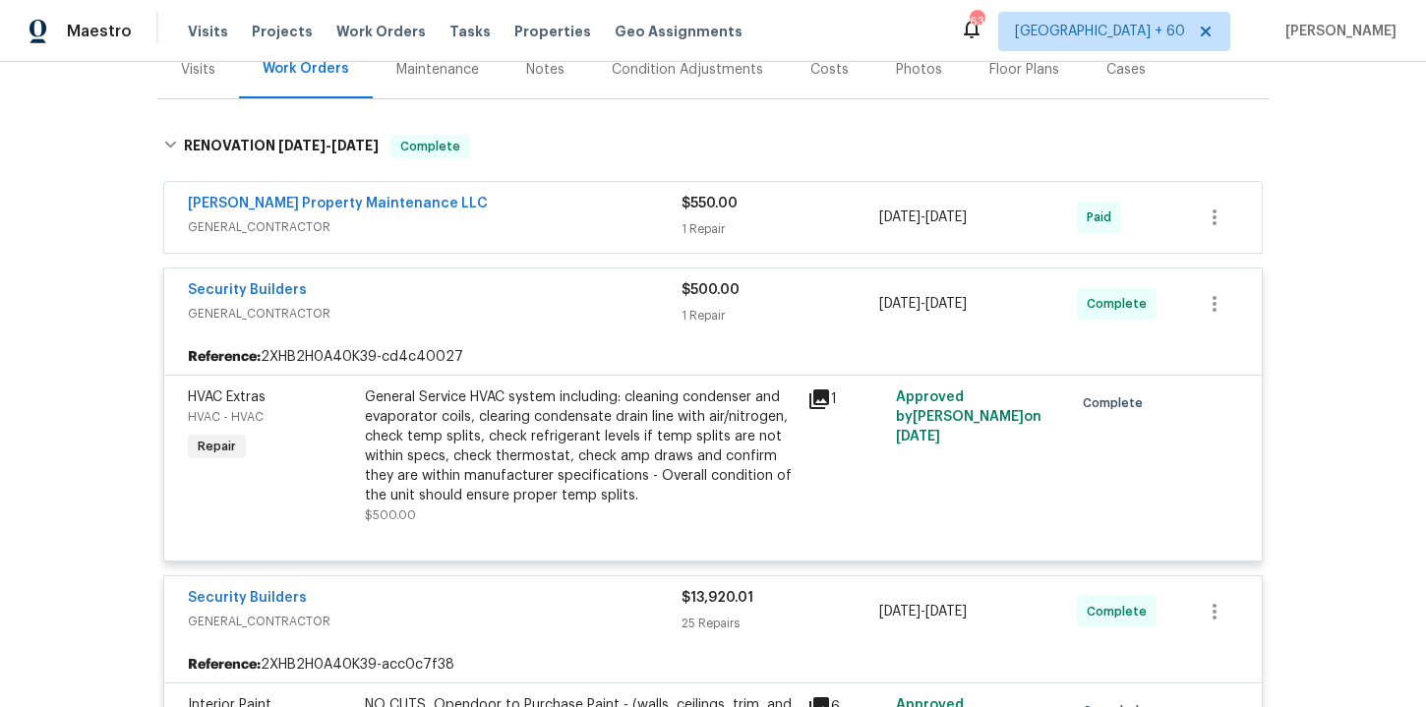
click at [503, 226] on span "GENERAL_CONTRACTOR" at bounding box center [435, 227] width 494 height 20
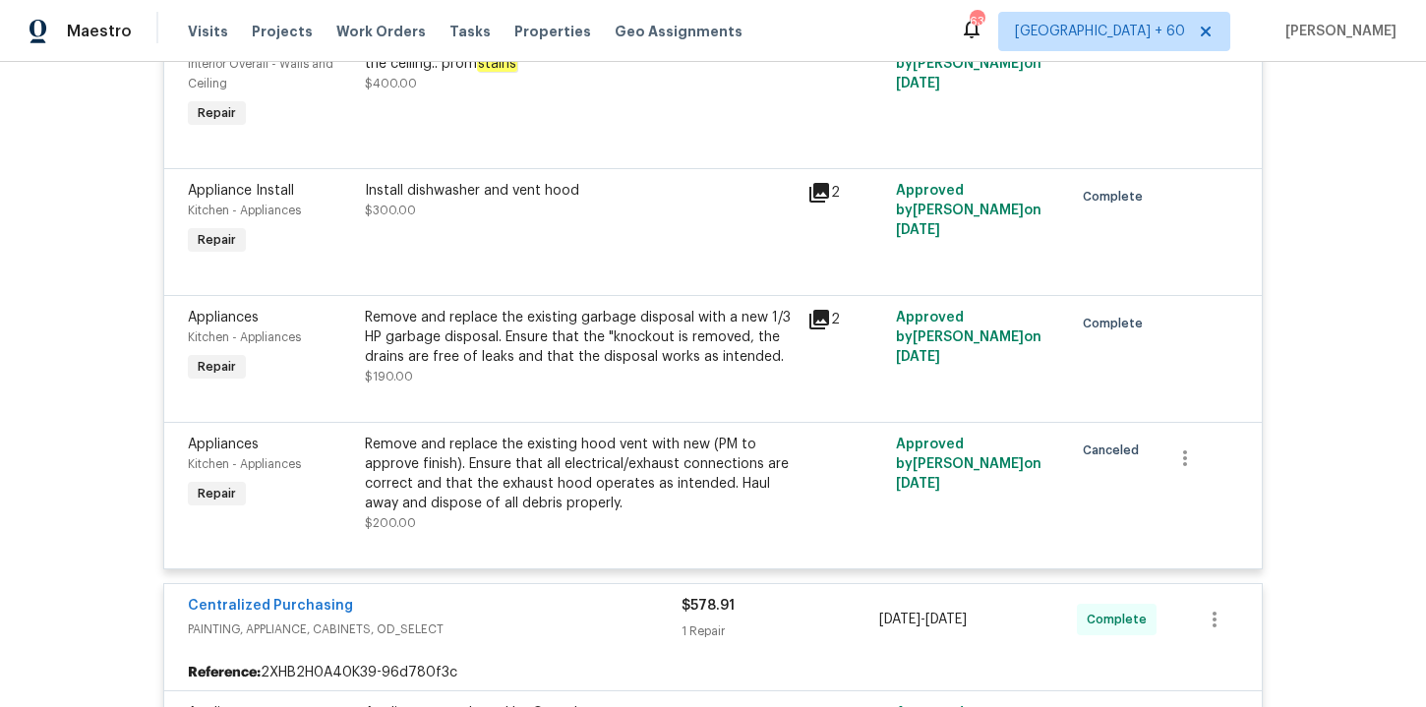
scroll to position [4986, 0]
click at [538, 440] on div "Remove and replace the existing hood vent with new (PM to approve finish). Ensu…" at bounding box center [580, 473] width 431 height 79
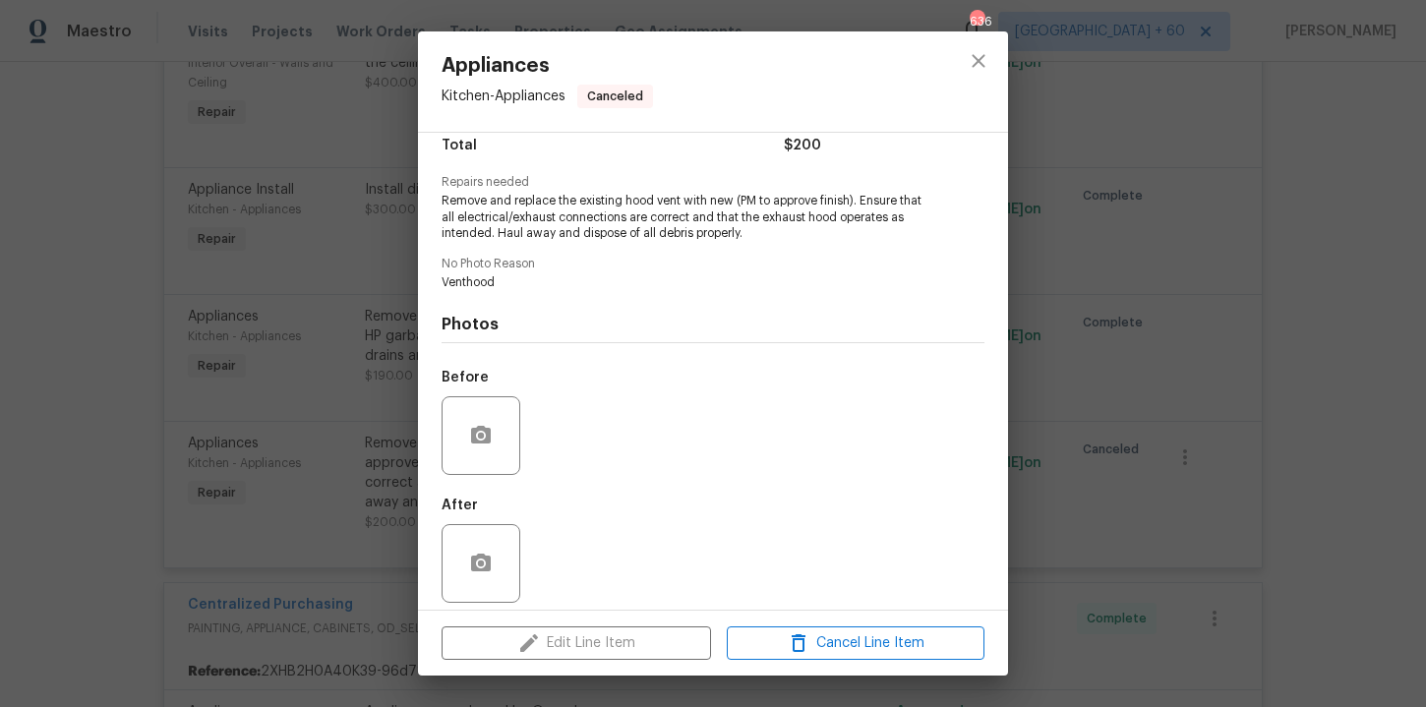
scroll to position [182, 0]
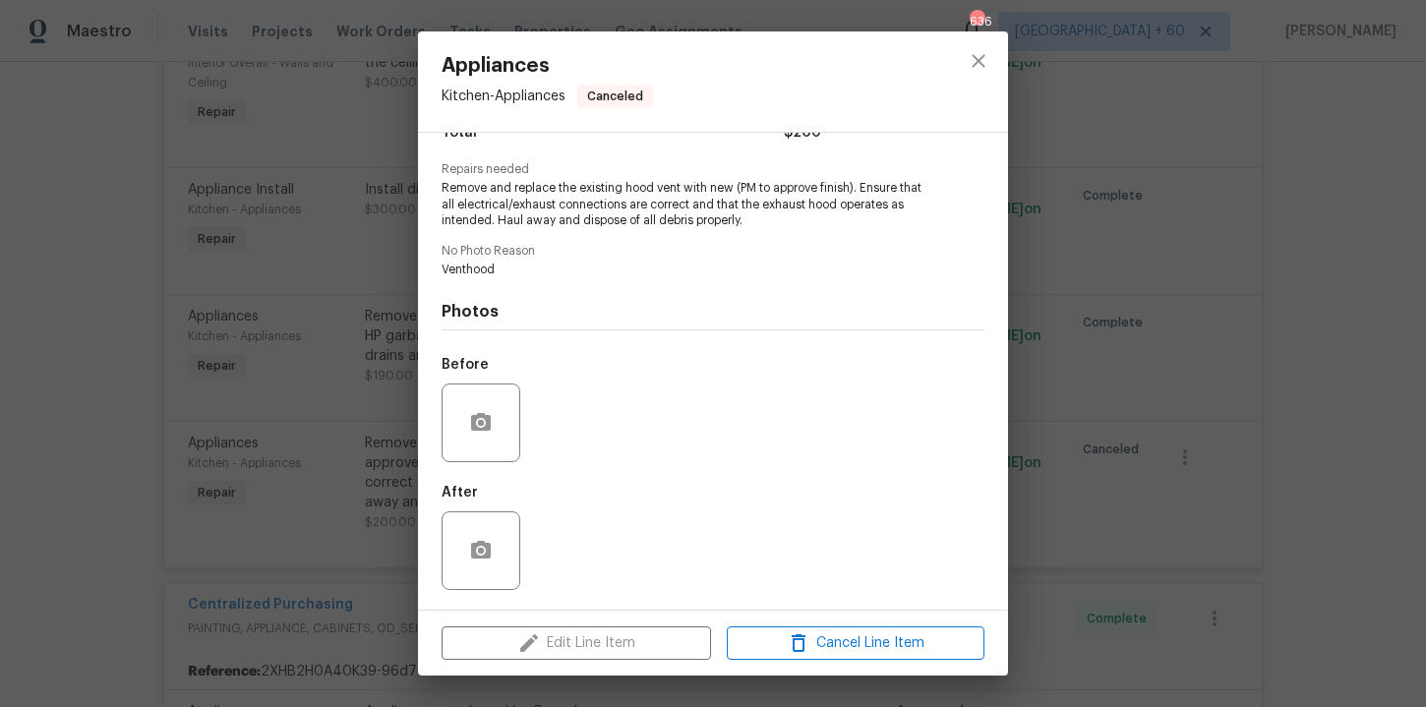
click at [400, 419] on div "Appliances Kitchen - Appliances Canceled Vendor Security Builders Account Categ…" at bounding box center [713, 353] width 1426 height 707
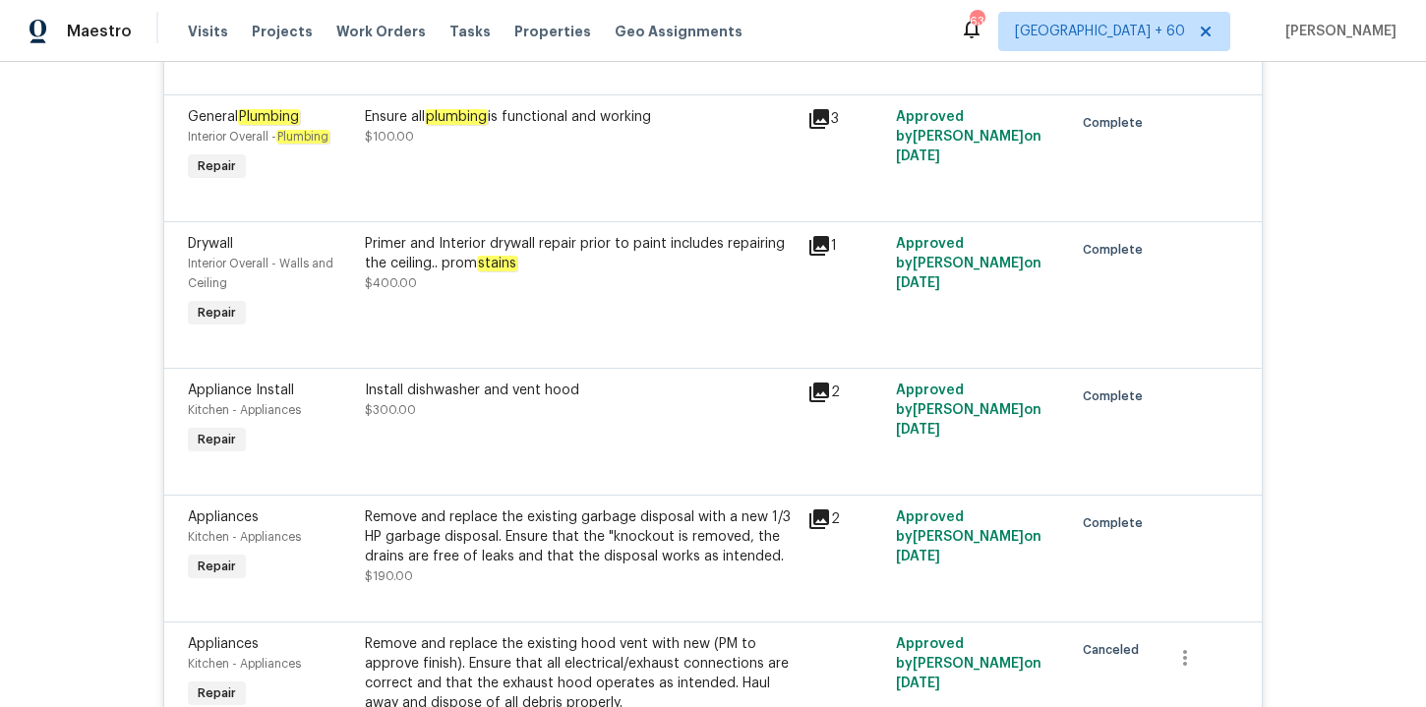
scroll to position [4774, 0]
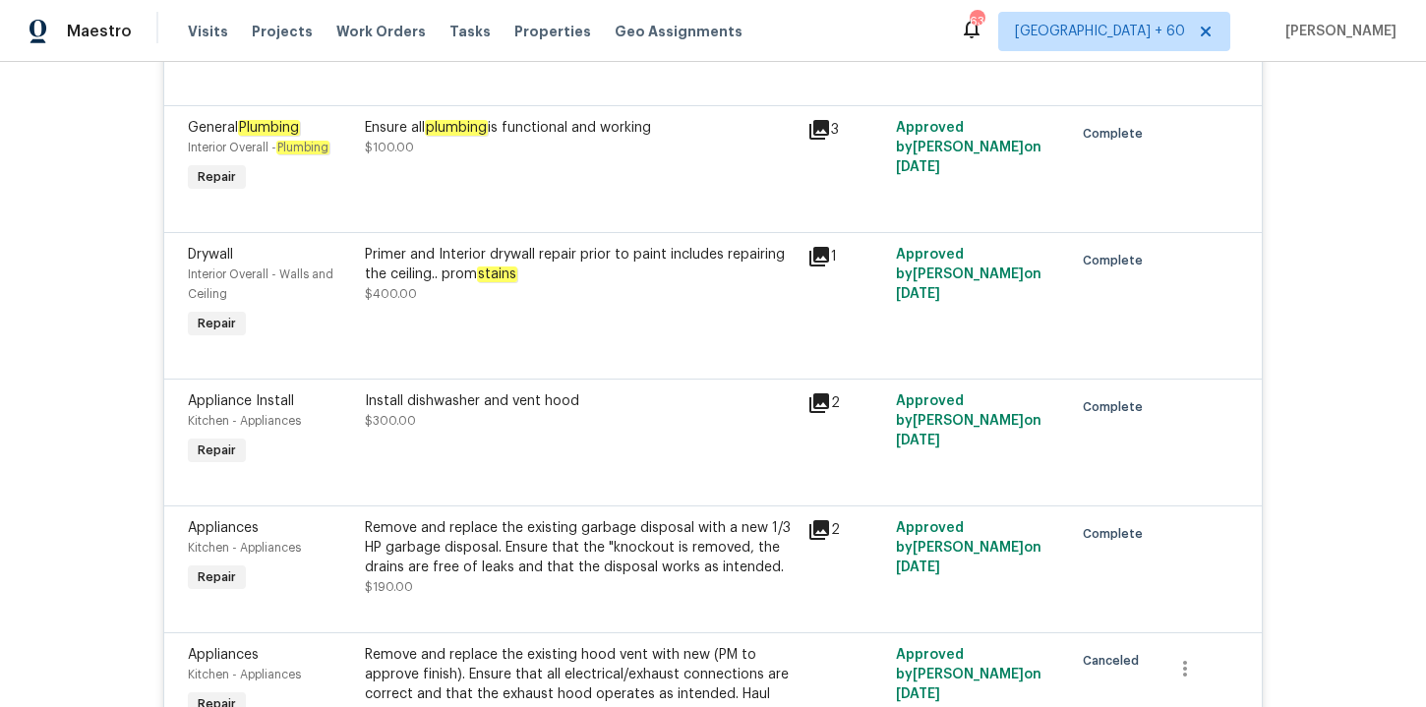
click at [478, 411] on div "Install dishwasher and vent hood $300.00" at bounding box center [580, 430] width 443 height 90
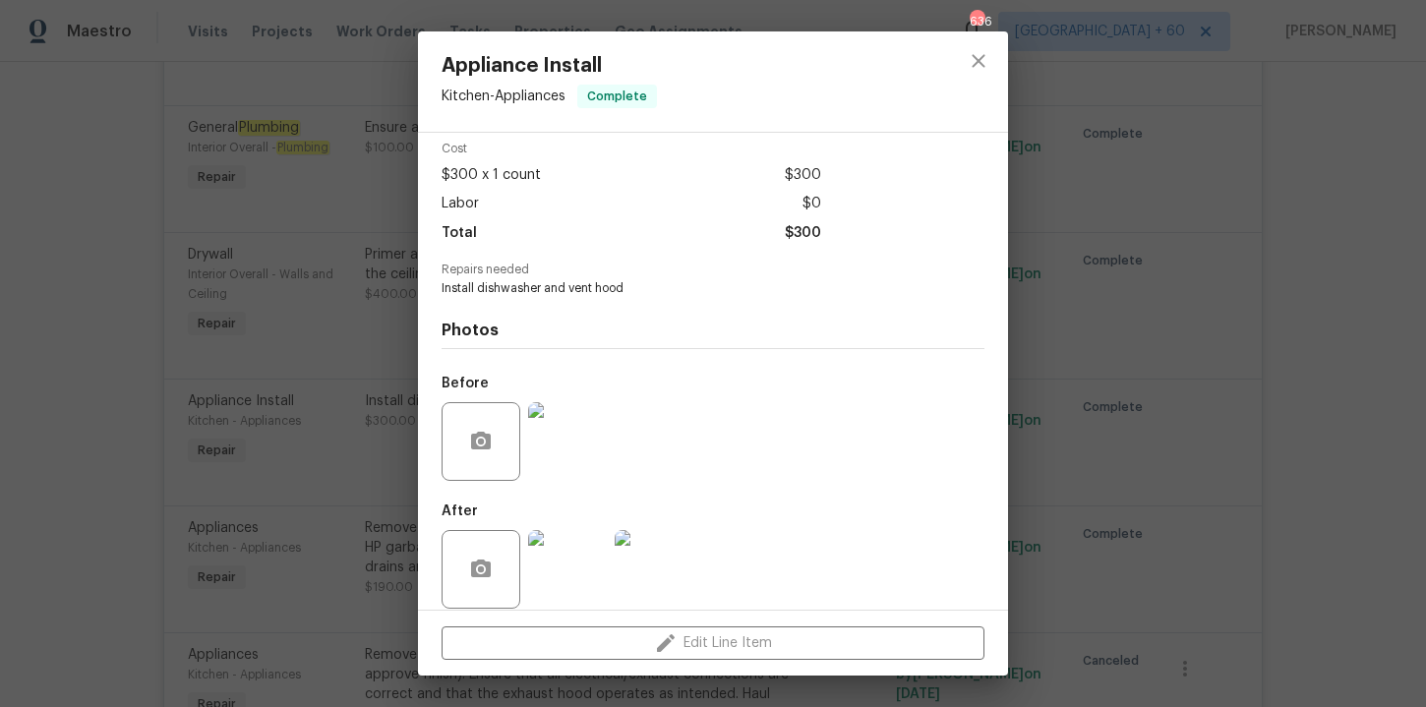
scroll to position [100, 0]
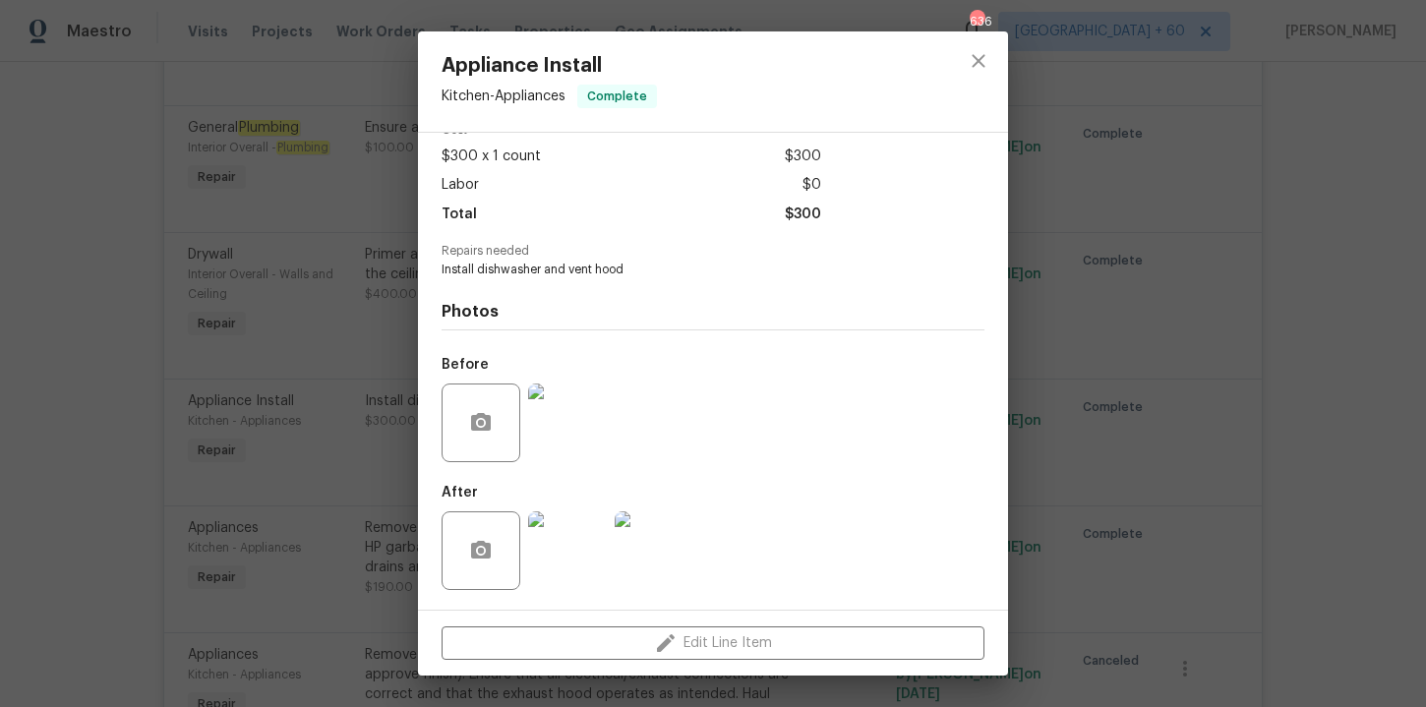
click at [579, 557] on img at bounding box center [567, 550] width 79 height 79
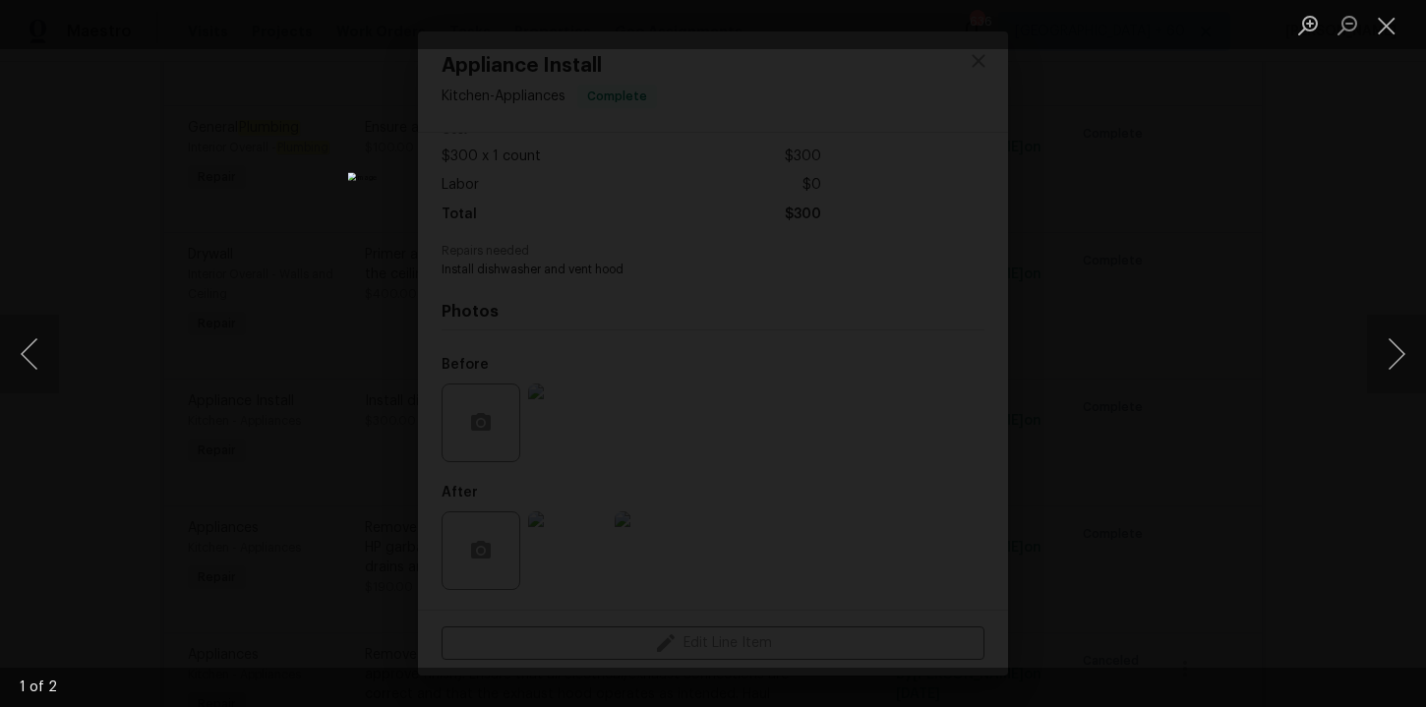
click at [267, 334] on div "Lightbox" at bounding box center [713, 353] width 1426 height 707
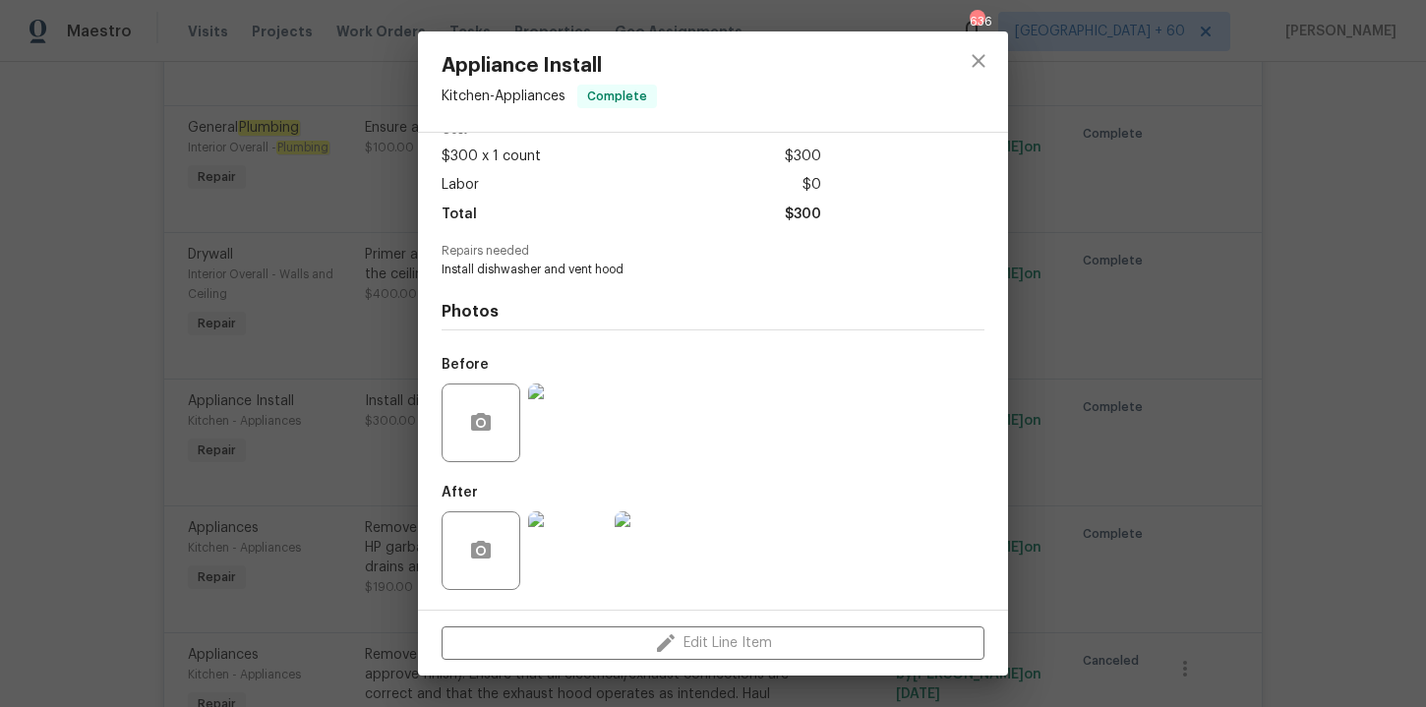
click at [267, 334] on div "Appliance Install Kitchen - Appliances Complete Vendor Security Builders Accoun…" at bounding box center [713, 353] width 1426 height 707
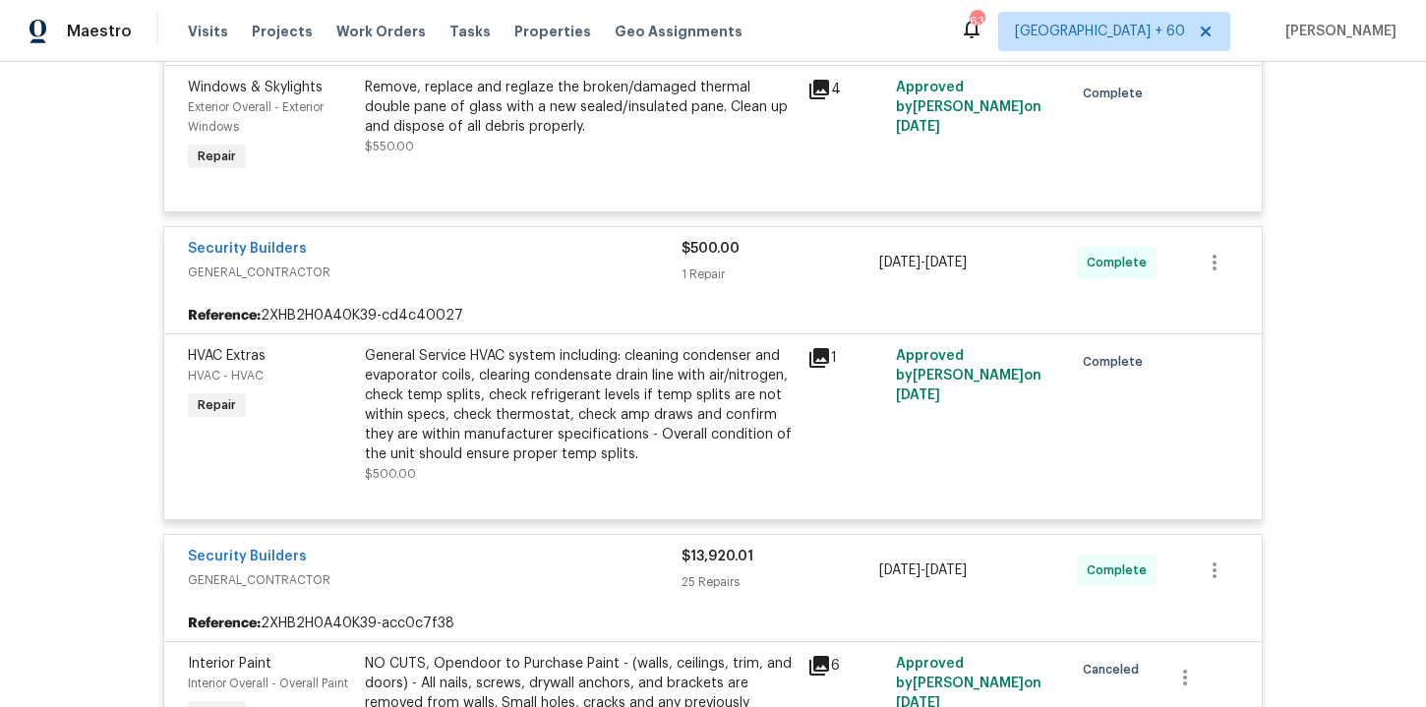
scroll to position [517, 0]
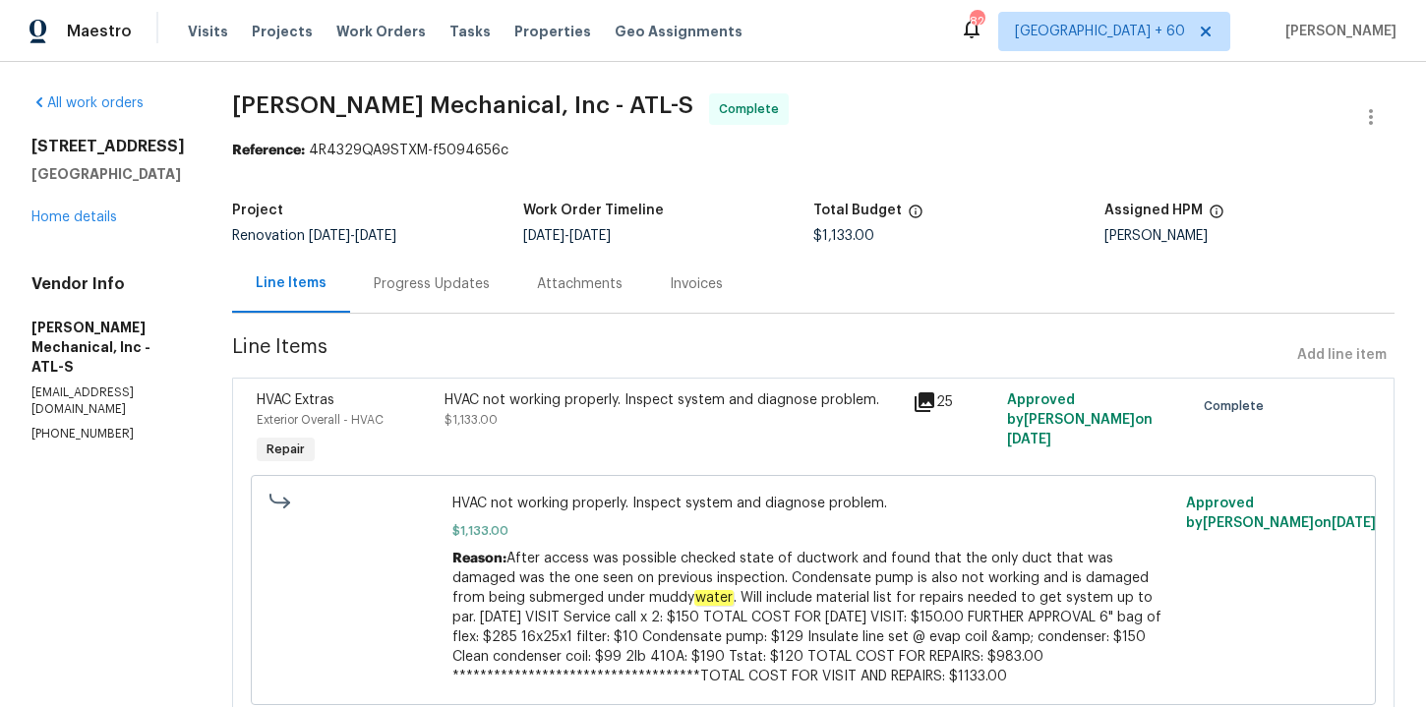
click at [464, 291] on div "Progress Updates" at bounding box center [432, 284] width 116 height 20
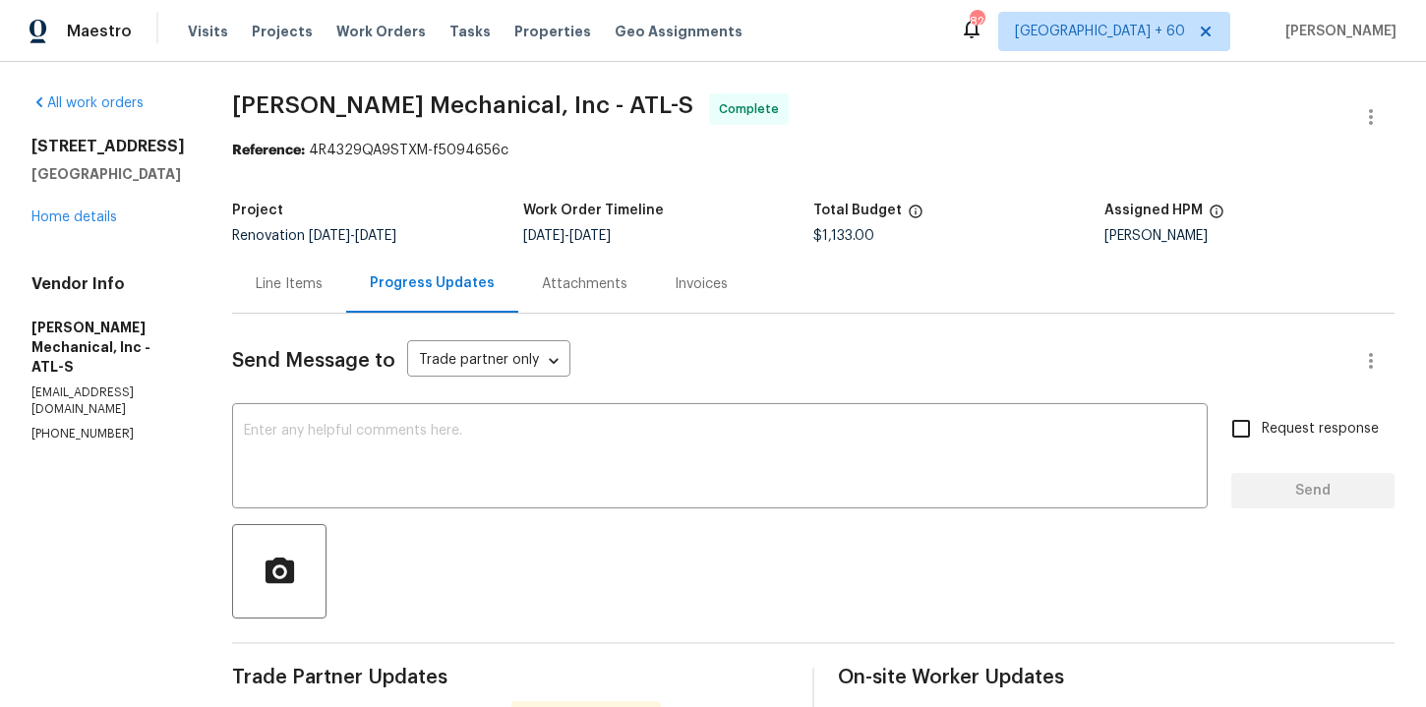
click at [323, 282] on div "Line Items" at bounding box center [289, 284] width 67 height 20
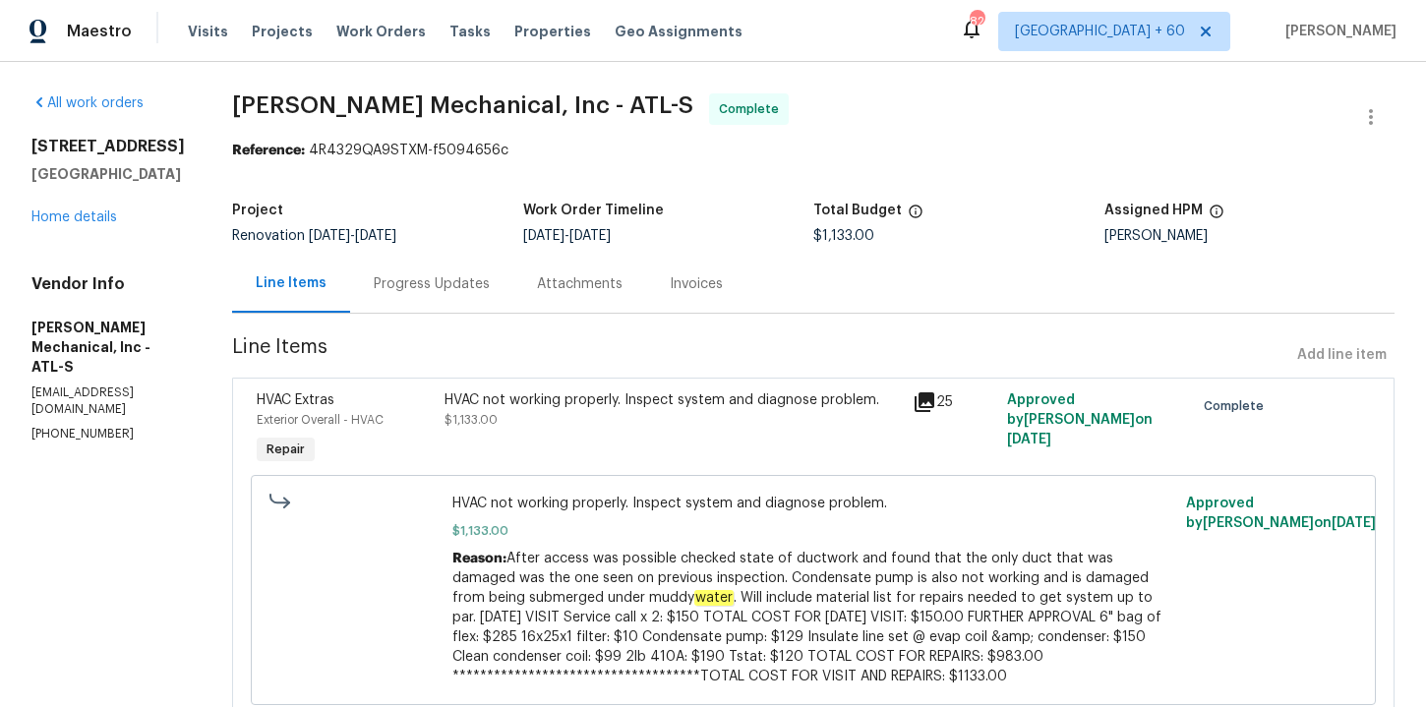
scroll to position [73, 0]
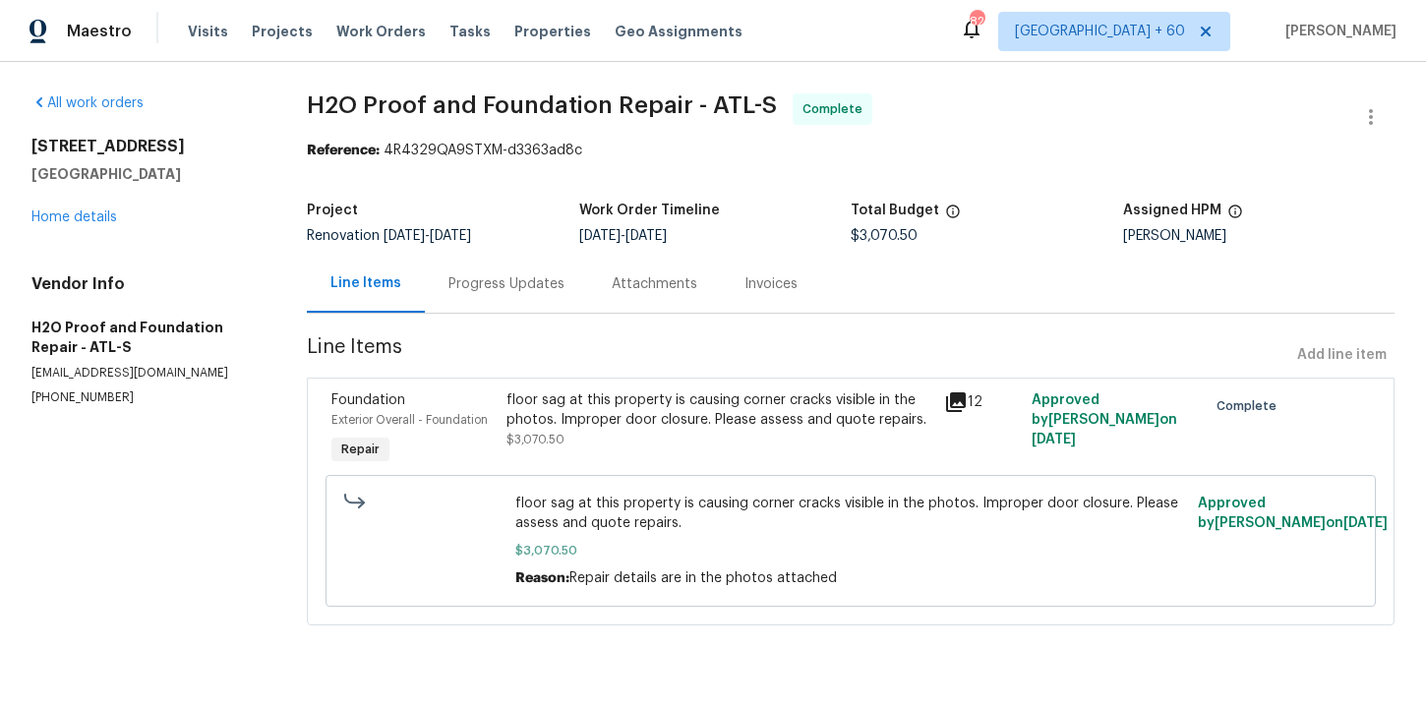
click at [520, 292] on div "Progress Updates" at bounding box center [506, 284] width 116 height 20
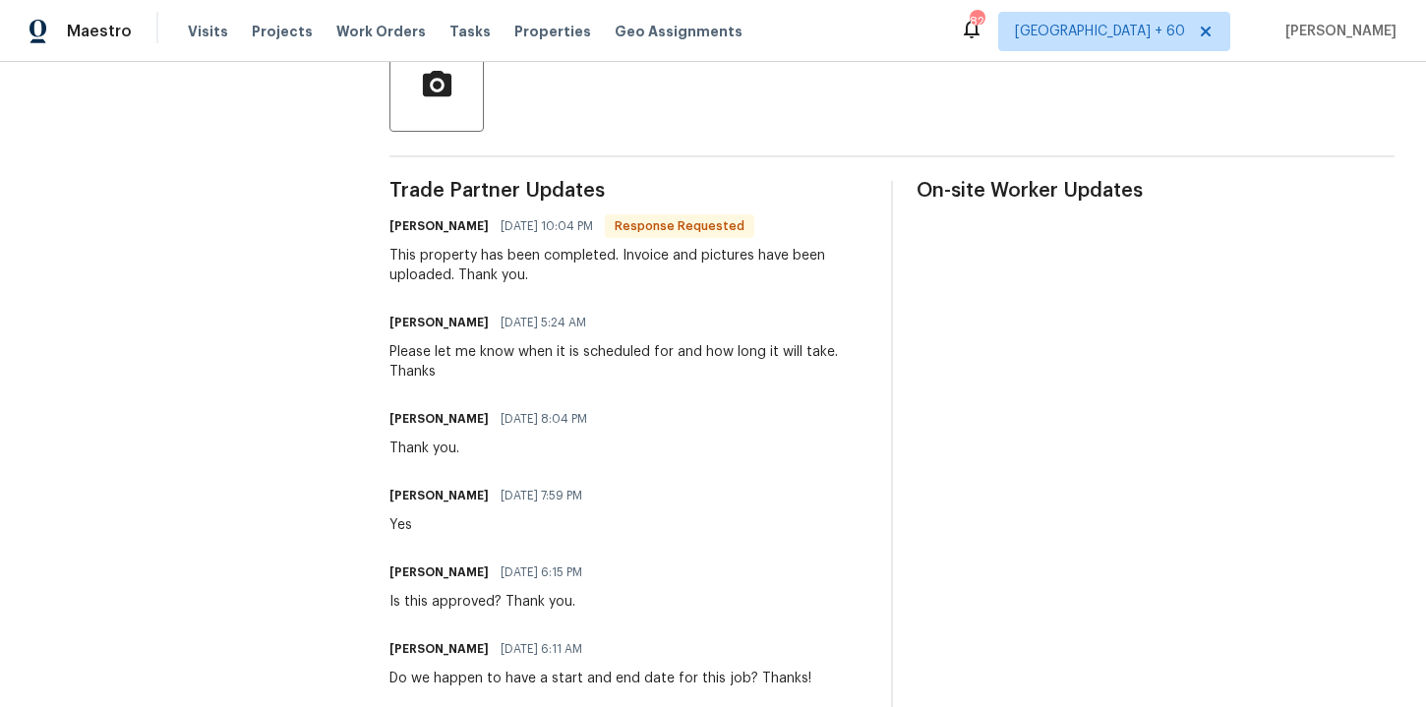
scroll to position [198, 0]
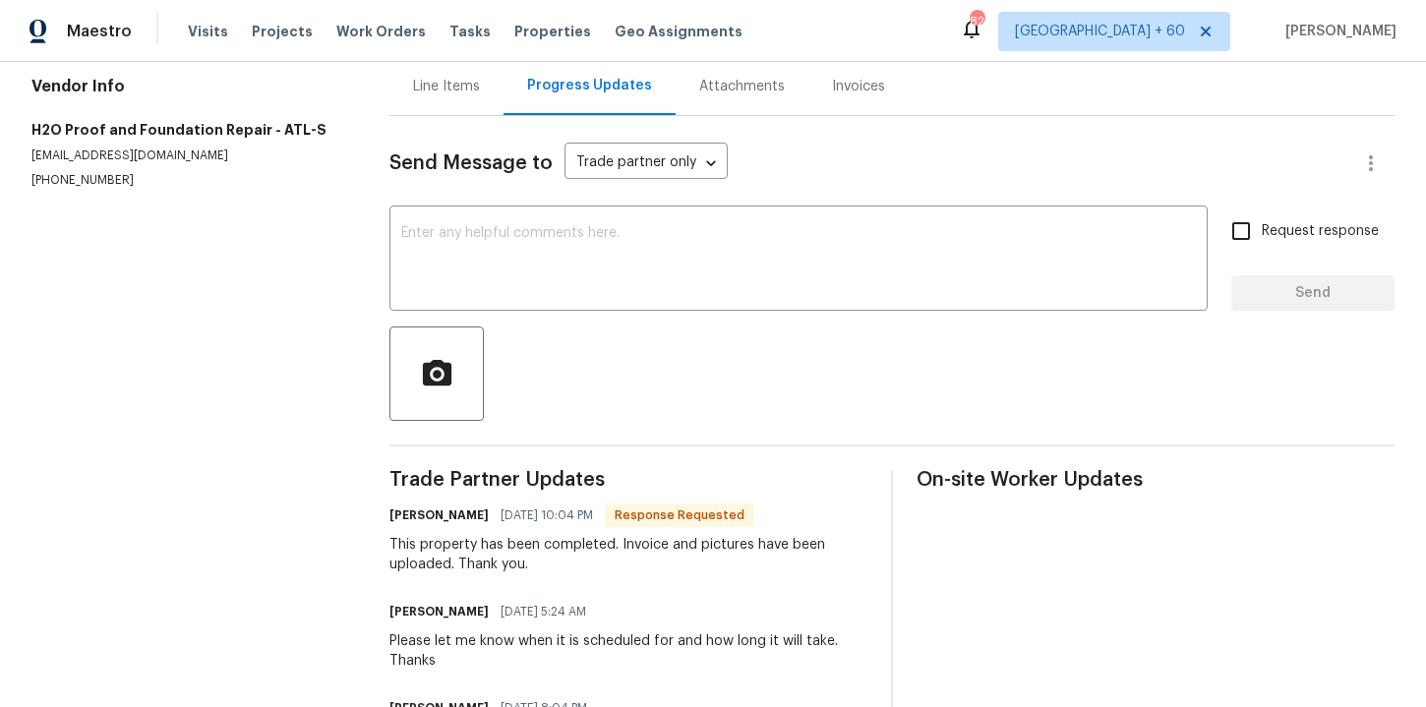
click at [843, 97] on div "Invoices" at bounding box center [858, 86] width 100 height 58
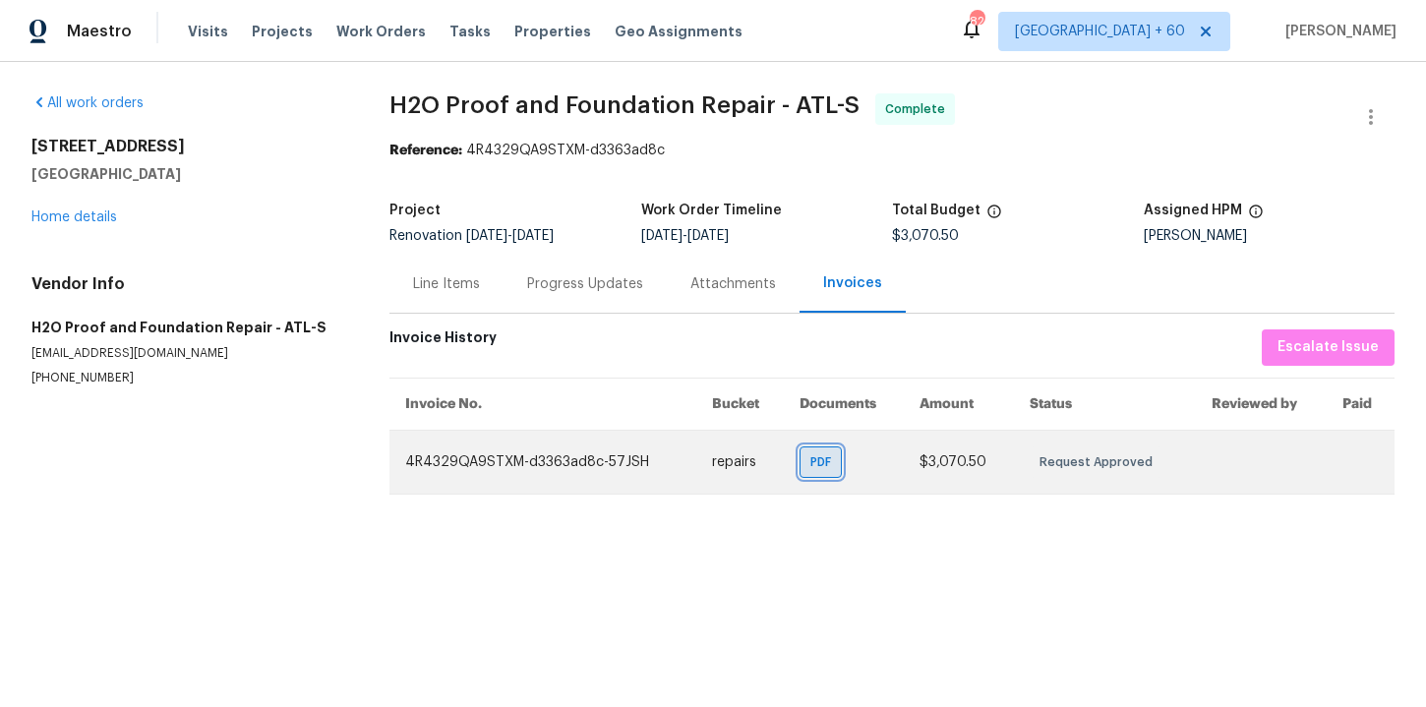
click at [816, 462] on span "PDF" at bounding box center [824, 462] width 29 height 20
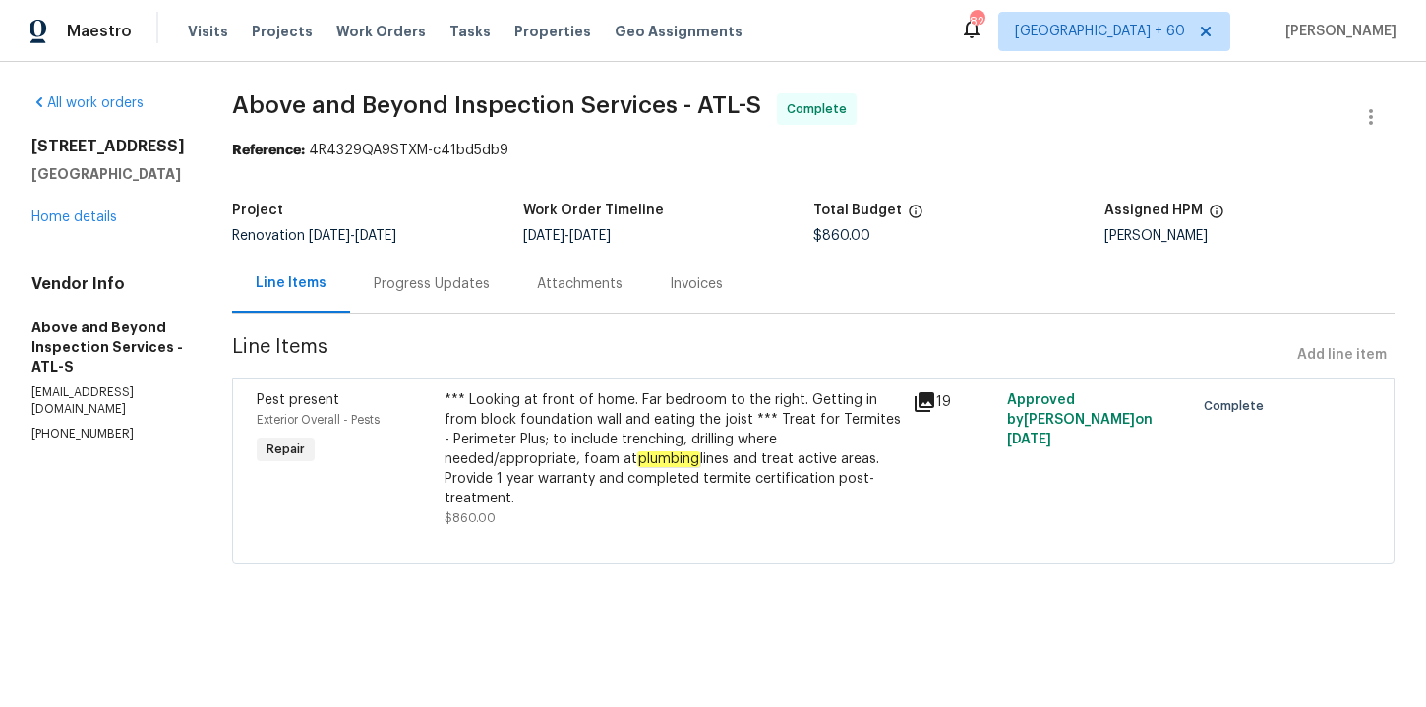
click at [490, 277] on div "Progress Updates" at bounding box center [432, 284] width 116 height 20
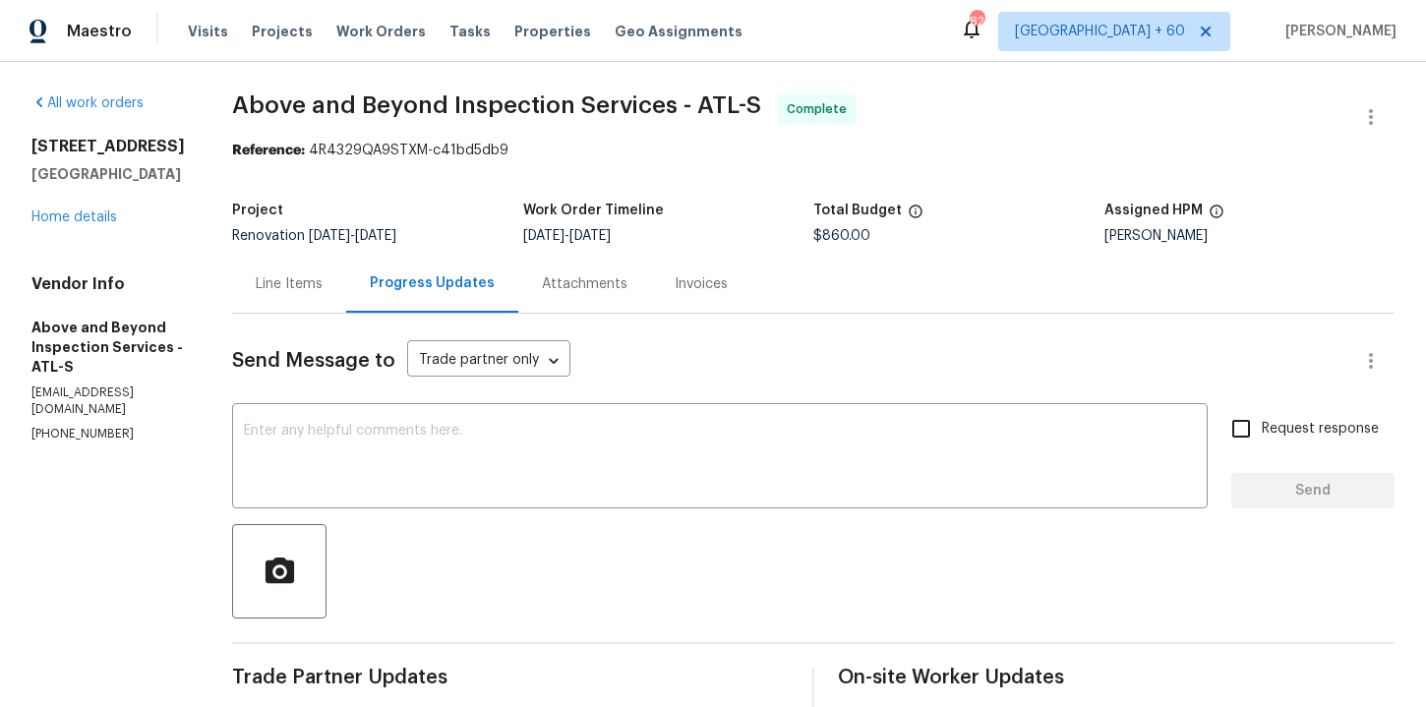
click at [346, 294] on div "Line Items" at bounding box center [289, 284] width 114 height 58
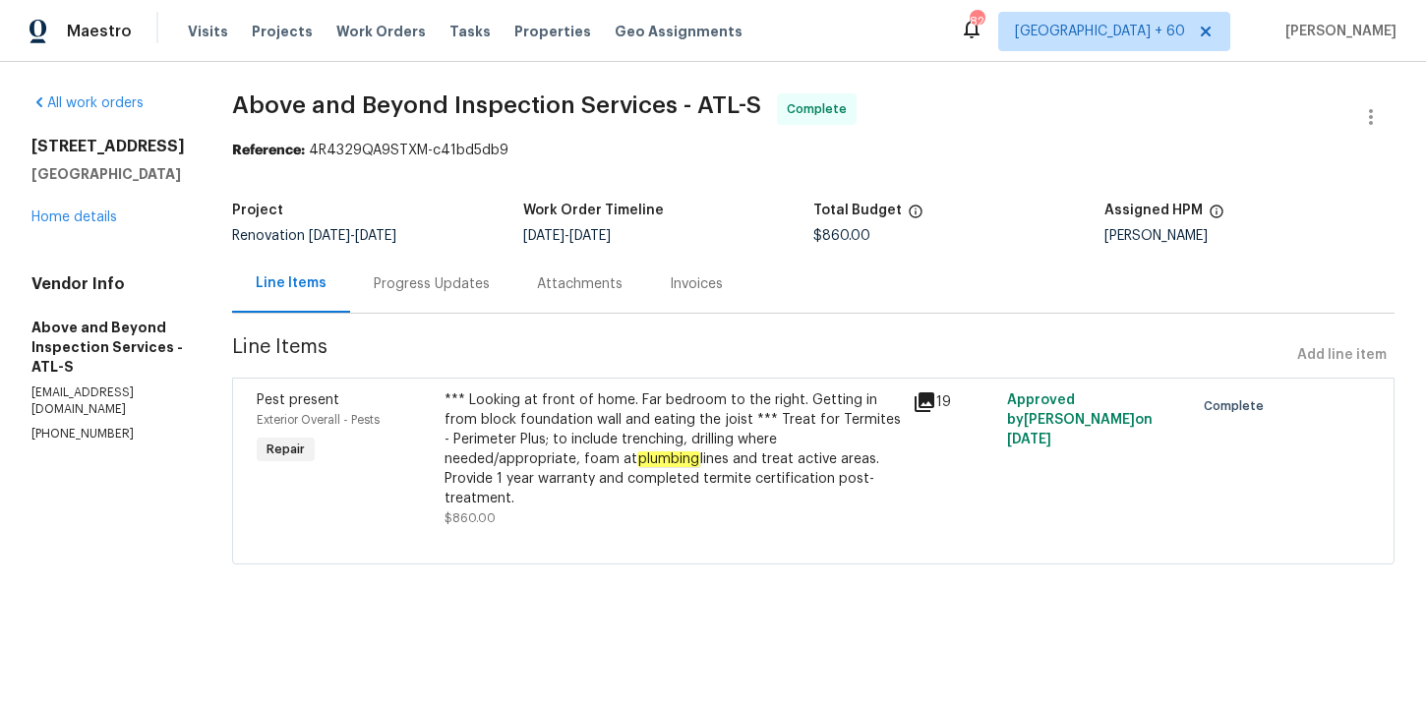
click at [759, 471] on div "*** Looking at front of home. Far bedroom to the right. Getting in from block f…" at bounding box center [672, 449] width 457 height 118
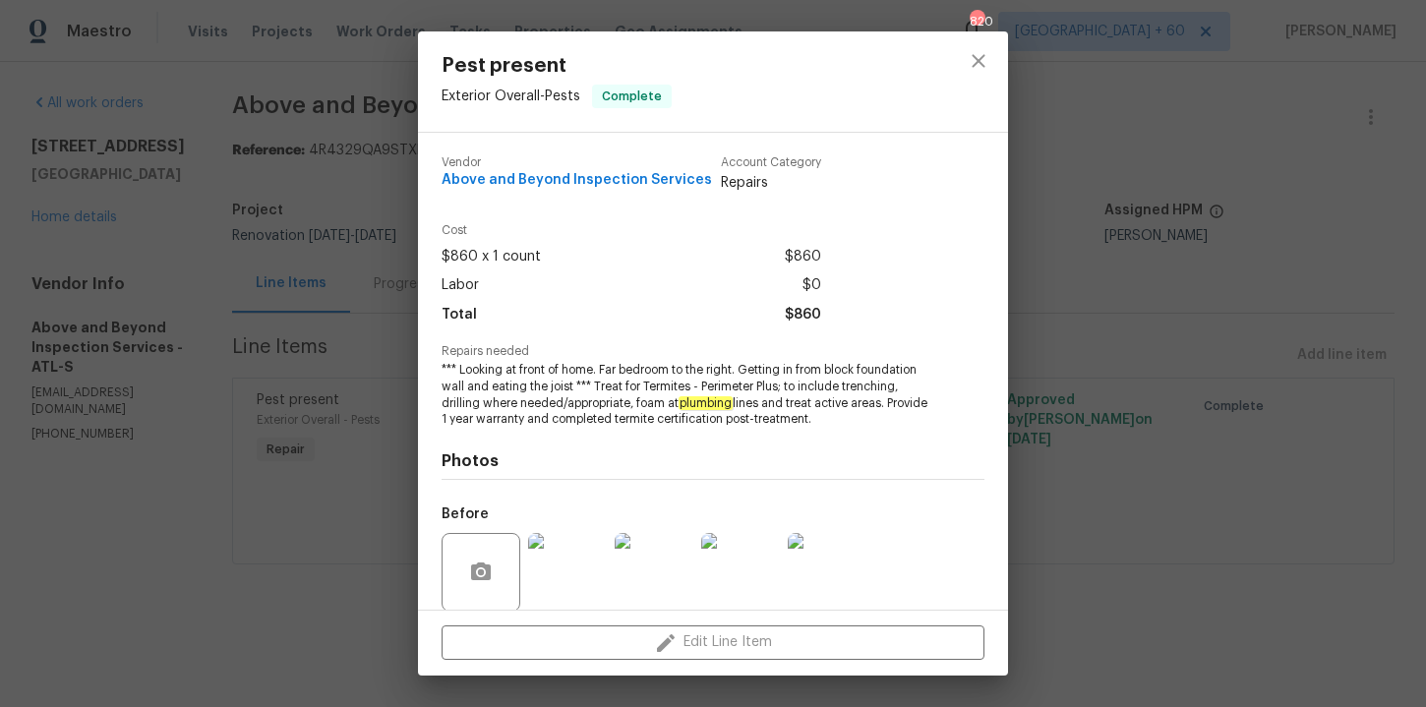
click at [559, 171] on div "Vendor Above and Beyond Inspection Services" at bounding box center [577, 174] width 270 height 36
copy span "Above and Beyond Inspection Services"
click at [326, 148] on div "Pest present Exterior Overall - Pests Complete Vendor Above and Beyond Inspecti…" at bounding box center [713, 353] width 1426 height 707
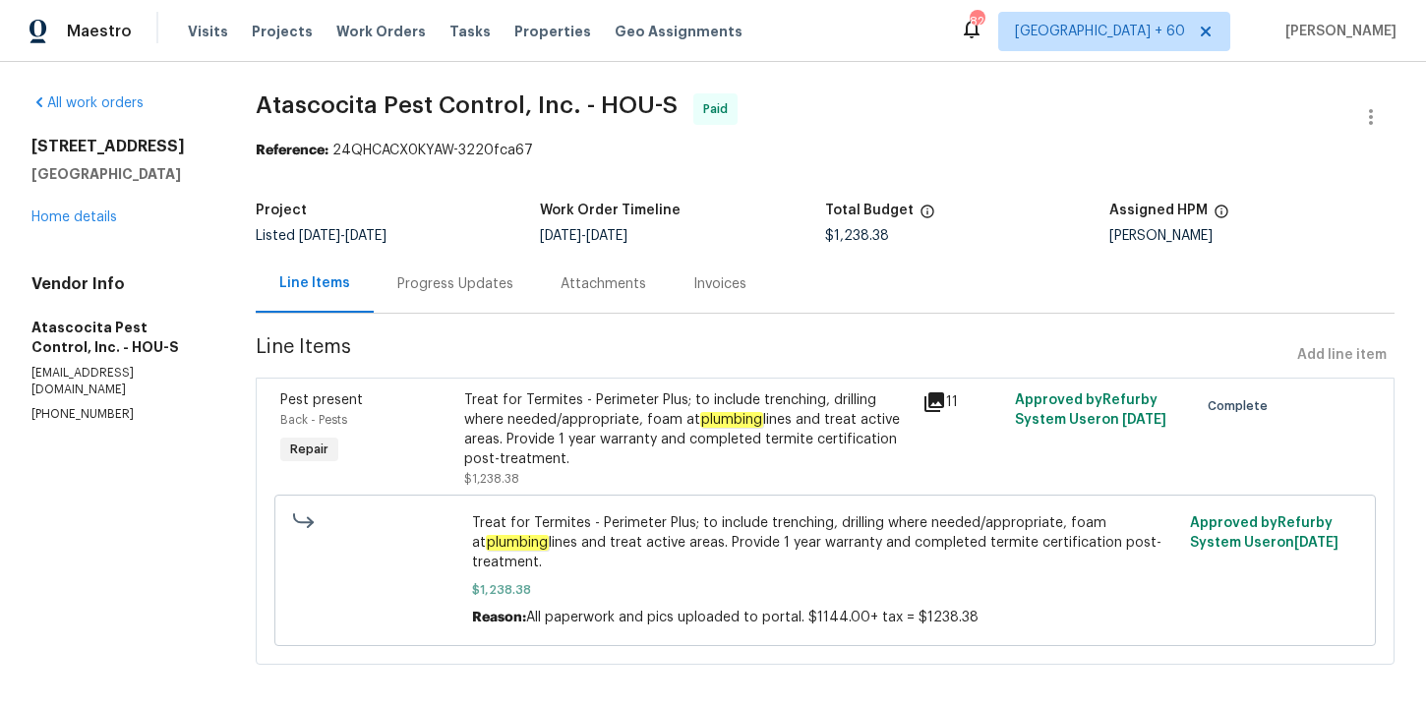
click at [469, 293] on div "Progress Updates" at bounding box center [455, 284] width 116 height 20
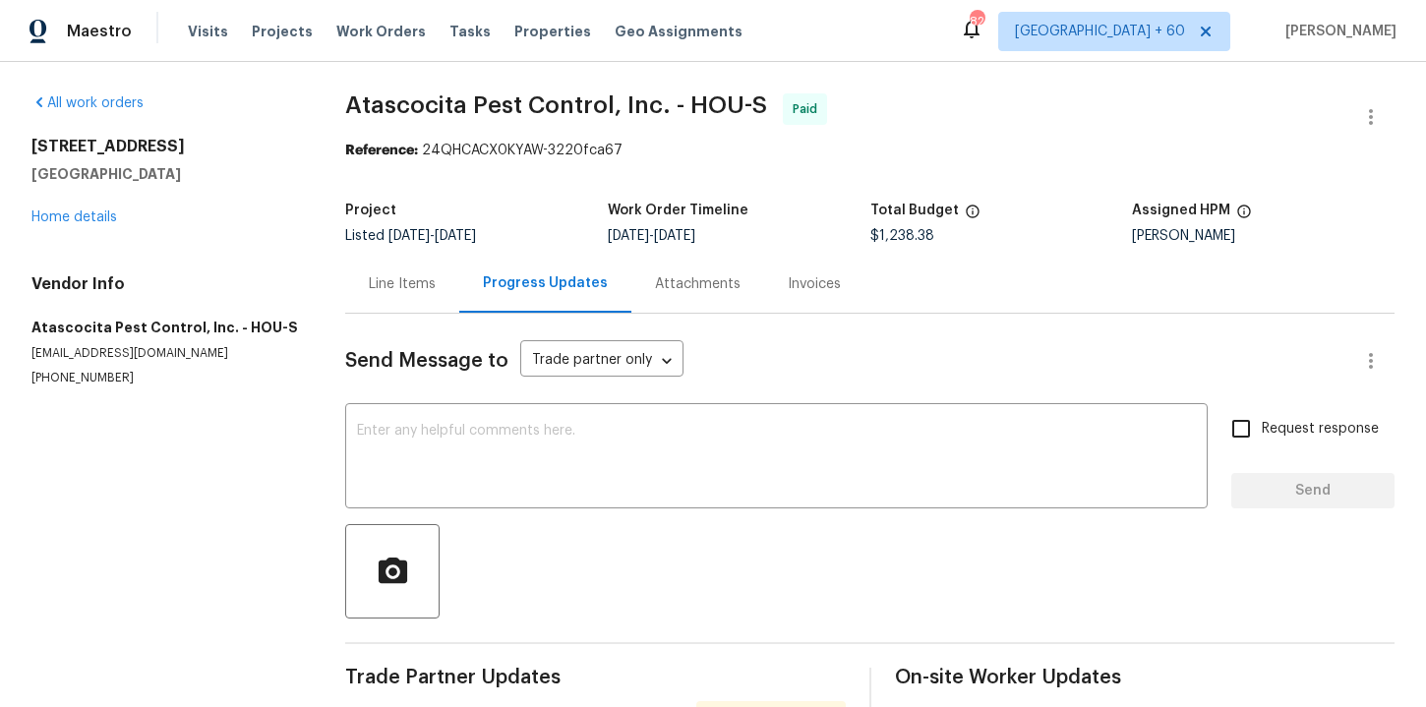
click at [416, 290] on div "Line Items" at bounding box center [402, 284] width 67 height 20
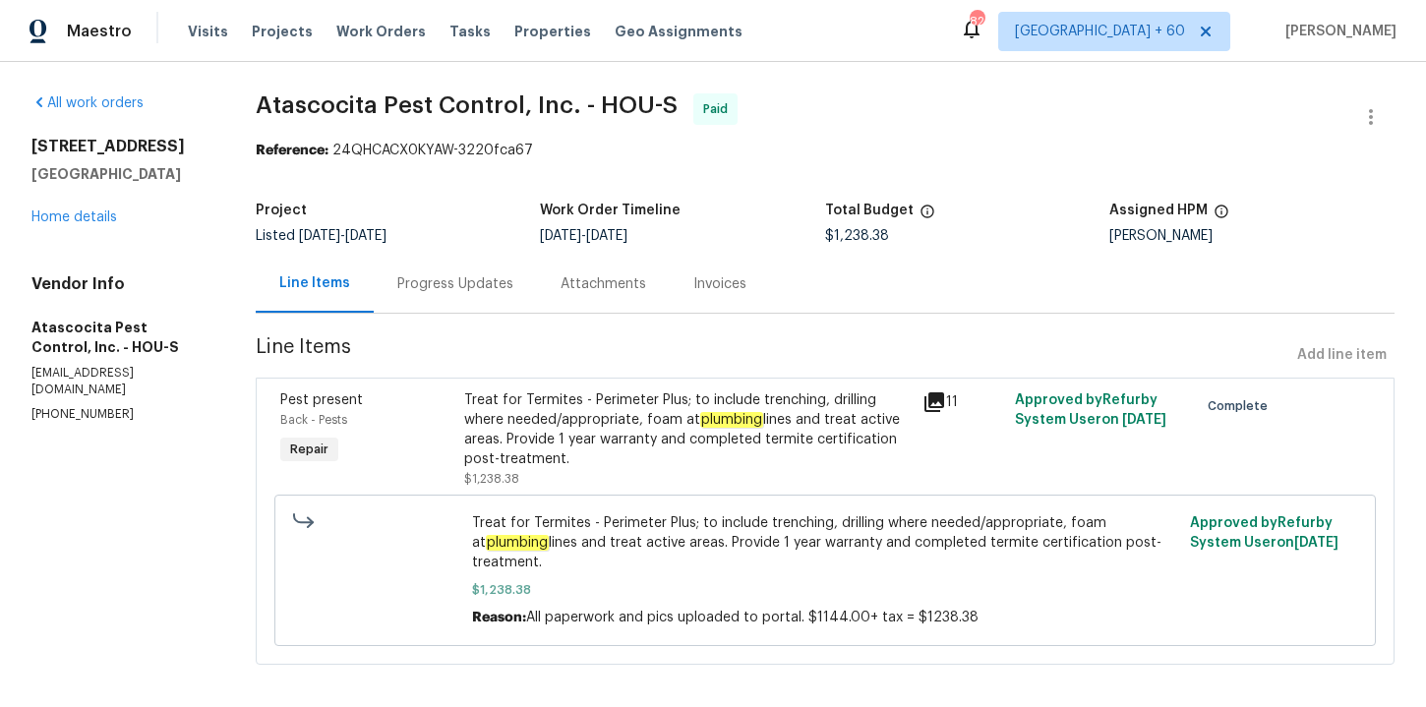
click at [781, 479] on div "Treat for Termites - Perimeter Plus; to include trenching, drilling where neede…" at bounding box center [687, 439] width 447 height 98
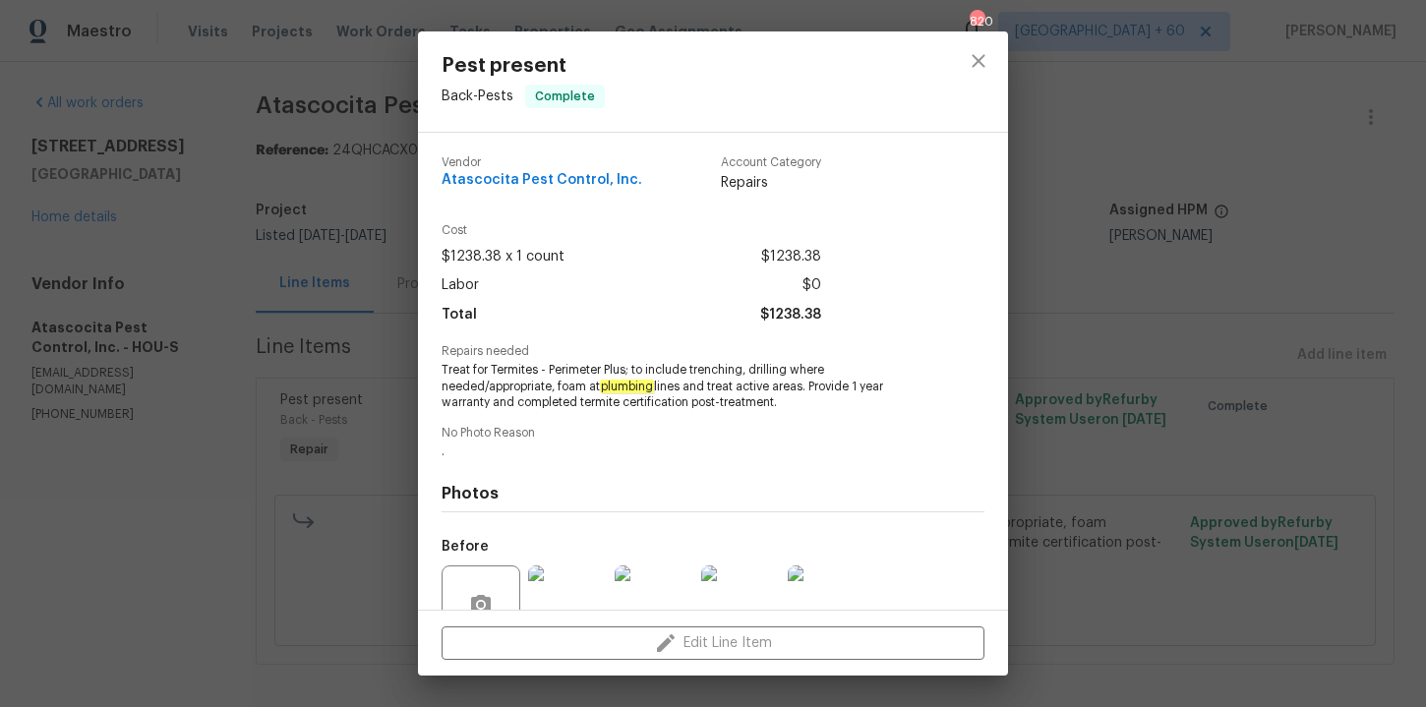
click at [531, 177] on span "Atascocita Pest Control, Inc." at bounding box center [542, 180] width 201 height 15
copy span "Atascocita Pest Control, Inc."
click at [1073, 326] on div "Pest present Back - Pests Complete Vendor Atascocita Pest Control, Inc. Account…" at bounding box center [713, 353] width 1426 height 707
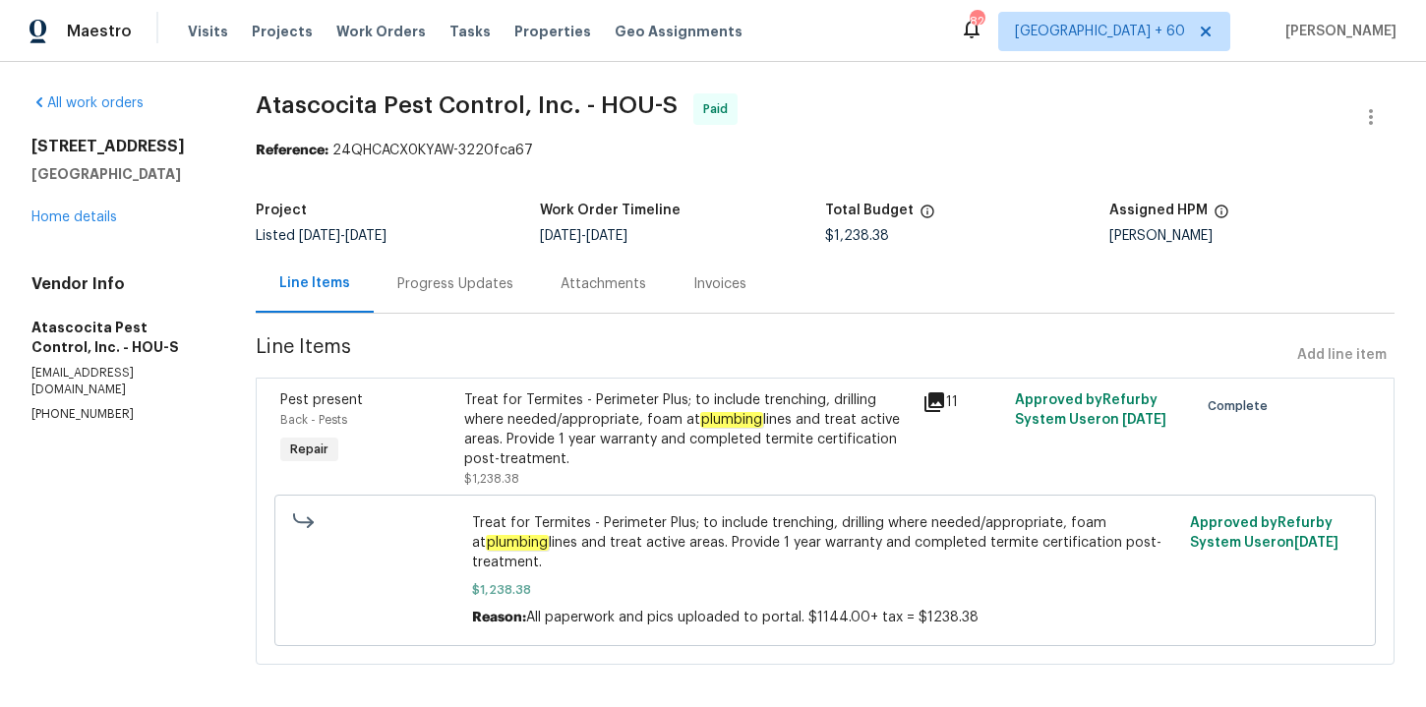
scroll to position [14, 0]
